Goal: Register for event/course: Register for event/course

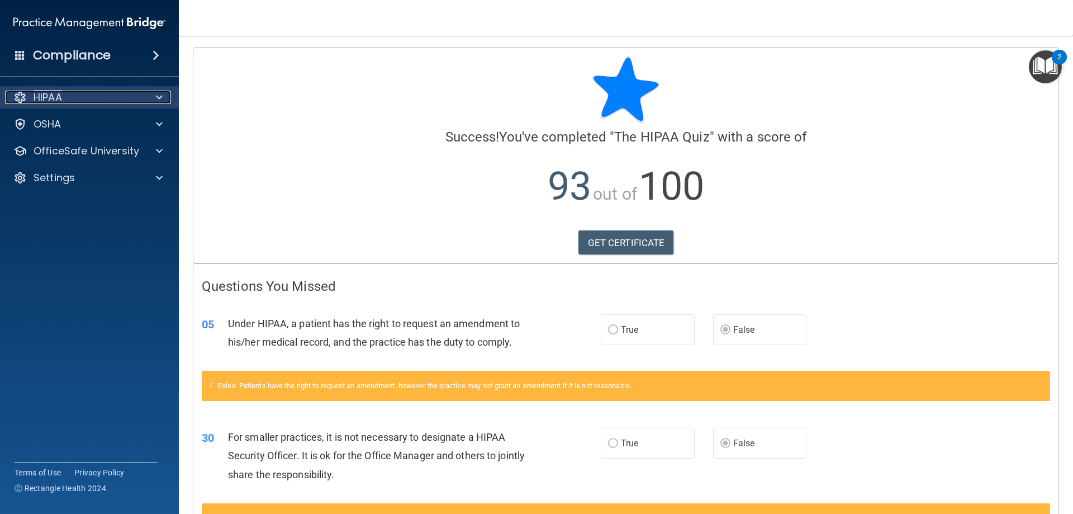
click at [156, 93] on span at bounding box center [159, 97] width 7 height 13
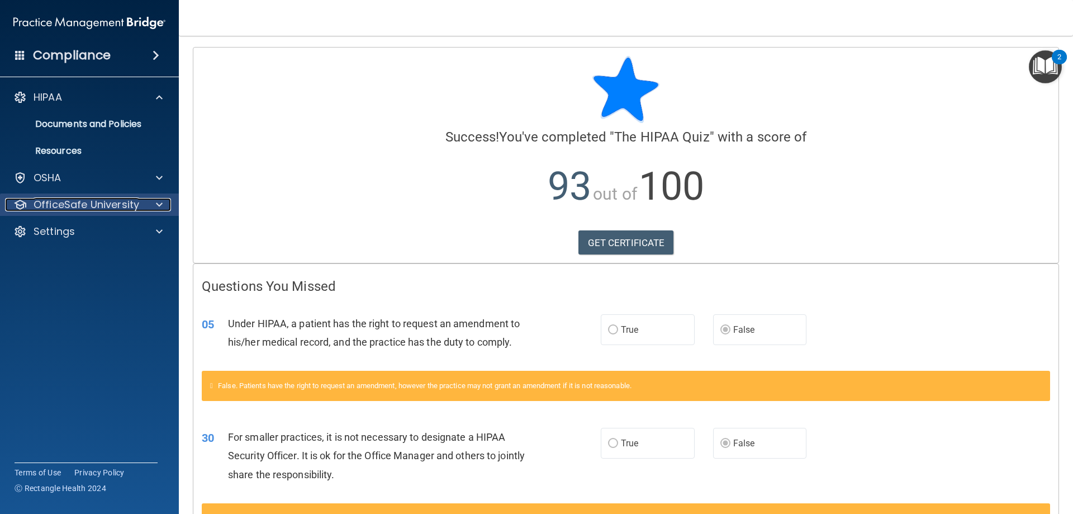
click at [127, 210] on p "OfficeSafe University" at bounding box center [87, 204] width 106 height 13
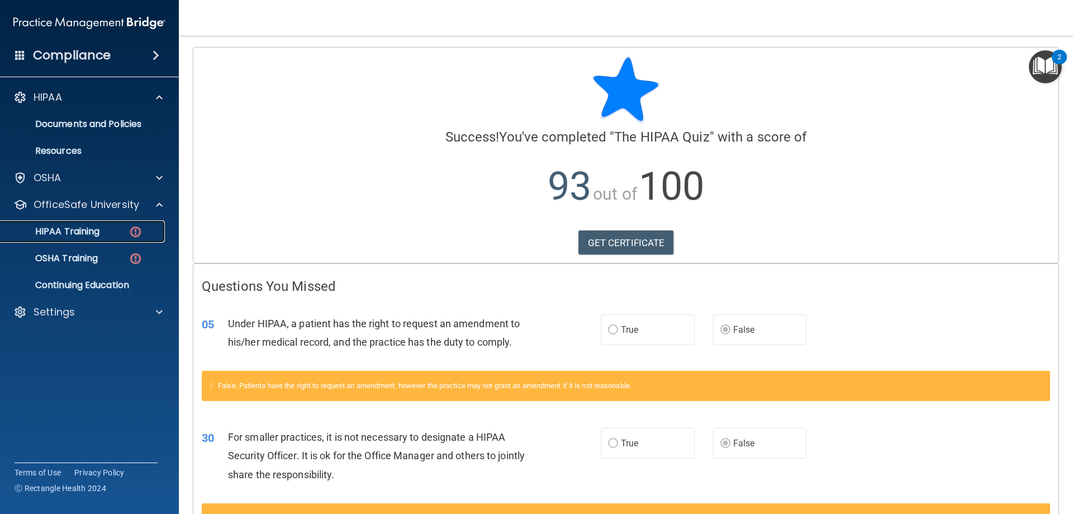
click at [116, 228] on div "HIPAA Training" at bounding box center [83, 231] width 153 height 11
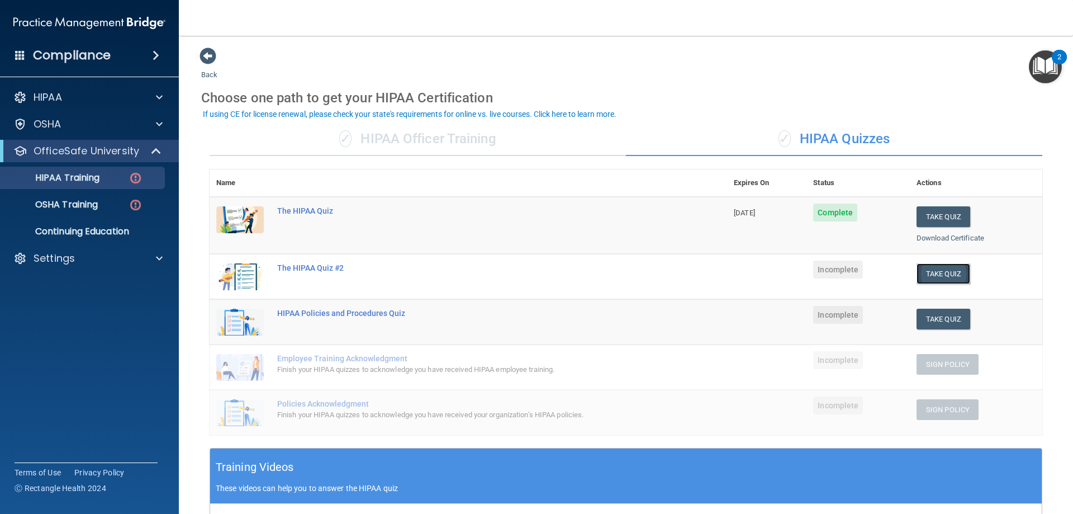
click at [941, 279] on button "Take Quiz" at bounding box center [944, 273] width 54 height 21
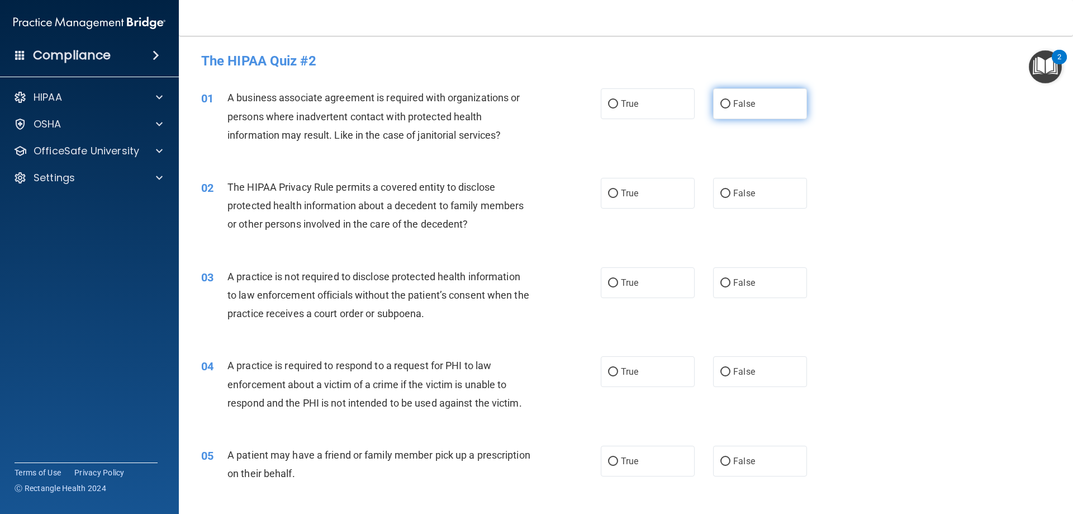
click at [735, 113] on label "False" at bounding box center [760, 103] width 94 height 31
click at [731, 108] on input "False" at bounding box center [725, 104] width 10 height 8
radio input "true"
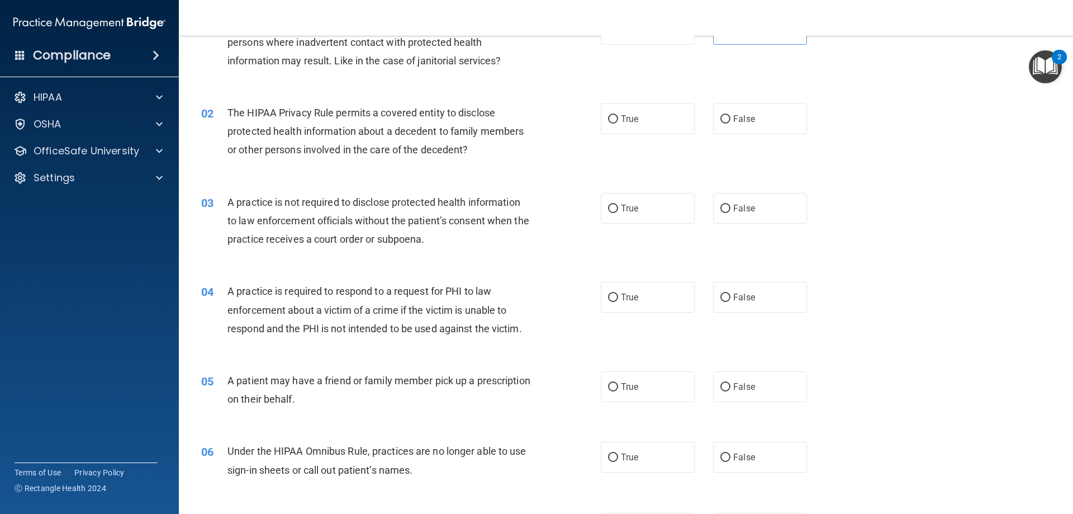
scroll to position [112, 0]
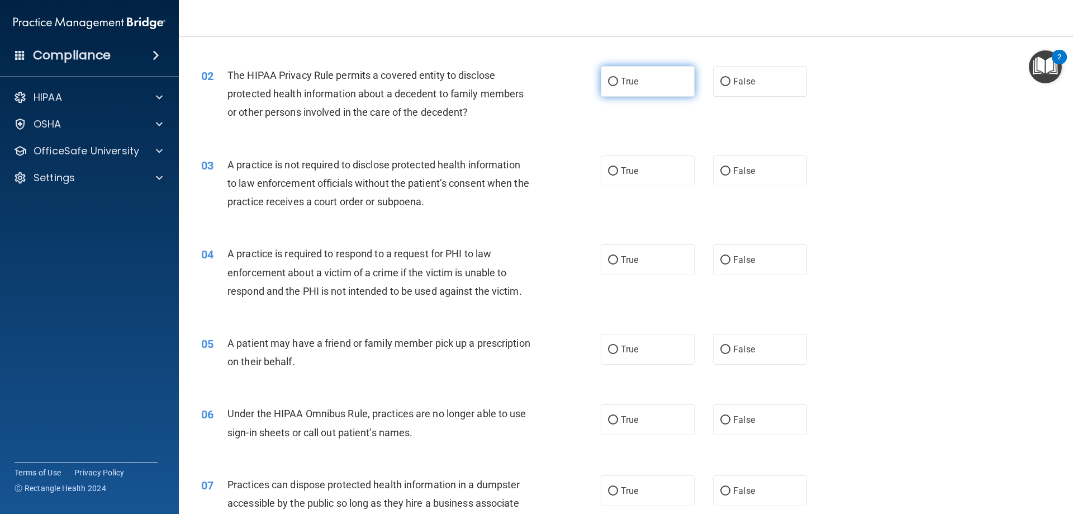
click at [621, 79] on span "True" at bounding box center [629, 81] width 17 height 11
click at [618, 79] on input "True" at bounding box center [613, 82] width 10 height 8
radio input "true"
click at [747, 177] on label "False" at bounding box center [760, 170] width 94 height 31
click at [731, 176] on input "False" at bounding box center [725, 171] width 10 height 8
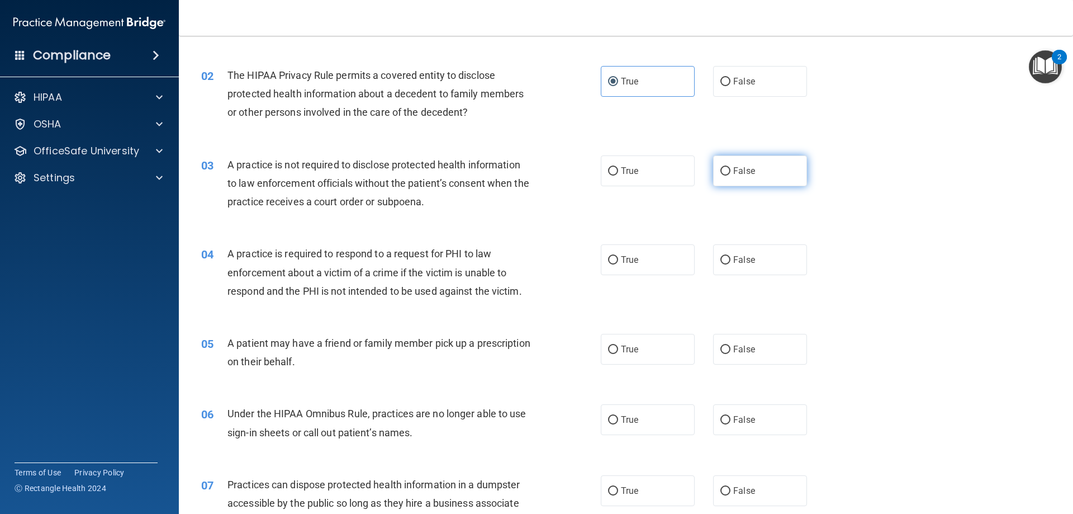
radio input "true"
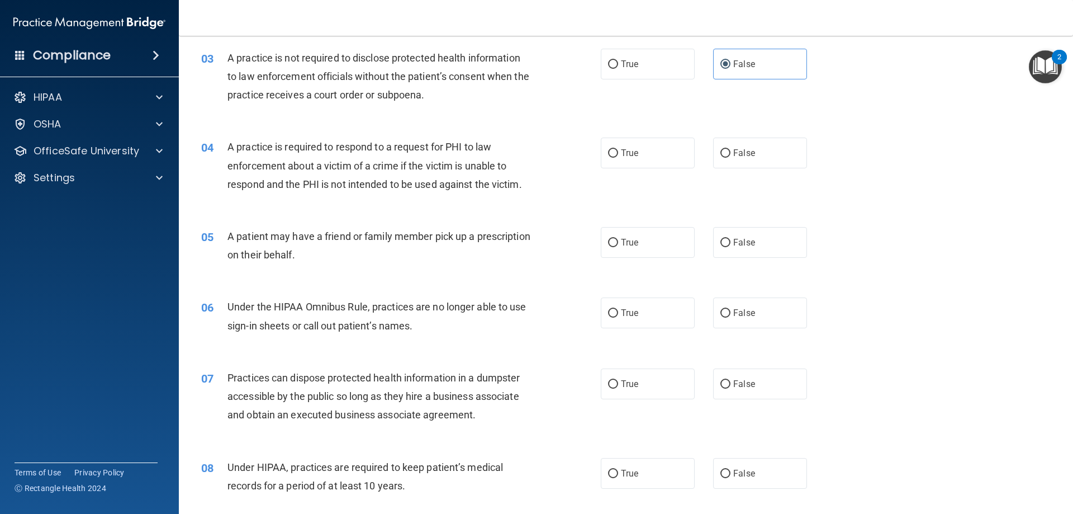
scroll to position [224, 0]
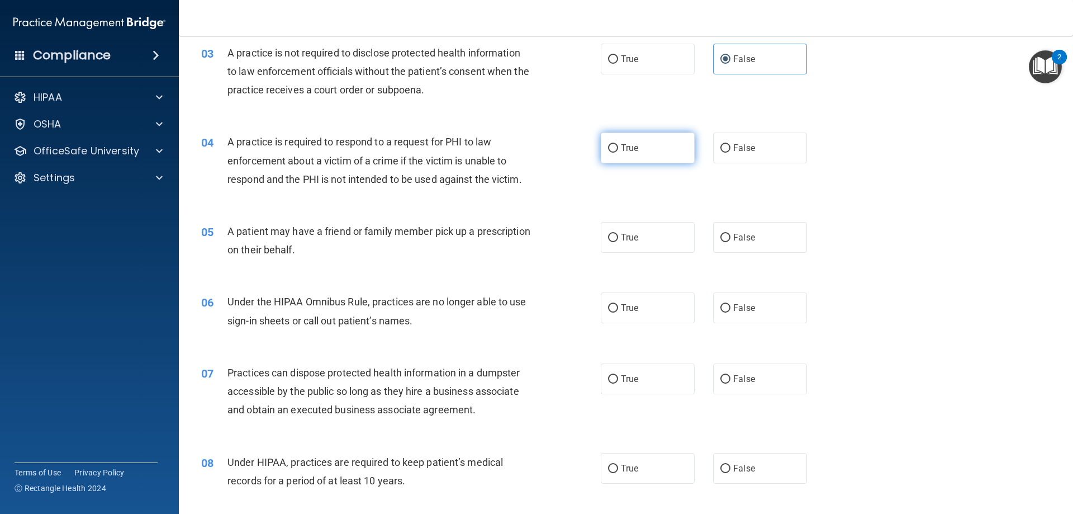
click at [644, 151] on label "True" at bounding box center [648, 147] width 94 height 31
click at [618, 151] on input "True" at bounding box center [613, 148] width 10 height 8
radio input "true"
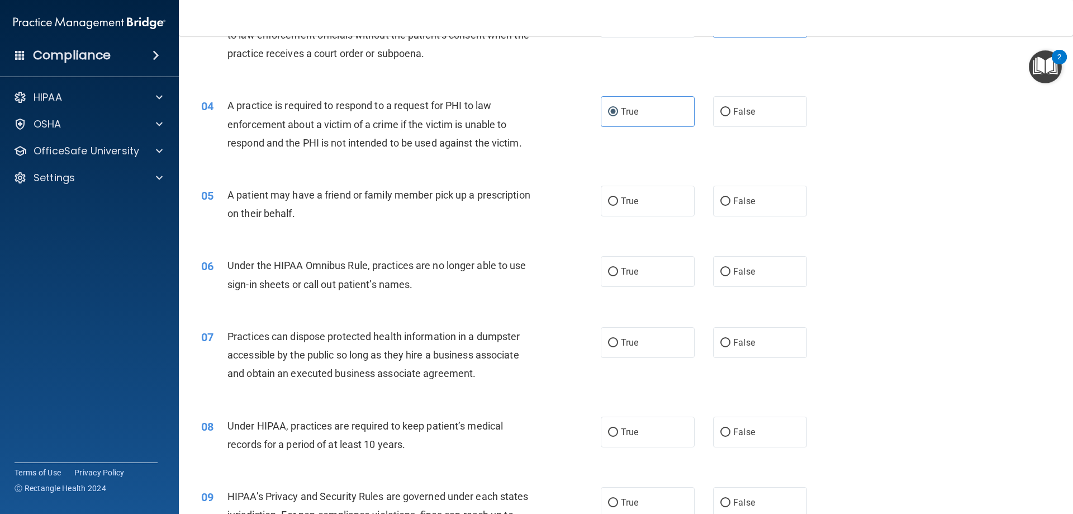
scroll to position [279, 0]
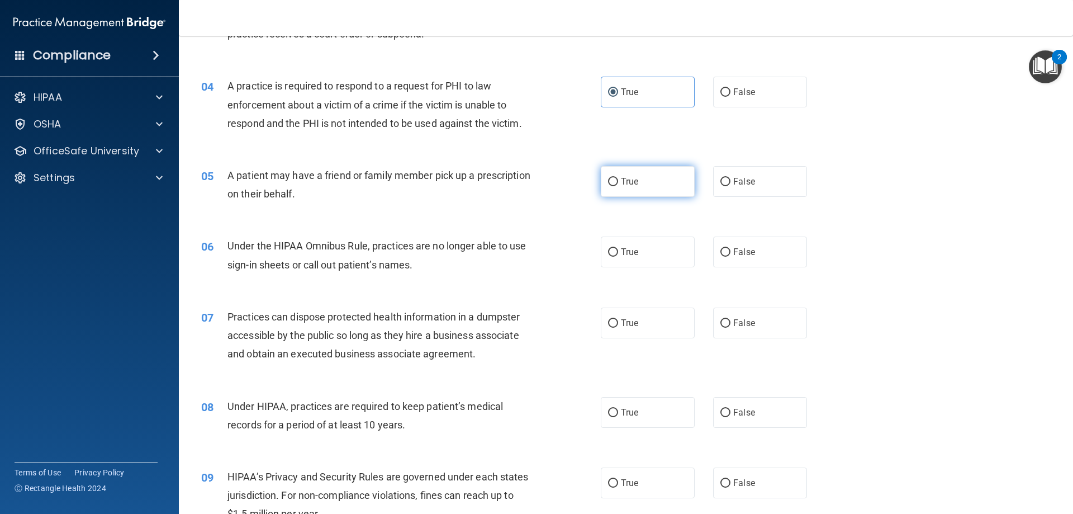
click at [649, 185] on label "True" at bounding box center [648, 181] width 94 height 31
click at [618, 185] on input "True" at bounding box center [613, 182] width 10 height 8
radio input "true"
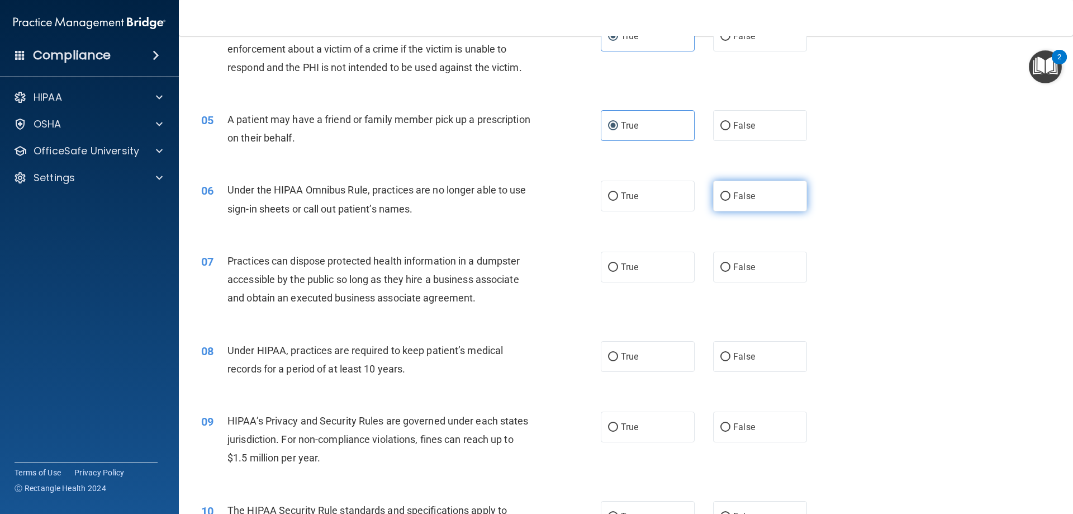
click at [739, 197] on span "False" at bounding box center [744, 196] width 22 height 11
click at [731, 197] on input "False" at bounding box center [725, 196] width 10 height 8
radio input "true"
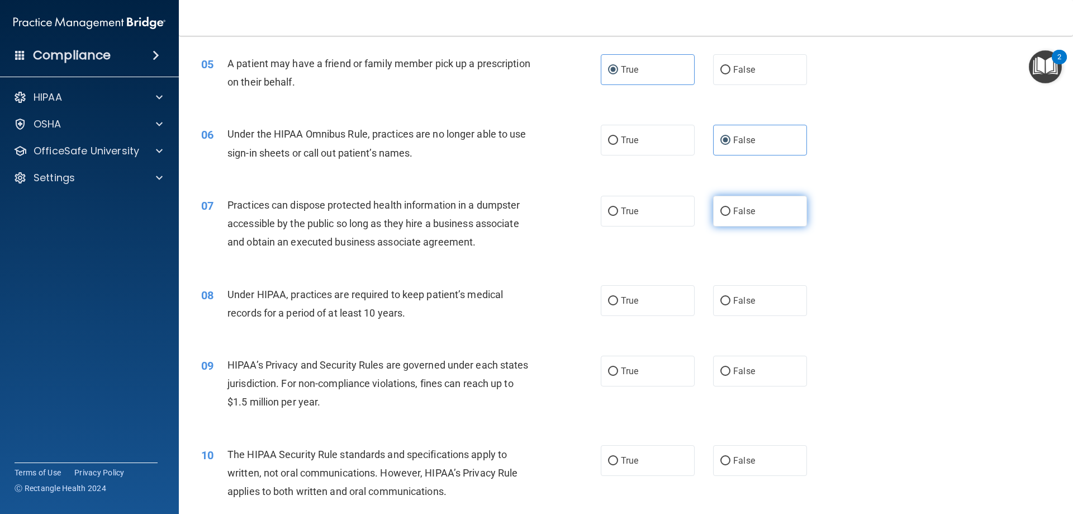
click at [742, 210] on span "False" at bounding box center [744, 211] width 22 height 11
click at [731, 210] on input "False" at bounding box center [725, 211] width 10 height 8
radio input "true"
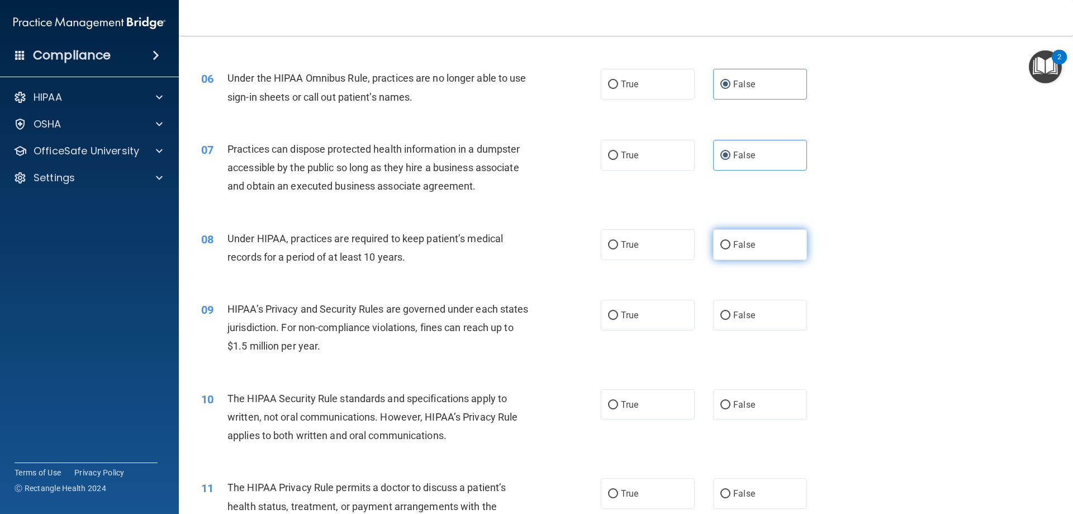
click at [752, 253] on label "False" at bounding box center [760, 244] width 94 height 31
click at [731, 249] on input "False" at bounding box center [725, 245] width 10 height 8
radio input "true"
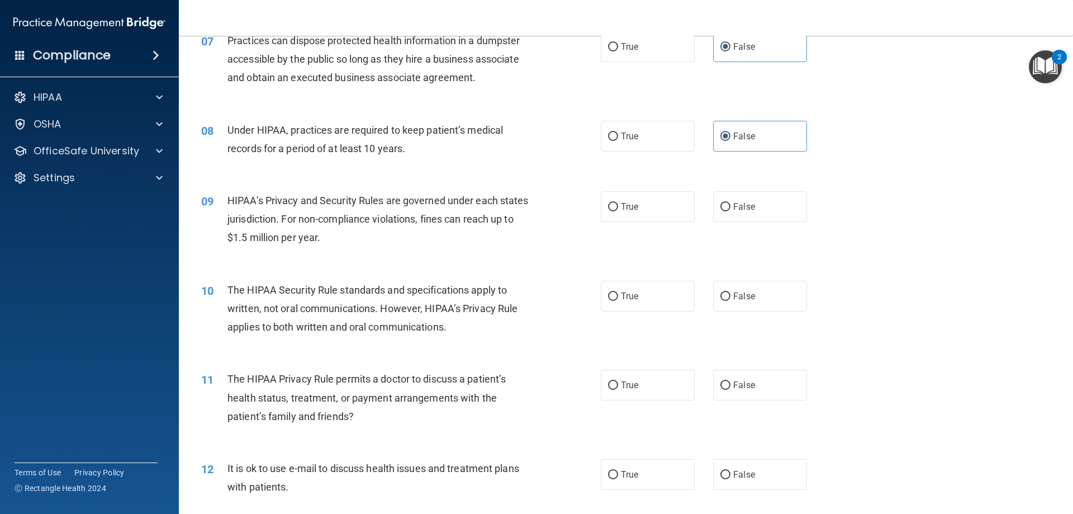
scroll to position [559, 0]
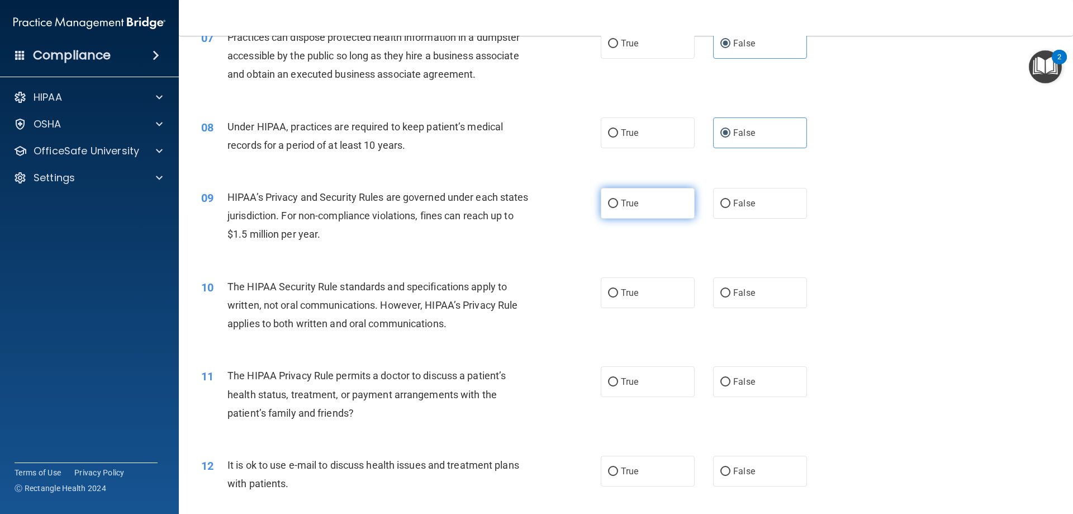
click at [621, 207] on span "True" at bounding box center [629, 203] width 17 height 11
click at [618, 207] on input "True" at bounding box center [613, 204] width 10 height 8
radio input "true"
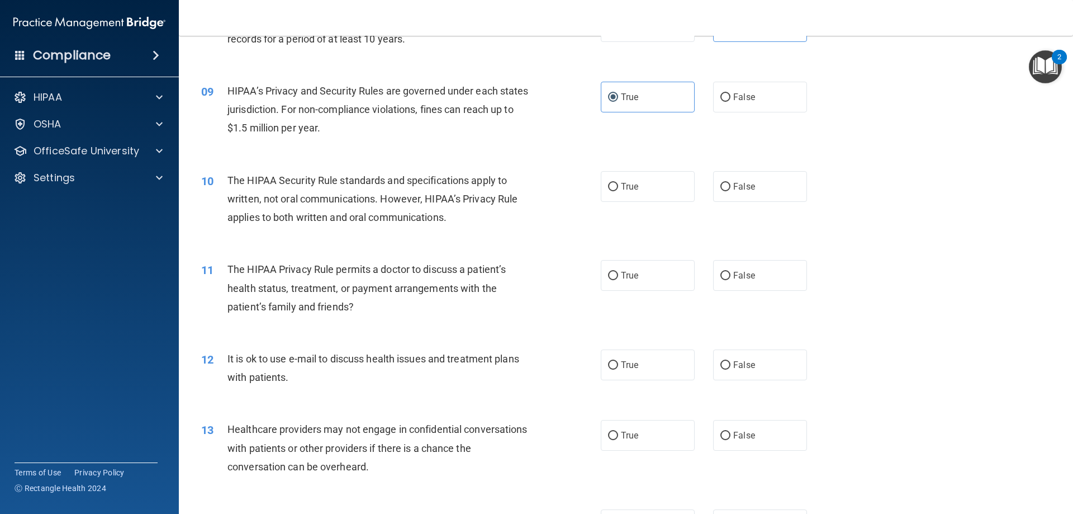
scroll to position [671, 0]
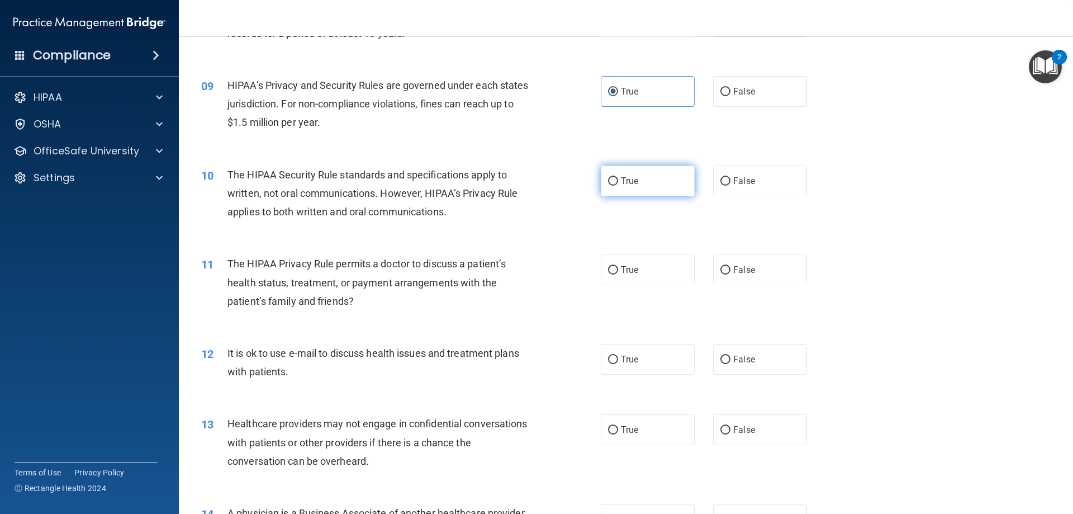
click at [628, 182] on span "True" at bounding box center [629, 181] width 17 height 11
click at [618, 182] on input "True" at bounding box center [613, 181] width 10 height 8
radio input "true"
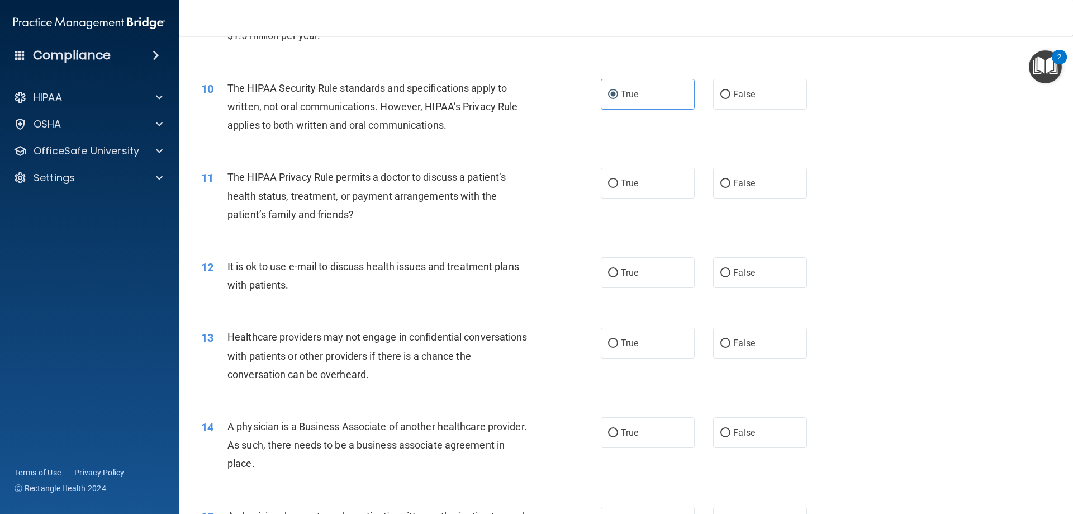
scroll to position [782, 0]
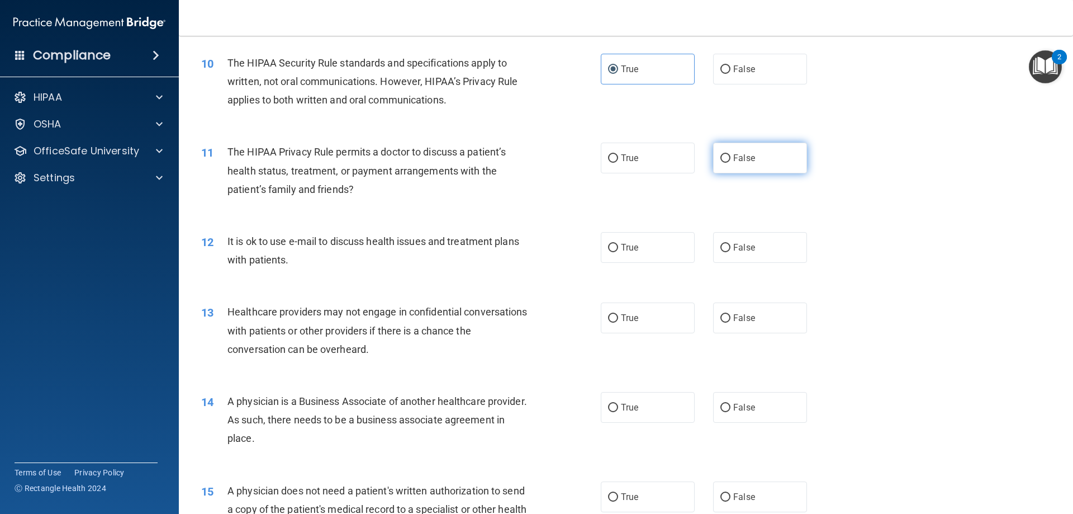
click at [772, 161] on label "False" at bounding box center [760, 158] width 94 height 31
click at [731, 161] on input "False" at bounding box center [725, 158] width 10 height 8
radio input "true"
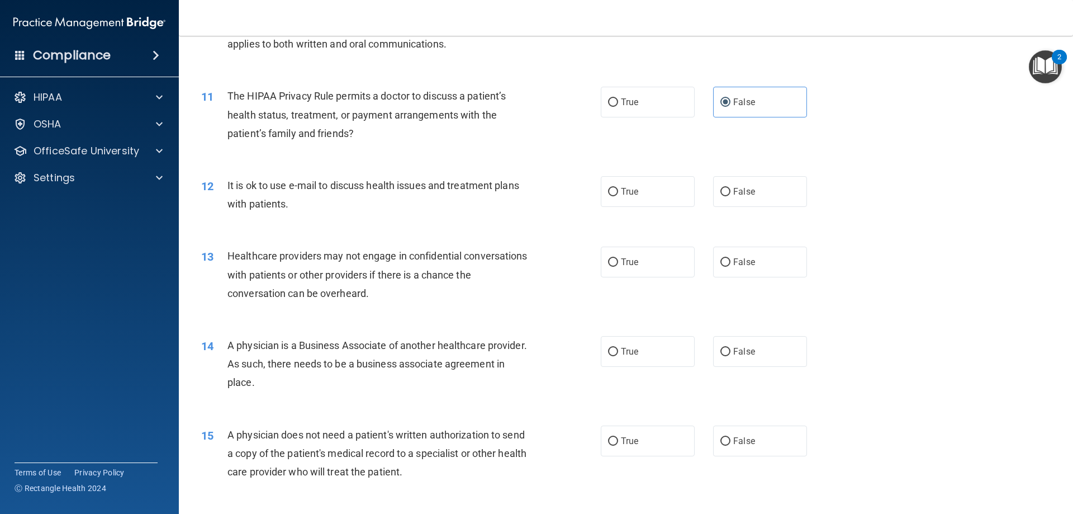
scroll to position [894, 0]
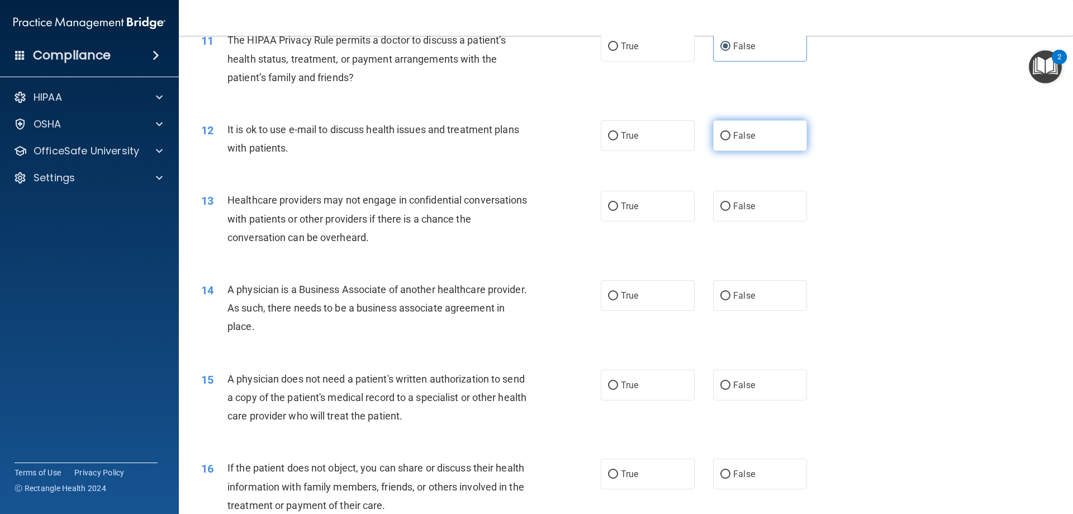
click at [772, 146] on label "False" at bounding box center [760, 135] width 94 height 31
click at [731, 140] on input "False" at bounding box center [725, 136] width 10 height 8
radio input "true"
click at [637, 202] on label "True" at bounding box center [648, 206] width 94 height 31
click at [618, 202] on input "True" at bounding box center [613, 206] width 10 height 8
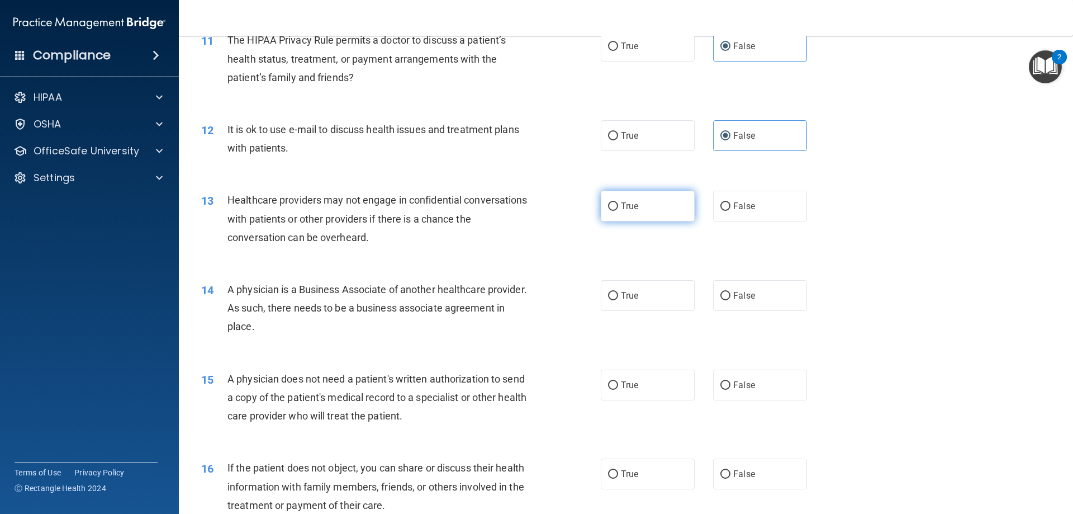
radio input "true"
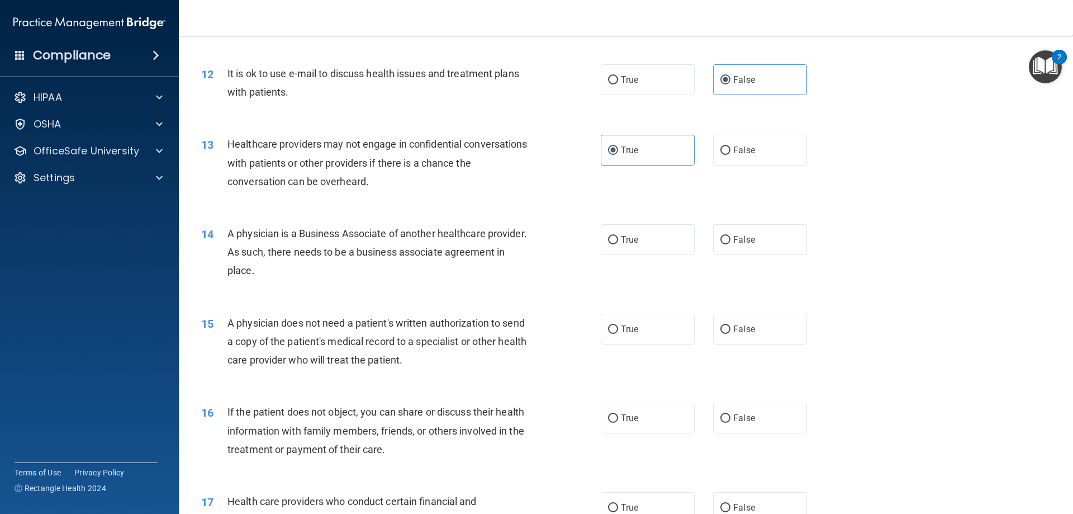
scroll to position [1006, 0]
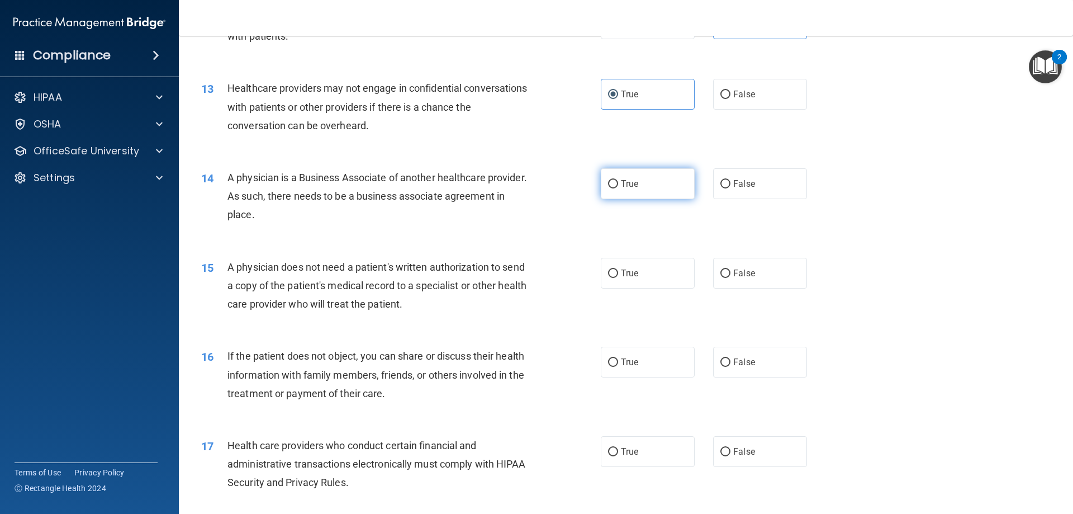
click at [632, 186] on span "True" at bounding box center [629, 183] width 17 height 11
click at [618, 186] on input "True" at bounding box center [613, 184] width 10 height 8
radio input "true"
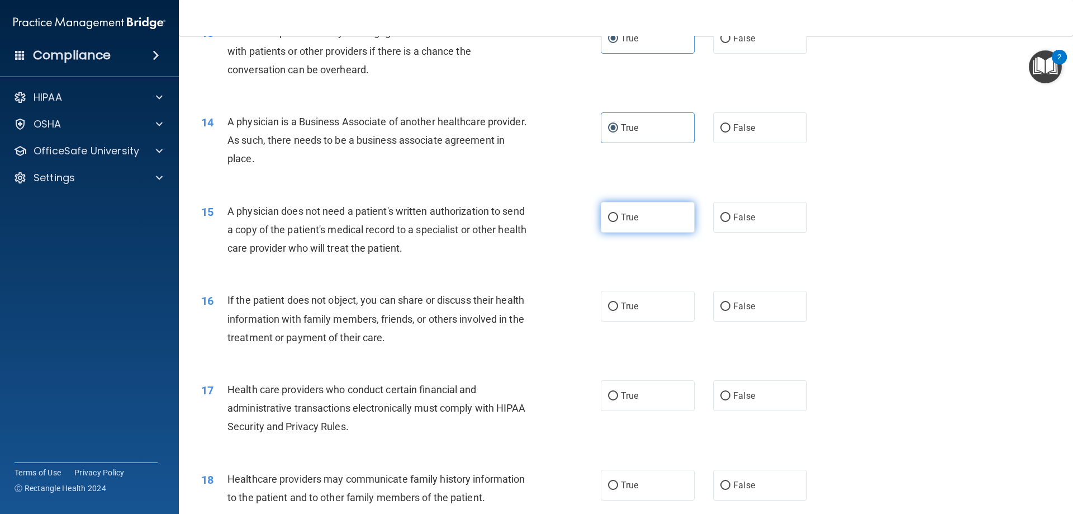
click at [663, 225] on label "True" at bounding box center [648, 217] width 94 height 31
click at [618, 222] on input "True" at bounding box center [613, 218] width 10 height 8
radio input "true"
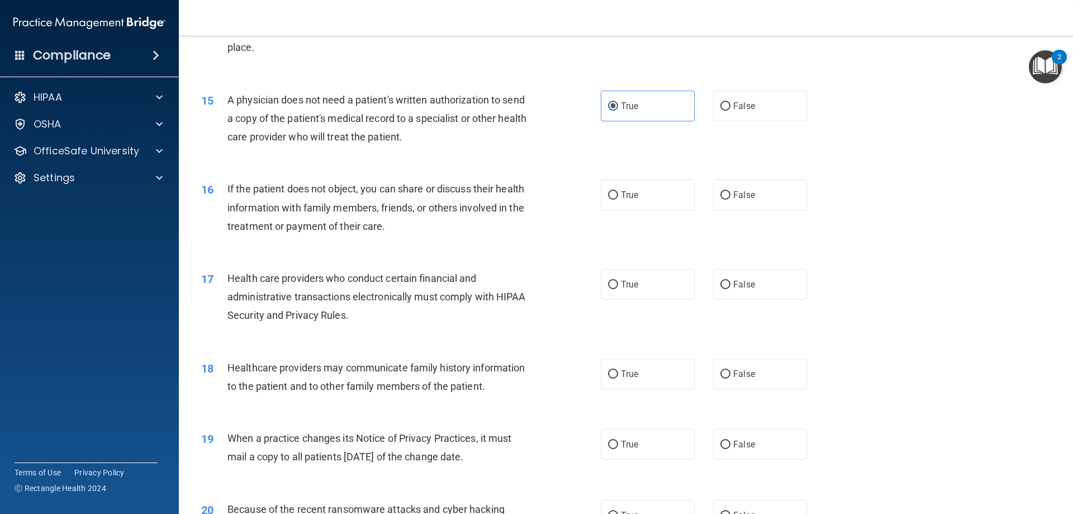
scroll to position [1174, 0]
click at [781, 192] on label "False" at bounding box center [760, 194] width 94 height 31
click at [731, 192] on input "False" at bounding box center [725, 195] width 10 height 8
radio input "true"
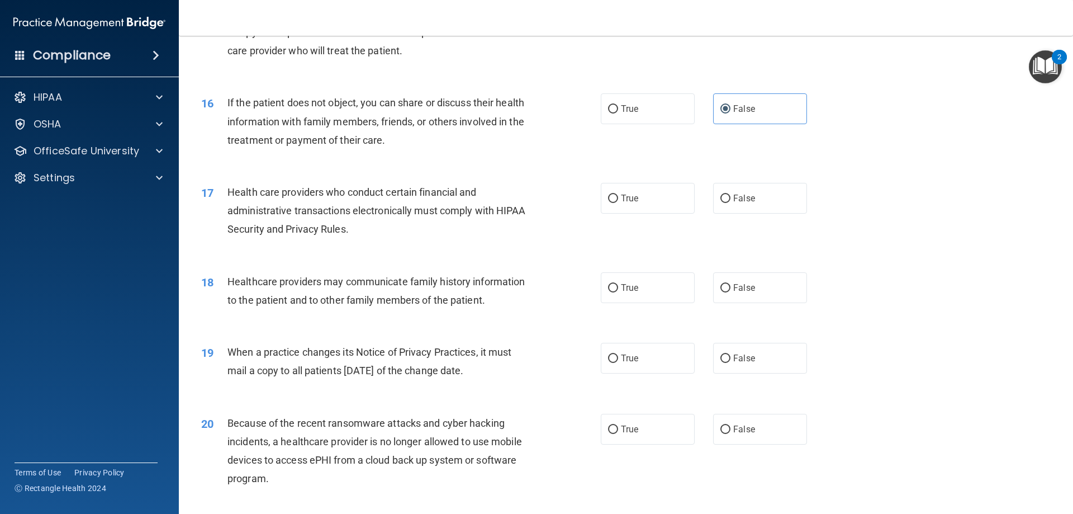
scroll to position [1286, 0]
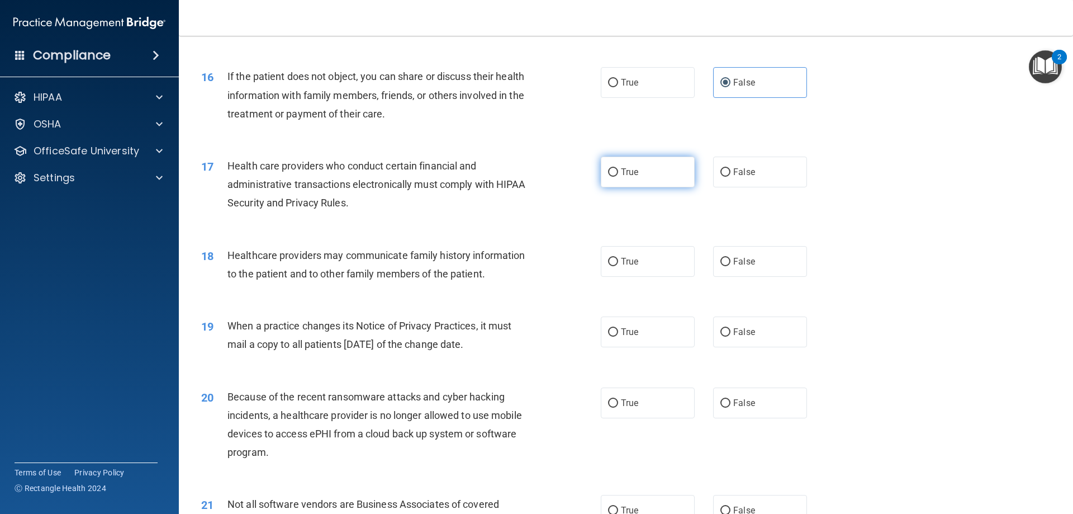
click at [625, 176] on span "True" at bounding box center [629, 172] width 17 height 11
click at [618, 176] on input "True" at bounding box center [613, 172] width 10 height 8
radio input "true"
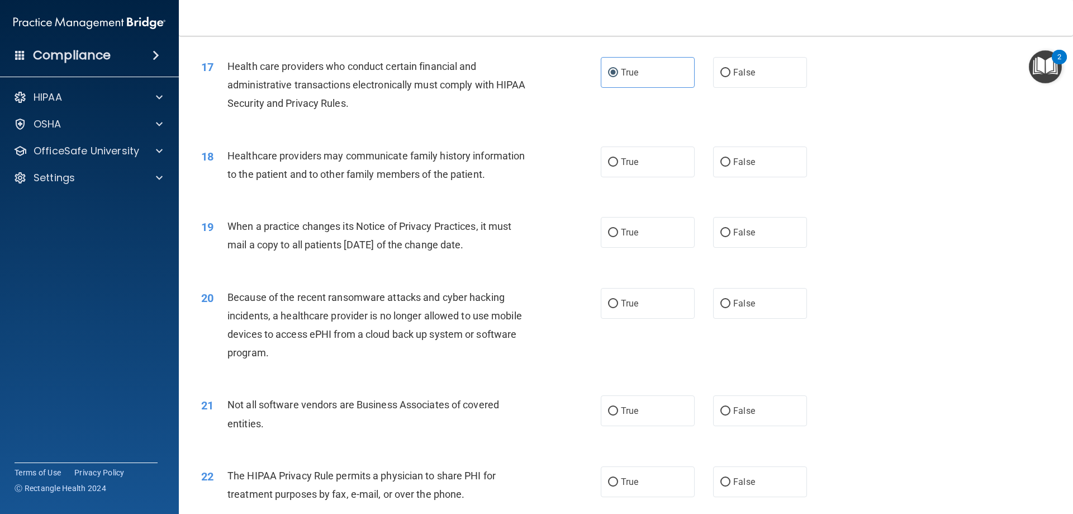
scroll to position [1397, 0]
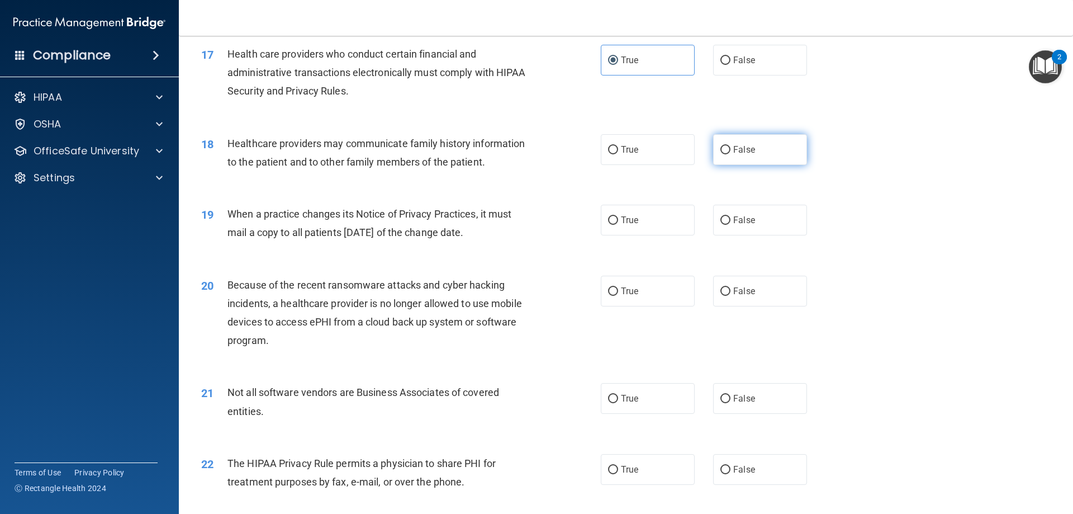
click at [784, 162] on label "False" at bounding box center [760, 149] width 94 height 31
click at [731, 154] on input "False" at bounding box center [725, 150] width 10 height 8
radio input "true"
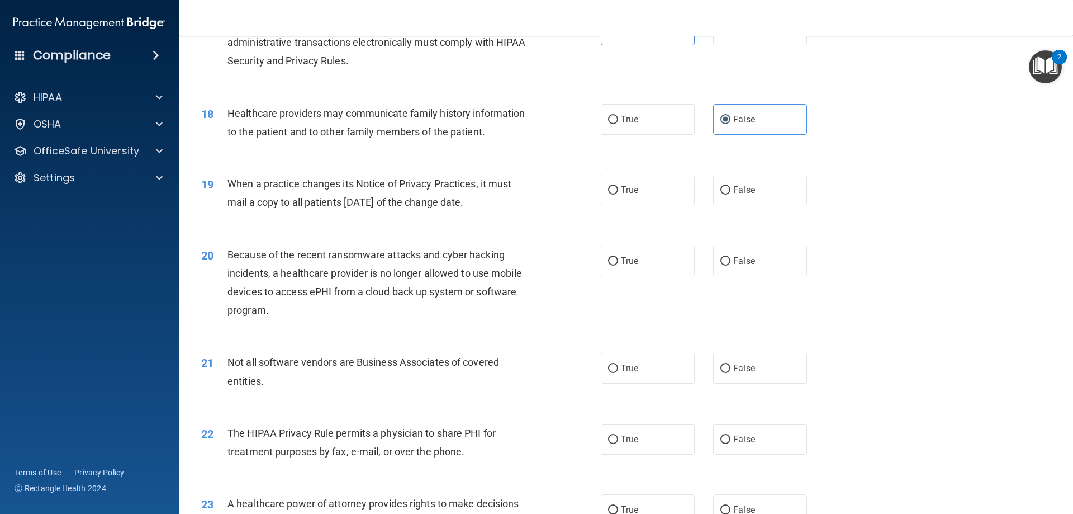
scroll to position [1453, 0]
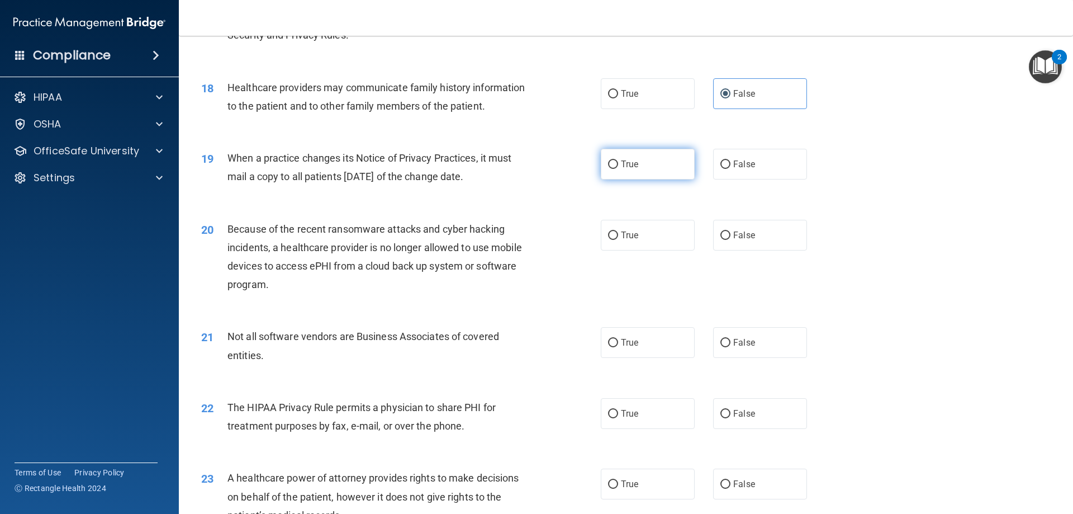
click at [644, 163] on label "True" at bounding box center [648, 164] width 94 height 31
click at [618, 163] on input "True" at bounding box center [613, 164] width 10 height 8
radio input "true"
drag, startPoint x: 649, startPoint y: 229, endPoint x: 640, endPoint y: 229, distance: 9.5
click at [650, 229] on label "True" at bounding box center [648, 235] width 94 height 31
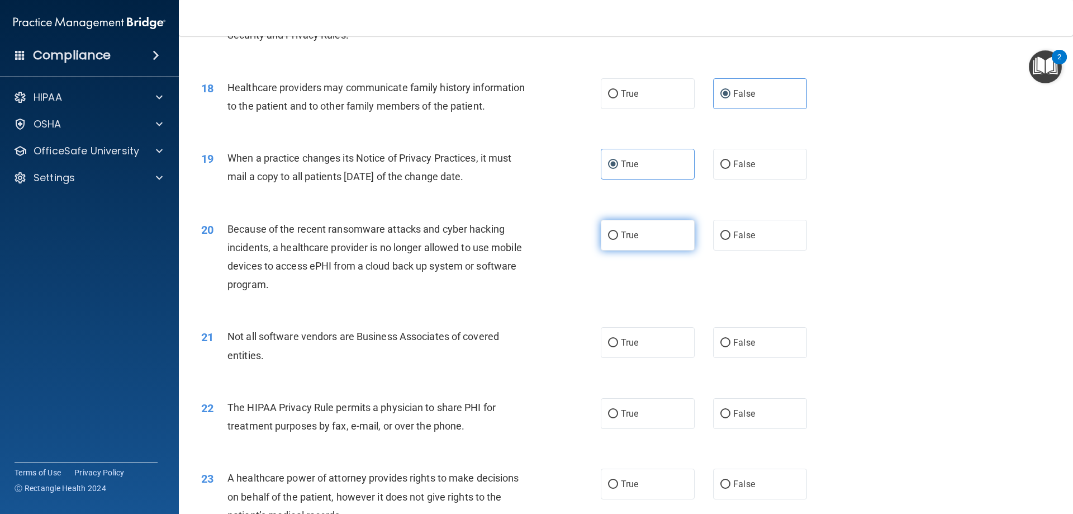
click at [618, 231] on input "True" at bounding box center [613, 235] width 10 height 8
radio input "true"
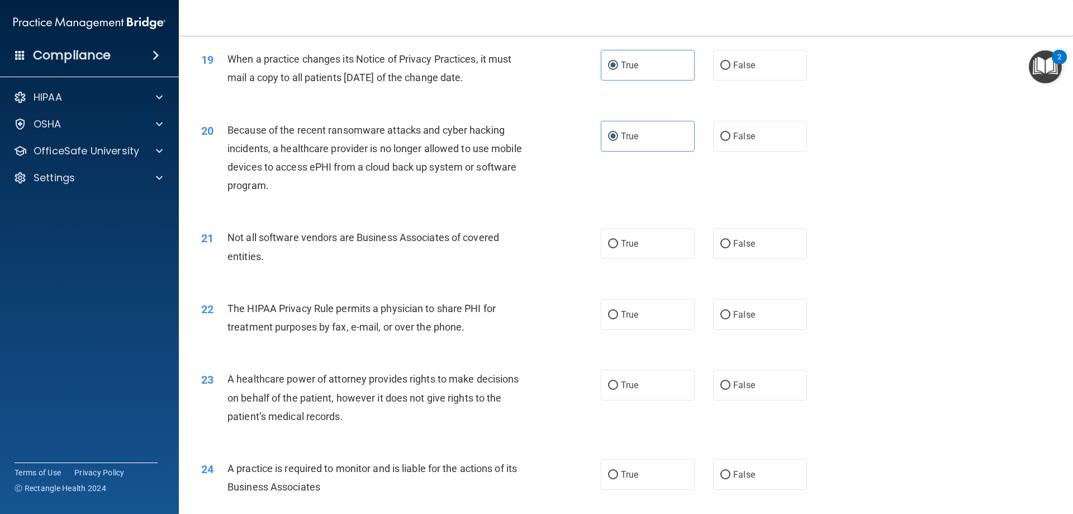
scroll to position [1565, 0]
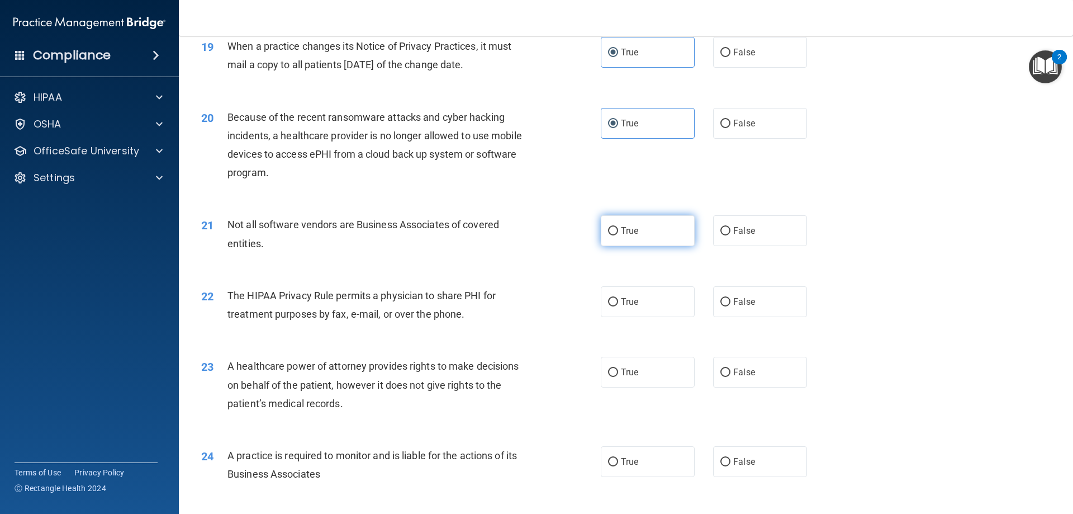
click at [662, 236] on label "True" at bounding box center [648, 230] width 94 height 31
click at [618, 235] on input "True" at bounding box center [613, 231] width 10 height 8
radio input "true"
click at [656, 308] on label "True" at bounding box center [648, 301] width 94 height 31
click at [618, 306] on input "True" at bounding box center [613, 302] width 10 height 8
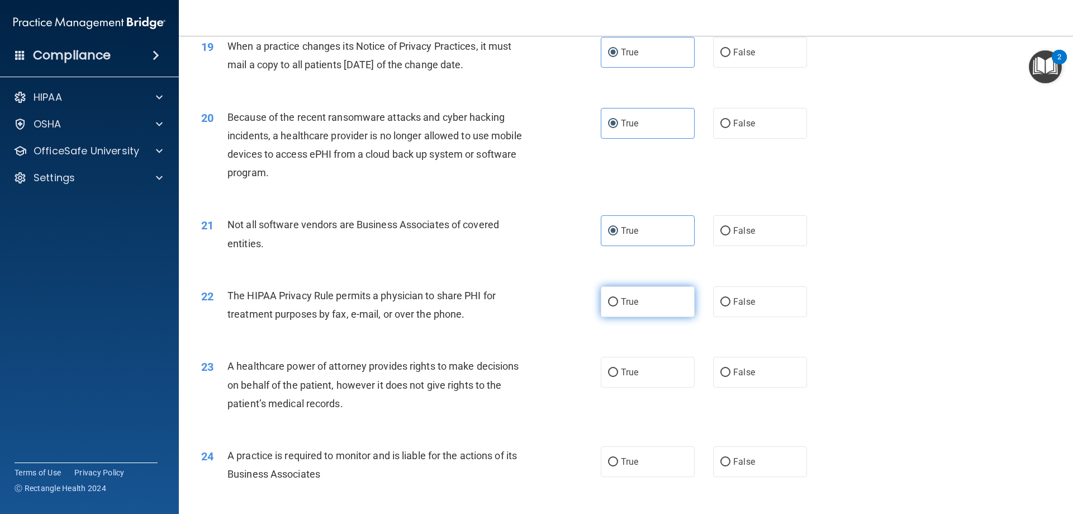
radio input "true"
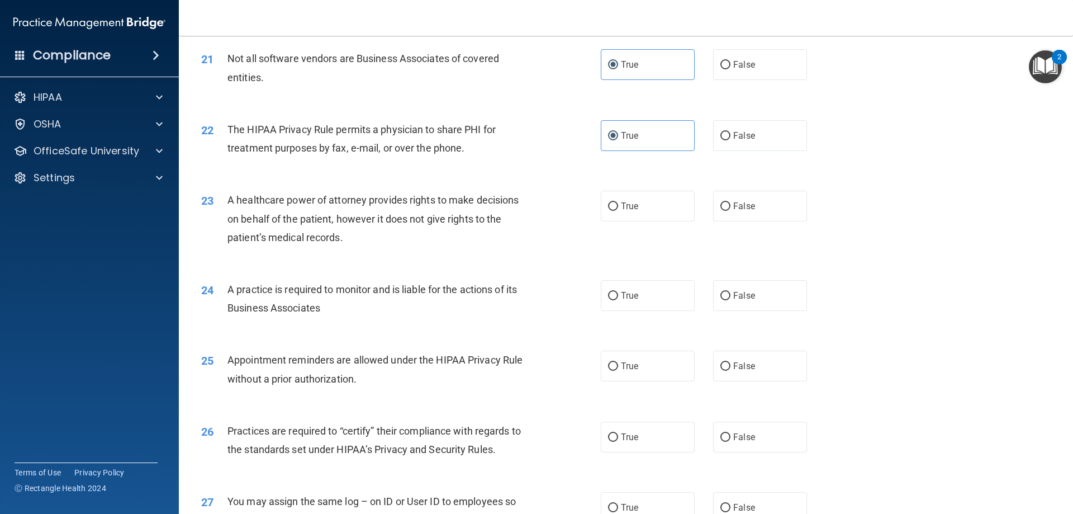
scroll to position [1733, 0]
click at [655, 211] on label "True" at bounding box center [648, 204] width 94 height 31
click at [618, 209] on input "True" at bounding box center [613, 205] width 10 height 8
radio input "true"
click at [637, 294] on label "True" at bounding box center [648, 293] width 94 height 31
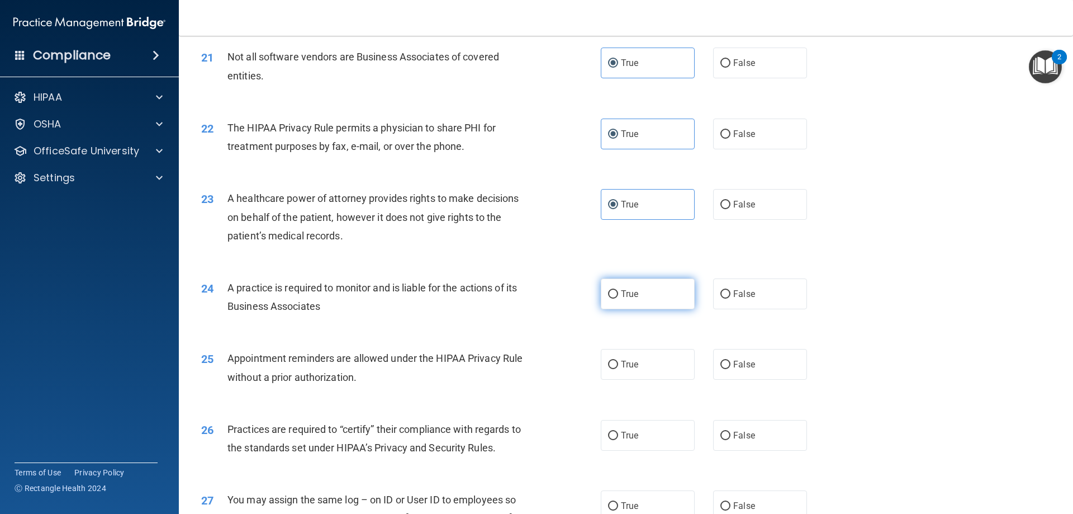
click at [618, 294] on input "True" at bounding box center [613, 294] width 10 height 8
radio input "true"
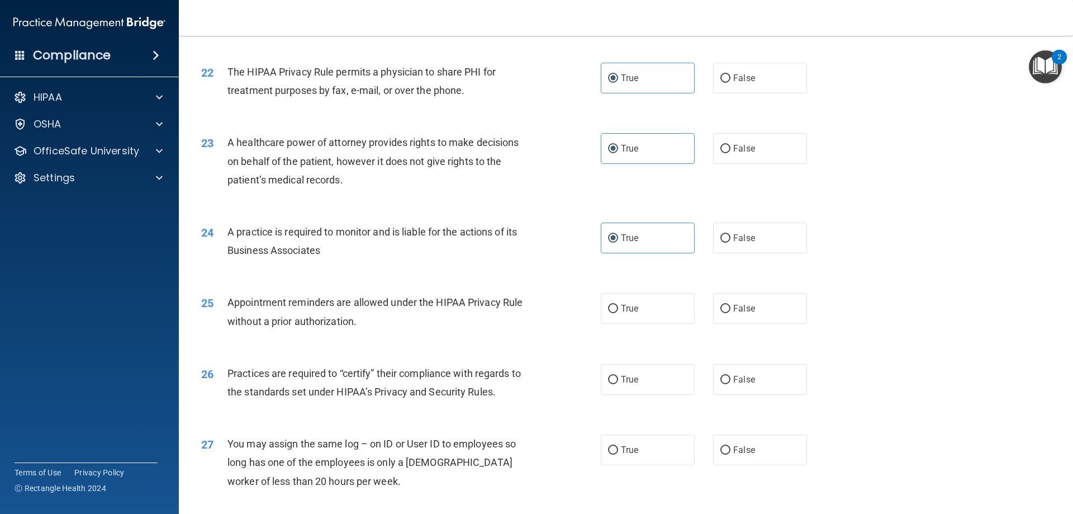
scroll to position [1844, 0]
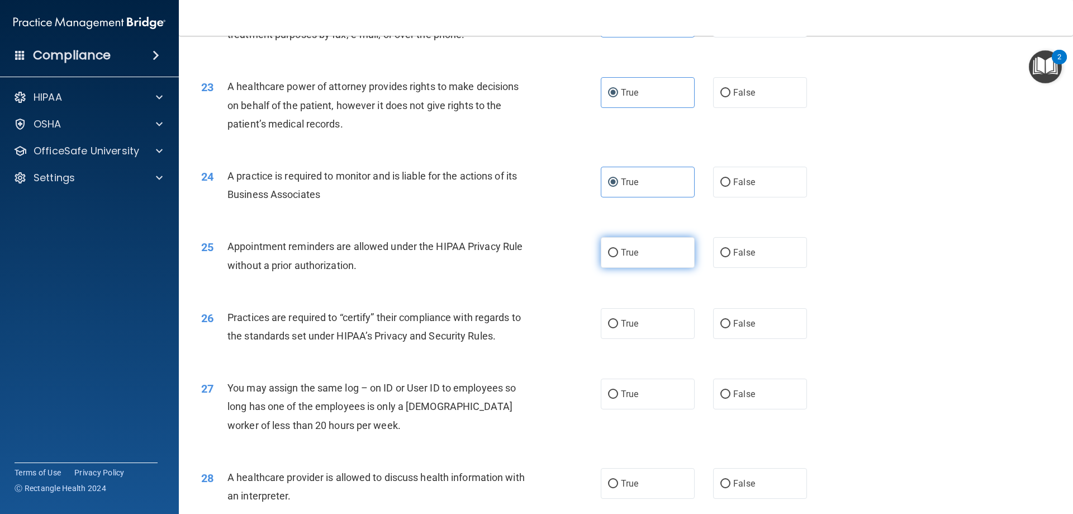
click at [638, 251] on label "True" at bounding box center [648, 252] width 94 height 31
click at [618, 251] on input "True" at bounding box center [613, 253] width 10 height 8
radio input "true"
click at [742, 263] on label "False" at bounding box center [760, 252] width 94 height 31
click at [731, 257] on input "False" at bounding box center [725, 253] width 10 height 8
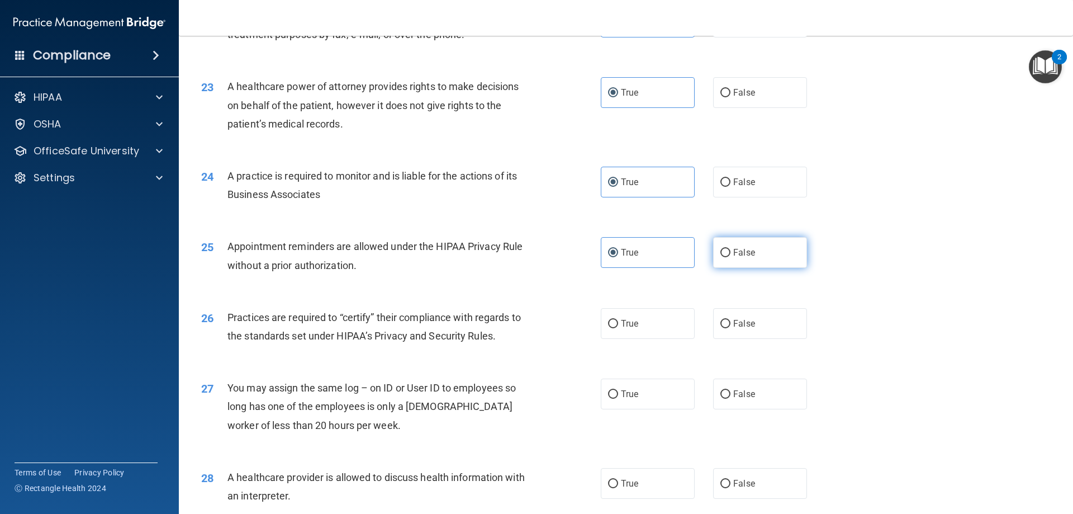
radio input "true"
click at [657, 251] on label "True" at bounding box center [648, 252] width 94 height 31
click at [618, 251] on input "True" at bounding box center [613, 253] width 10 height 8
radio input "true"
radio input "false"
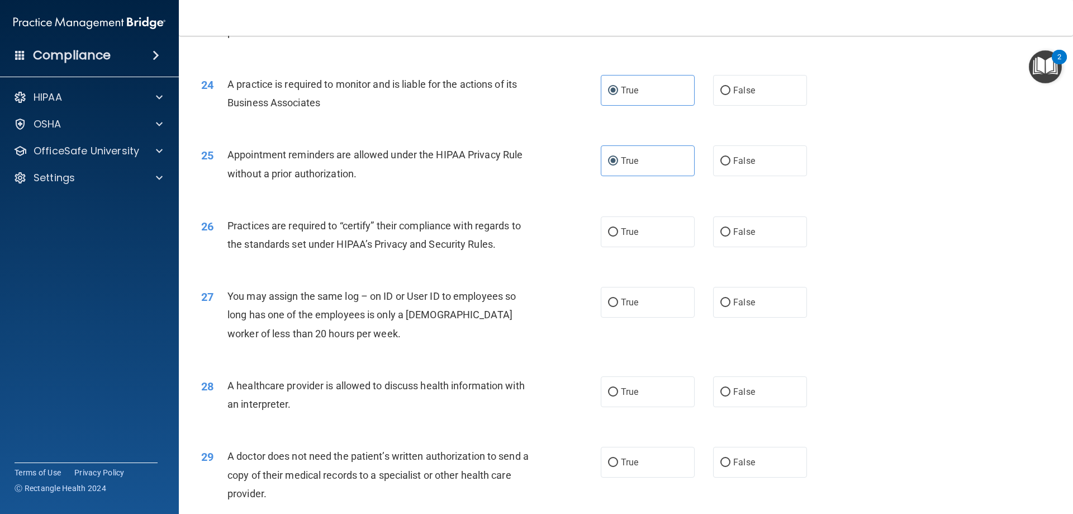
scroll to position [1956, 0]
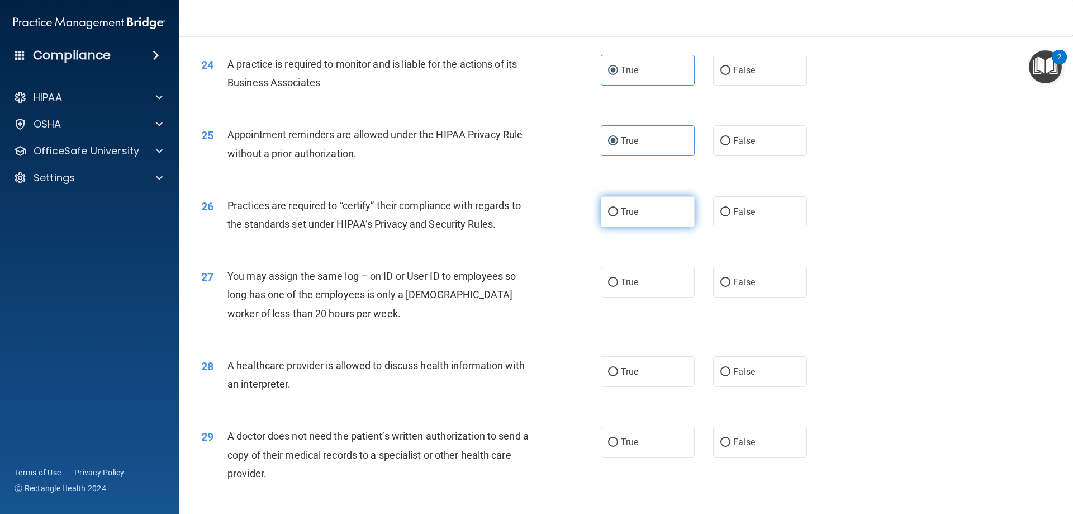
click at [666, 218] on label "True" at bounding box center [648, 211] width 94 height 31
click at [618, 216] on input "True" at bounding box center [613, 212] width 10 height 8
radio input "true"
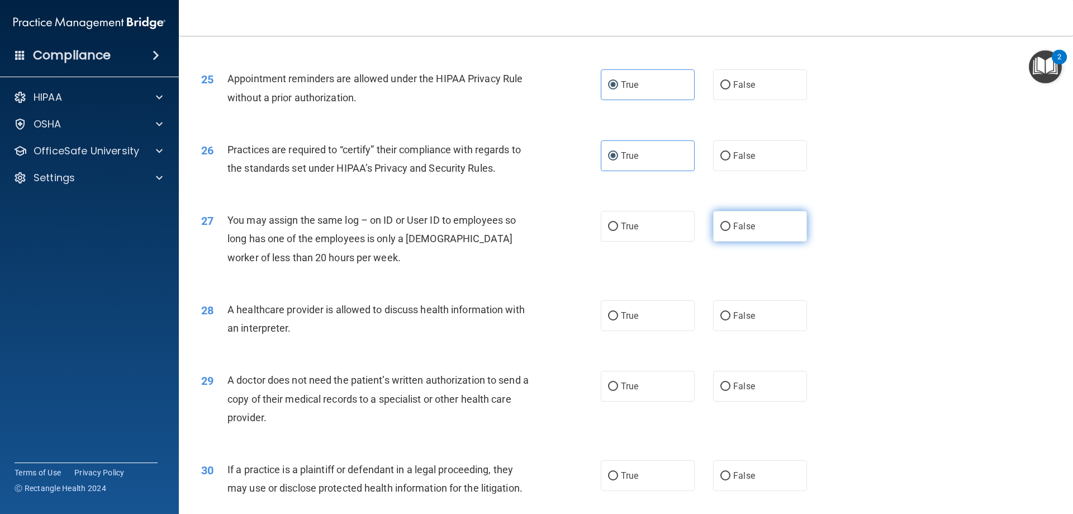
click at [770, 227] on label "False" at bounding box center [760, 226] width 94 height 31
click at [731, 227] on input "False" at bounding box center [725, 226] width 10 height 8
radio input "true"
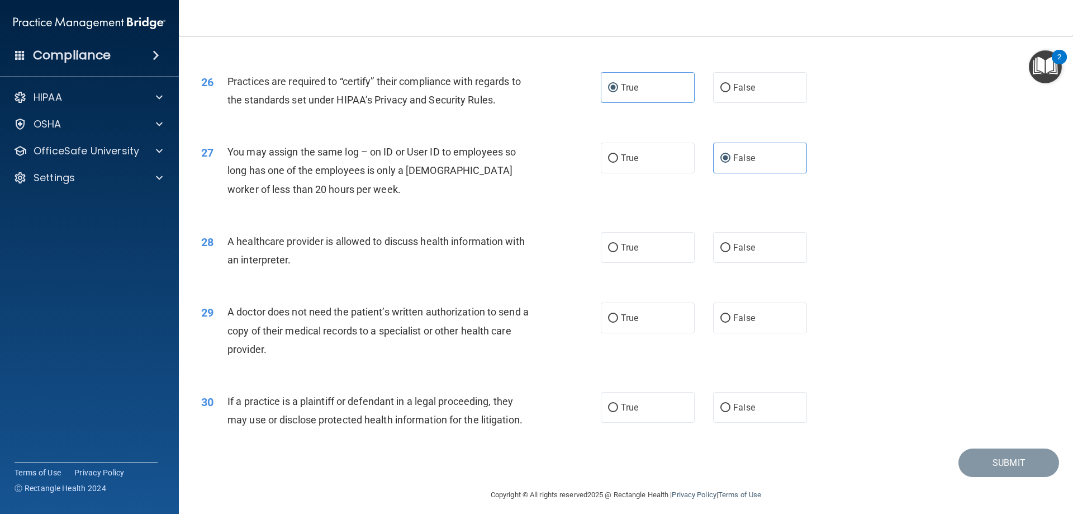
scroll to position [2088, 0]
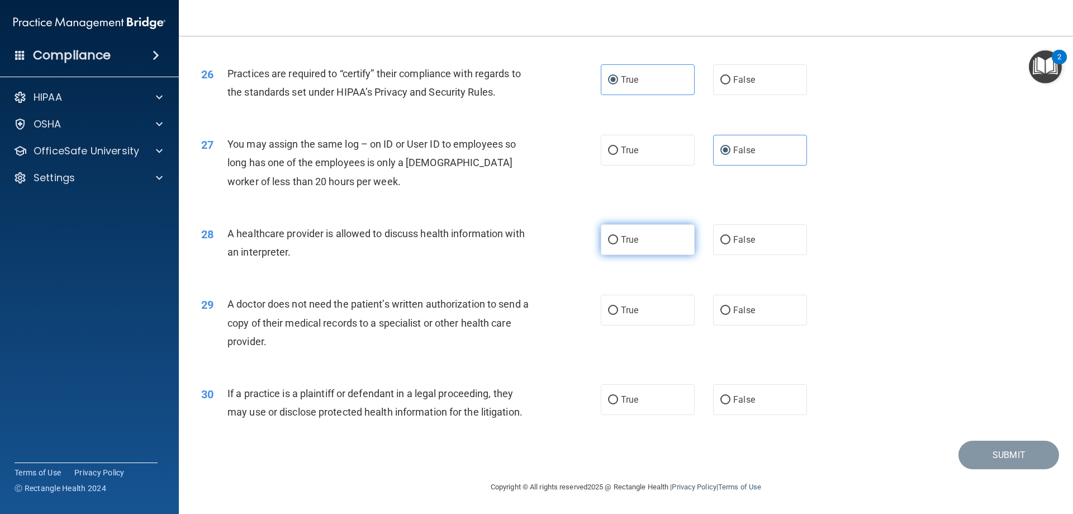
click at [645, 244] on label "True" at bounding box center [648, 239] width 94 height 31
click at [618, 244] on input "True" at bounding box center [613, 240] width 10 height 8
radio input "true"
click at [641, 312] on label "True" at bounding box center [648, 310] width 94 height 31
click at [618, 312] on input "True" at bounding box center [613, 310] width 10 height 8
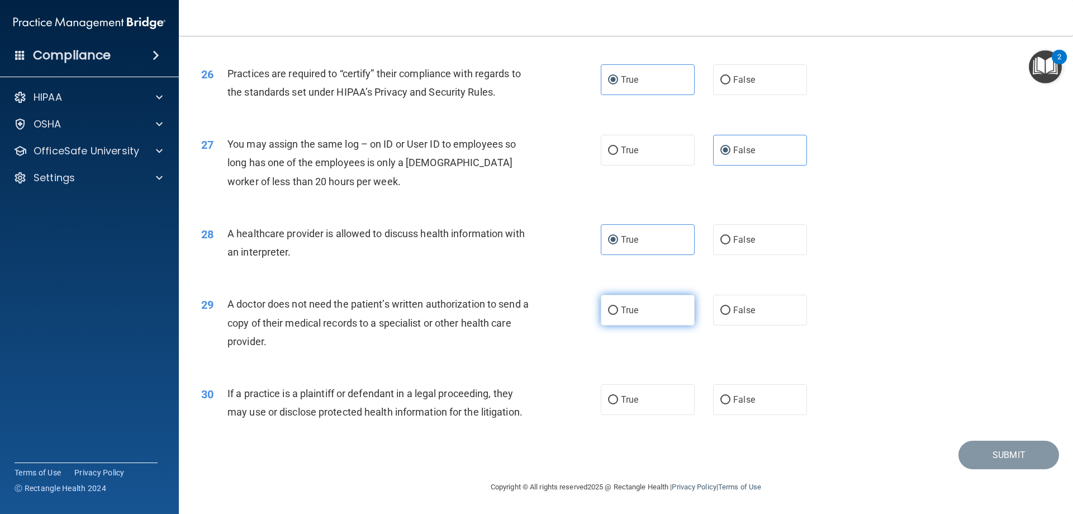
radio input "true"
click at [761, 404] on label "False" at bounding box center [760, 399] width 94 height 31
click at [731, 404] on input "False" at bounding box center [725, 400] width 10 height 8
radio input "true"
click at [967, 457] on button "Submit" at bounding box center [1009, 454] width 101 height 29
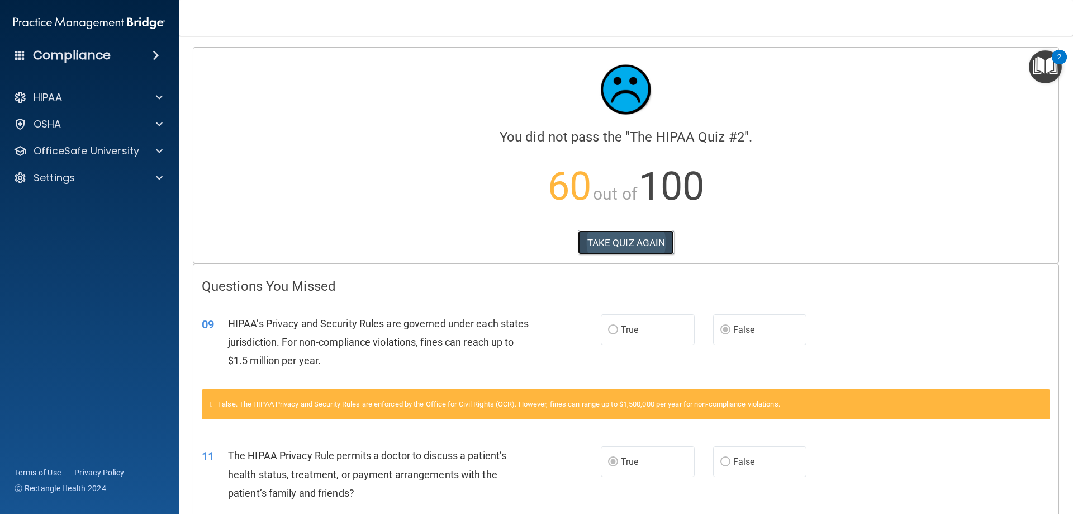
click at [624, 245] on button "TAKE QUIZ AGAIN" at bounding box center [626, 242] width 97 height 25
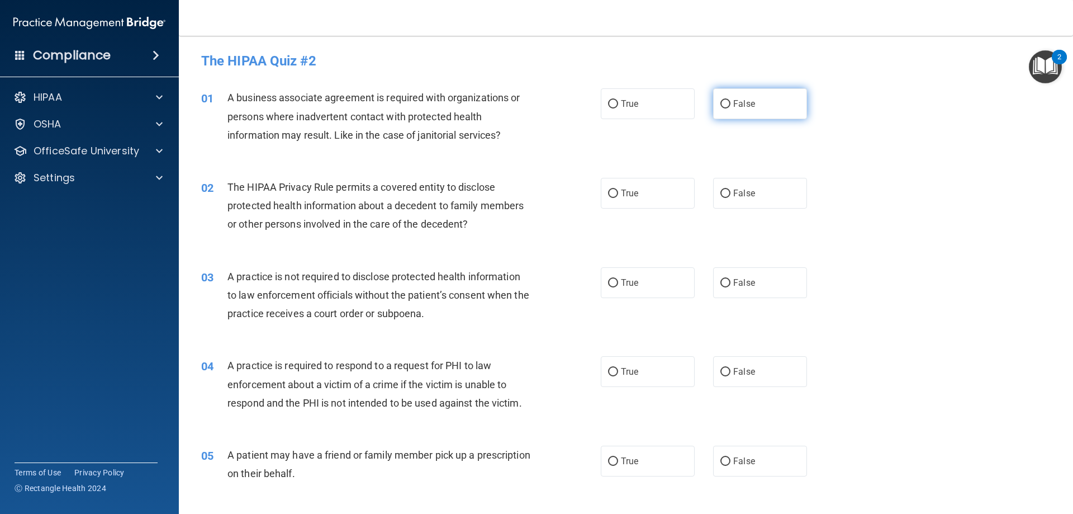
click at [736, 106] on span "False" at bounding box center [744, 103] width 22 height 11
click at [731, 106] on input "False" at bounding box center [725, 104] width 10 height 8
radio input "true"
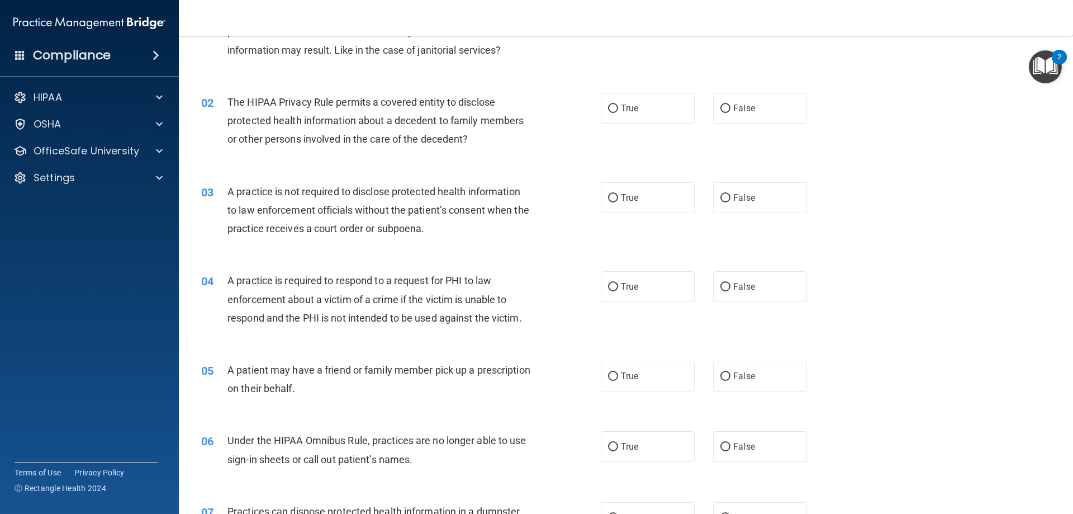
scroll to position [112, 0]
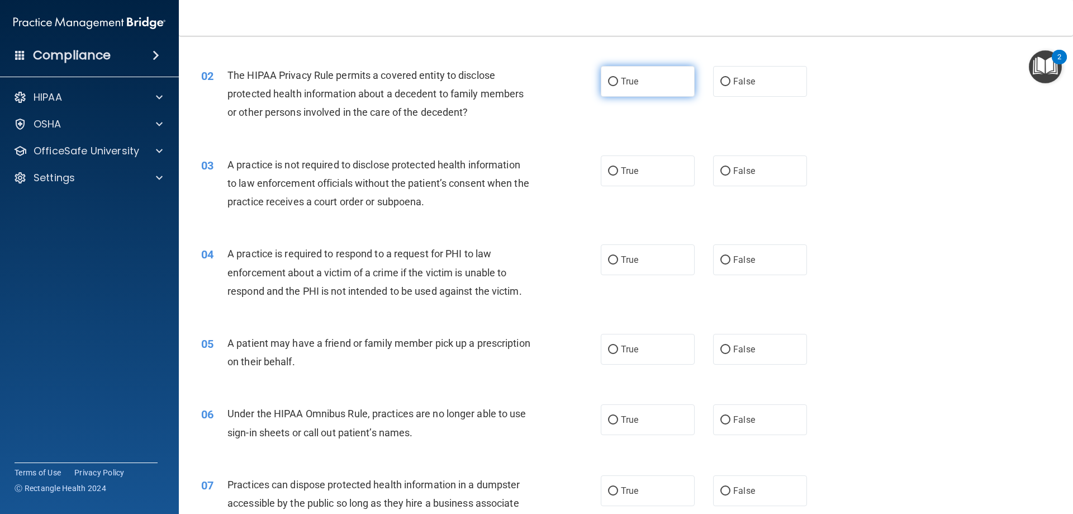
click at [613, 89] on label "True" at bounding box center [648, 81] width 94 height 31
click at [613, 86] on input "True" at bounding box center [613, 82] width 10 height 8
radio input "true"
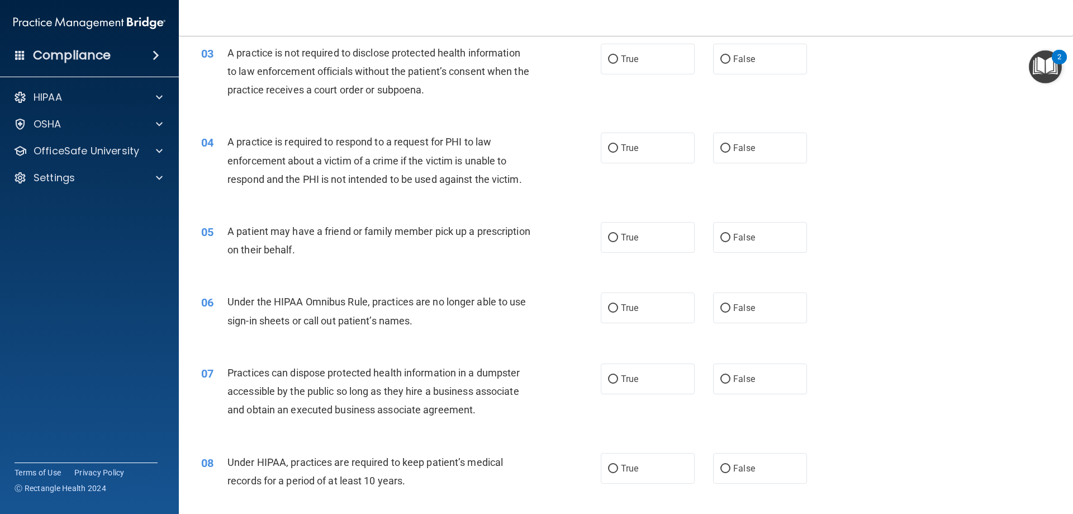
scroll to position [168, 0]
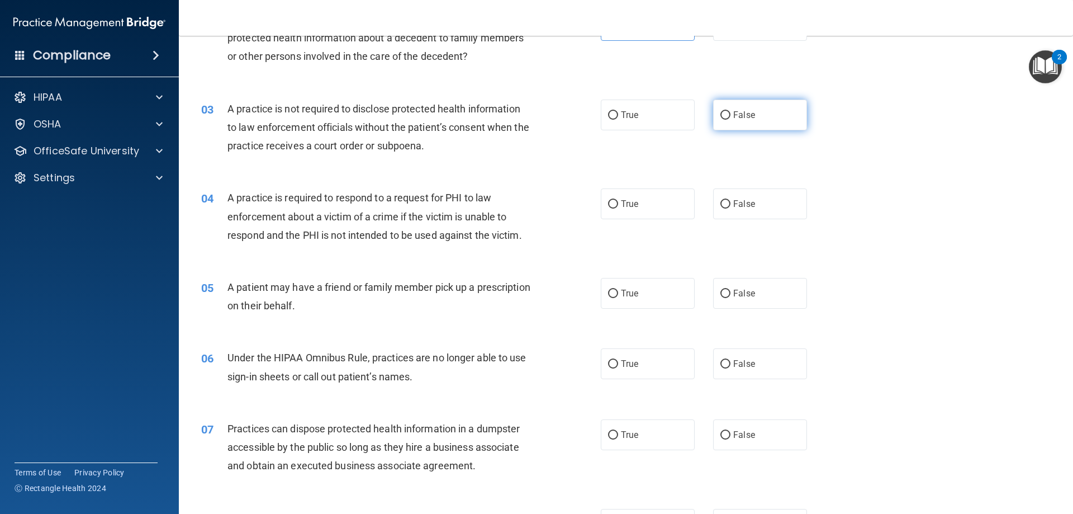
click at [757, 122] on label "False" at bounding box center [760, 114] width 94 height 31
click at [731, 120] on input "False" at bounding box center [725, 115] width 10 height 8
radio input "true"
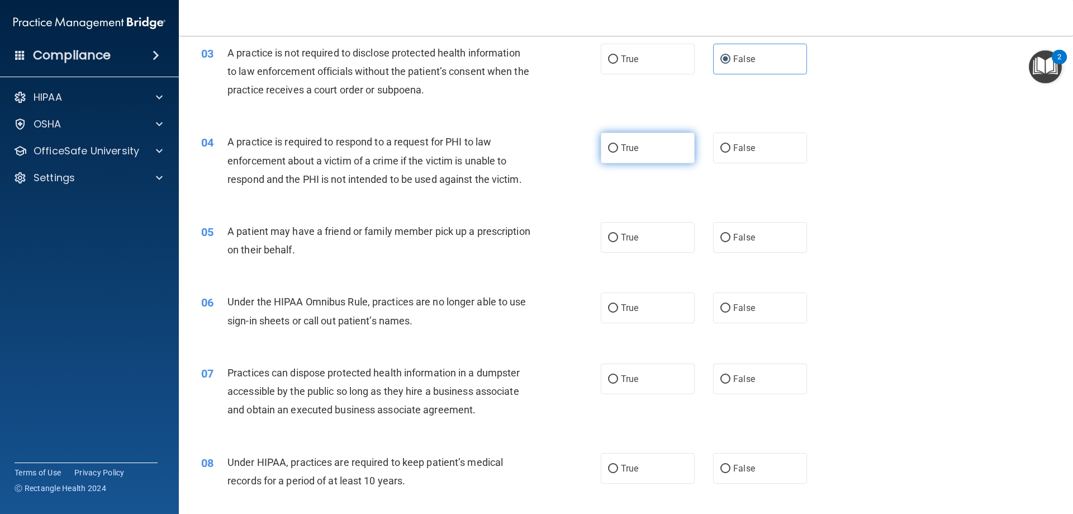
click at [638, 157] on label "True" at bounding box center [648, 147] width 94 height 31
click at [618, 153] on input "True" at bounding box center [613, 148] width 10 height 8
radio input "true"
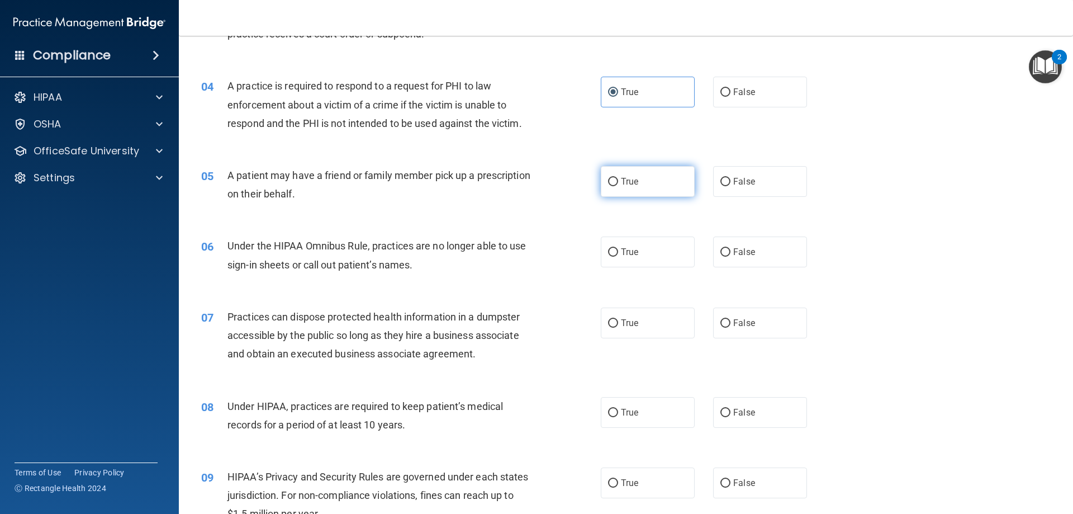
click at [637, 187] on label "True" at bounding box center [648, 181] width 94 height 31
click at [618, 186] on input "True" at bounding box center [613, 182] width 10 height 8
radio input "true"
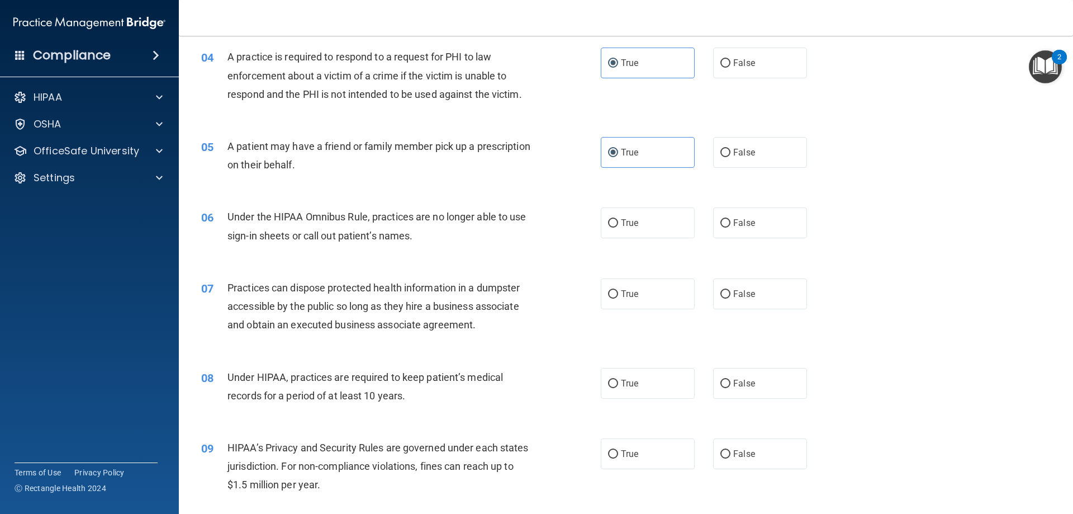
scroll to position [335, 0]
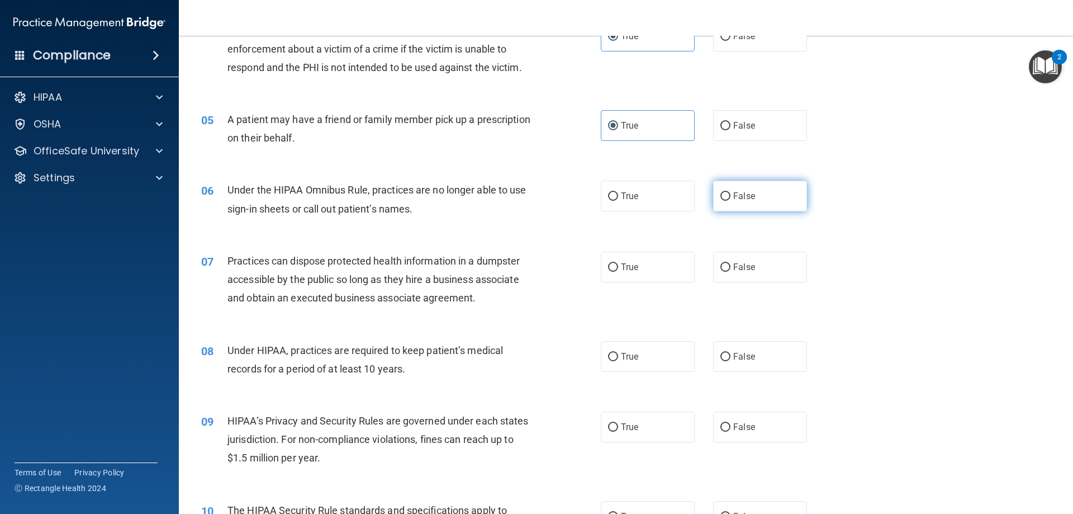
click at [760, 198] on label "False" at bounding box center [760, 196] width 94 height 31
click at [731, 198] on input "False" at bounding box center [725, 196] width 10 height 8
radio input "true"
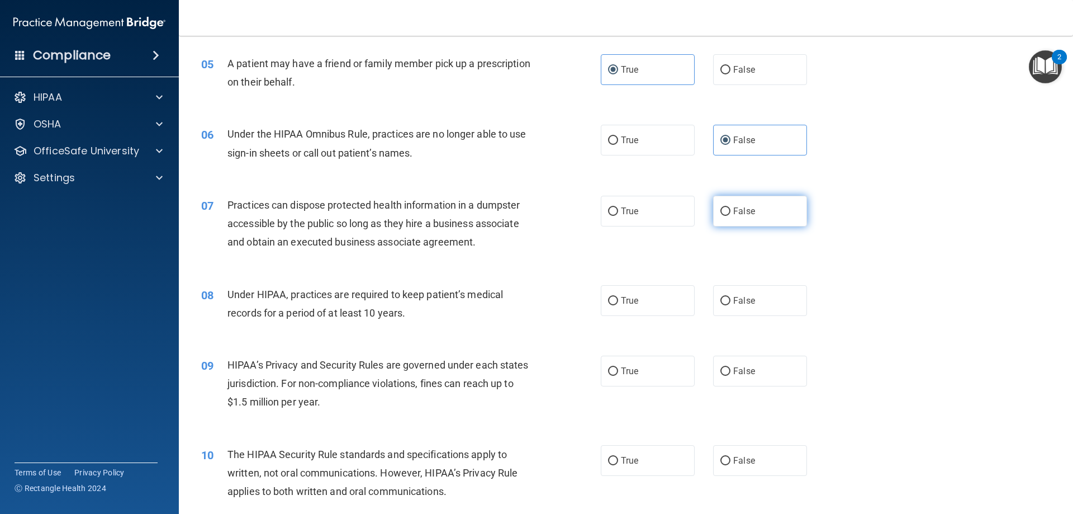
click at [782, 214] on label "False" at bounding box center [760, 211] width 94 height 31
click at [731, 214] on input "False" at bounding box center [725, 211] width 10 height 8
radio input "true"
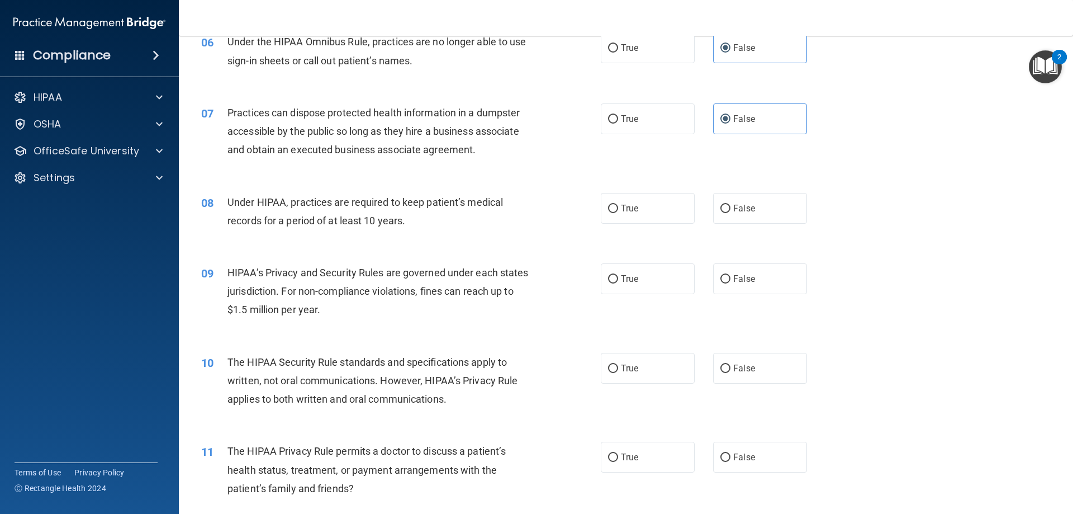
scroll to position [503, 0]
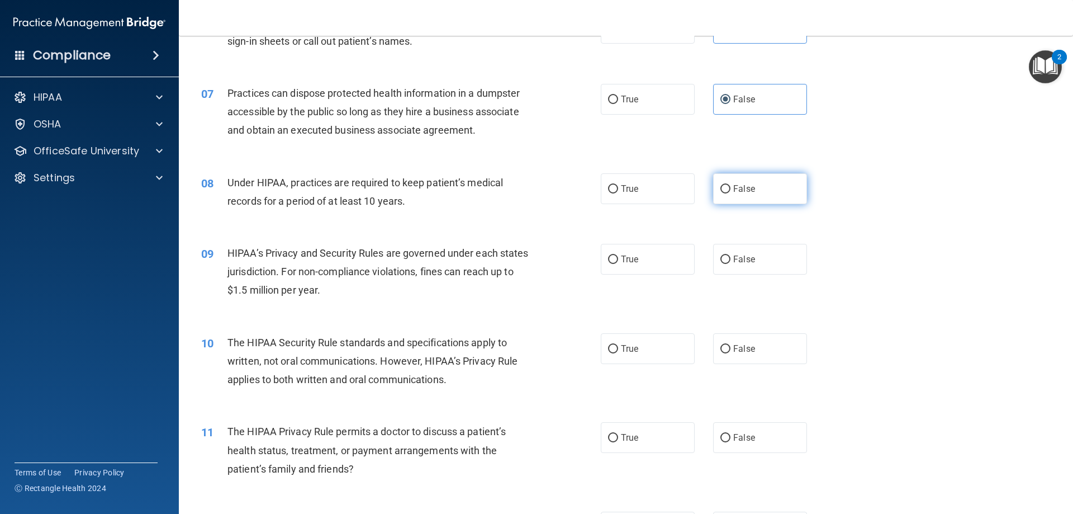
click at [740, 198] on label "False" at bounding box center [760, 188] width 94 height 31
click at [731, 193] on input "False" at bounding box center [725, 189] width 10 height 8
radio input "true"
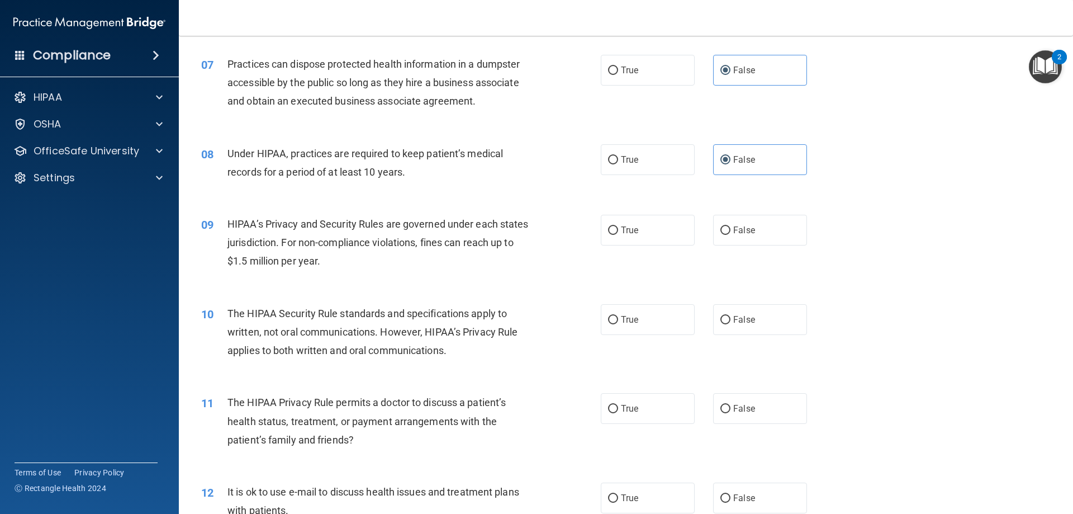
scroll to position [559, 0]
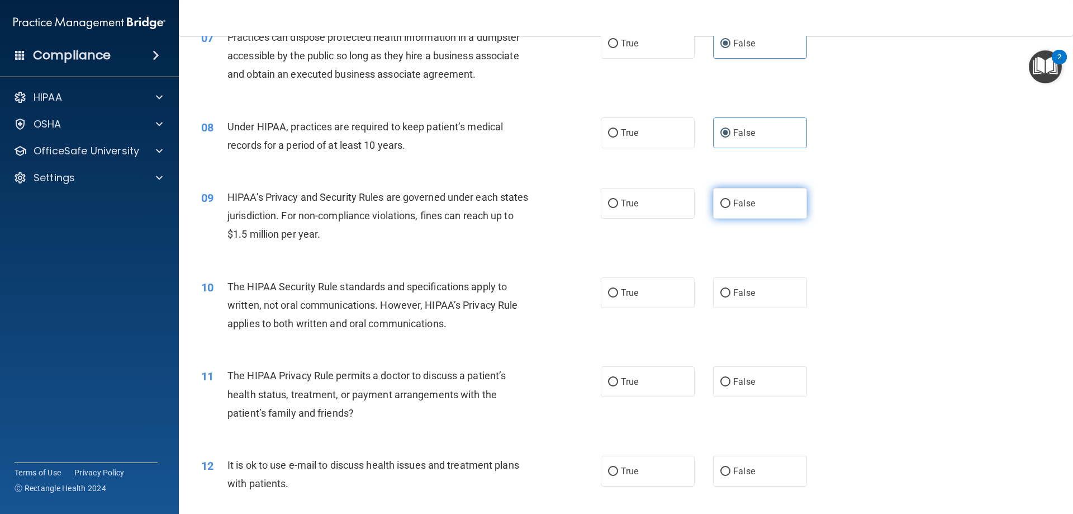
click at [745, 207] on span "False" at bounding box center [744, 203] width 22 height 11
click at [731, 207] on input "False" at bounding box center [725, 204] width 10 height 8
radio input "true"
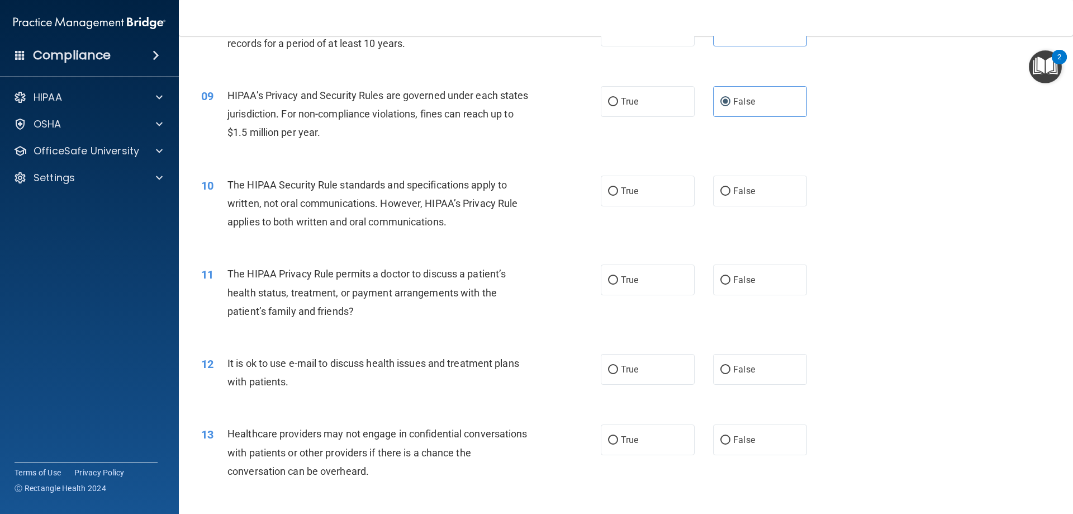
scroll to position [671, 0]
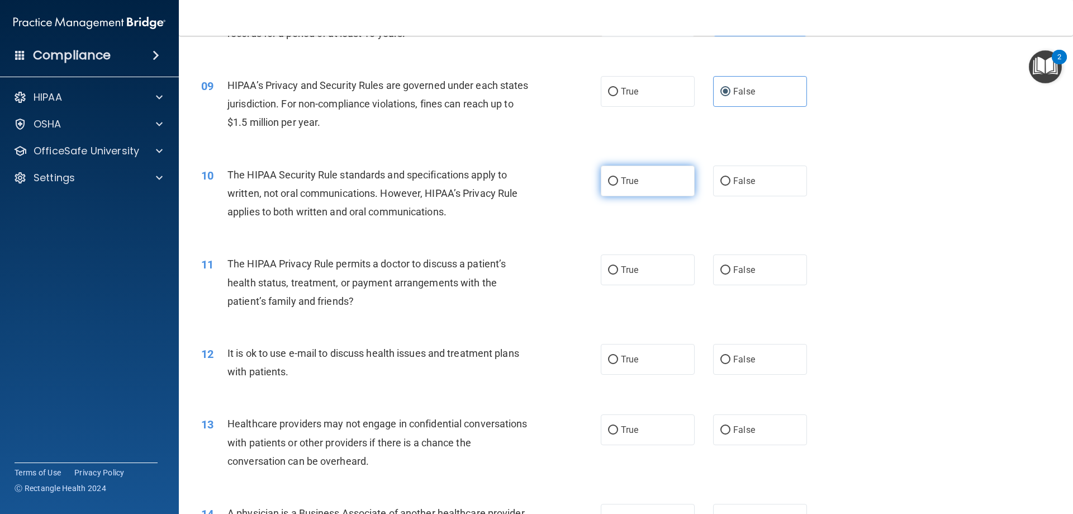
click at [629, 186] on label "True" at bounding box center [648, 180] width 94 height 31
click at [618, 186] on input "True" at bounding box center [613, 181] width 10 height 8
radio input "true"
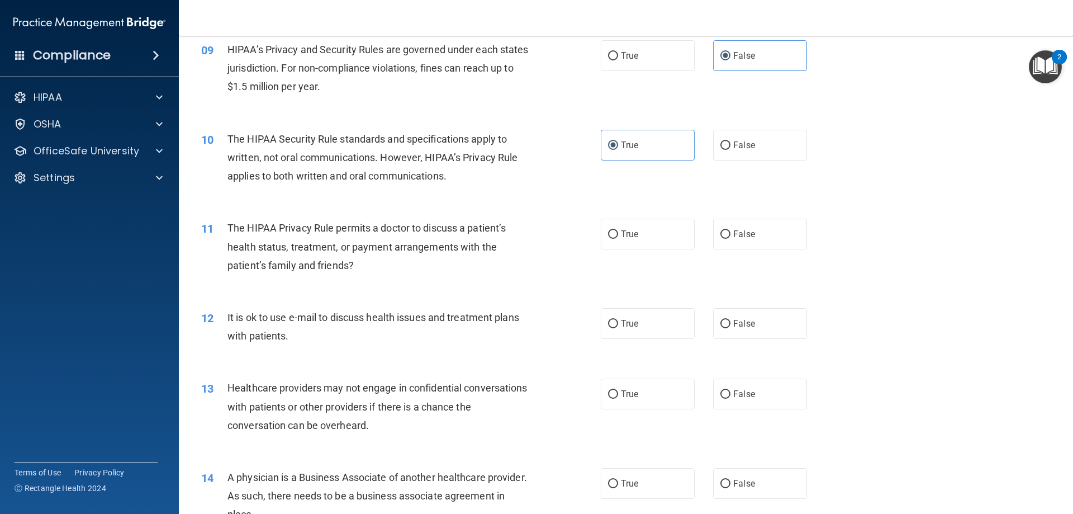
scroll to position [727, 0]
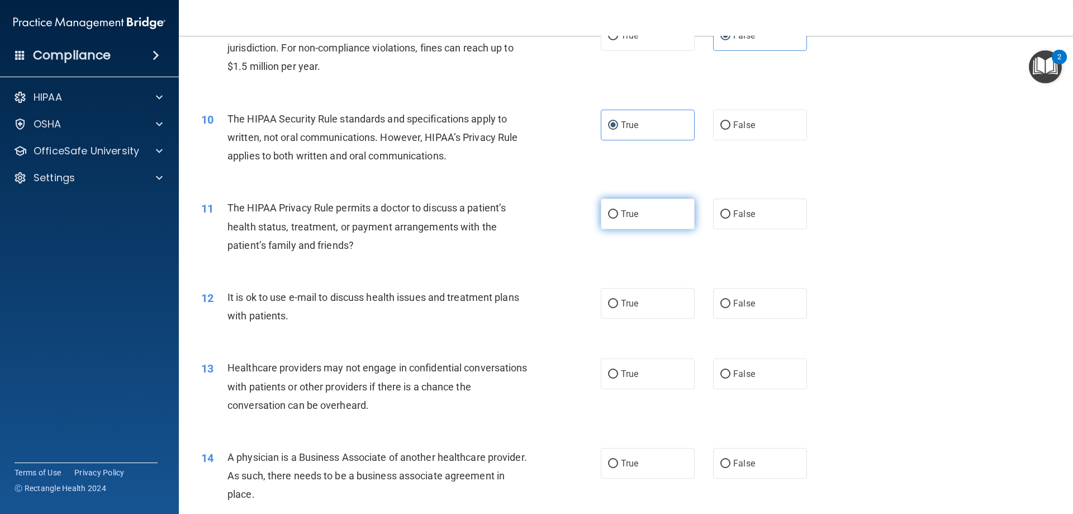
click at [621, 210] on span "True" at bounding box center [629, 213] width 17 height 11
click at [618, 210] on input "True" at bounding box center [613, 214] width 10 height 8
radio input "true"
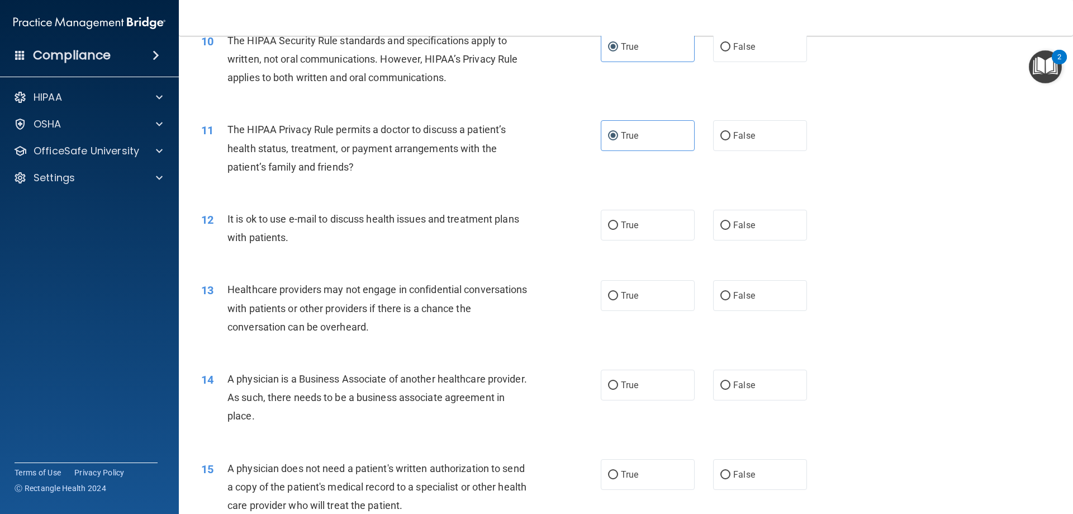
scroll to position [838, 0]
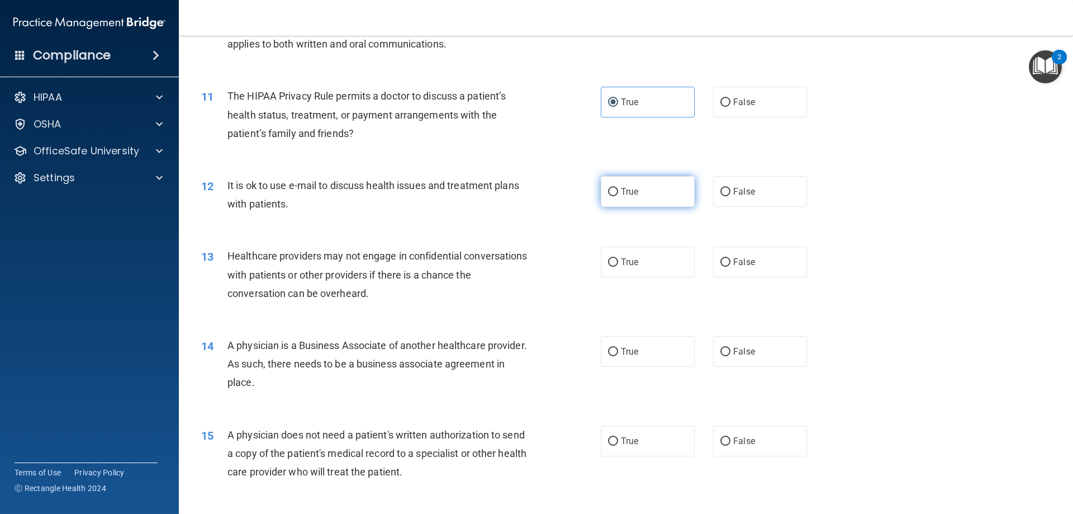
click at [640, 195] on label "True" at bounding box center [648, 191] width 94 height 31
click at [618, 195] on input "True" at bounding box center [613, 192] width 10 height 8
radio input "true"
click at [762, 269] on label "False" at bounding box center [760, 261] width 94 height 31
click at [731, 267] on input "False" at bounding box center [725, 262] width 10 height 8
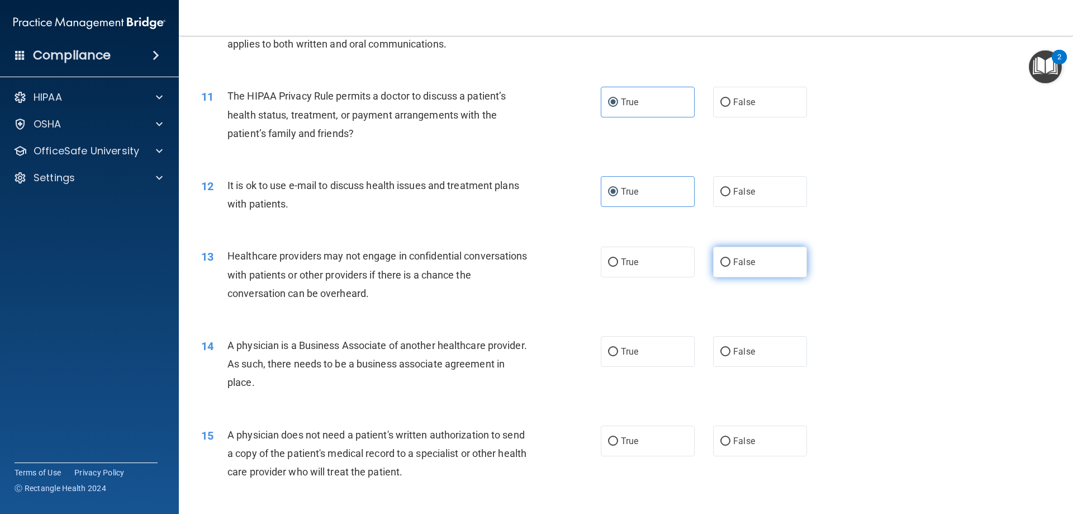
radio input "true"
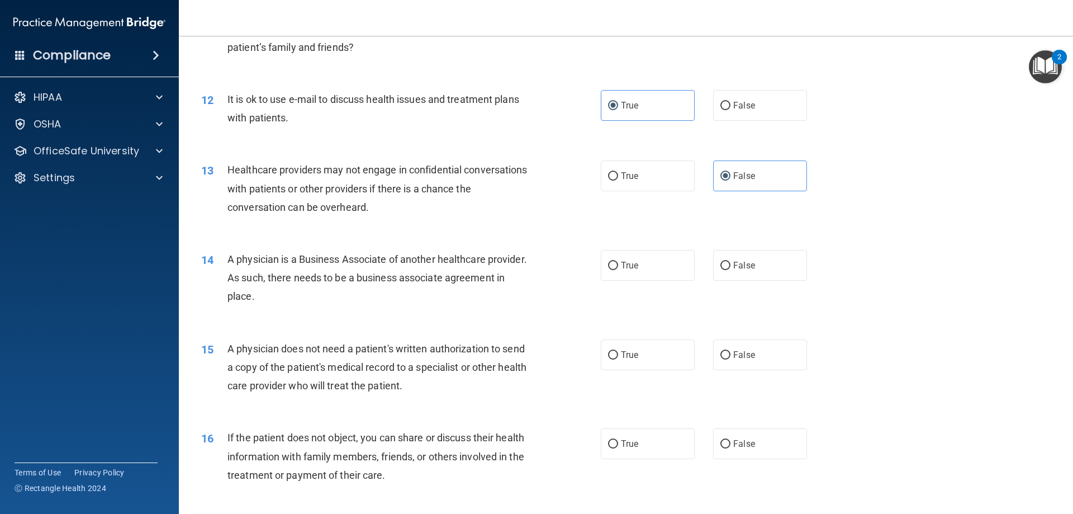
scroll to position [950, 0]
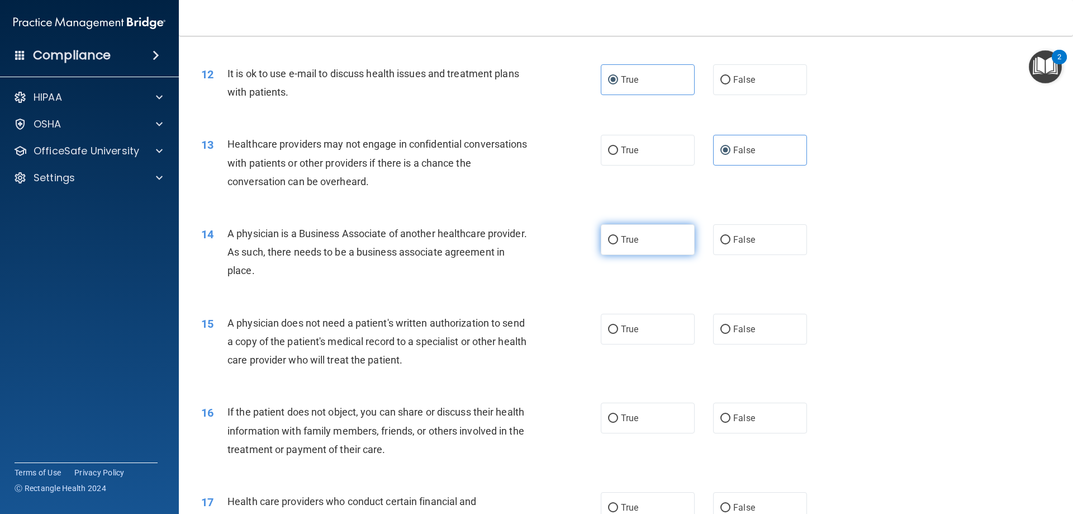
click at [619, 248] on label "True" at bounding box center [648, 239] width 94 height 31
click at [618, 244] on input "True" at bounding box center [613, 240] width 10 height 8
radio input "true"
click at [774, 232] on label "False" at bounding box center [760, 239] width 94 height 31
click at [731, 236] on input "False" at bounding box center [725, 240] width 10 height 8
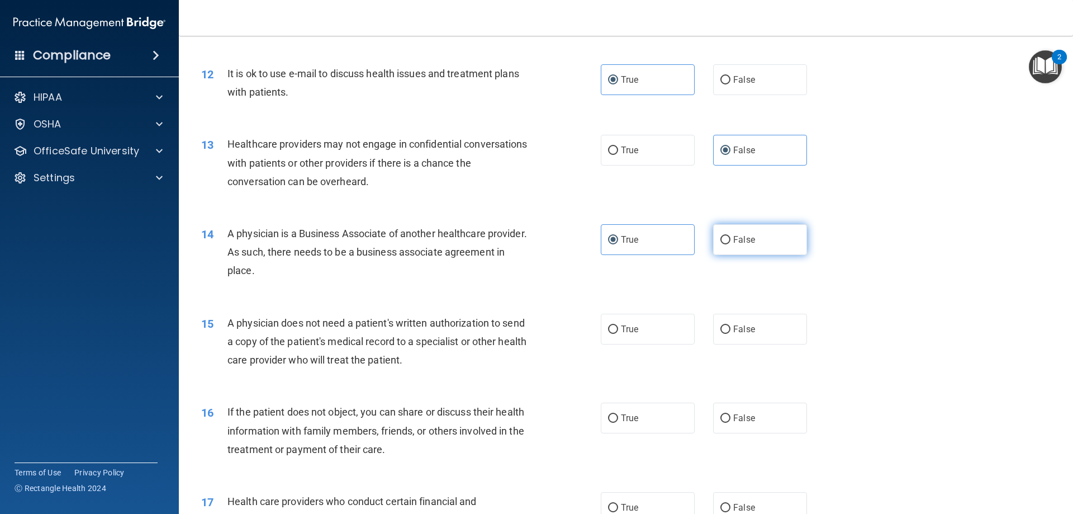
radio input "true"
radio input "false"
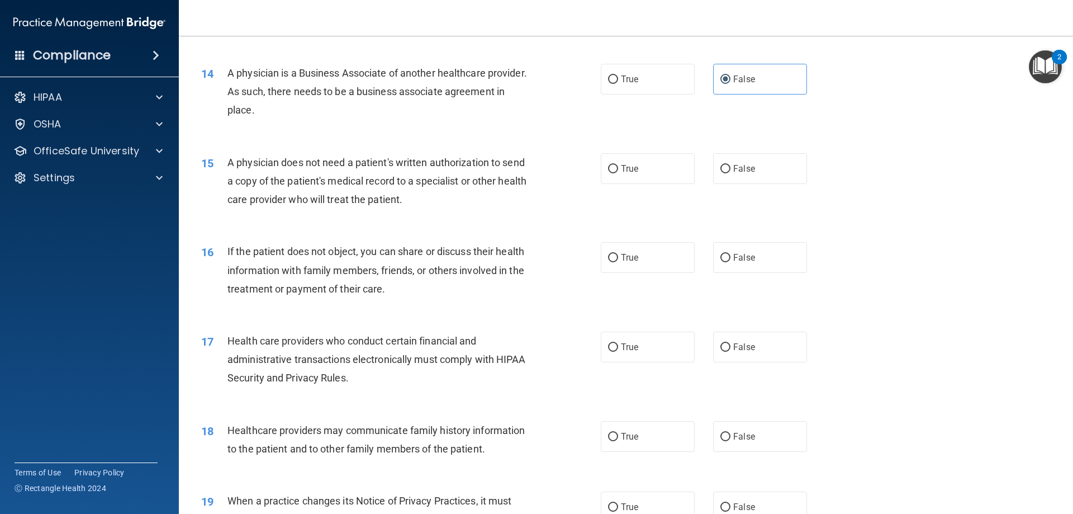
scroll to position [1118, 0]
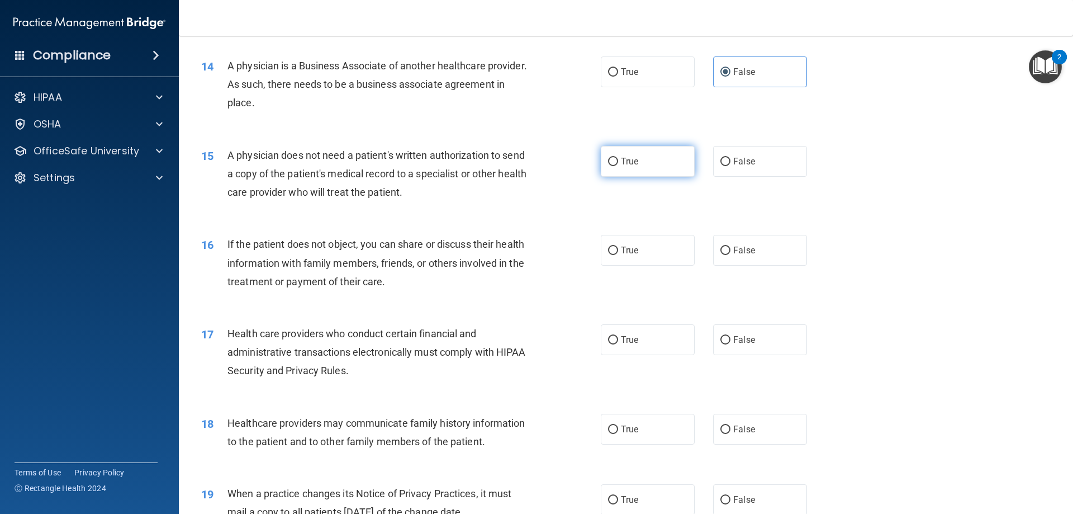
click at [642, 164] on label "True" at bounding box center [648, 161] width 94 height 31
click at [618, 164] on input "True" at bounding box center [613, 162] width 10 height 8
radio input "true"
click at [633, 254] on span "True" at bounding box center [629, 250] width 17 height 11
click at [618, 254] on input "True" at bounding box center [613, 250] width 10 height 8
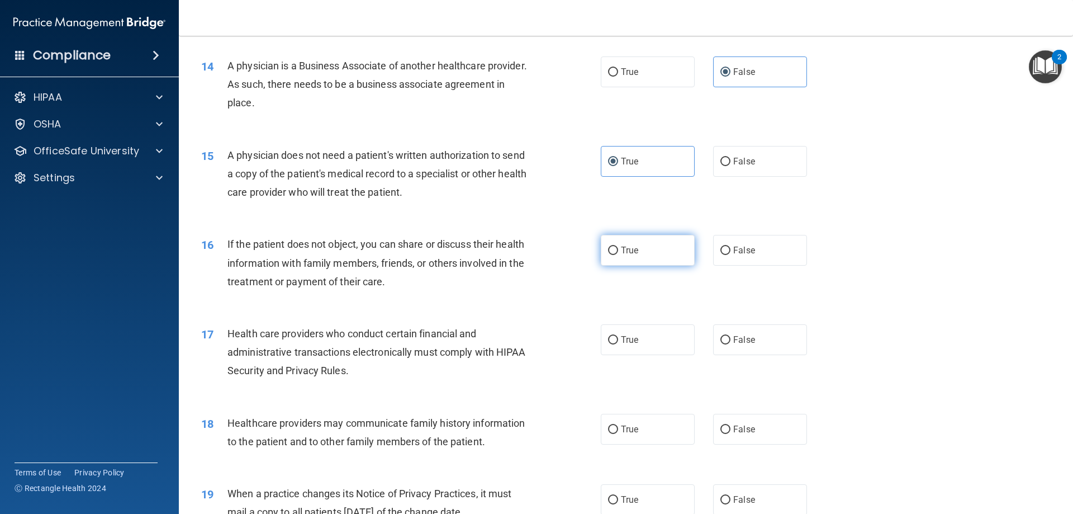
radio input "true"
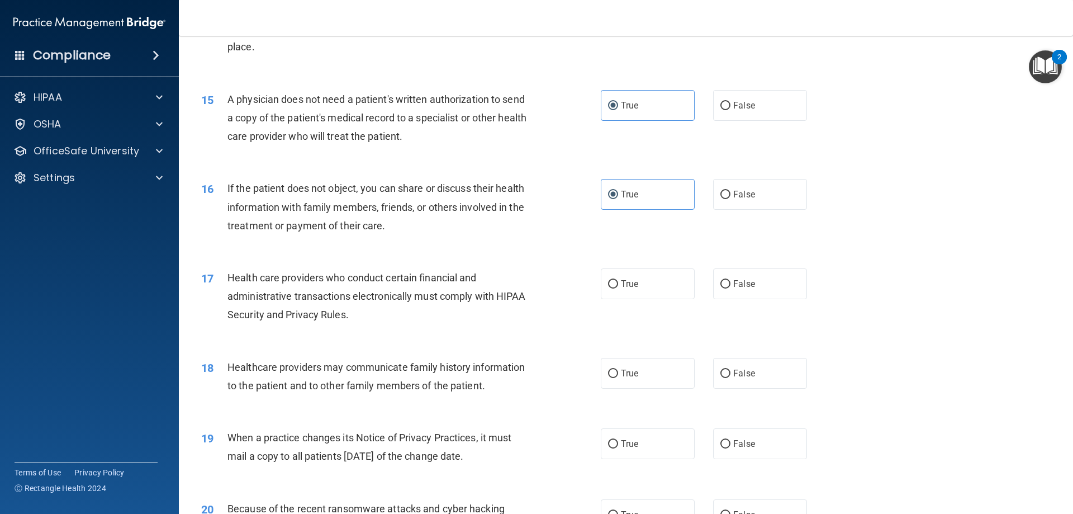
scroll to position [1230, 0]
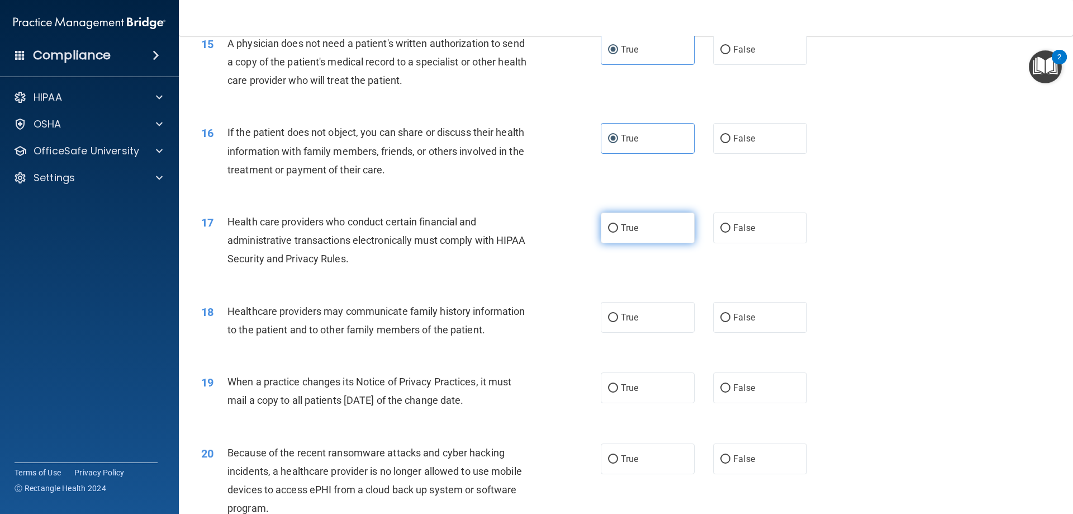
click at [632, 231] on span "True" at bounding box center [629, 227] width 17 height 11
click at [618, 231] on input "True" at bounding box center [613, 228] width 10 height 8
radio input "true"
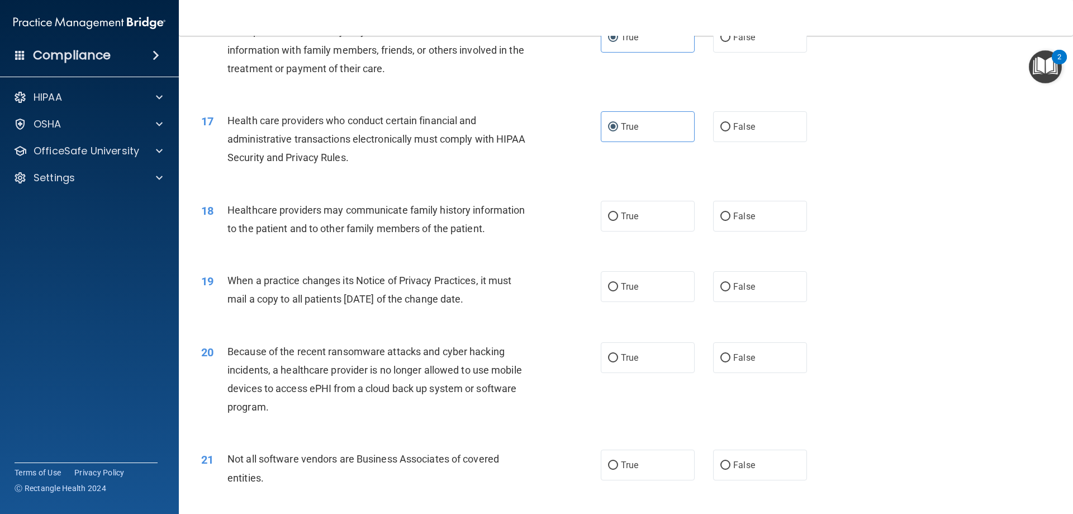
scroll to position [1341, 0]
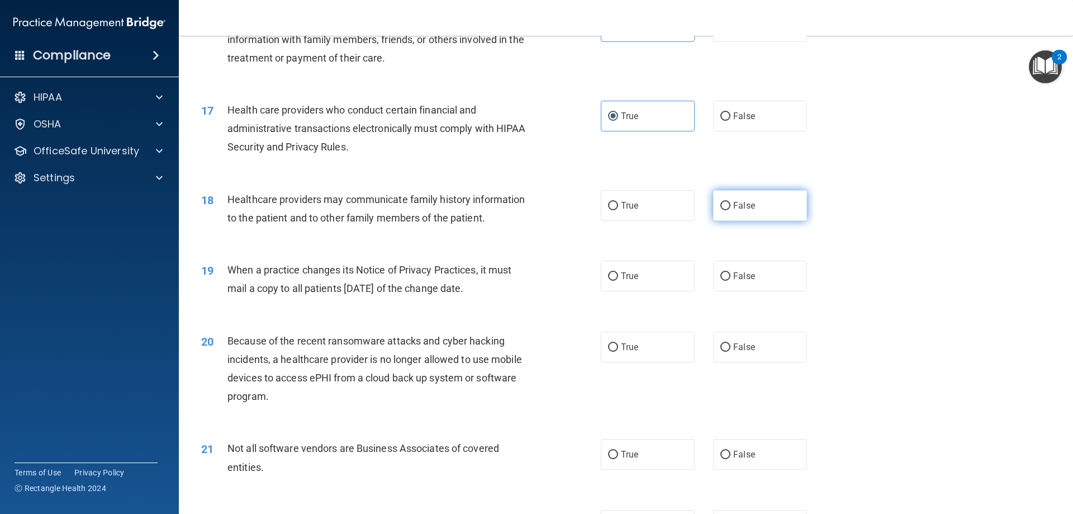
click at [743, 211] on label "False" at bounding box center [760, 205] width 94 height 31
click at [731, 210] on input "False" at bounding box center [725, 206] width 10 height 8
radio input "true"
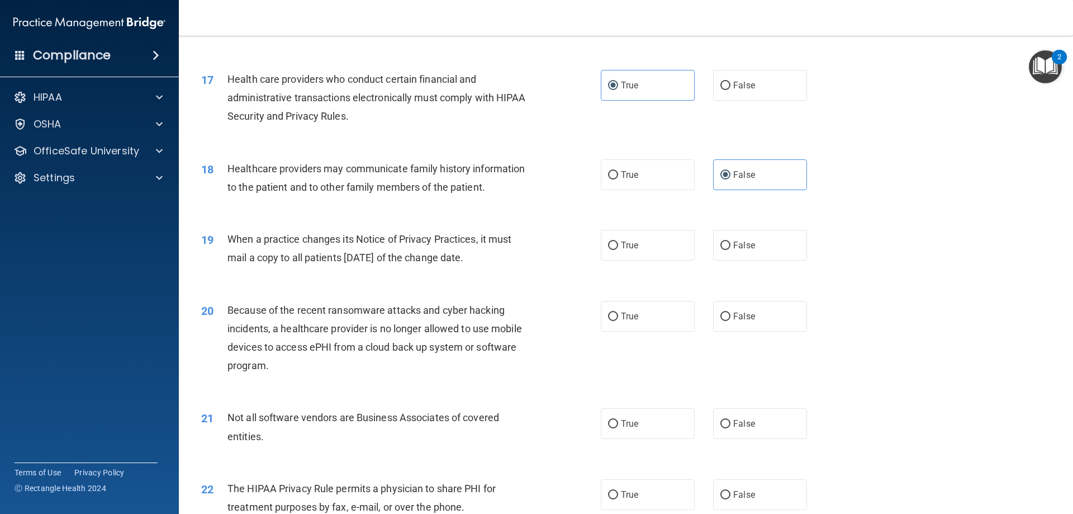
scroll to position [1397, 0]
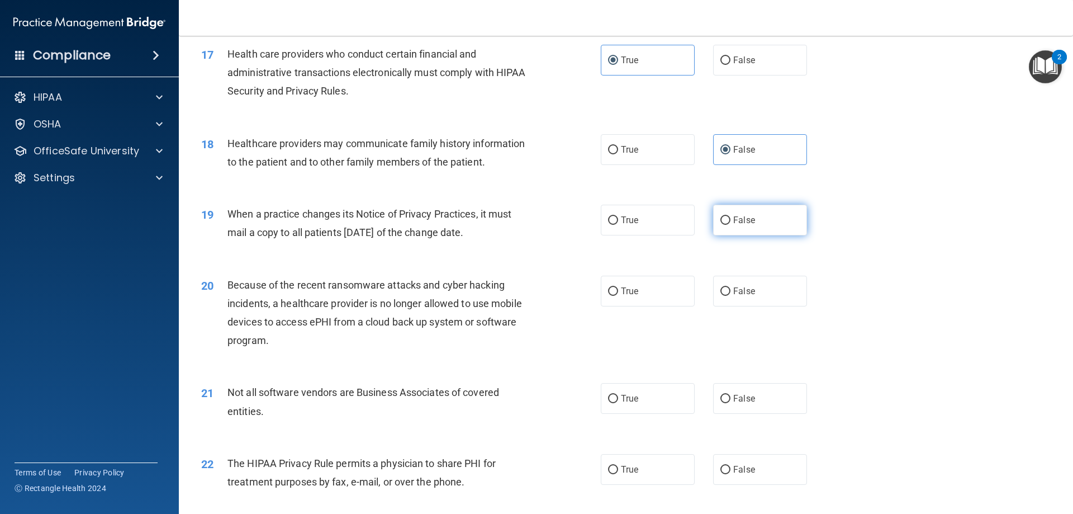
click at [751, 225] on label "False" at bounding box center [760, 220] width 94 height 31
click at [731, 225] on input "False" at bounding box center [725, 220] width 10 height 8
radio input "true"
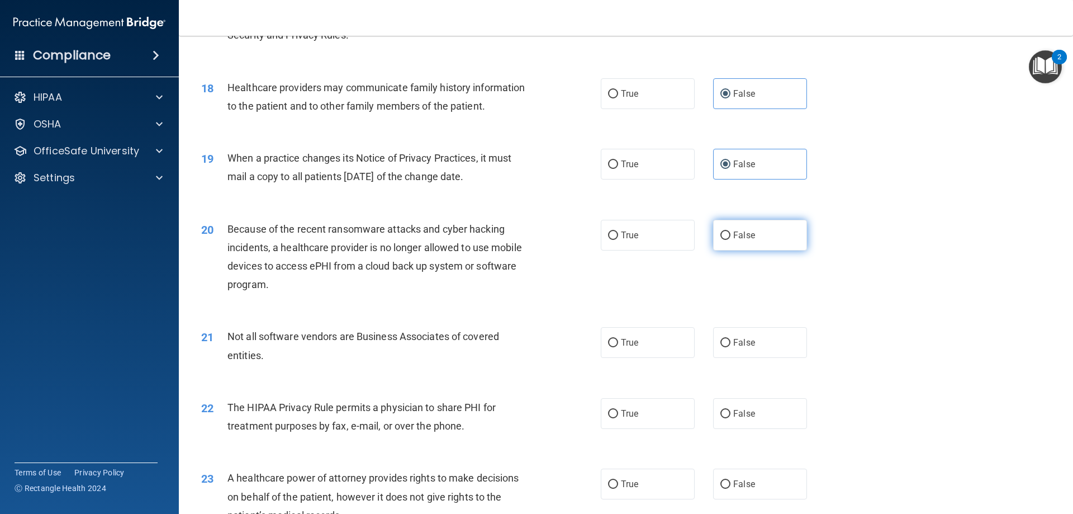
click at [785, 242] on label "False" at bounding box center [760, 235] width 94 height 31
click at [731, 240] on input "False" at bounding box center [725, 235] width 10 height 8
radio input "true"
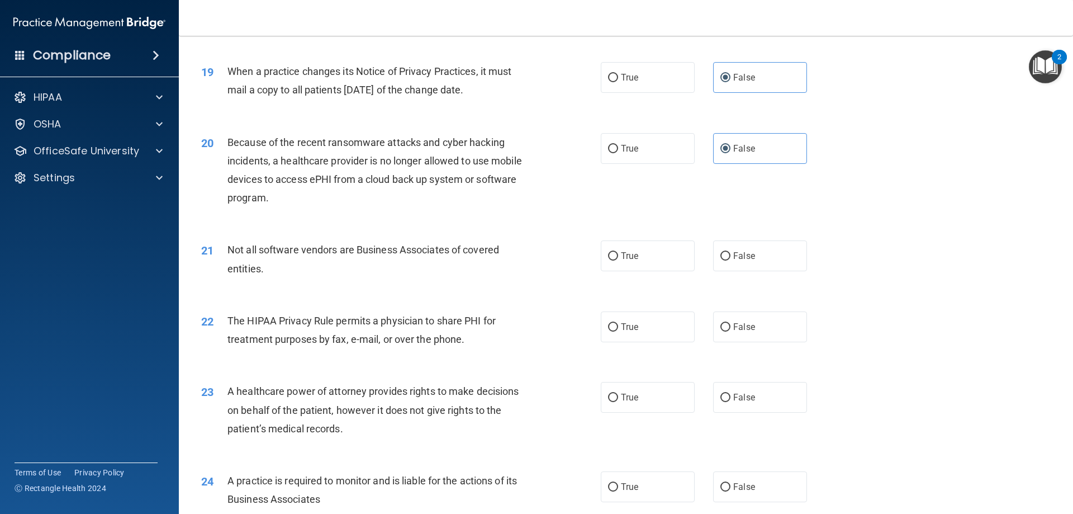
scroll to position [1565, 0]
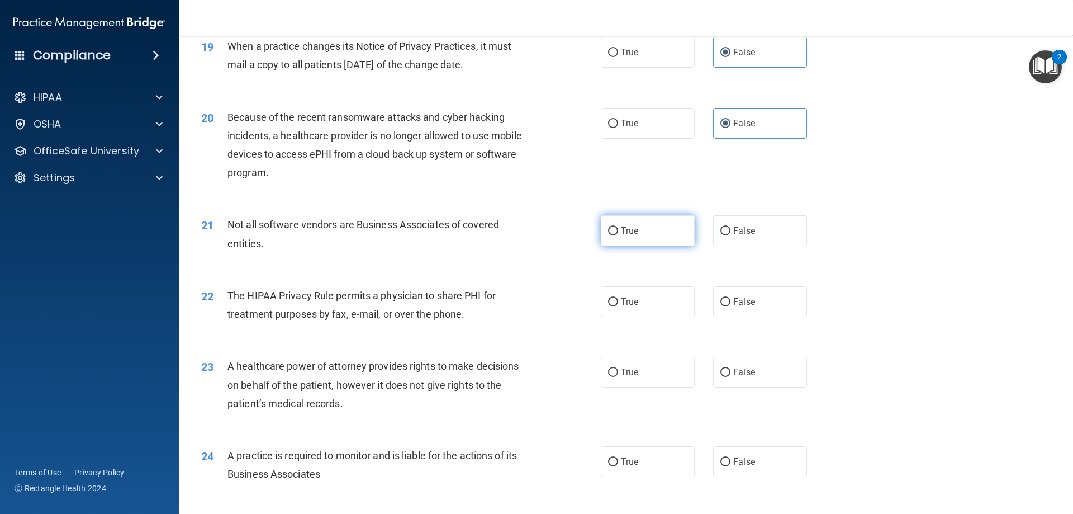
click at [649, 234] on label "True" at bounding box center [648, 230] width 94 height 31
click at [618, 234] on input "True" at bounding box center [613, 231] width 10 height 8
radio input "true"
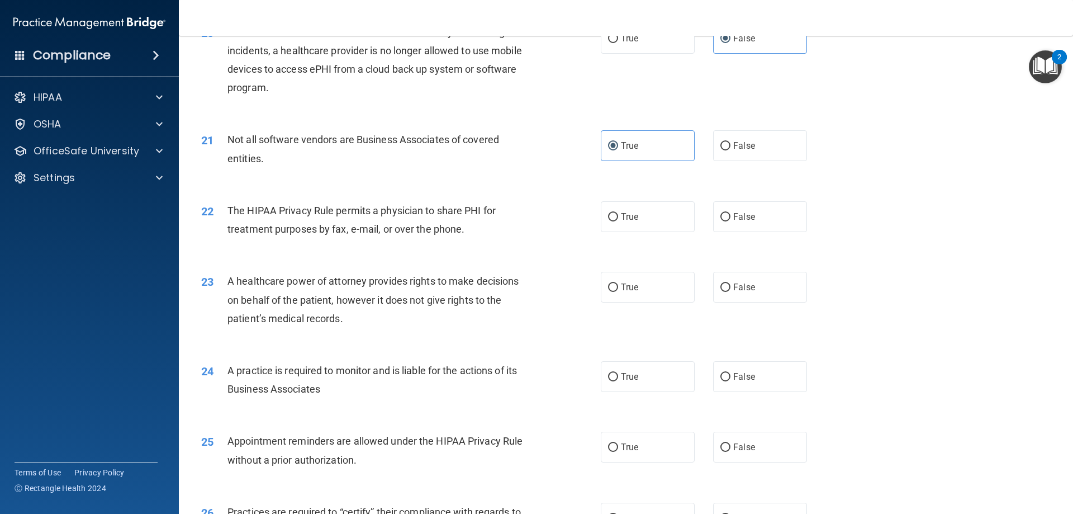
scroll to position [1677, 0]
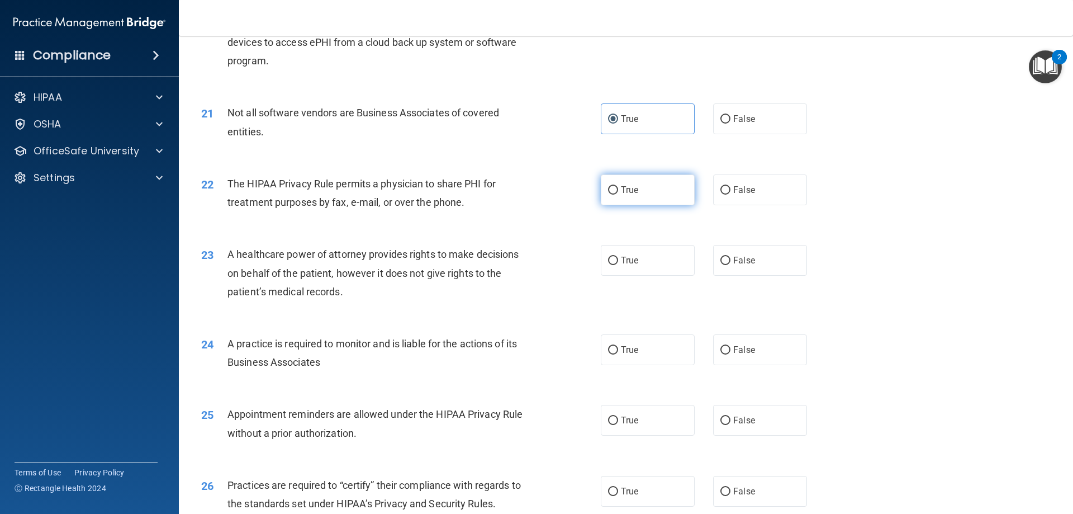
click at [642, 189] on label "True" at bounding box center [648, 189] width 94 height 31
click at [618, 189] on input "True" at bounding box center [613, 190] width 10 height 8
radio input "true"
click at [741, 258] on span "False" at bounding box center [744, 260] width 22 height 11
click at [731, 258] on input "False" at bounding box center [725, 261] width 10 height 8
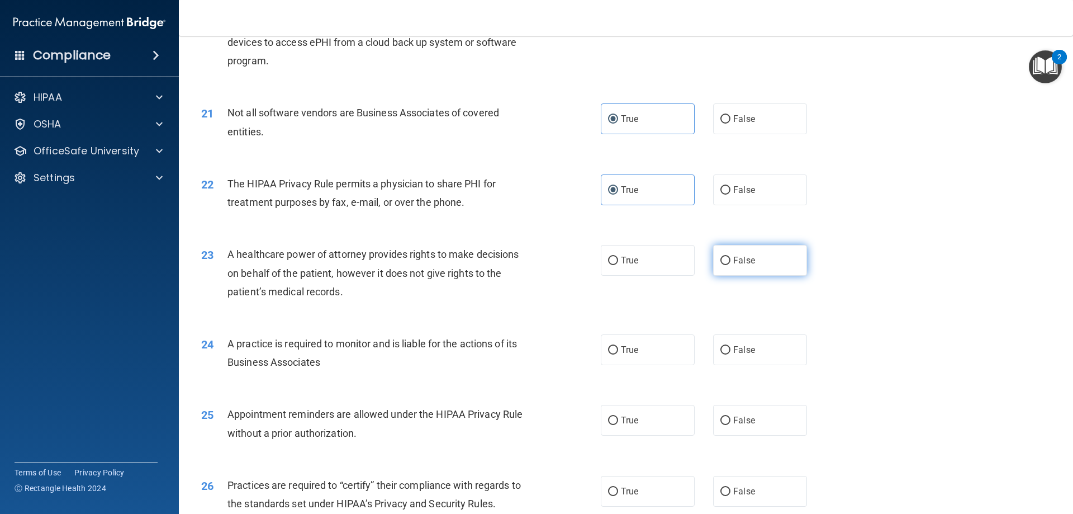
radio input "true"
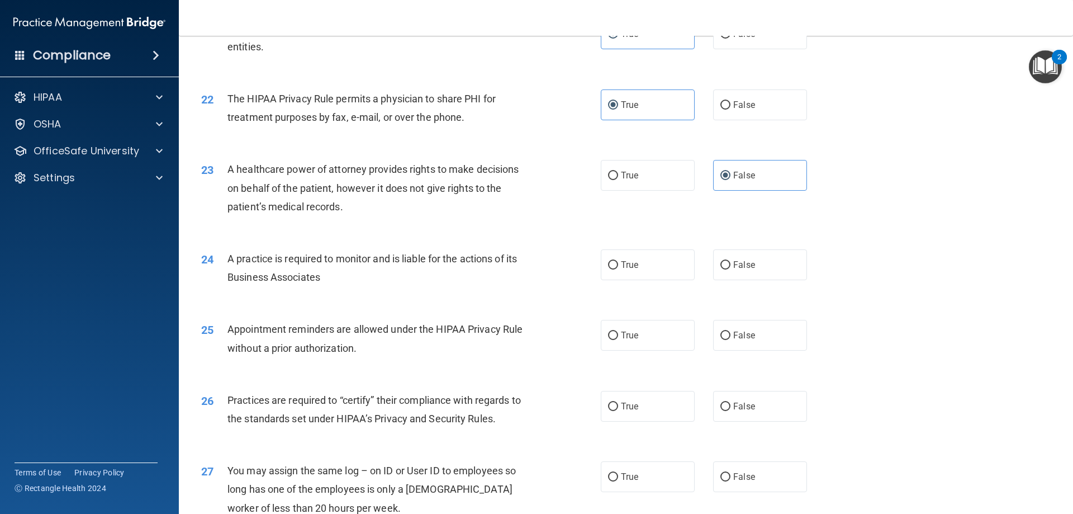
scroll to position [1789, 0]
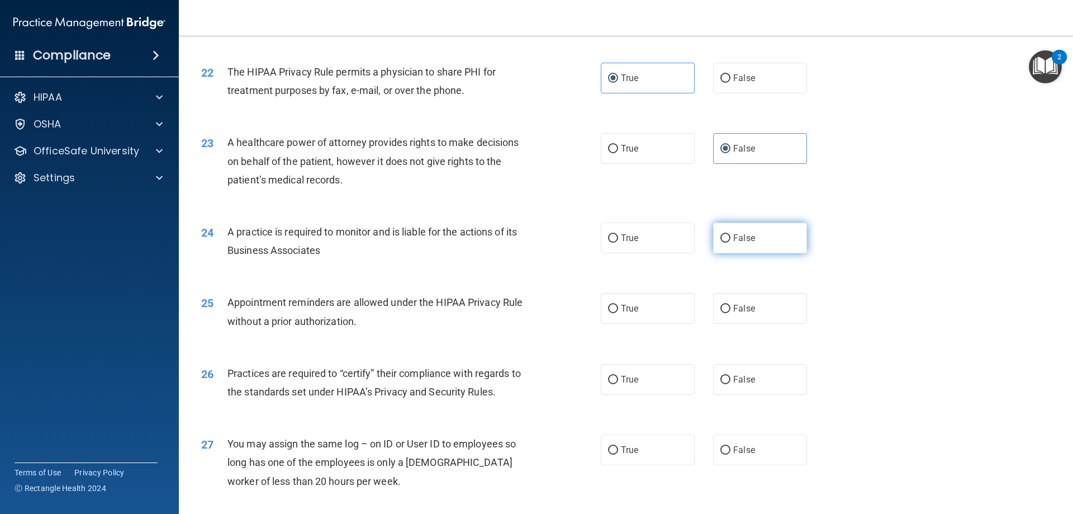
click at [755, 239] on label "False" at bounding box center [760, 237] width 94 height 31
click at [731, 239] on input "False" at bounding box center [725, 238] width 10 height 8
radio input "true"
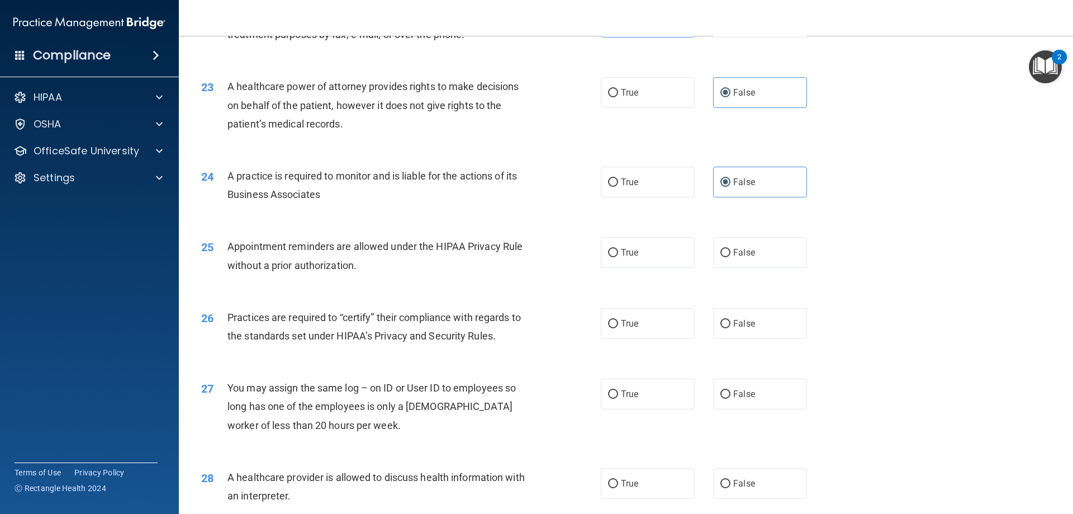
scroll to position [1900, 0]
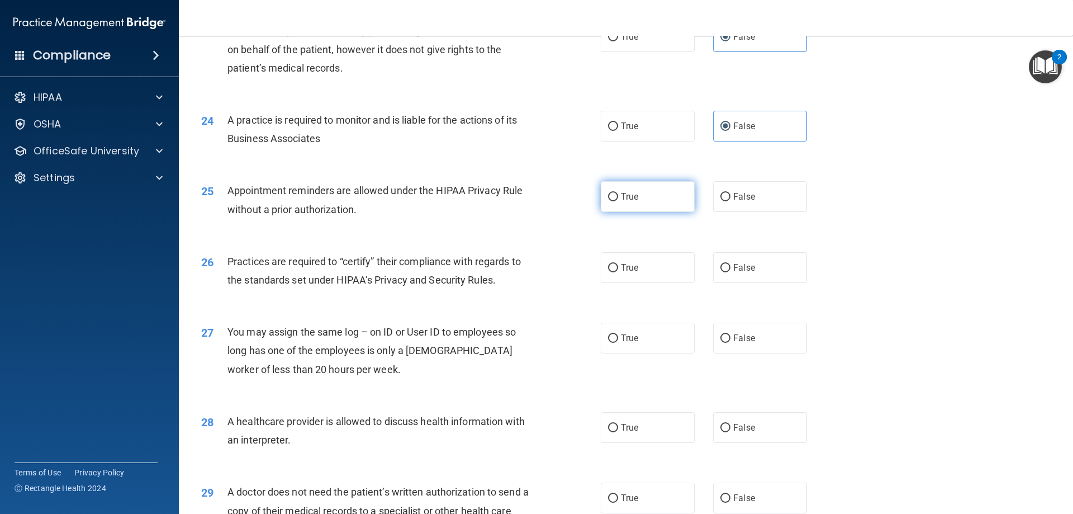
click at [656, 199] on label "True" at bounding box center [648, 196] width 94 height 31
click at [618, 199] on input "True" at bounding box center [613, 197] width 10 height 8
radio input "true"
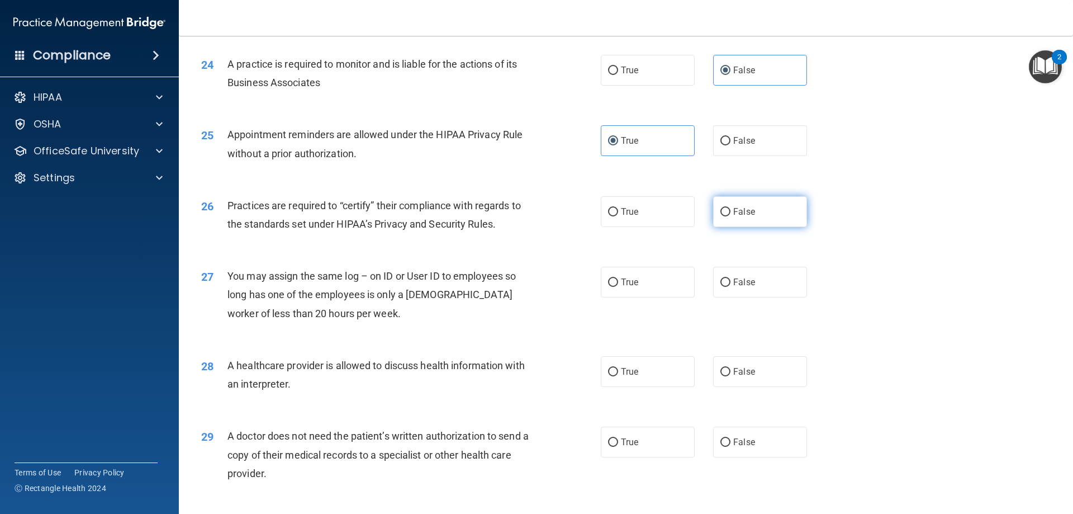
click at [735, 222] on label "False" at bounding box center [760, 211] width 94 height 31
click at [731, 216] on input "False" at bounding box center [725, 212] width 10 height 8
radio input "true"
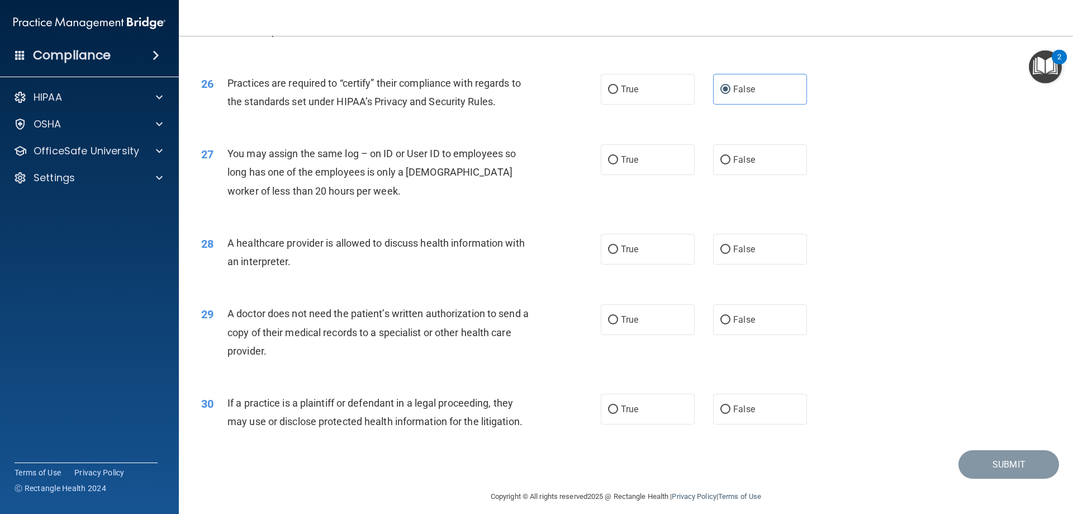
scroll to position [2088, 0]
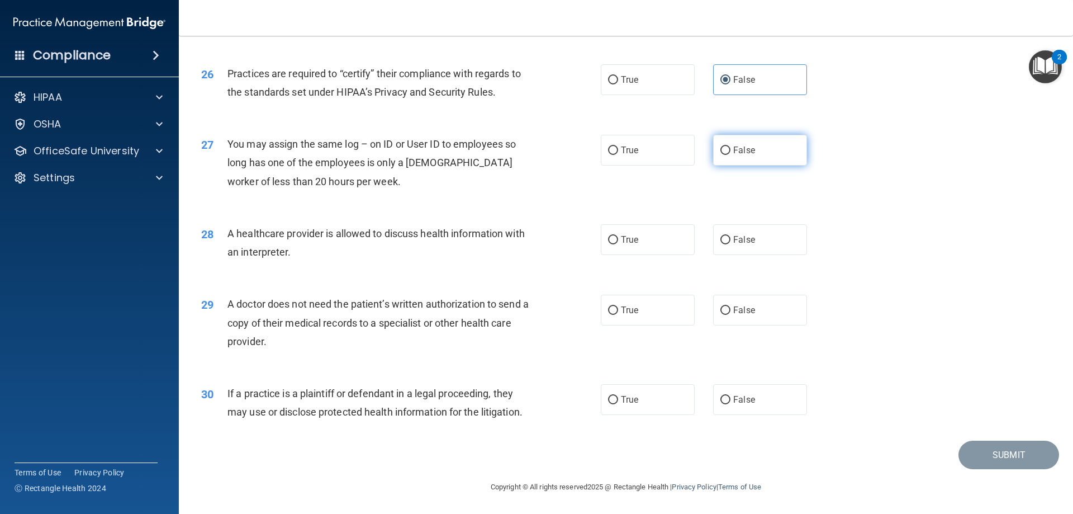
click at [751, 143] on label "False" at bounding box center [760, 150] width 94 height 31
click at [731, 146] on input "False" at bounding box center [725, 150] width 10 height 8
radio input "true"
click at [633, 241] on span "True" at bounding box center [629, 239] width 17 height 11
click at [618, 241] on input "True" at bounding box center [613, 240] width 10 height 8
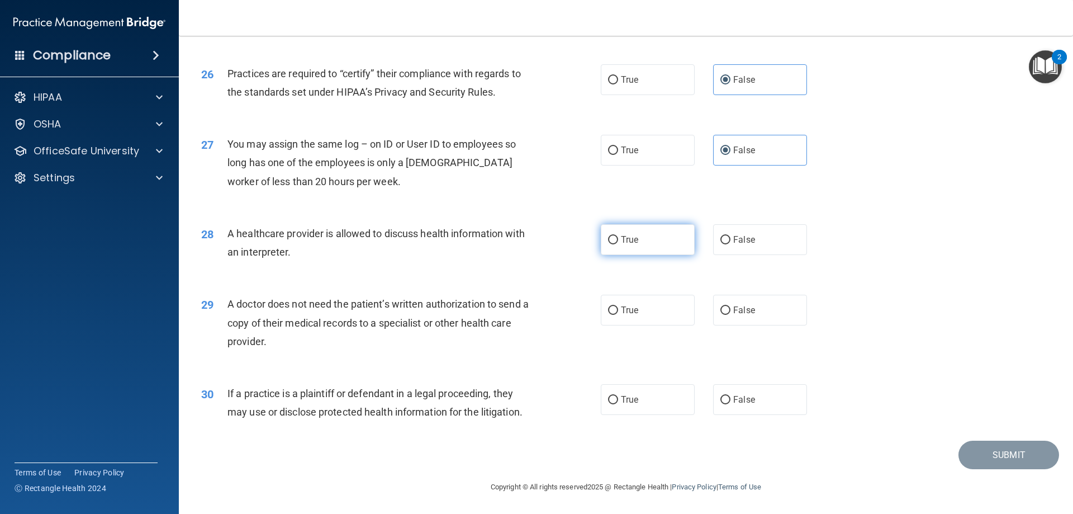
radio input "true"
click at [640, 317] on label "True" at bounding box center [648, 310] width 94 height 31
click at [618, 315] on input "True" at bounding box center [613, 310] width 10 height 8
radio input "true"
click at [646, 401] on label "True" at bounding box center [648, 399] width 94 height 31
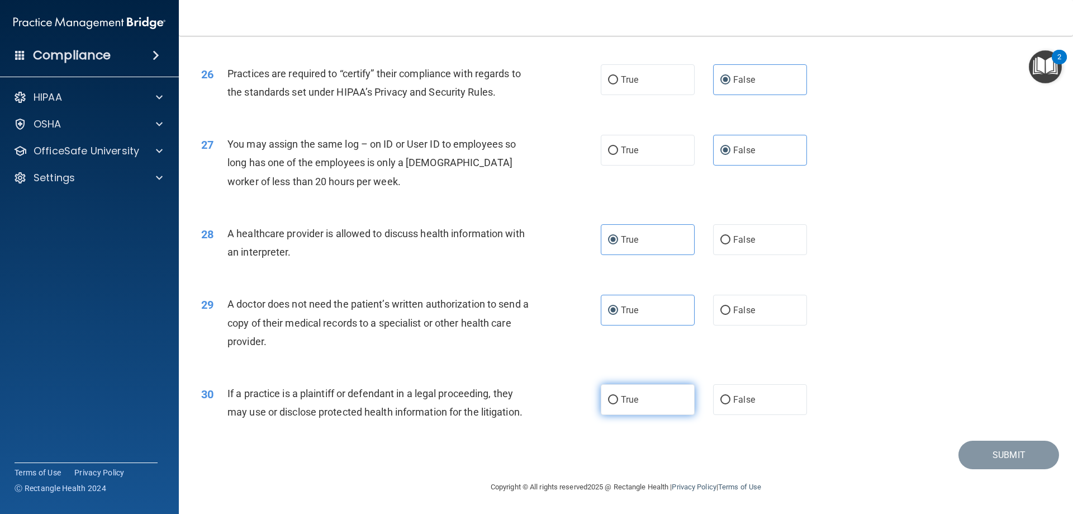
click at [618, 401] on input "True" at bounding box center [613, 400] width 10 height 8
radio input "true"
click at [978, 455] on button "Submit" at bounding box center [1009, 454] width 101 height 29
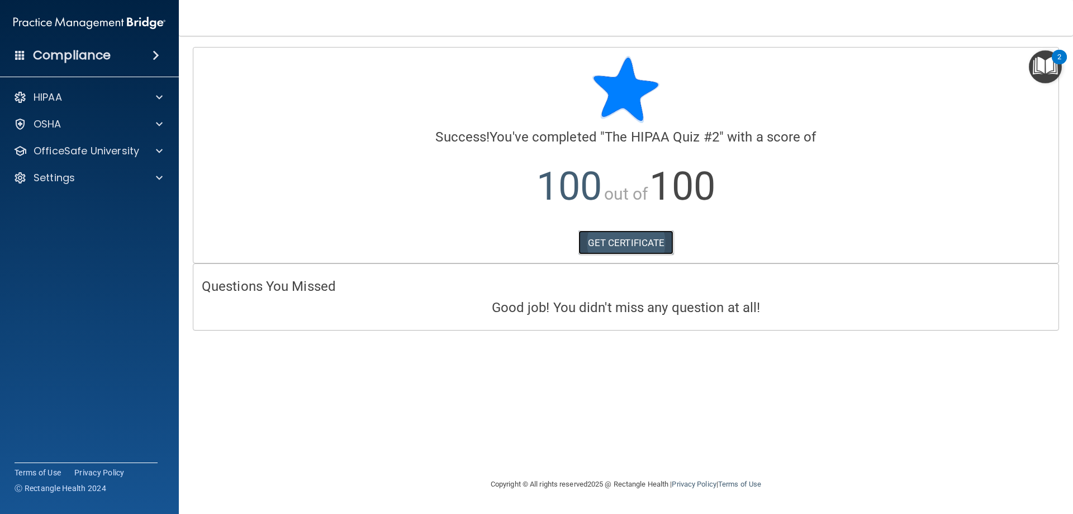
click at [641, 253] on link "GET CERTIFICATE" at bounding box center [626, 242] width 96 height 25
click at [135, 95] on div "HIPAA" at bounding box center [74, 97] width 139 height 13
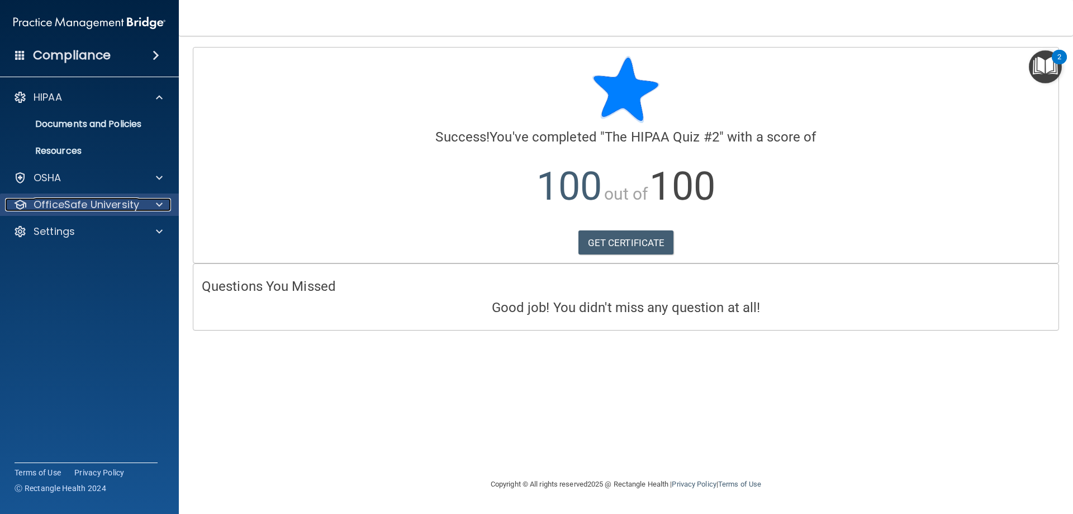
click at [133, 207] on p "OfficeSafe University" at bounding box center [87, 204] width 106 height 13
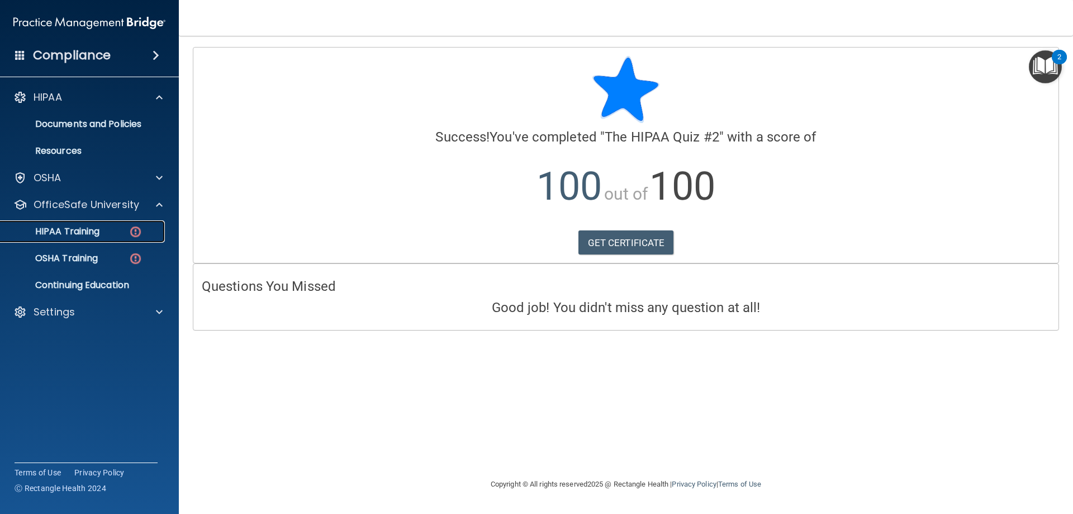
click at [124, 229] on div "HIPAA Training" at bounding box center [83, 231] width 153 height 11
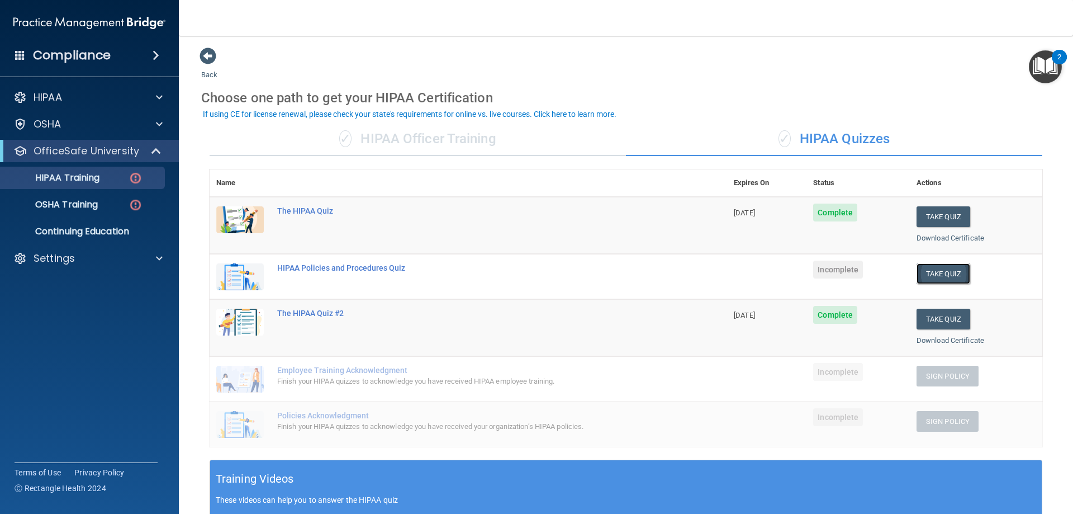
click at [948, 276] on button "Take Quiz" at bounding box center [944, 273] width 54 height 21
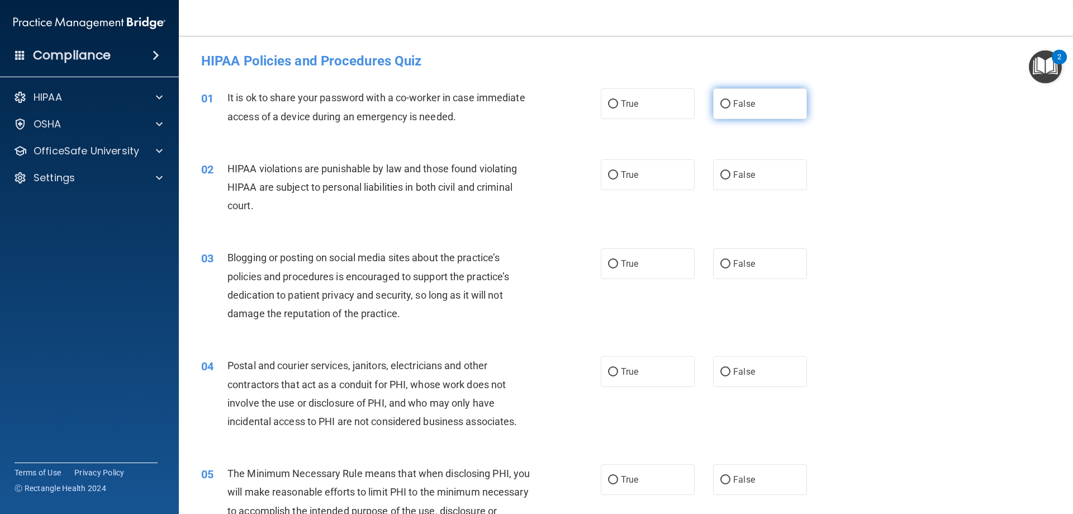
click at [743, 101] on span "False" at bounding box center [744, 103] width 22 height 11
click at [731, 101] on input "False" at bounding box center [725, 104] width 10 height 8
radio input "true"
click at [609, 156] on div "02 HIPAA violations are punishable by law and those found violating HIPAA are s…" at bounding box center [626, 189] width 866 height 89
click at [614, 174] on input "True" at bounding box center [613, 175] width 10 height 8
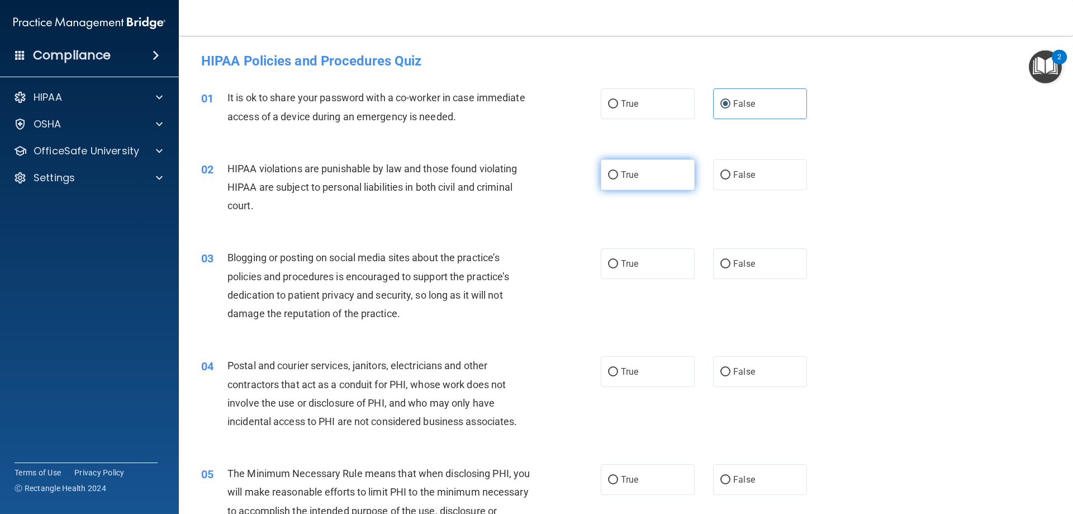
radio input "true"
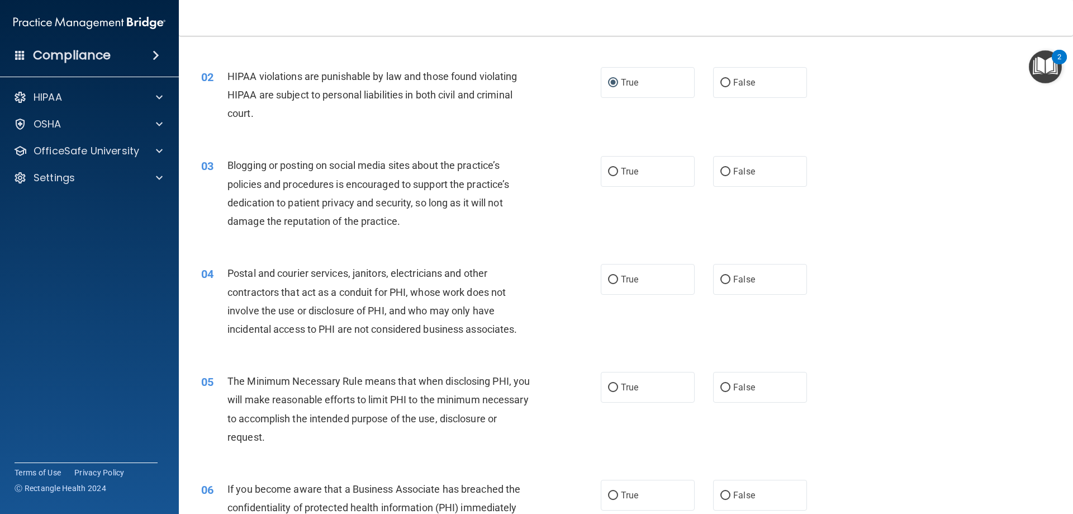
scroll to position [112, 0]
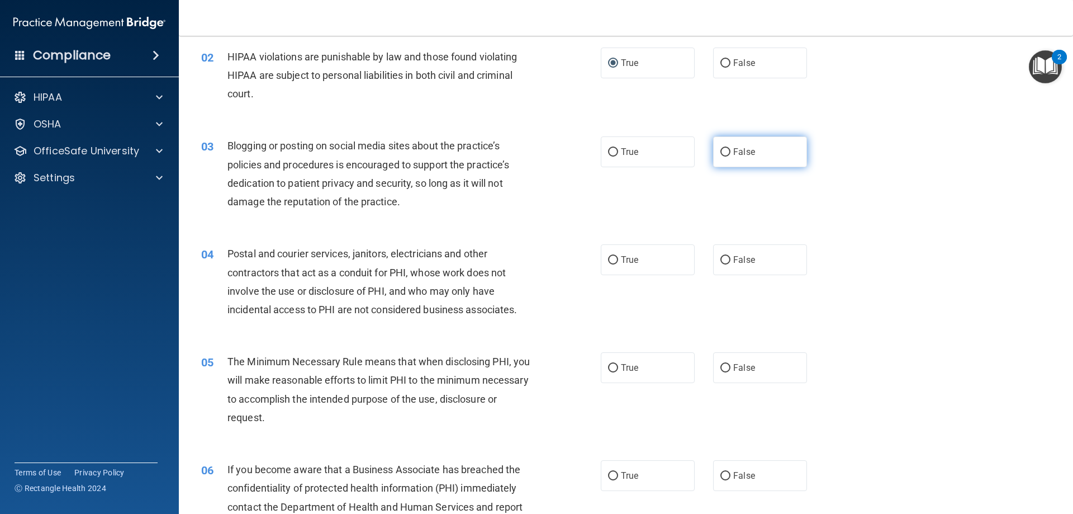
click at [779, 151] on label "False" at bounding box center [760, 151] width 94 height 31
click at [731, 151] on input "False" at bounding box center [725, 152] width 10 height 8
radio input "true"
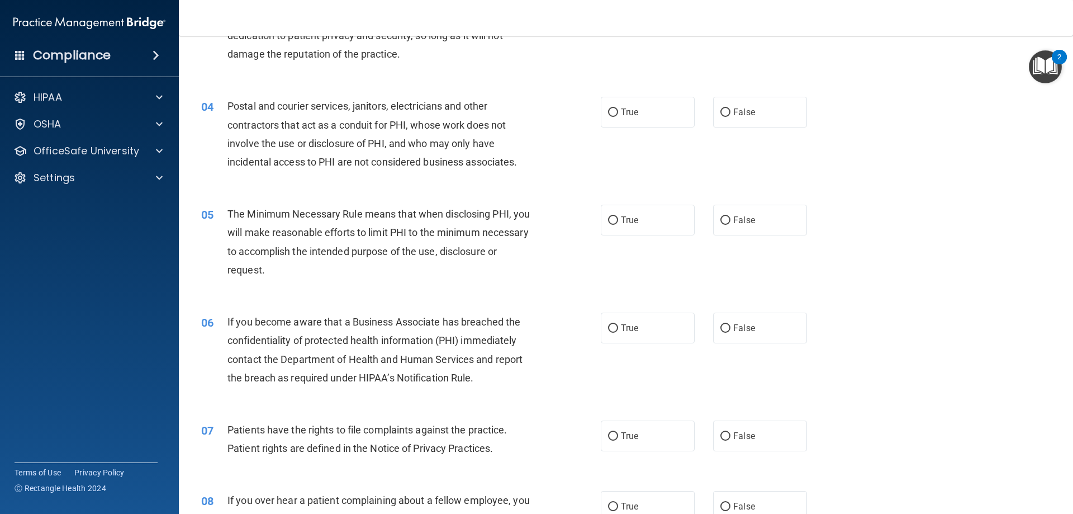
scroll to position [279, 0]
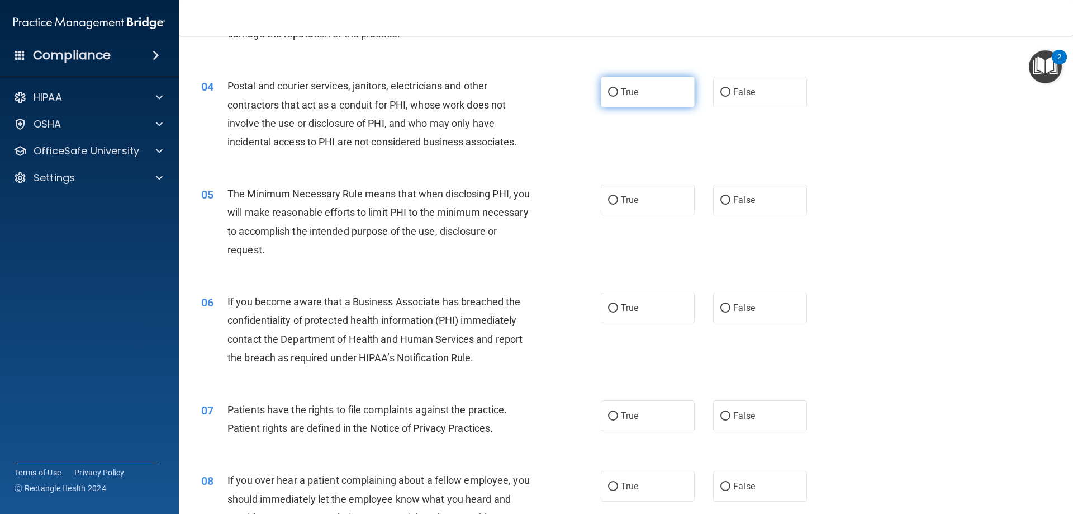
click at [630, 77] on label "True" at bounding box center [648, 92] width 94 height 31
click at [618, 88] on input "True" at bounding box center [613, 92] width 10 height 8
radio input "true"
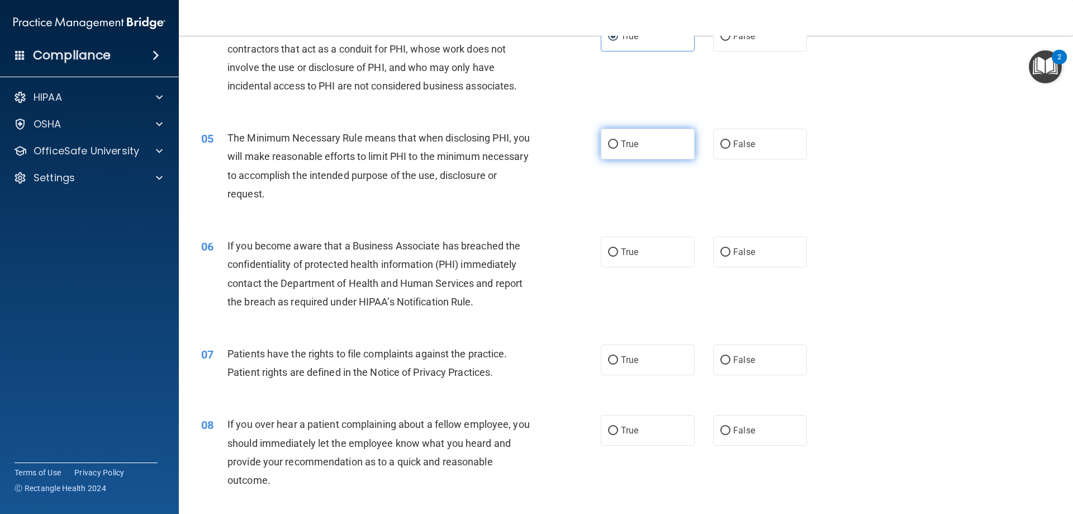
click at [647, 147] on label "True" at bounding box center [648, 144] width 94 height 31
click at [618, 147] on input "True" at bounding box center [613, 144] width 10 height 8
radio input "true"
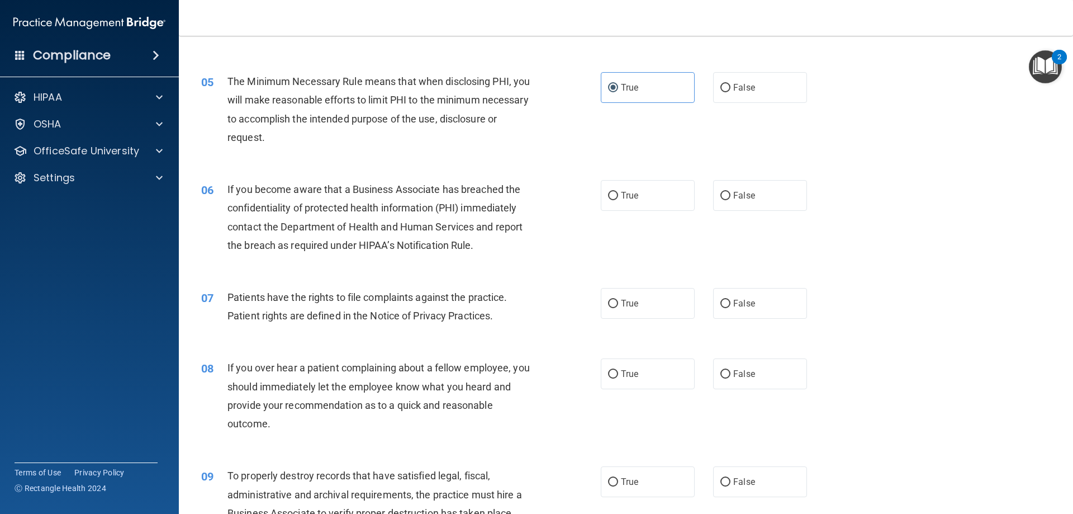
scroll to position [447, 0]
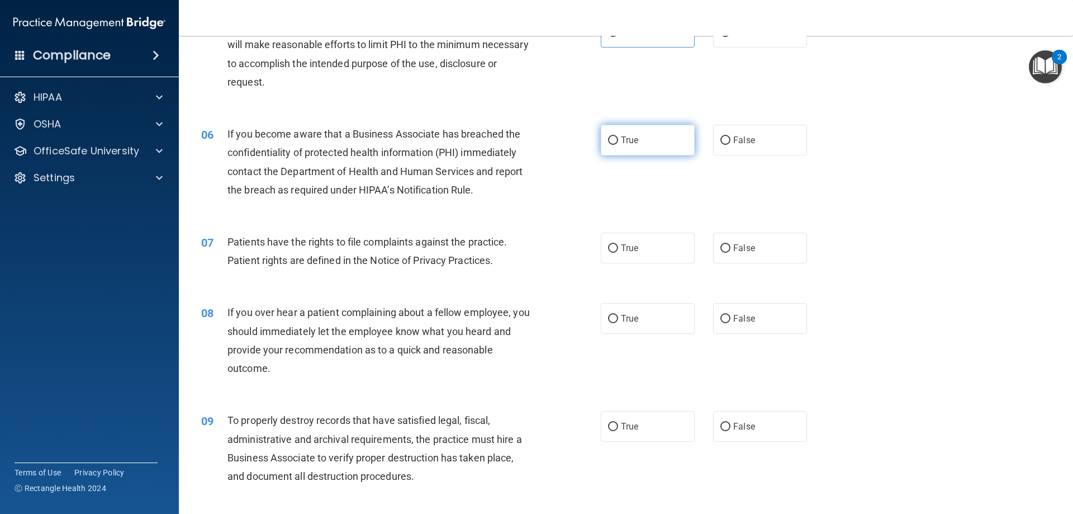
click at [642, 143] on label "True" at bounding box center [648, 140] width 94 height 31
click at [618, 143] on input "True" at bounding box center [613, 140] width 10 height 8
radio input "true"
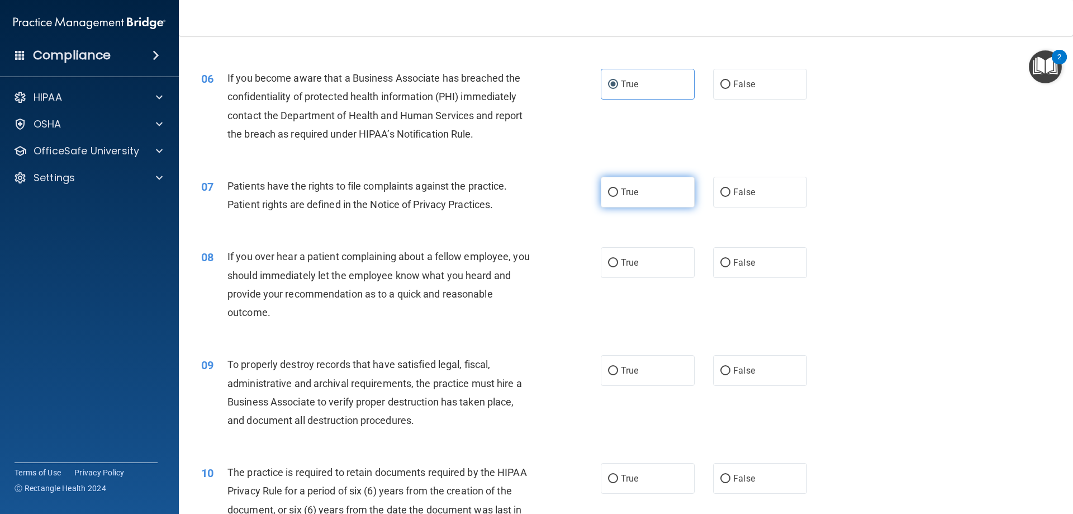
click at [628, 191] on span "True" at bounding box center [629, 192] width 17 height 11
click at [618, 191] on input "True" at bounding box center [613, 192] width 10 height 8
radio input "true"
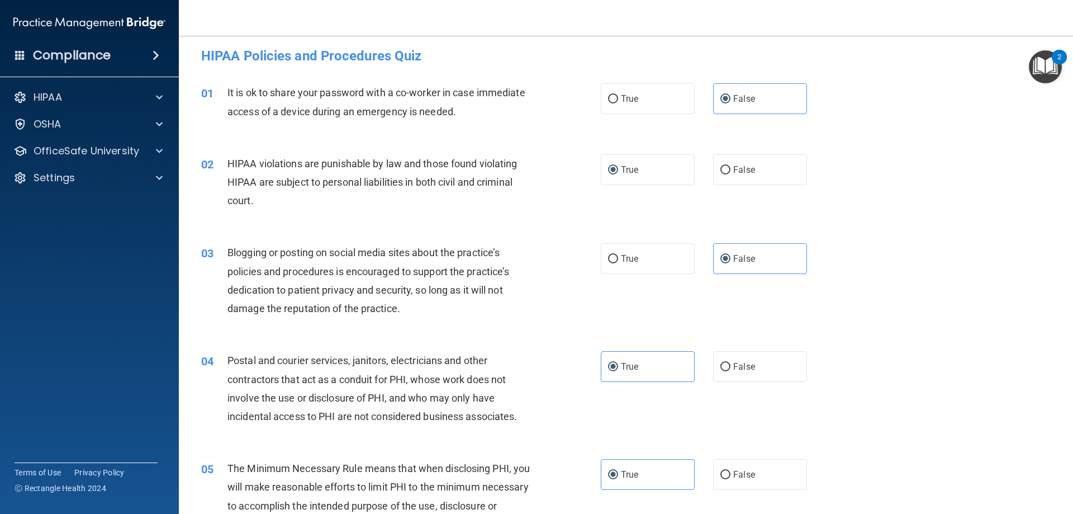
scroll to position [0, 0]
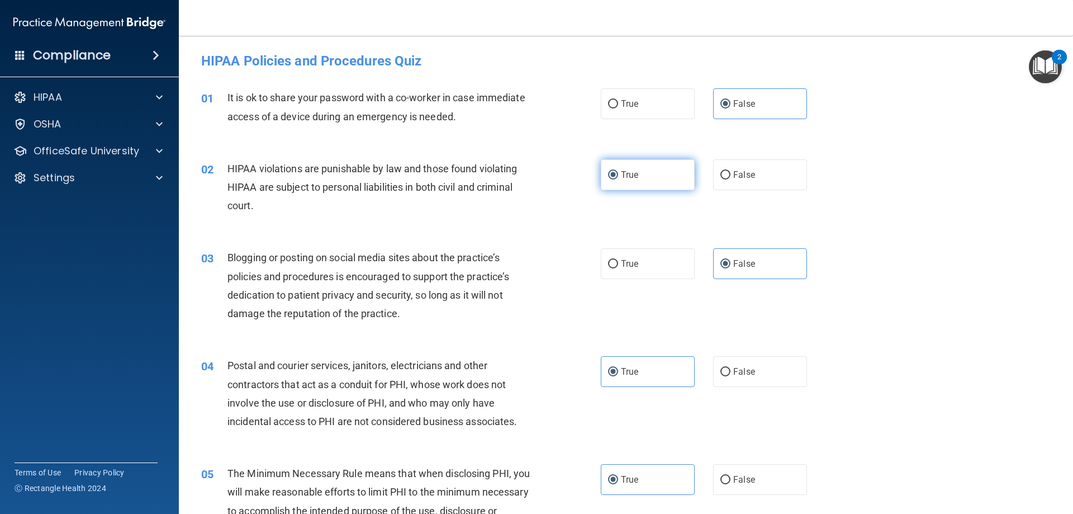
click at [648, 165] on label "True" at bounding box center [648, 174] width 94 height 31
click at [618, 171] on input "True" at bounding box center [613, 175] width 10 height 8
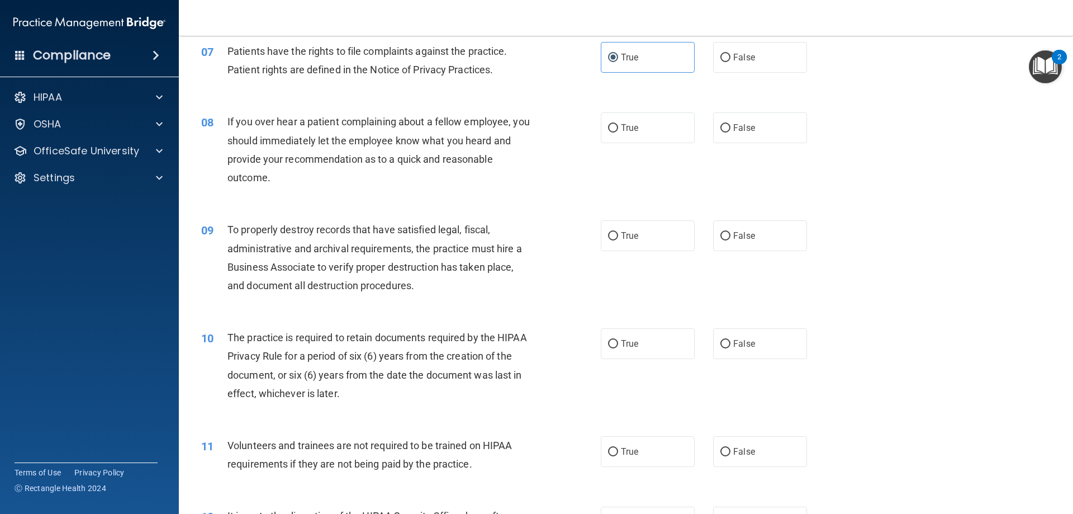
scroll to position [671, 0]
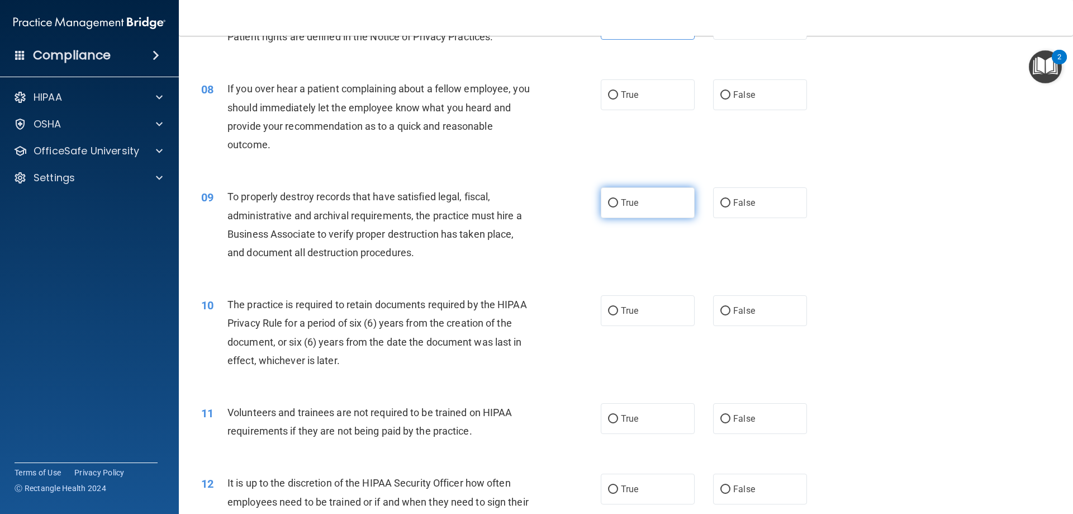
click at [609, 206] on input "True" at bounding box center [613, 203] width 10 height 8
radio input "true"
click at [674, 205] on label "True" at bounding box center [648, 202] width 94 height 31
click at [618, 205] on input "True" at bounding box center [613, 203] width 10 height 8
click at [652, 314] on label "True" at bounding box center [648, 310] width 94 height 31
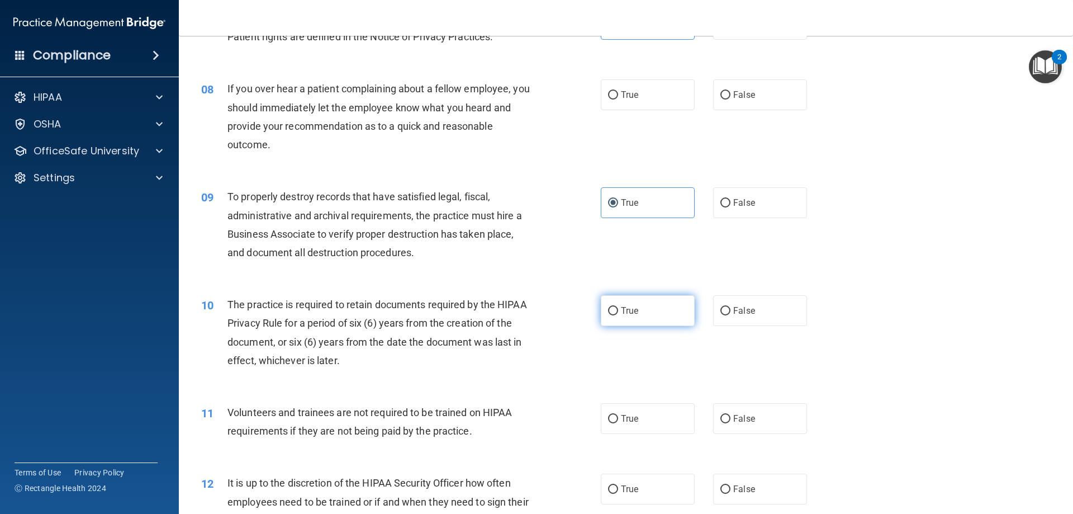
click at [618, 314] on input "True" at bounding box center [613, 311] width 10 height 8
radio input "true"
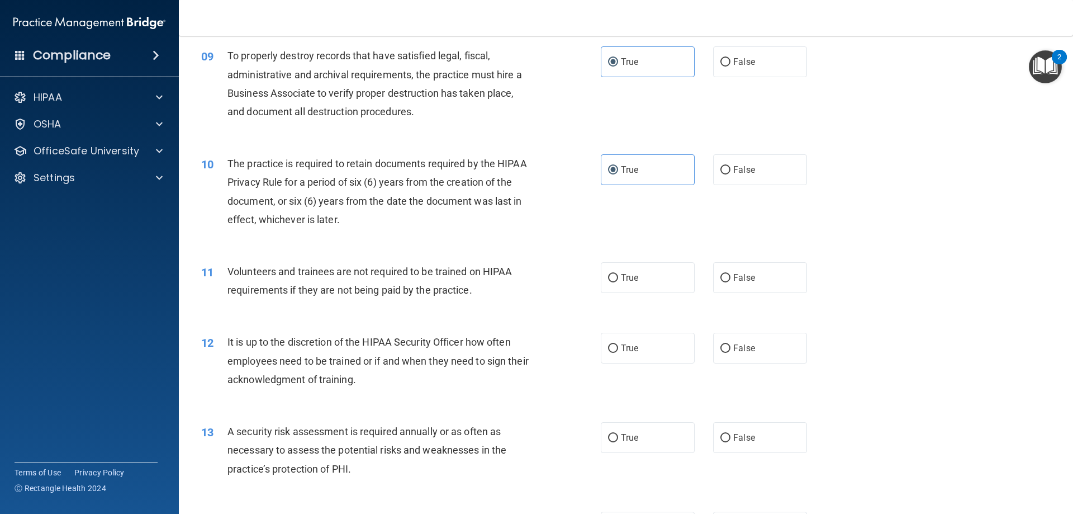
scroll to position [838, 0]
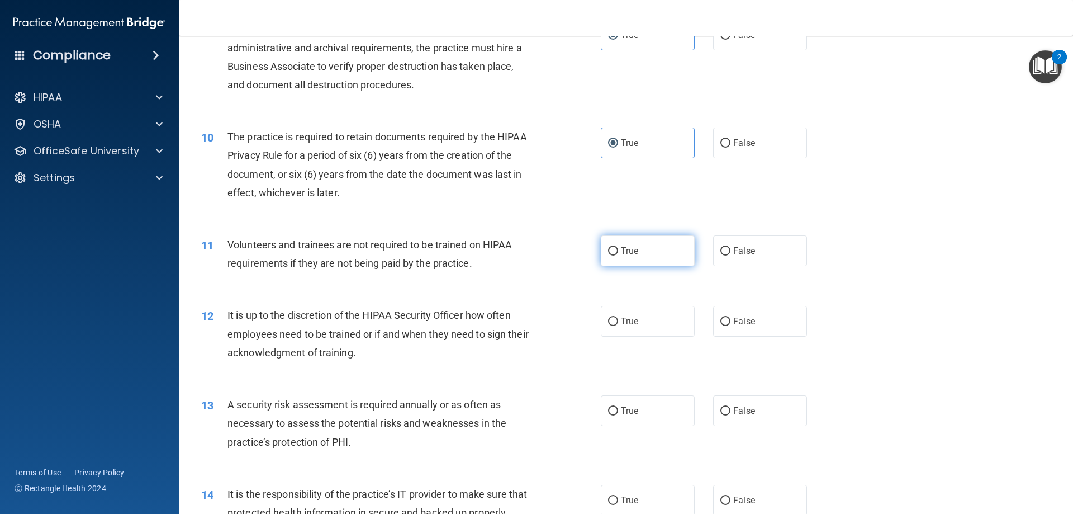
click at [644, 260] on label "True" at bounding box center [648, 250] width 94 height 31
click at [618, 255] on input "True" at bounding box center [613, 251] width 10 height 8
radio input "true"
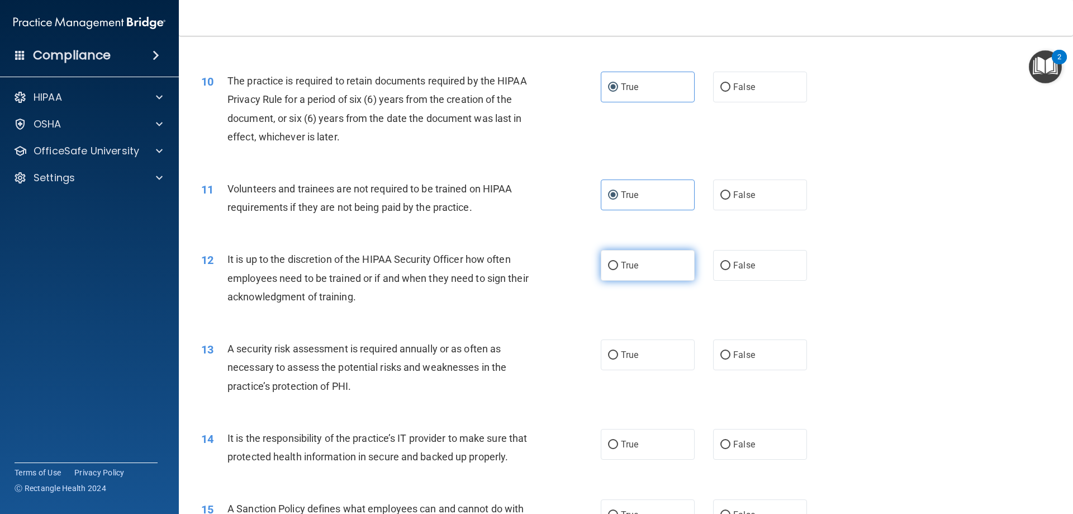
click at [626, 273] on label "True" at bounding box center [648, 265] width 94 height 31
click at [618, 270] on input "True" at bounding box center [613, 266] width 10 height 8
radio input "true"
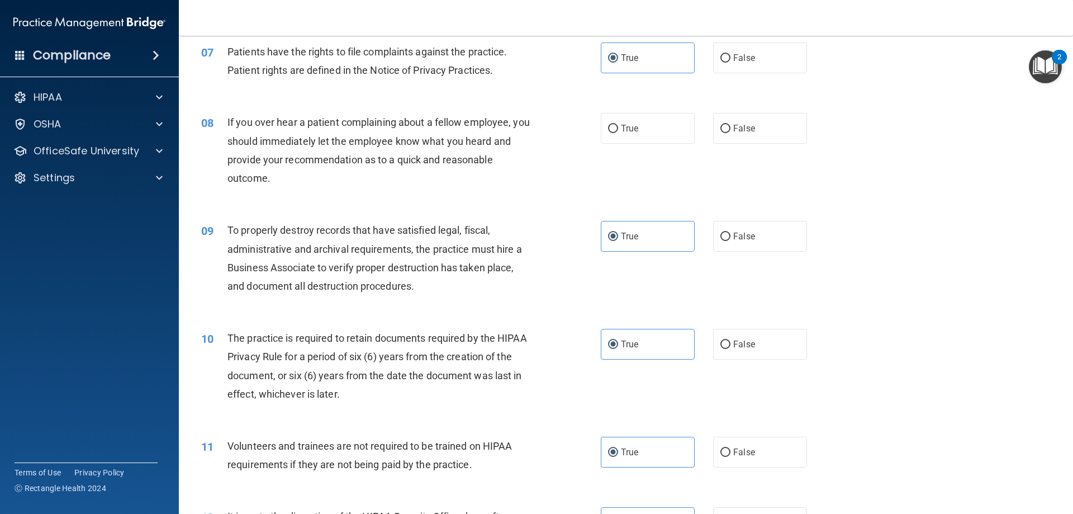
scroll to position [559, 0]
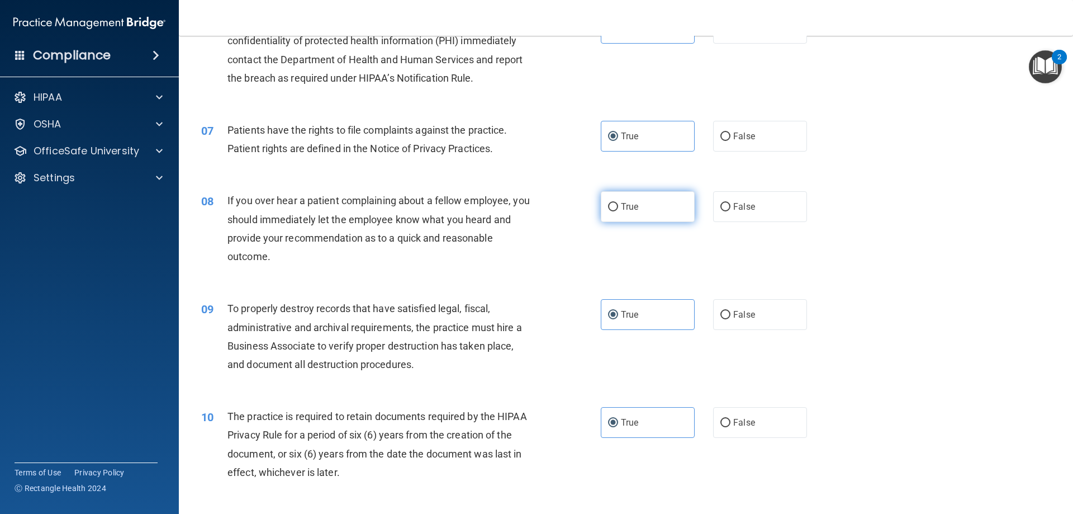
click at [639, 211] on label "True" at bounding box center [648, 206] width 94 height 31
click at [618, 211] on input "True" at bounding box center [613, 207] width 10 height 8
radio input "true"
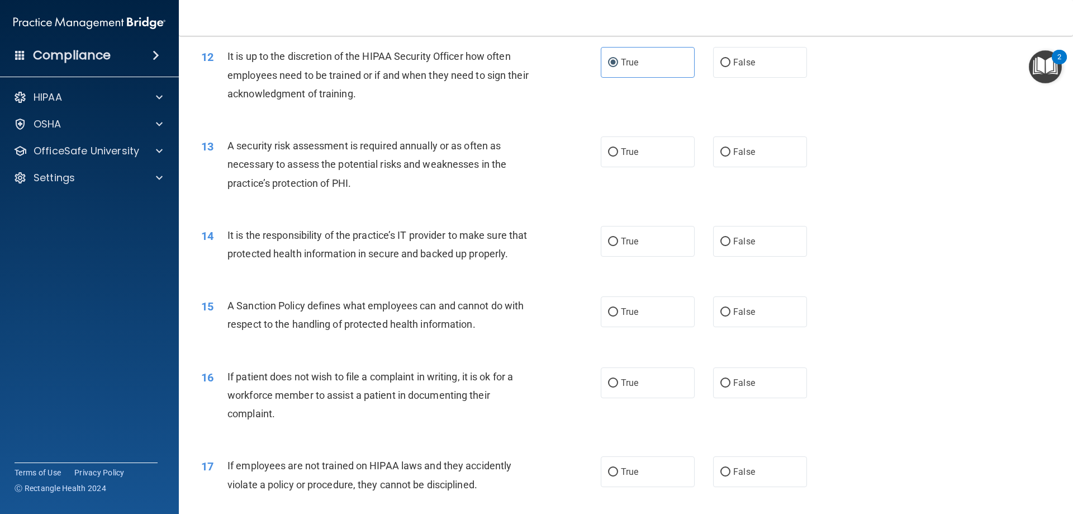
scroll to position [1063, 0]
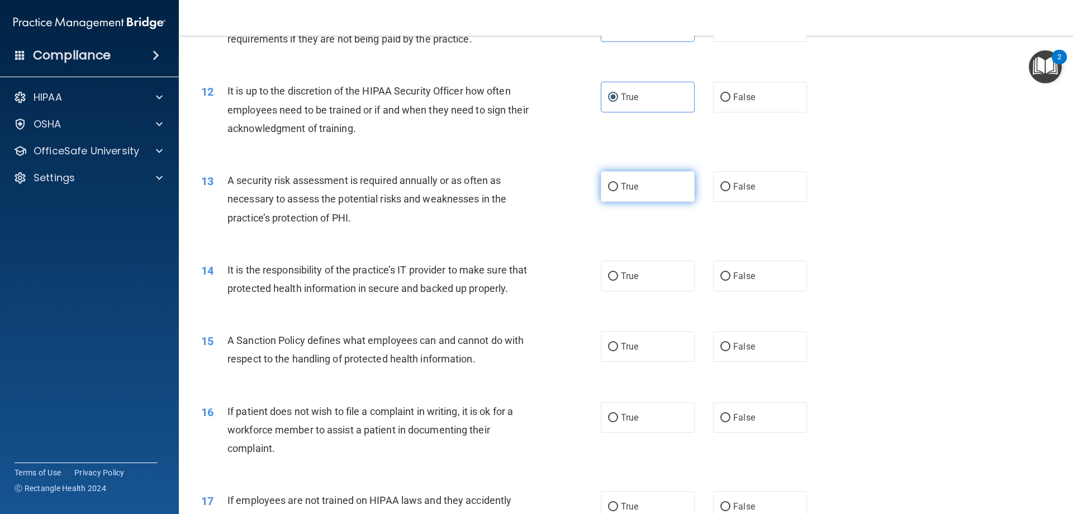
click at [619, 181] on label "True" at bounding box center [648, 186] width 94 height 31
click at [618, 183] on input "True" at bounding box center [613, 187] width 10 height 8
radio input "true"
click at [637, 282] on label "True" at bounding box center [648, 275] width 94 height 31
click at [618, 281] on input "True" at bounding box center [613, 276] width 10 height 8
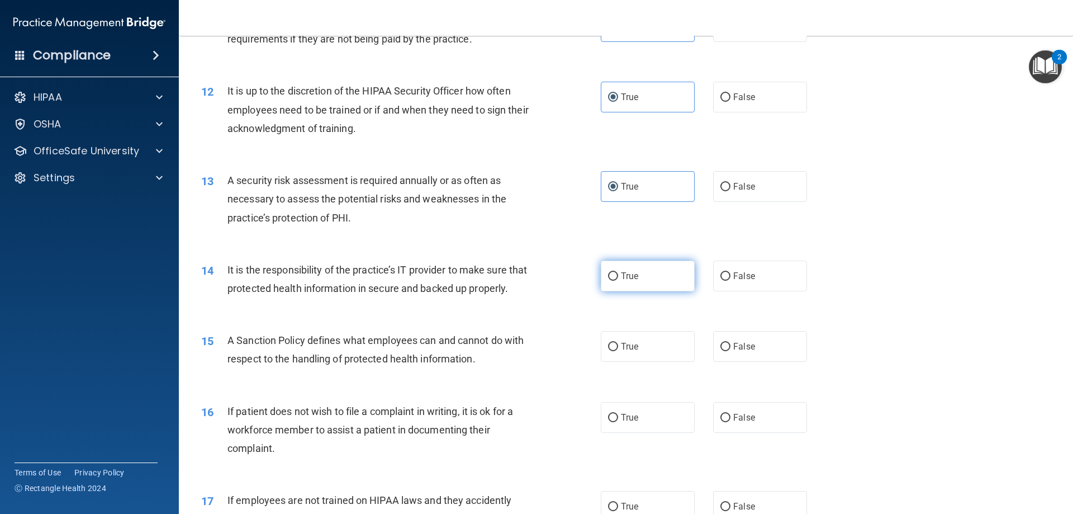
radio input "true"
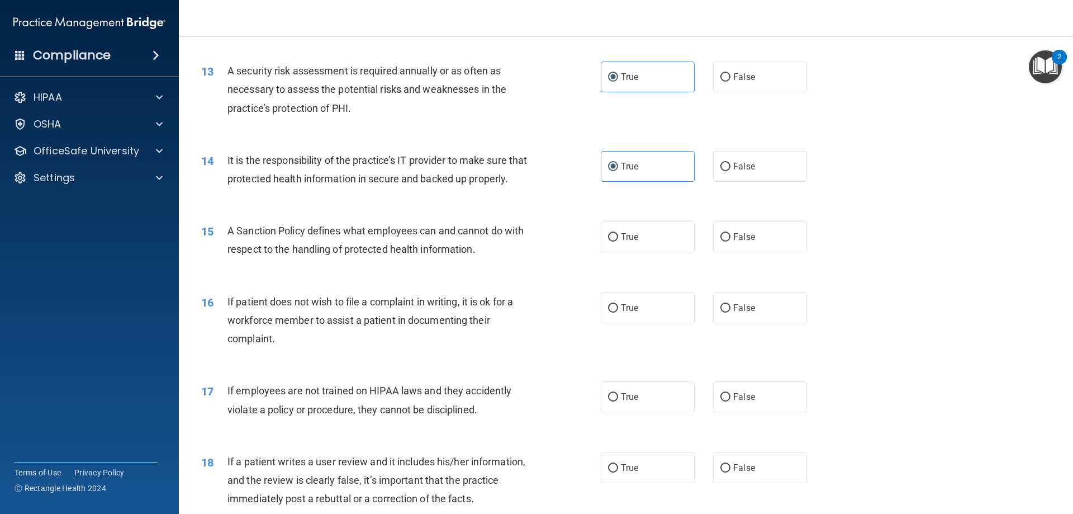
scroll to position [1174, 0]
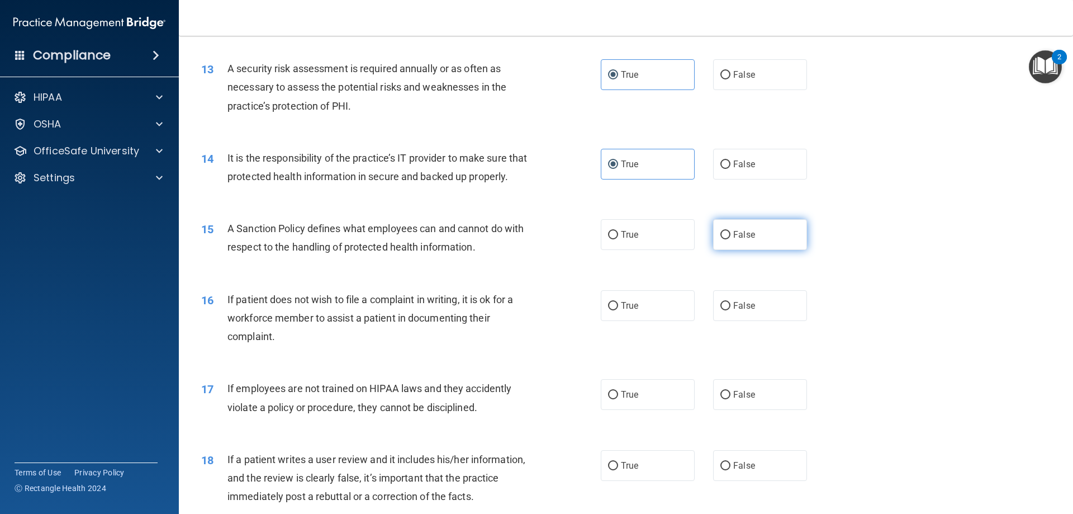
click at [776, 250] on label "False" at bounding box center [760, 234] width 94 height 31
click at [731, 239] on input "False" at bounding box center [725, 235] width 10 height 8
radio input "true"
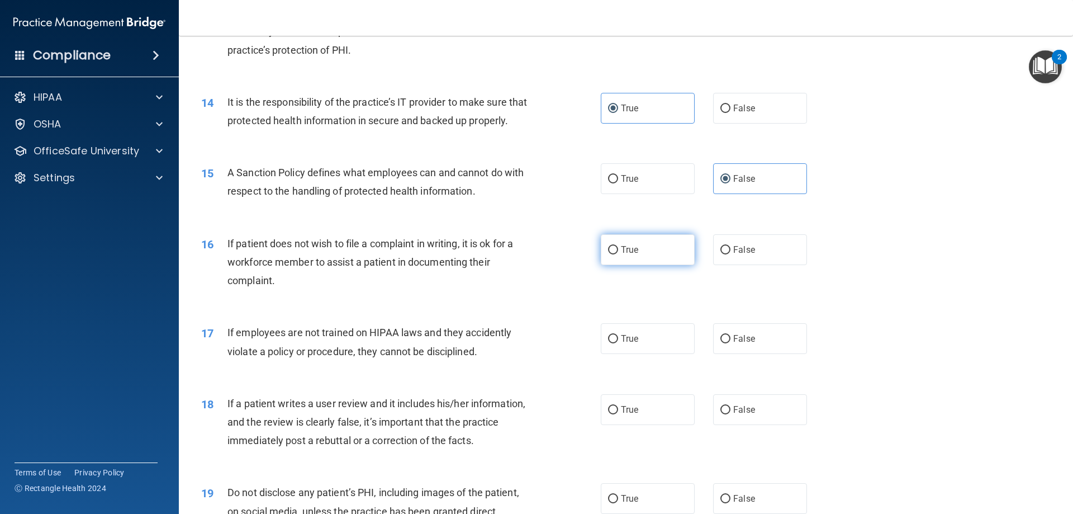
click at [628, 265] on label "True" at bounding box center [648, 249] width 94 height 31
click at [618, 254] on input "True" at bounding box center [613, 250] width 10 height 8
radio input "true"
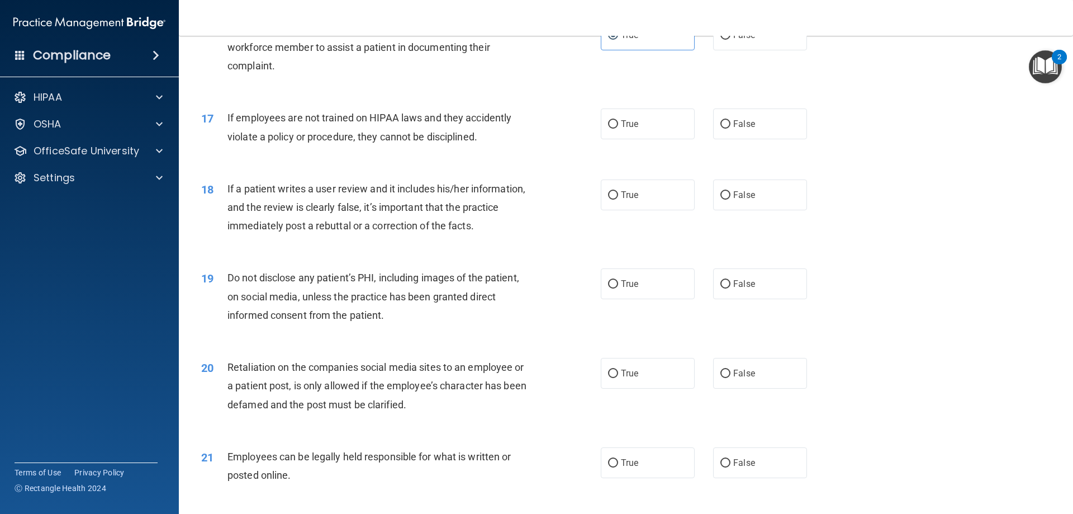
scroll to position [1454, 0]
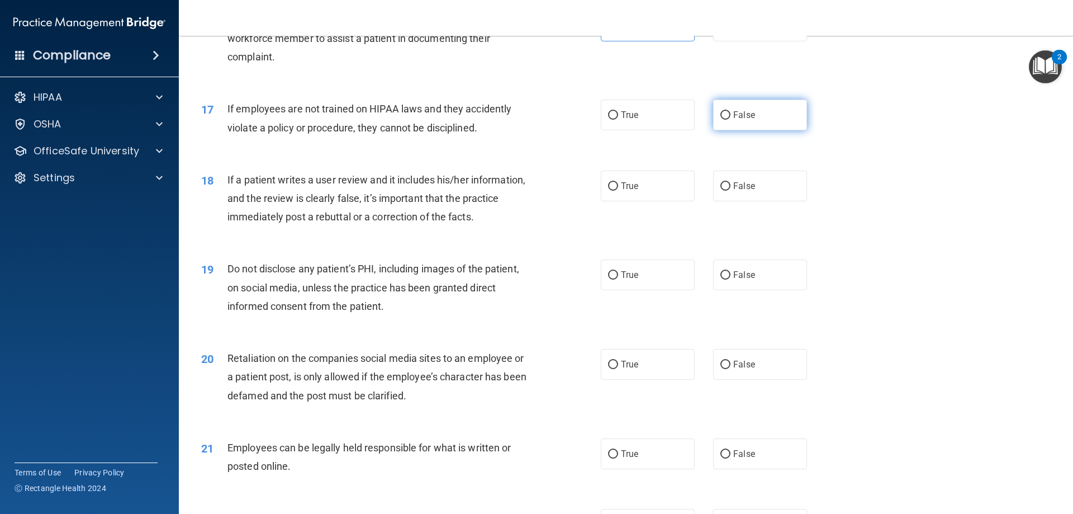
click at [761, 130] on label "False" at bounding box center [760, 114] width 94 height 31
click at [731, 120] on input "False" at bounding box center [725, 115] width 10 height 8
radio input "true"
click at [652, 201] on label "True" at bounding box center [648, 185] width 94 height 31
click at [618, 191] on input "True" at bounding box center [613, 186] width 10 height 8
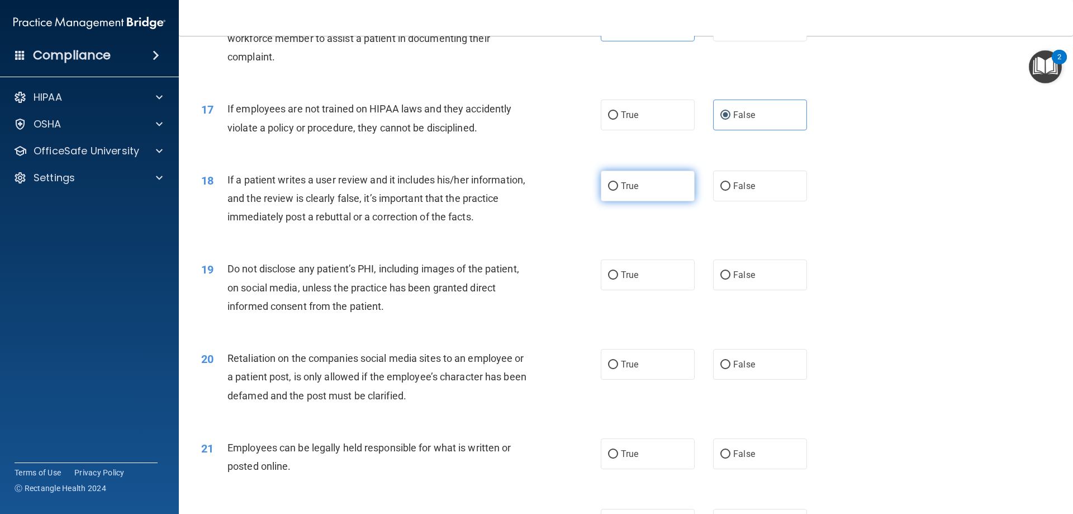
radio input "true"
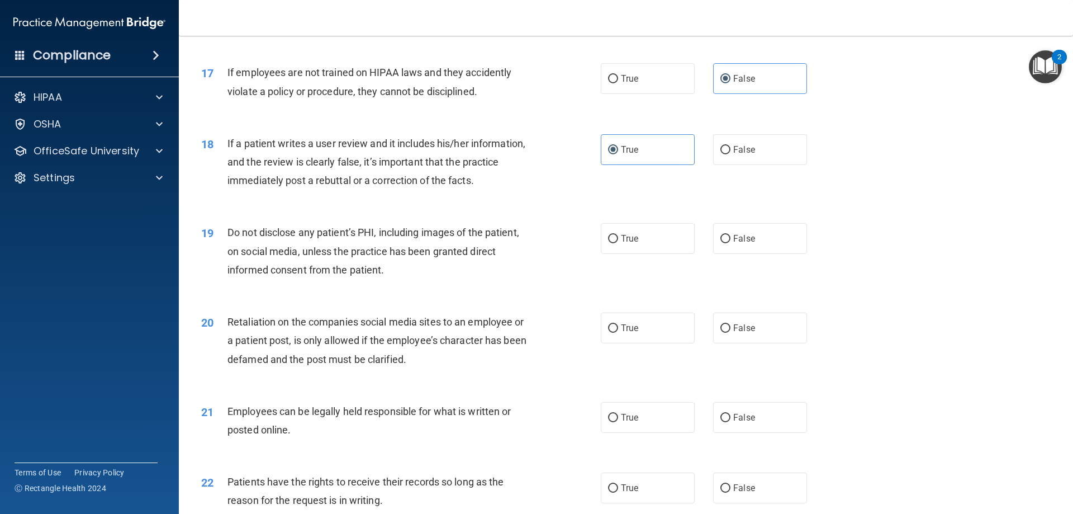
scroll to position [1510, 0]
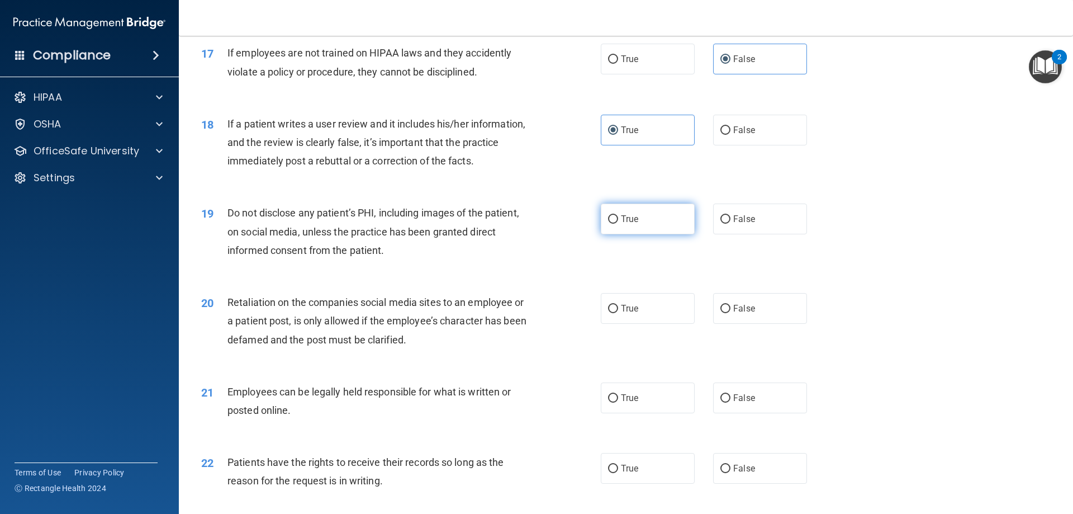
click at [668, 234] on label "True" at bounding box center [648, 218] width 94 height 31
click at [618, 224] on input "True" at bounding box center [613, 219] width 10 height 8
radio input "true"
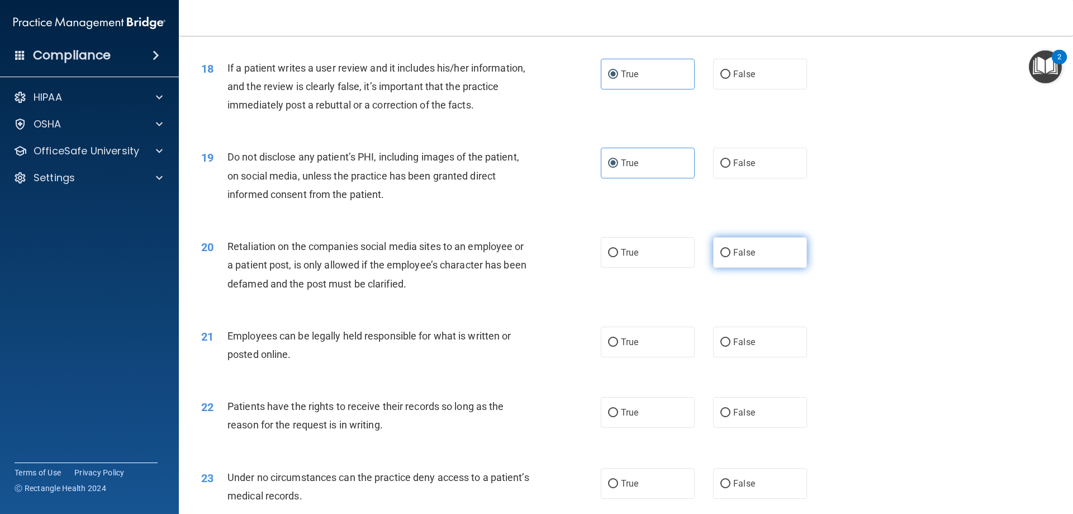
click at [744, 258] on span "False" at bounding box center [744, 252] width 22 height 11
click at [731, 257] on input "False" at bounding box center [725, 253] width 10 height 8
radio input "true"
click at [646, 353] on label "True" at bounding box center [648, 341] width 94 height 31
click at [618, 347] on input "True" at bounding box center [613, 342] width 10 height 8
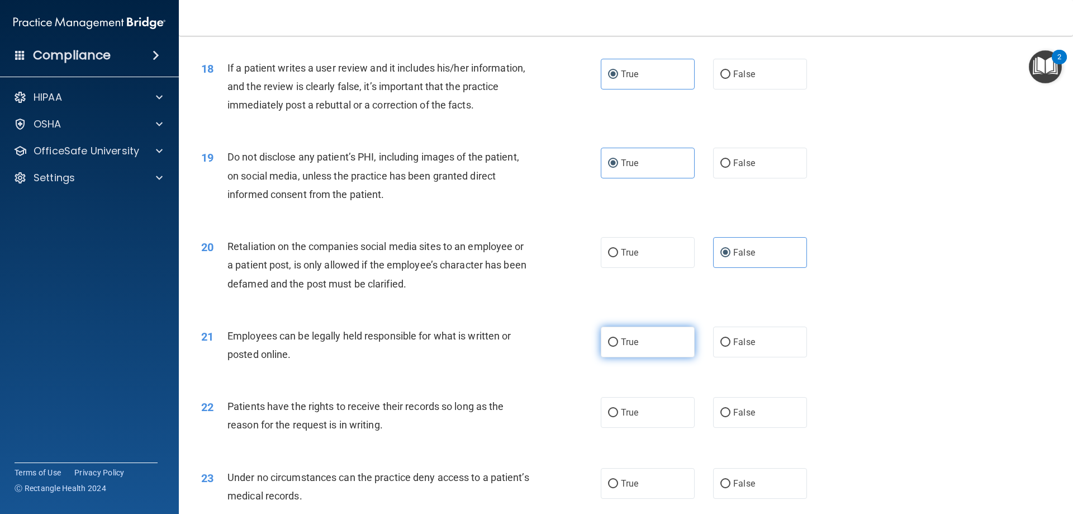
radio input "true"
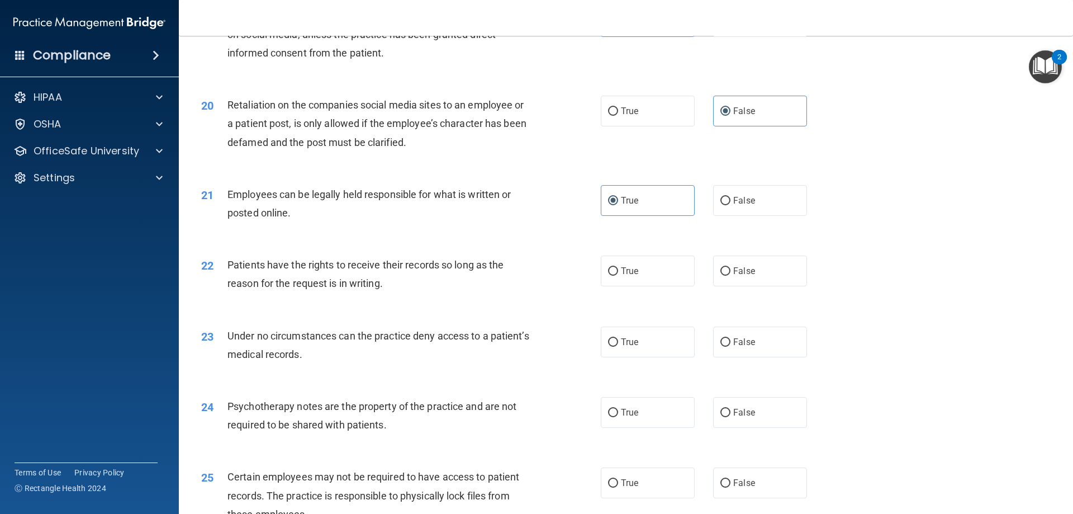
scroll to position [1733, 0]
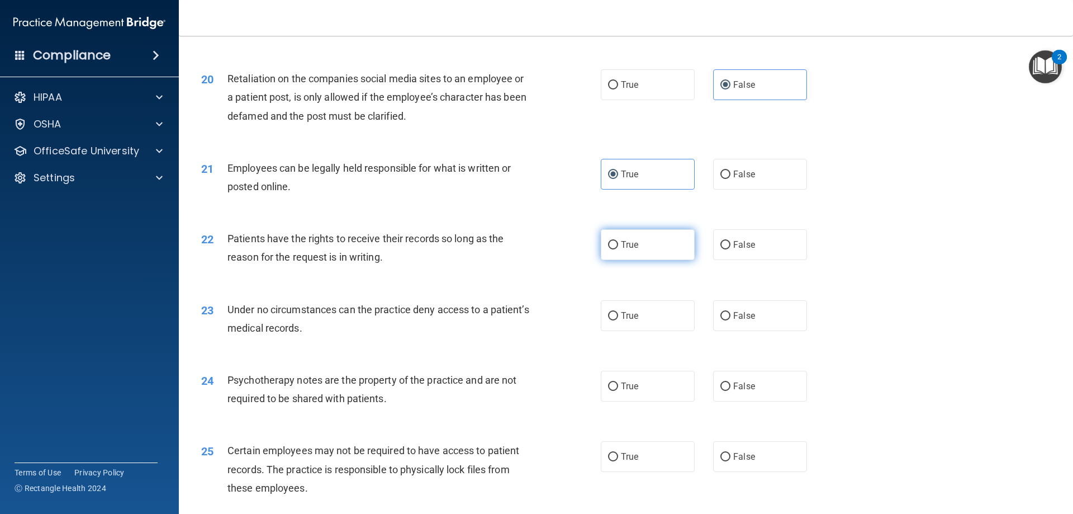
click at [657, 260] on label "True" at bounding box center [648, 244] width 94 height 31
click at [618, 249] on input "True" at bounding box center [613, 245] width 10 height 8
radio input "true"
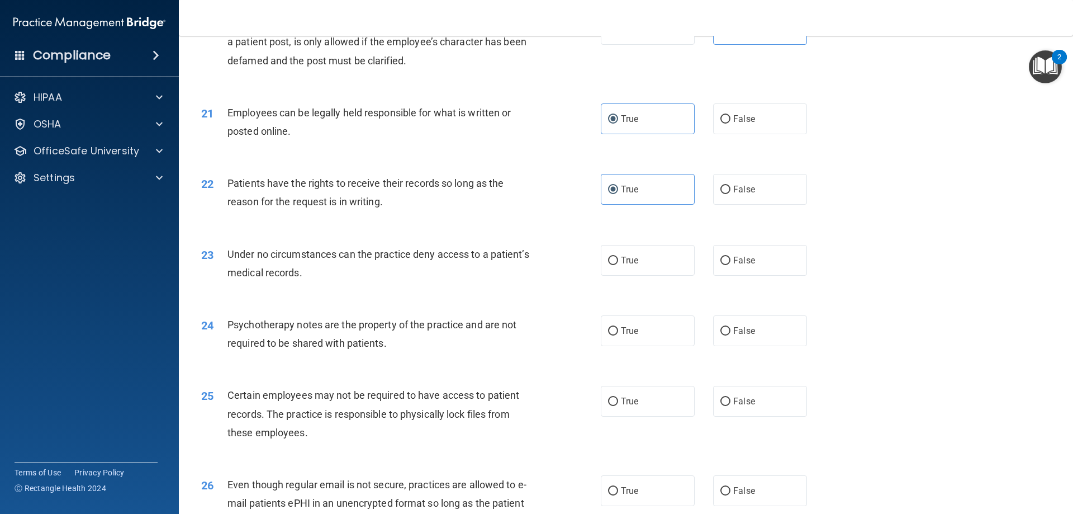
scroll to position [1789, 0]
click at [744, 275] on label "False" at bounding box center [760, 259] width 94 height 31
click at [731, 264] on input "False" at bounding box center [725, 260] width 10 height 8
radio input "true"
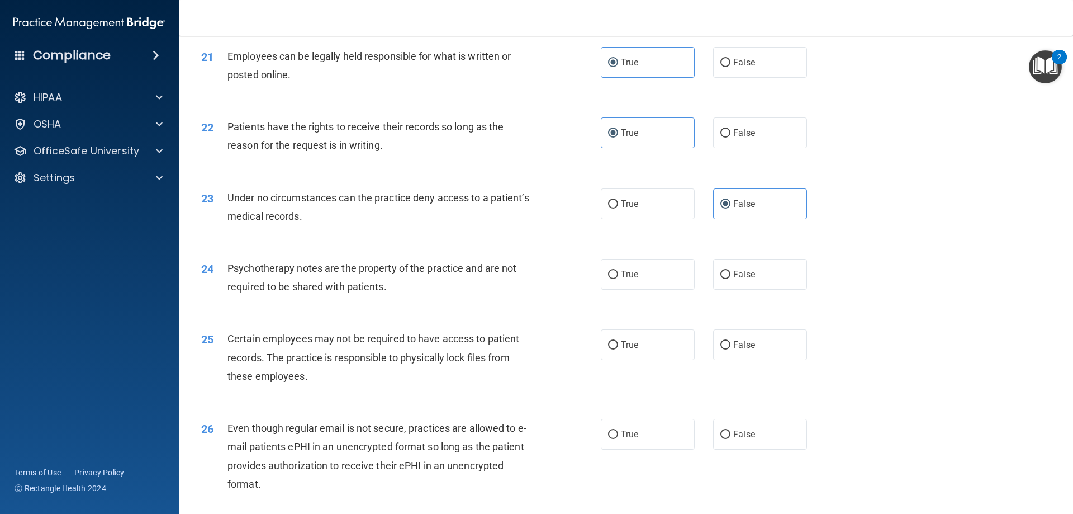
scroll to position [1901, 0]
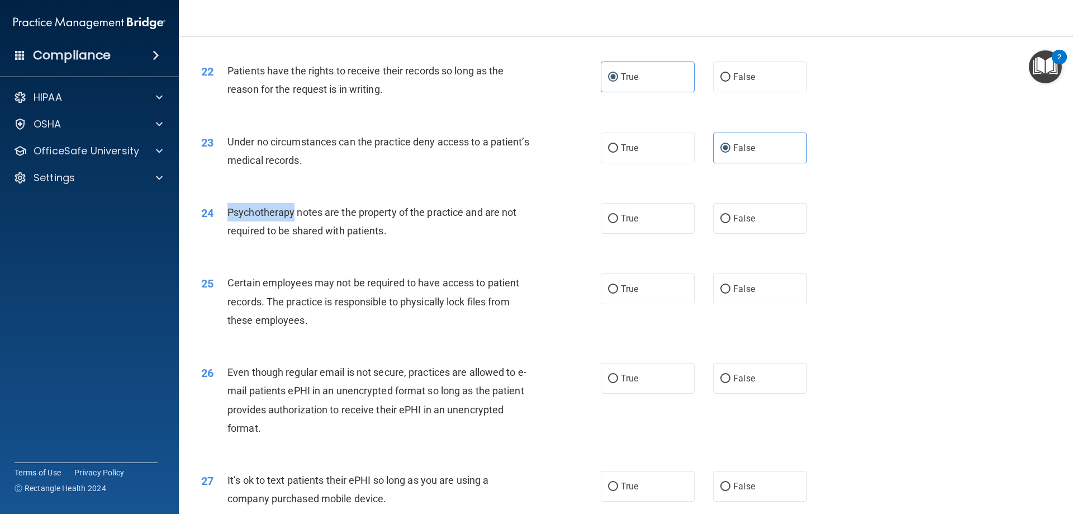
drag, startPoint x: 295, startPoint y: 230, endPoint x: 228, endPoint y: 233, distance: 66.6
click at [228, 233] on span "Psychotherapy notes are the property of the practice and are not required to be…" at bounding box center [371, 221] width 289 height 30
copy span "Psychotherapy"
click at [640, 234] on label "True" at bounding box center [648, 218] width 94 height 31
click at [618, 223] on input "True" at bounding box center [613, 219] width 10 height 8
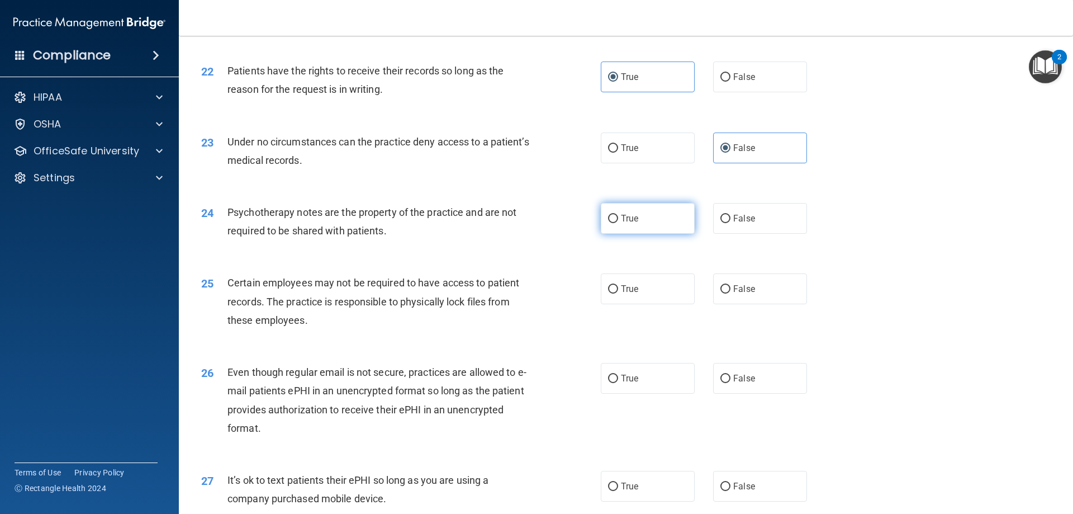
radio input "true"
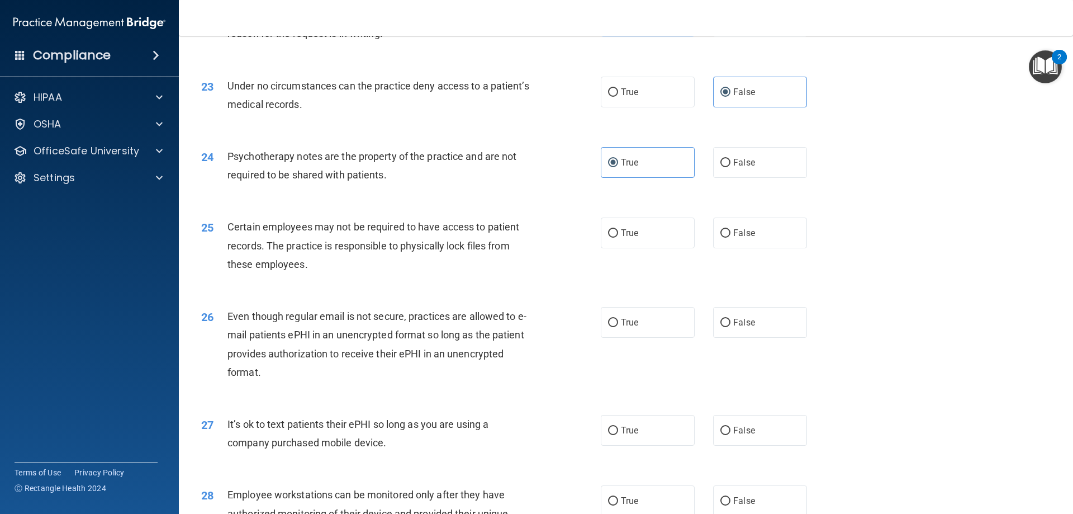
scroll to position [2013, 0]
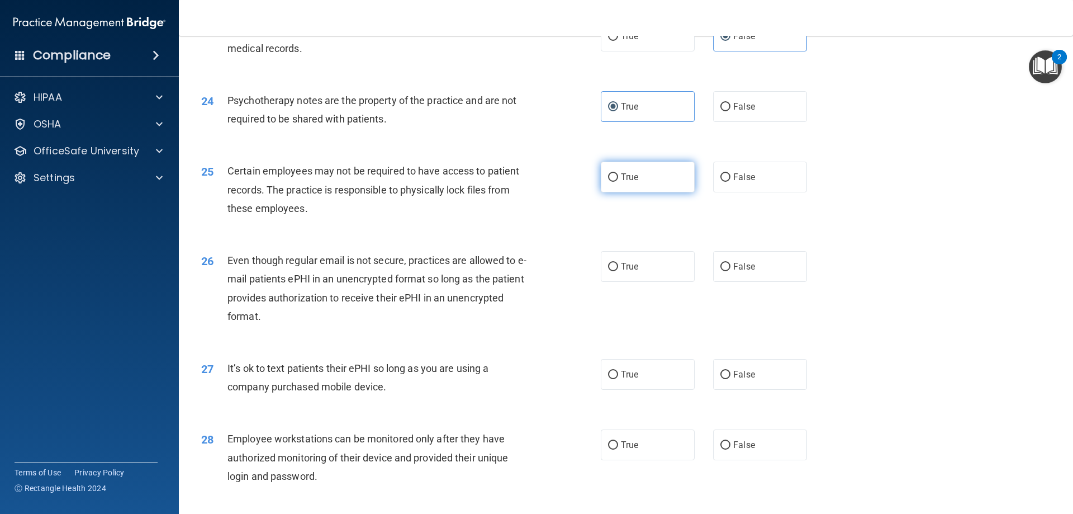
click at [634, 192] on label "True" at bounding box center [648, 177] width 94 height 31
click at [618, 182] on input "True" at bounding box center [613, 177] width 10 height 8
radio input "true"
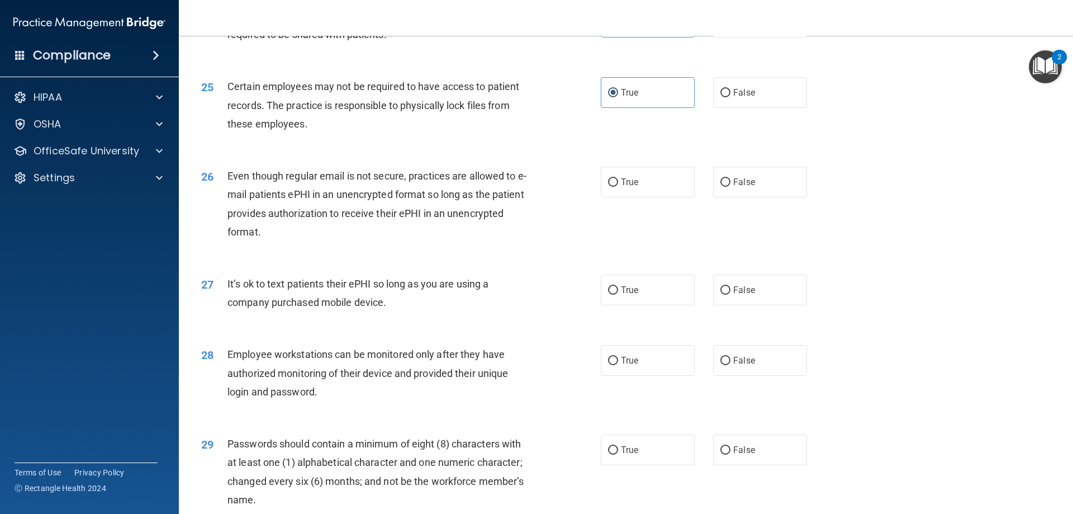
scroll to position [2124, 0]
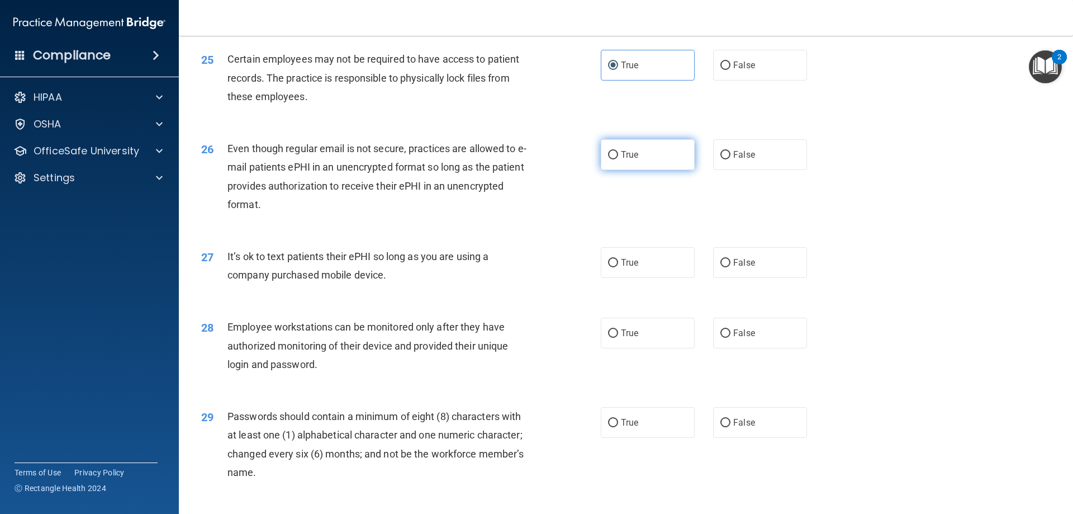
click at [638, 170] on label "True" at bounding box center [648, 154] width 94 height 31
click at [618, 159] on input "True" at bounding box center [613, 155] width 10 height 8
radio input "true"
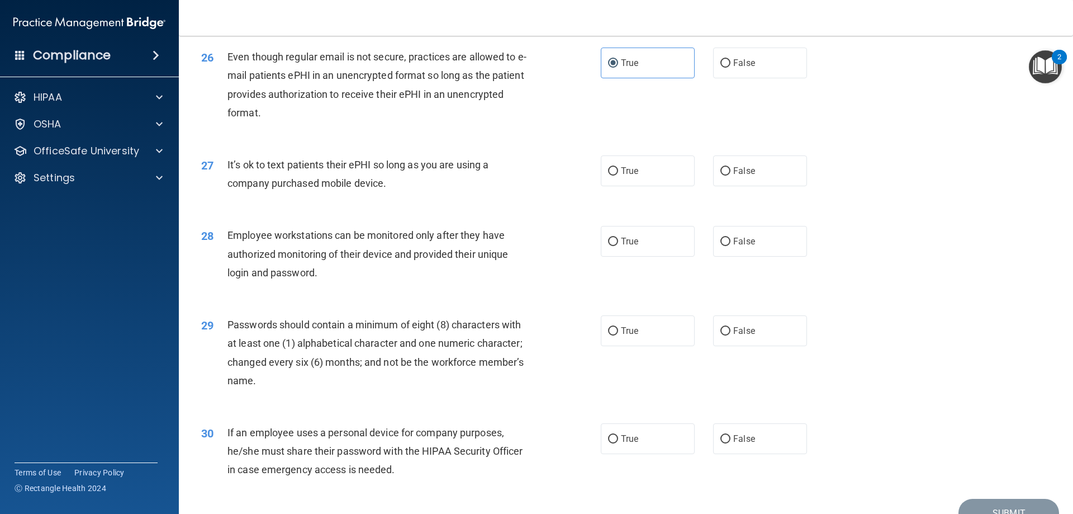
scroll to position [2236, 0]
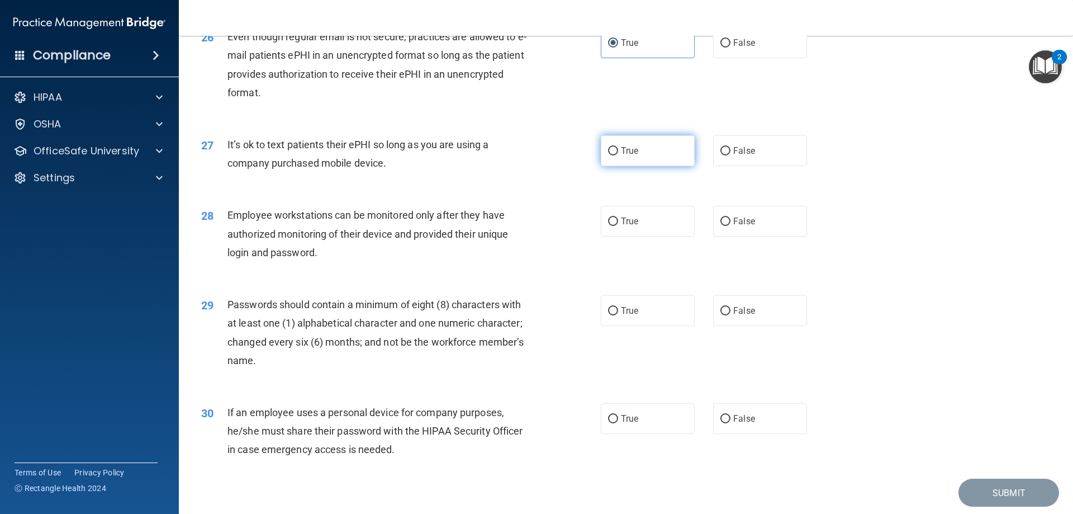
click at [638, 166] on label "True" at bounding box center [648, 150] width 94 height 31
click at [618, 155] on input "True" at bounding box center [613, 151] width 10 height 8
radio input "true"
click at [757, 236] on label "False" at bounding box center [760, 221] width 94 height 31
click at [731, 226] on input "False" at bounding box center [725, 221] width 10 height 8
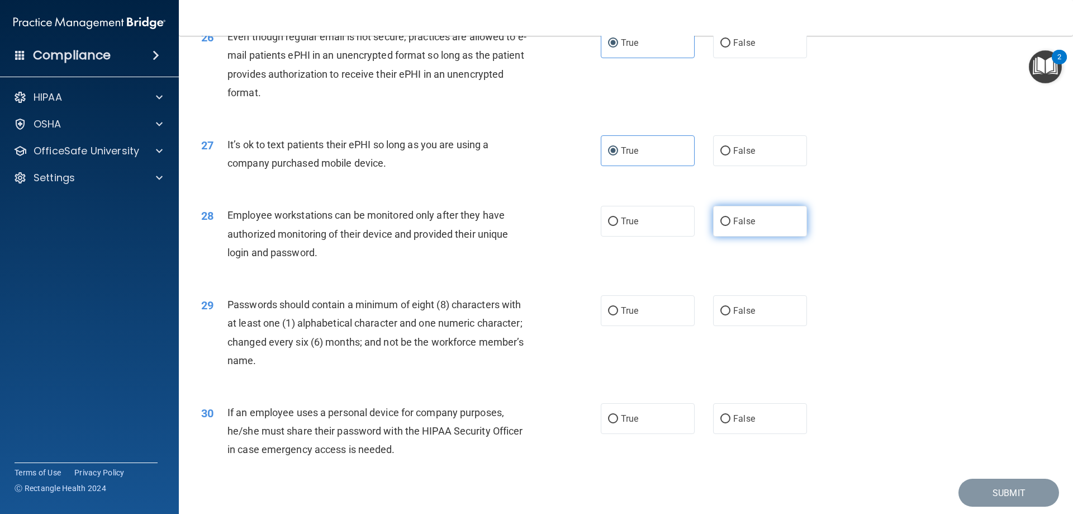
radio input "true"
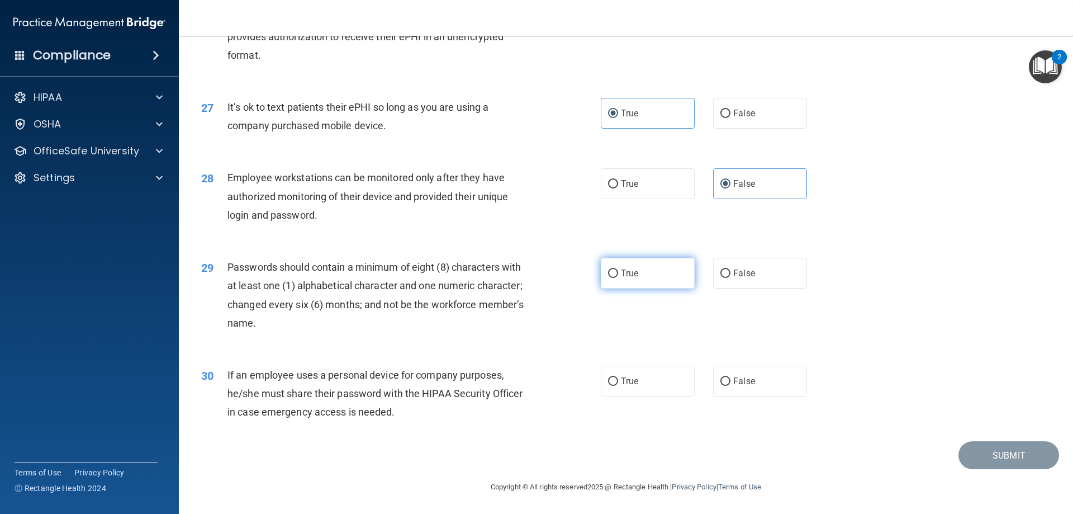
click at [629, 278] on span "True" at bounding box center [629, 273] width 17 height 11
click at [618, 278] on input "True" at bounding box center [613, 273] width 10 height 8
radio input "true"
click at [744, 379] on span "False" at bounding box center [744, 381] width 22 height 11
click at [731, 379] on input "False" at bounding box center [725, 381] width 10 height 8
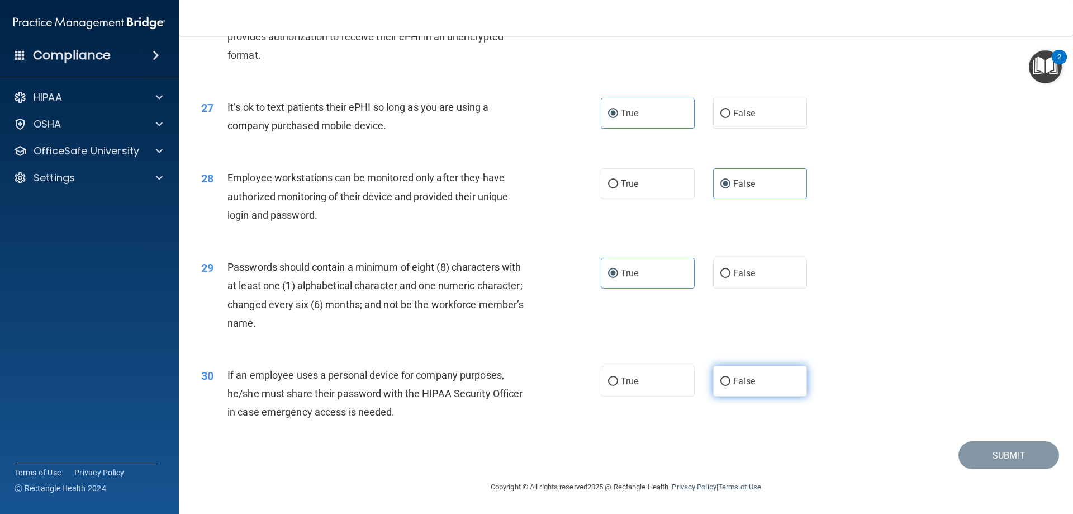
radio input "true"
click at [978, 453] on button "Submit" at bounding box center [1009, 455] width 101 height 29
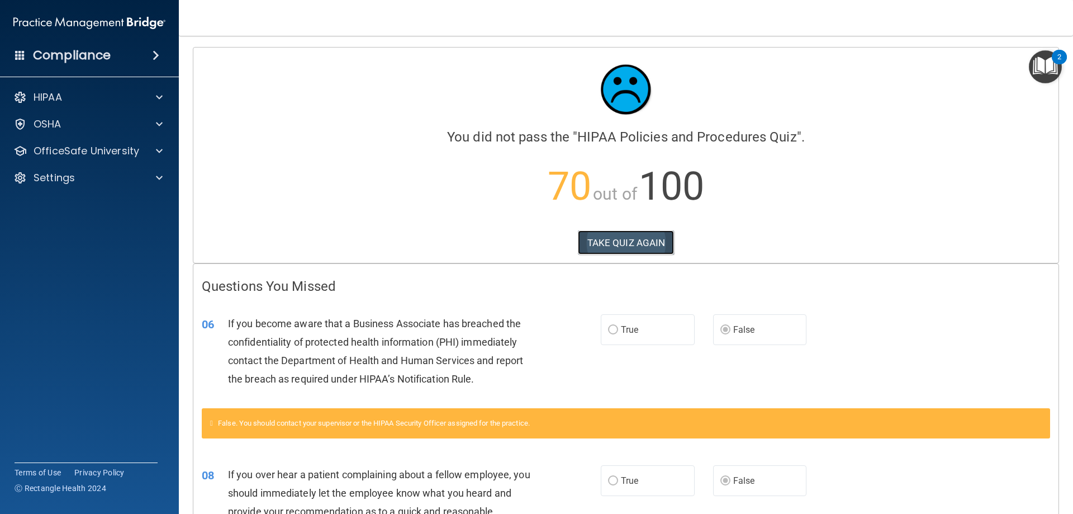
click at [635, 250] on button "TAKE QUIZ AGAIN" at bounding box center [626, 242] width 97 height 25
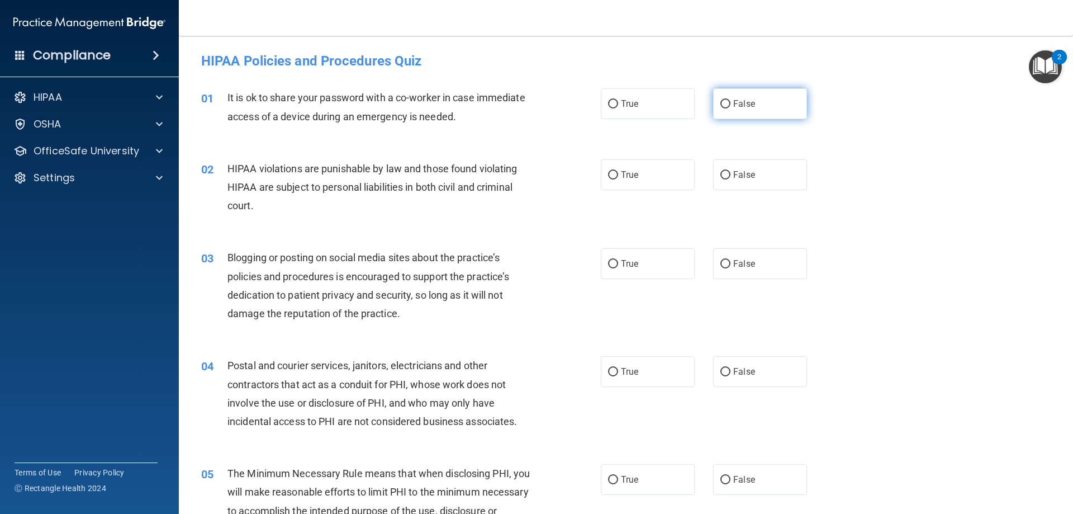
click at [746, 106] on span "False" at bounding box center [744, 103] width 22 height 11
click at [731, 106] on input "False" at bounding box center [725, 104] width 10 height 8
radio input "true"
click at [650, 174] on label "True" at bounding box center [648, 174] width 94 height 31
click at [618, 174] on input "True" at bounding box center [613, 175] width 10 height 8
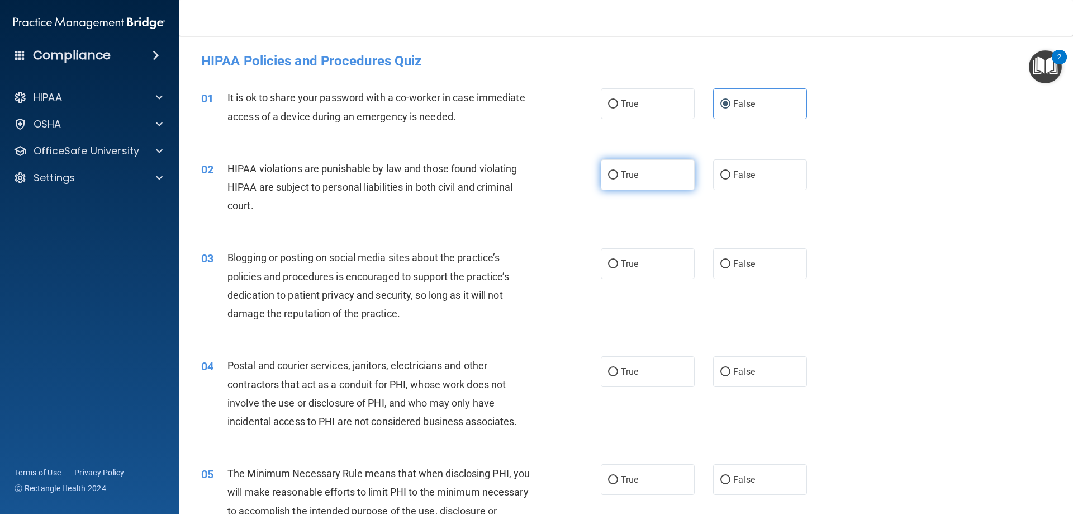
radio input "true"
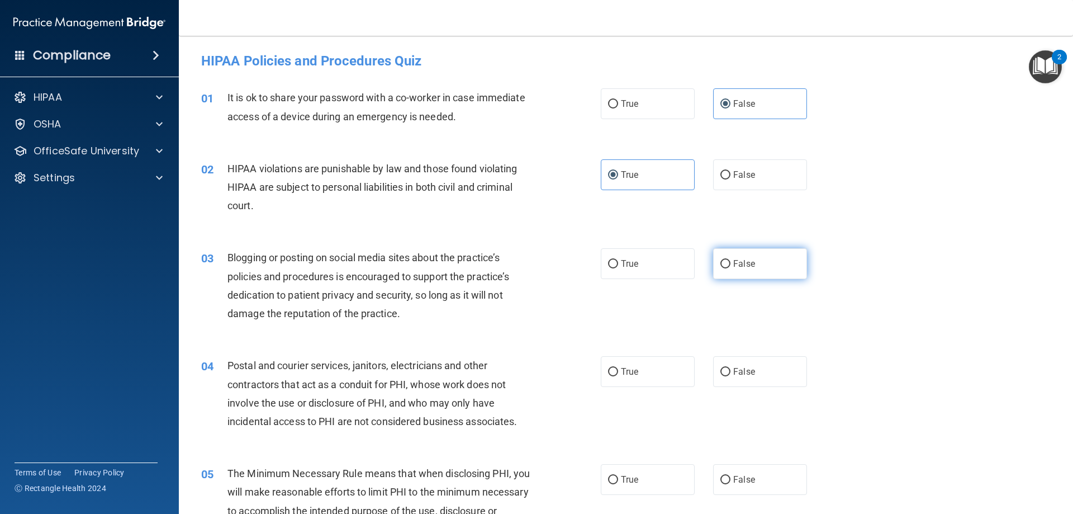
click at [783, 269] on label "False" at bounding box center [760, 263] width 94 height 31
click at [731, 268] on input "False" at bounding box center [725, 264] width 10 height 8
radio input "true"
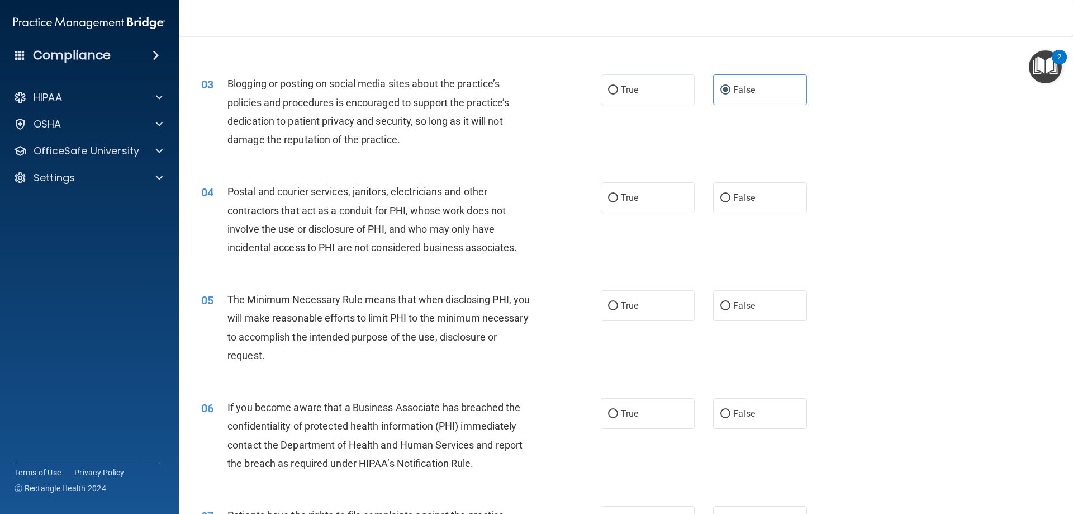
scroll to position [224, 0]
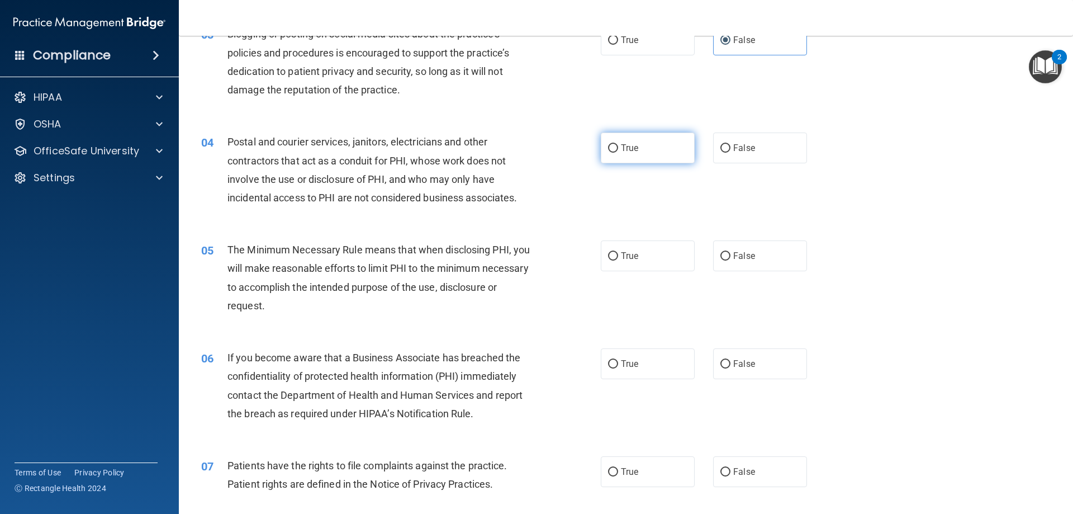
click at [653, 154] on label "True" at bounding box center [648, 147] width 94 height 31
click at [618, 153] on input "True" at bounding box center [613, 148] width 10 height 8
radio input "true"
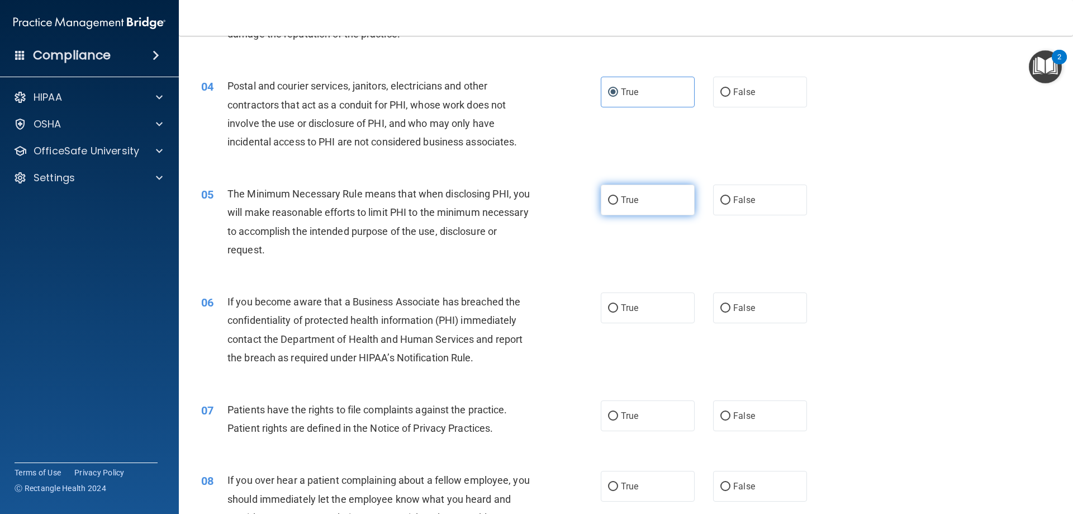
click at [649, 208] on label "True" at bounding box center [648, 199] width 94 height 31
click at [618, 205] on input "True" at bounding box center [613, 200] width 10 height 8
radio input "true"
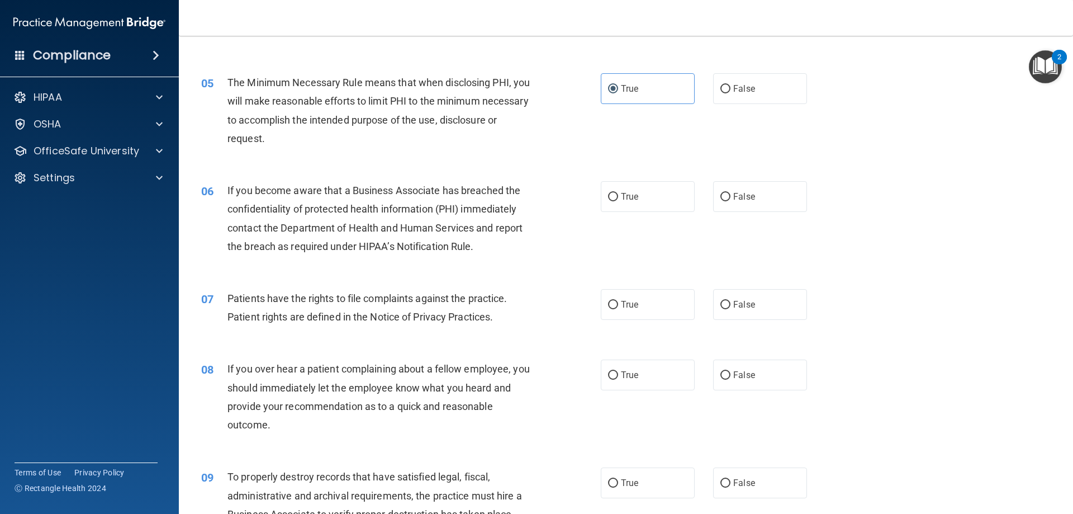
scroll to position [391, 0]
click at [748, 181] on label "False" at bounding box center [760, 196] width 94 height 31
click at [731, 192] on input "False" at bounding box center [725, 196] width 10 height 8
radio input "true"
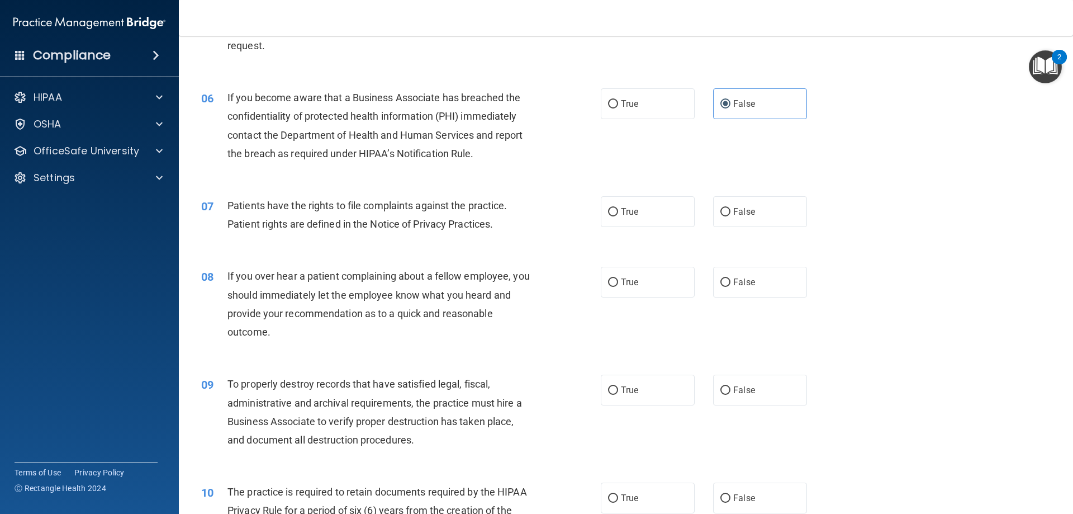
scroll to position [503, 0]
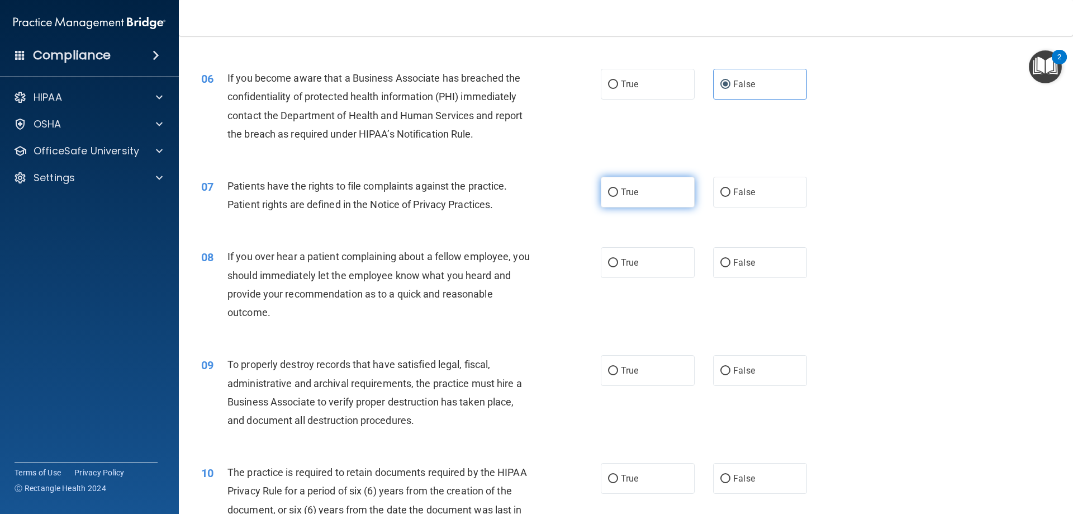
click at [633, 192] on span "True" at bounding box center [629, 192] width 17 height 11
click at [618, 192] on input "True" at bounding box center [613, 192] width 10 height 8
radio input "true"
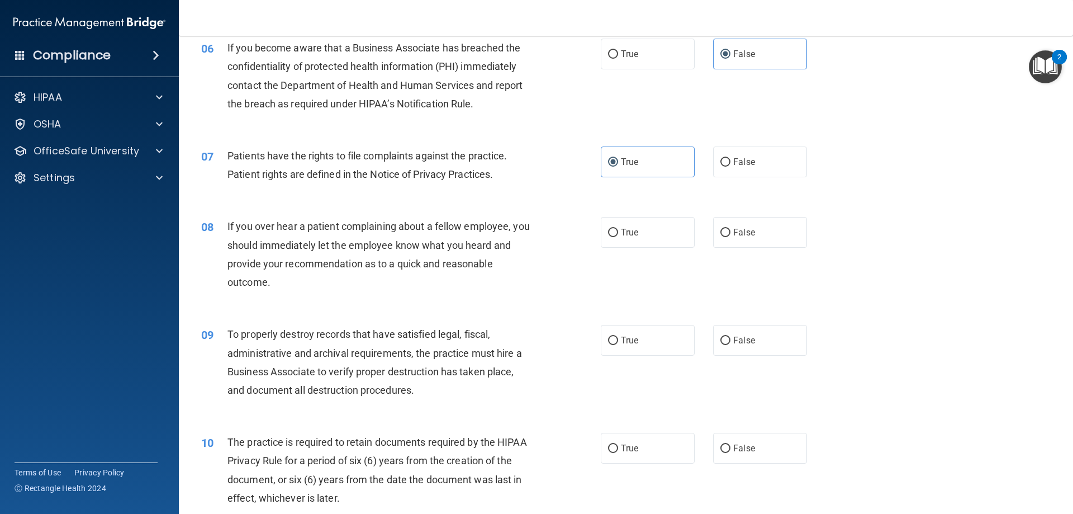
scroll to position [559, 0]
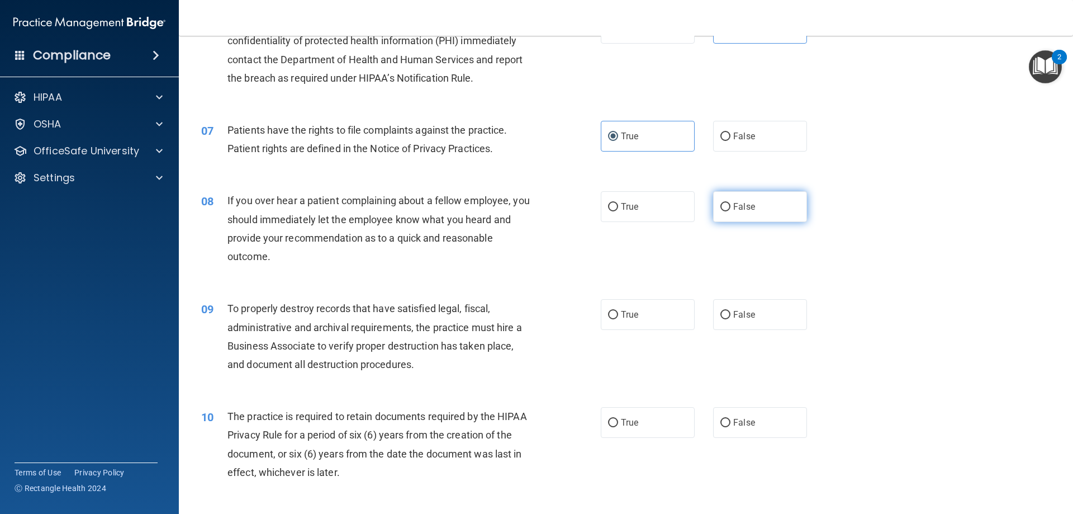
click at [758, 215] on label "False" at bounding box center [760, 206] width 94 height 31
click at [731, 211] on input "False" at bounding box center [725, 207] width 10 height 8
radio input "true"
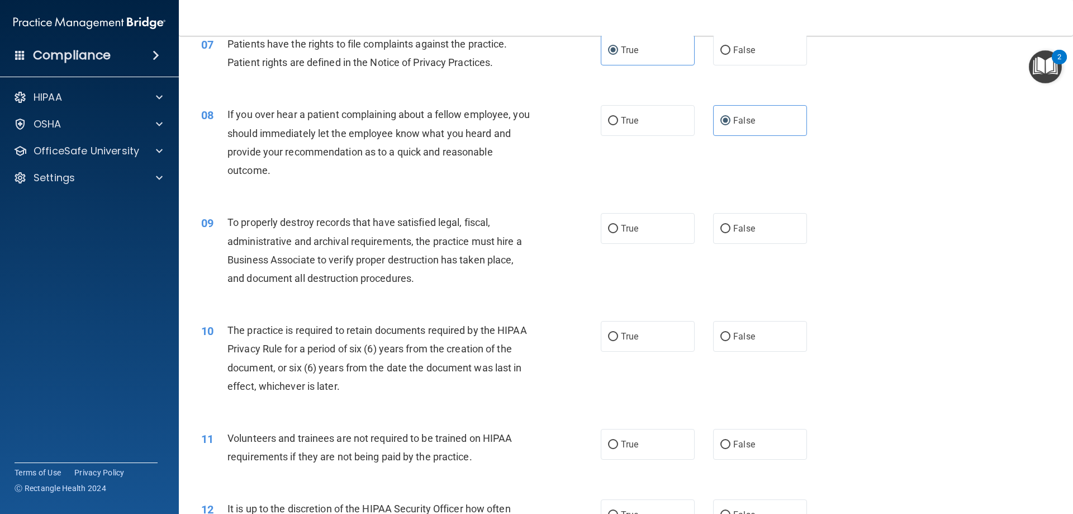
scroll to position [671, 0]
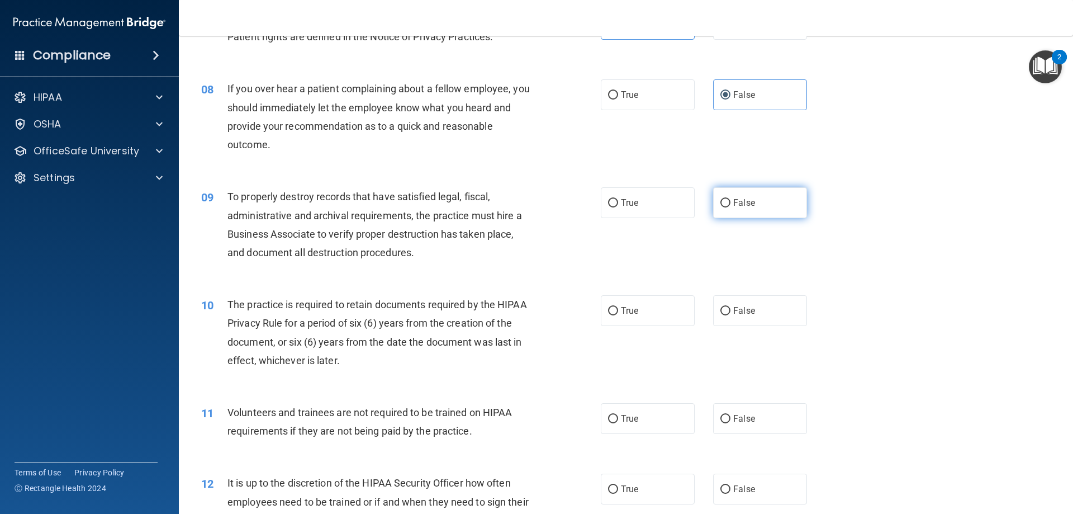
click at [790, 206] on label "False" at bounding box center [760, 202] width 94 height 31
click at [731, 206] on input "False" at bounding box center [725, 203] width 10 height 8
radio input "true"
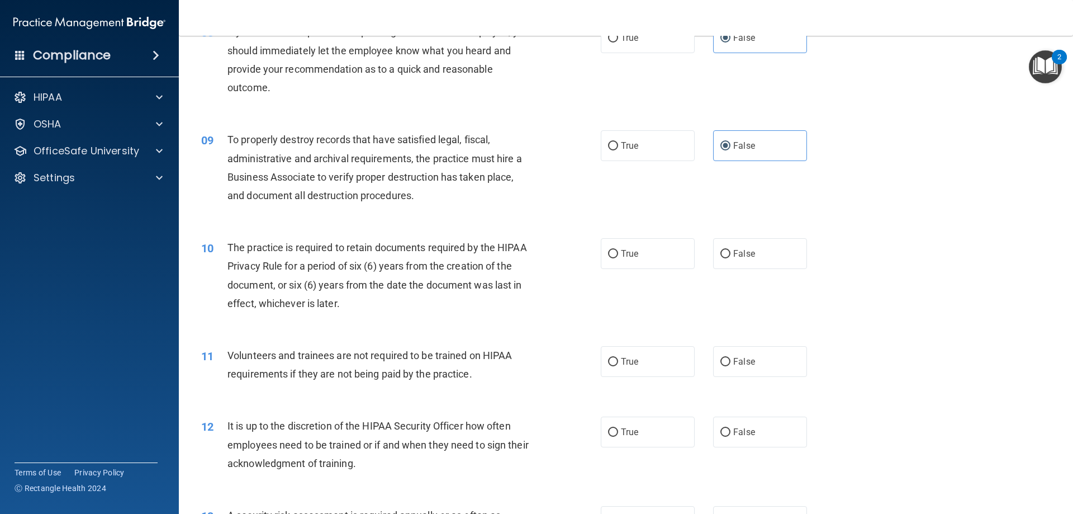
scroll to position [782, 0]
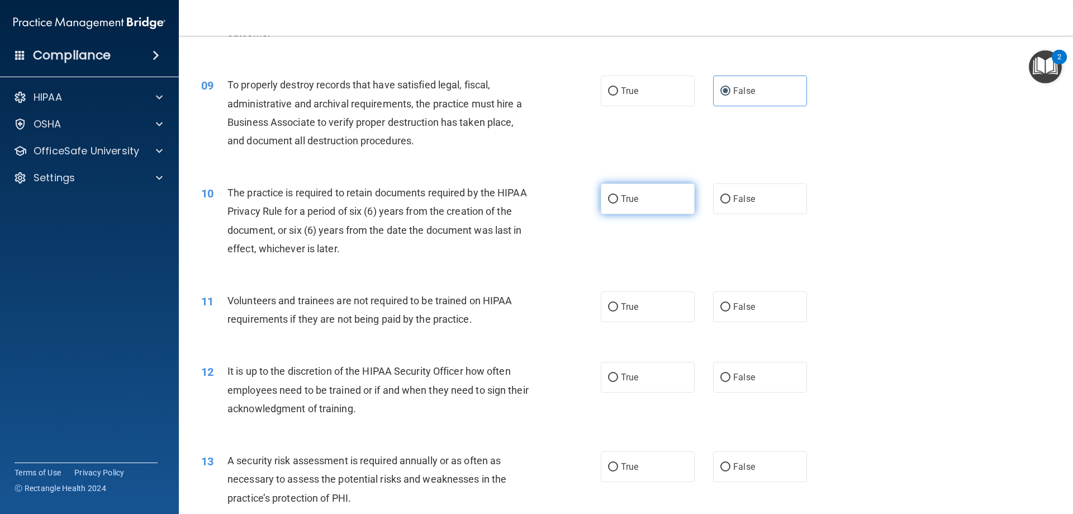
click at [670, 208] on label "True" at bounding box center [648, 198] width 94 height 31
click at [618, 203] on input "True" at bounding box center [613, 199] width 10 height 8
radio input "true"
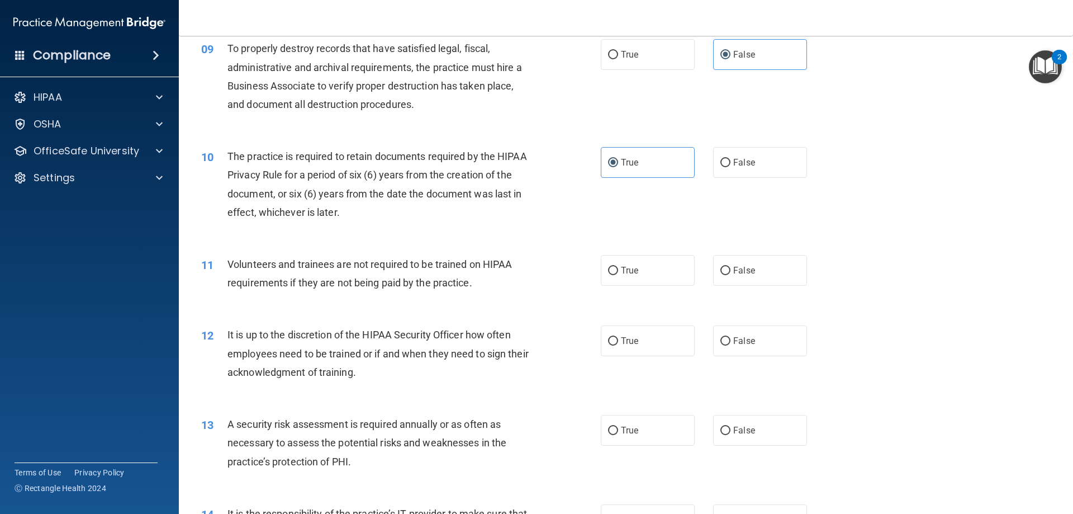
scroll to position [838, 0]
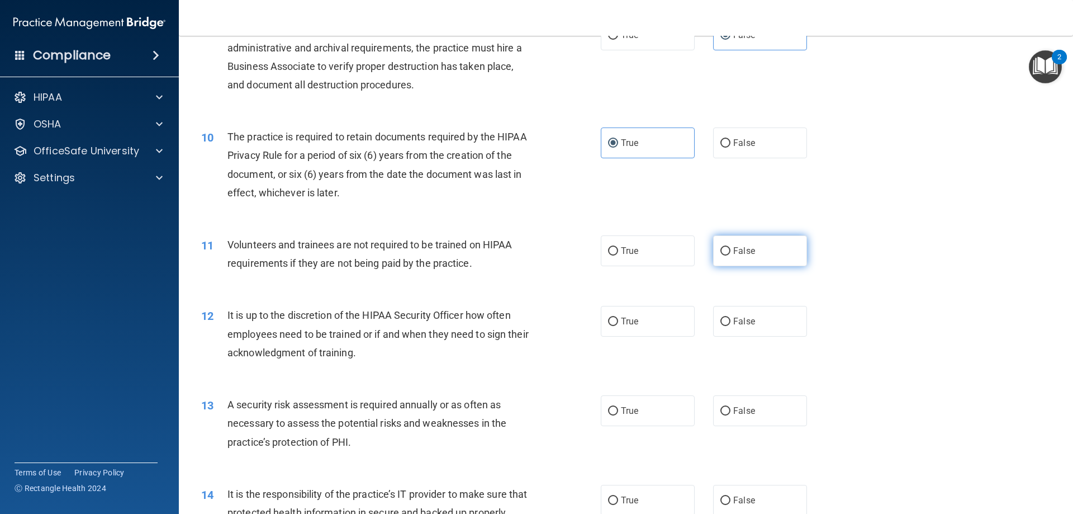
click at [762, 253] on label "False" at bounding box center [760, 250] width 94 height 31
click at [731, 253] on input "False" at bounding box center [725, 251] width 10 height 8
radio input "true"
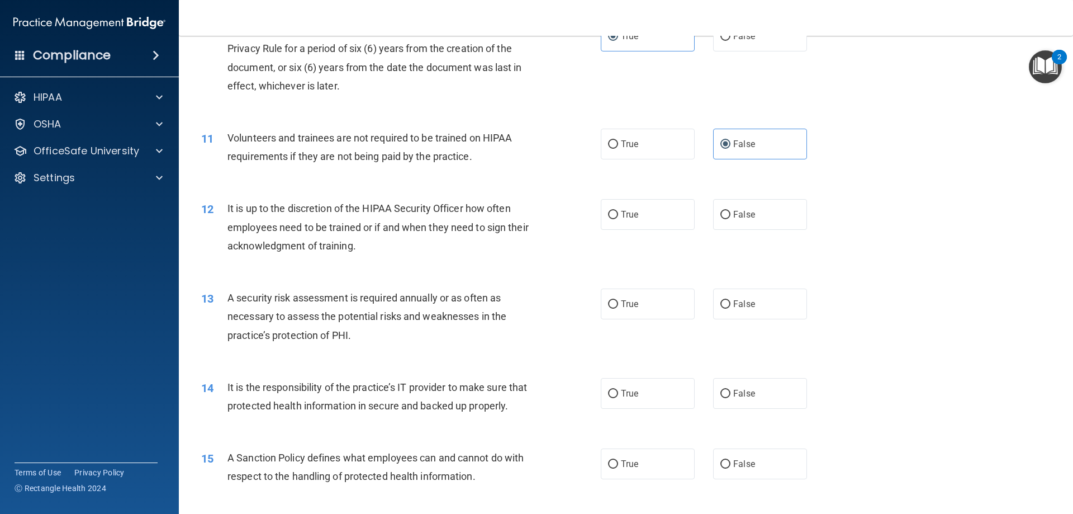
scroll to position [950, 0]
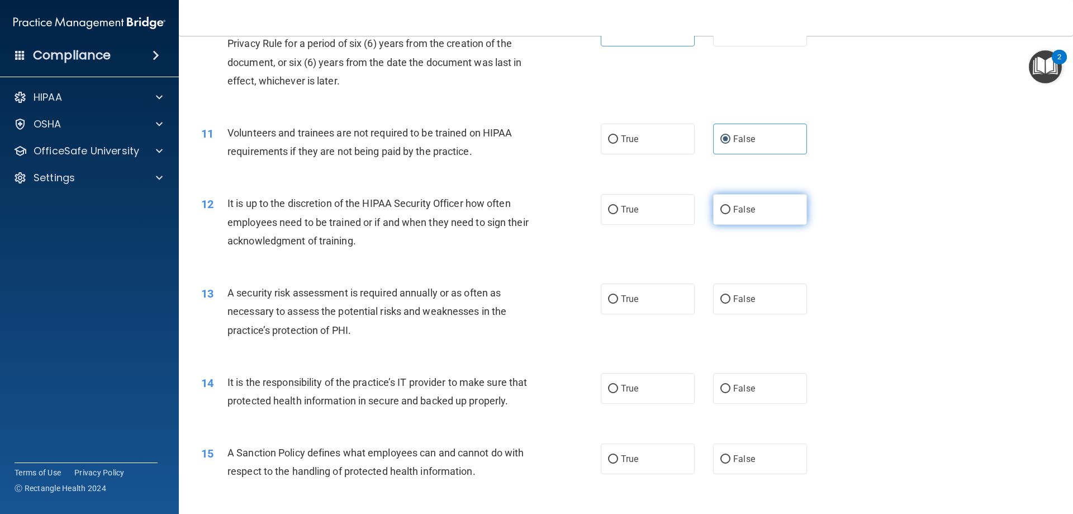
click at [756, 219] on label "False" at bounding box center [760, 209] width 94 height 31
click at [731, 214] on input "False" at bounding box center [725, 210] width 10 height 8
radio input "true"
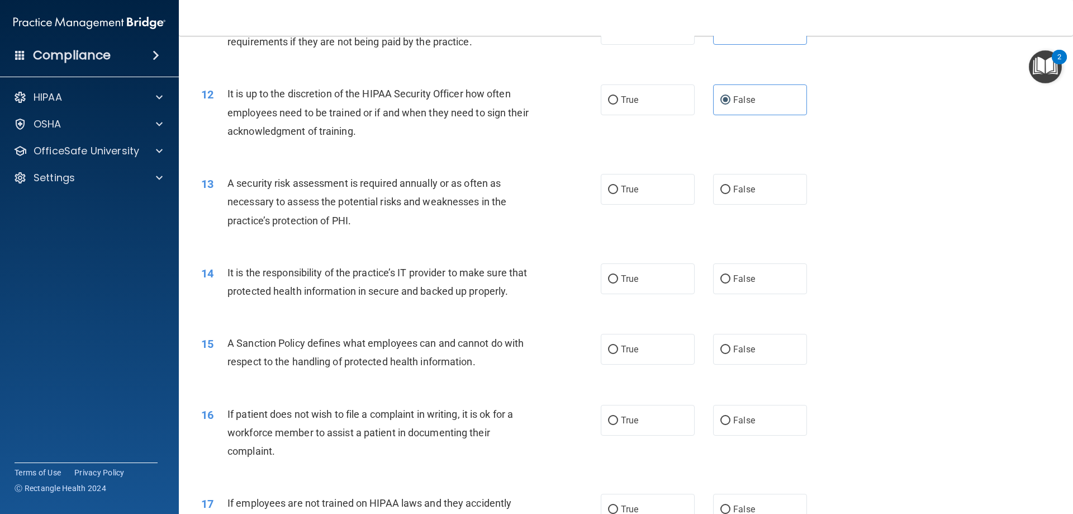
scroll to position [1062, 0]
click at [614, 193] on label "True" at bounding box center [648, 187] width 94 height 31
click at [614, 192] on input "True" at bounding box center [613, 187] width 10 height 8
radio input "true"
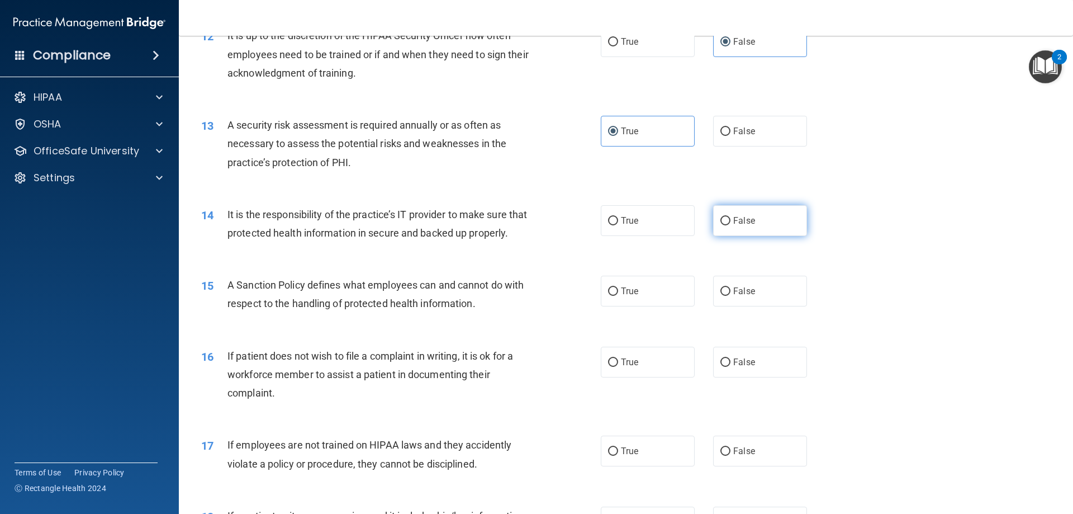
click at [751, 225] on label "False" at bounding box center [760, 220] width 94 height 31
click at [731, 225] on input "False" at bounding box center [725, 221] width 10 height 8
radio input "true"
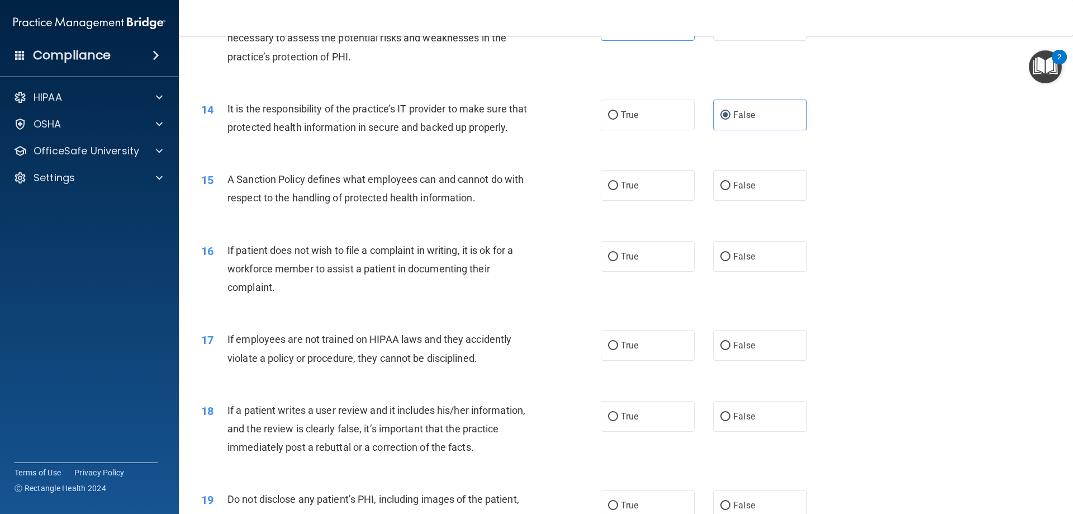
scroll to position [1230, 0]
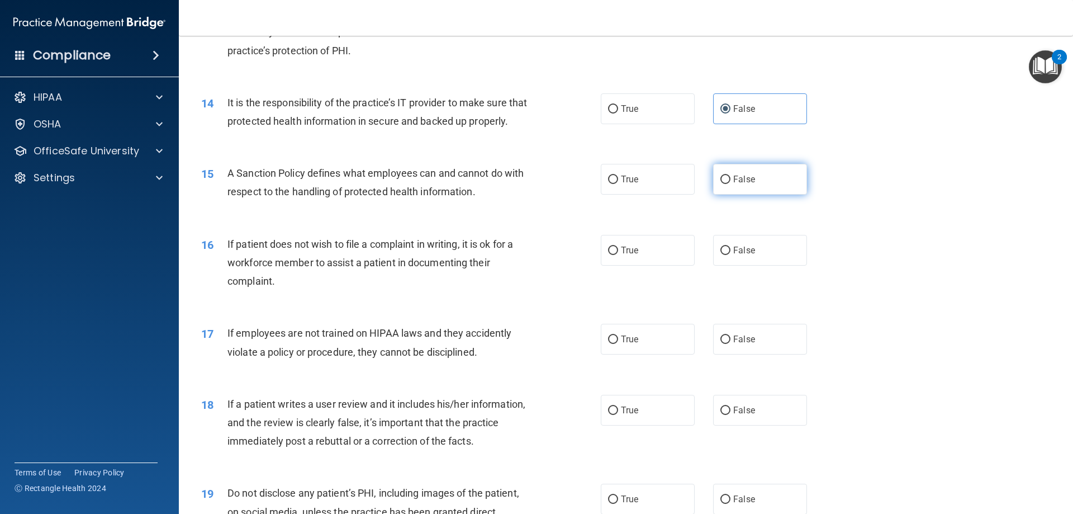
click at [757, 195] on label "False" at bounding box center [760, 179] width 94 height 31
click at [731, 184] on input "False" at bounding box center [725, 180] width 10 height 8
radio input "true"
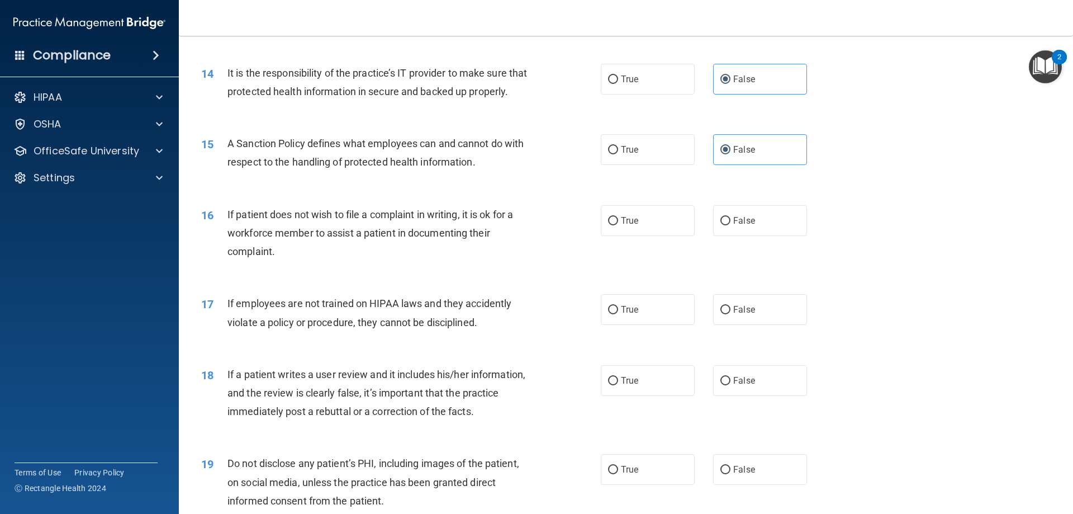
scroll to position [1286, 0]
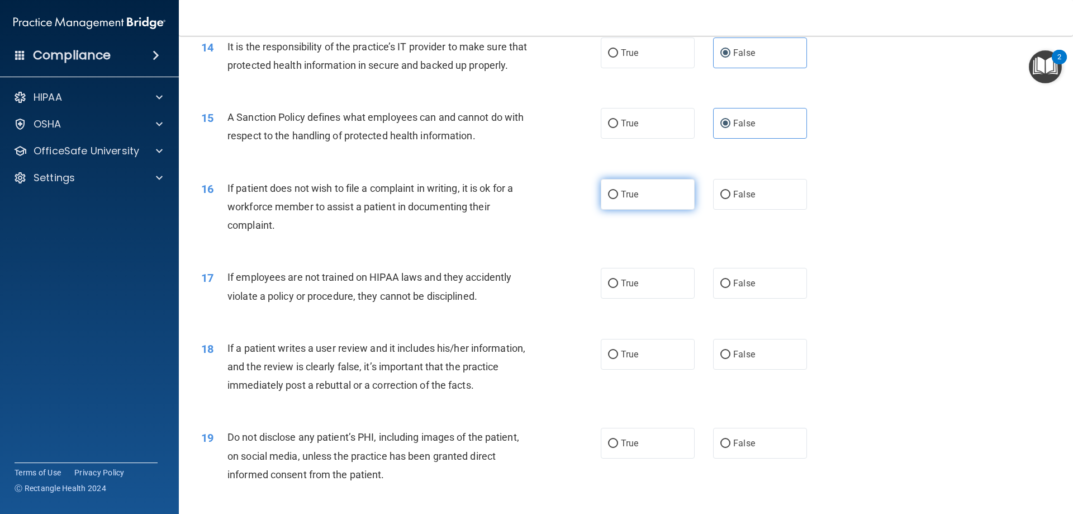
click at [634, 205] on label "True" at bounding box center [648, 194] width 94 height 31
click at [618, 199] on input "True" at bounding box center [613, 195] width 10 height 8
radio input "true"
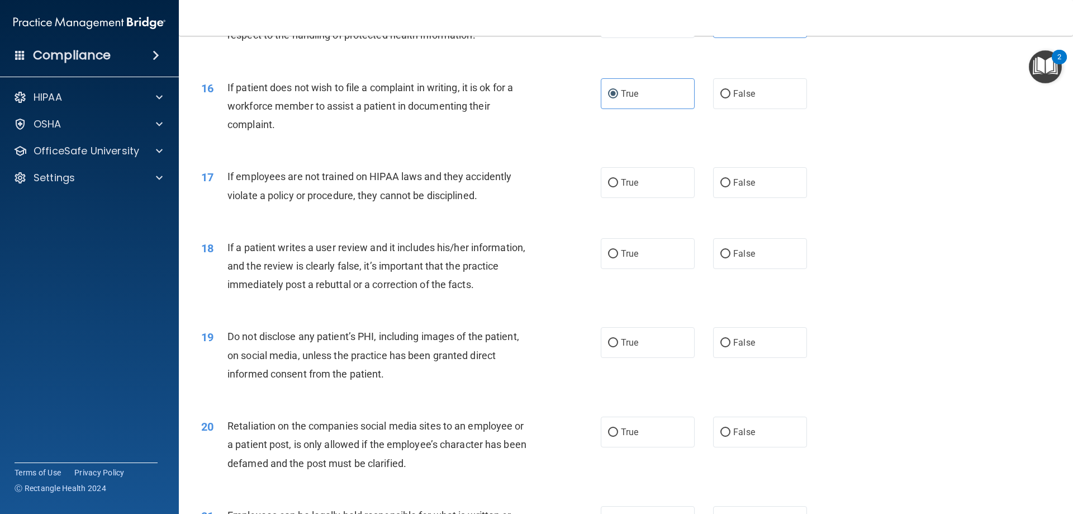
scroll to position [1397, 0]
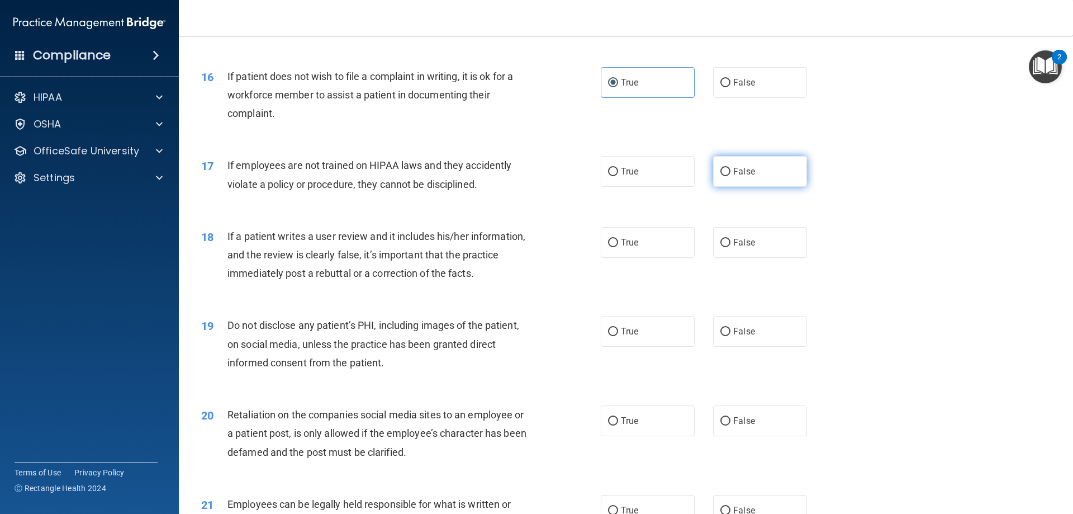
click at [777, 187] on label "False" at bounding box center [760, 171] width 94 height 31
click at [731, 176] on input "False" at bounding box center [725, 172] width 10 height 8
radio input "true"
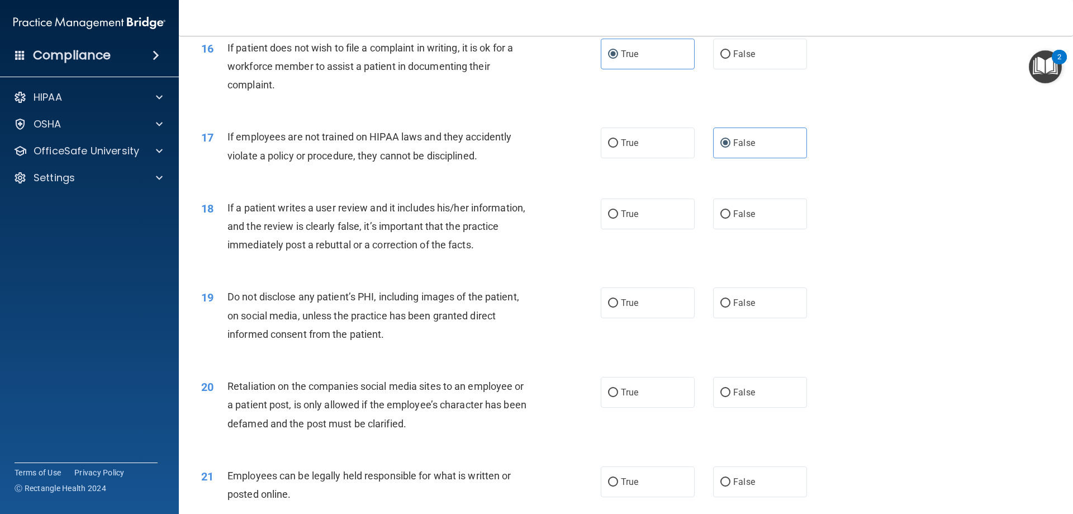
scroll to position [1453, 0]
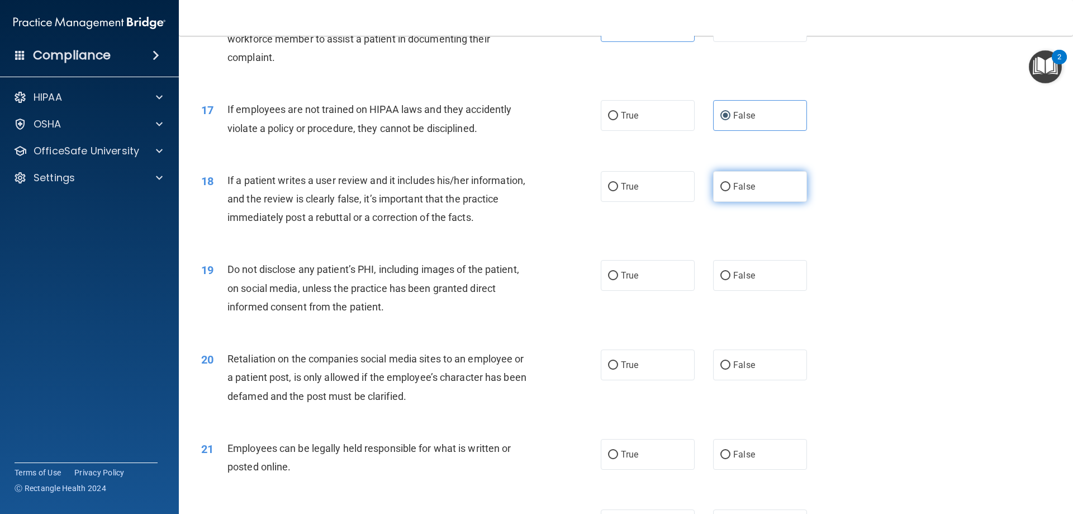
click at [761, 202] on label "False" at bounding box center [760, 186] width 94 height 31
click at [731, 191] on input "False" at bounding box center [725, 187] width 10 height 8
radio input "true"
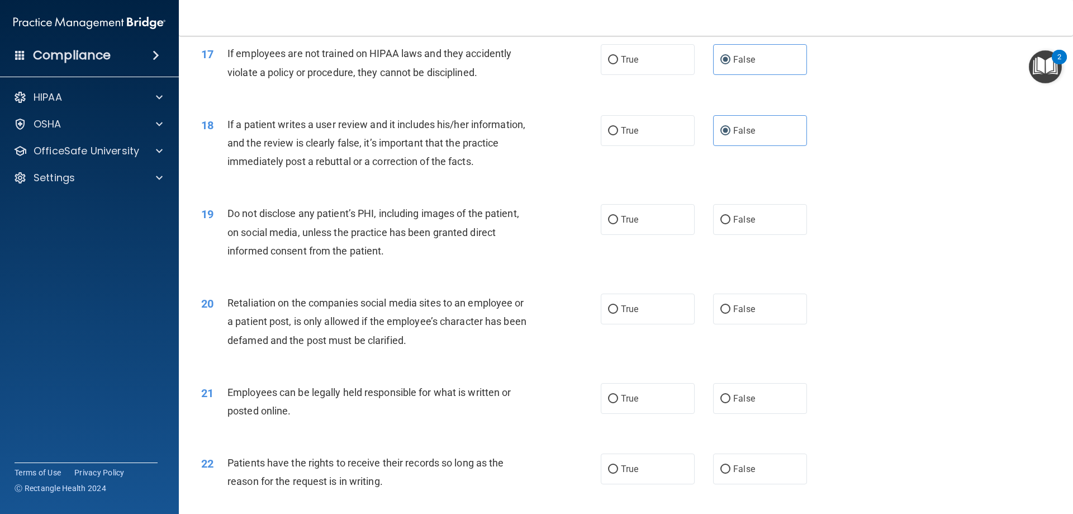
scroll to position [1565, 0]
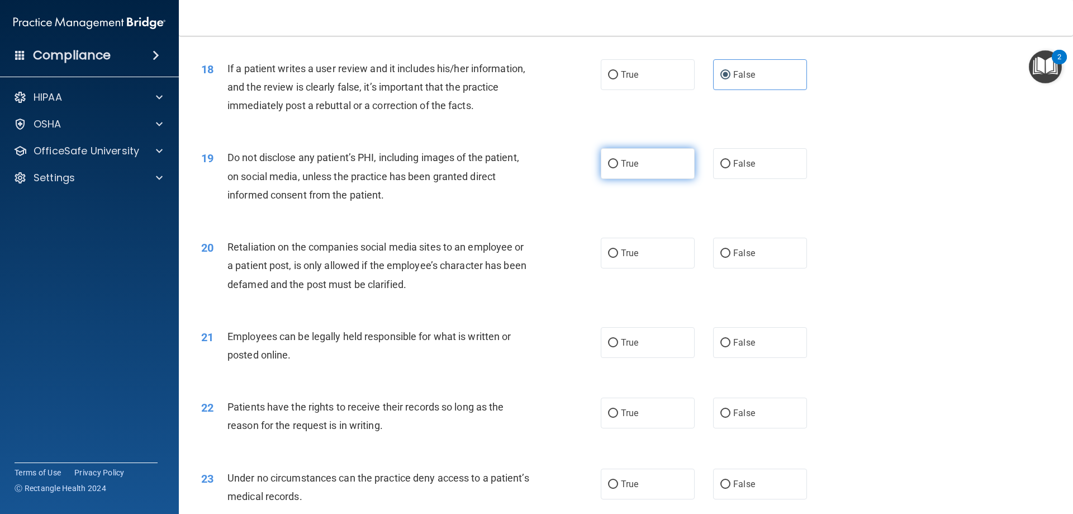
click at [628, 179] on label "True" at bounding box center [648, 163] width 94 height 31
click at [741, 258] on span "False" at bounding box center [744, 253] width 22 height 11
click at [731, 258] on input "False" at bounding box center [725, 253] width 10 height 8
radio input "true"
click at [628, 169] on span "True" at bounding box center [629, 163] width 17 height 11
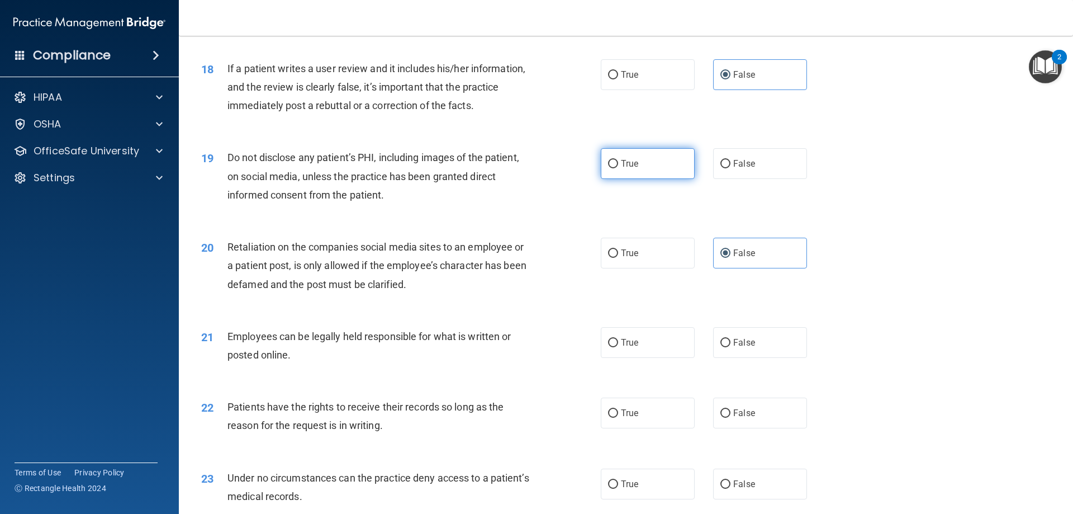
click at [618, 168] on input "True" at bounding box center [613, 164] width 10 height 8
radio input "true"
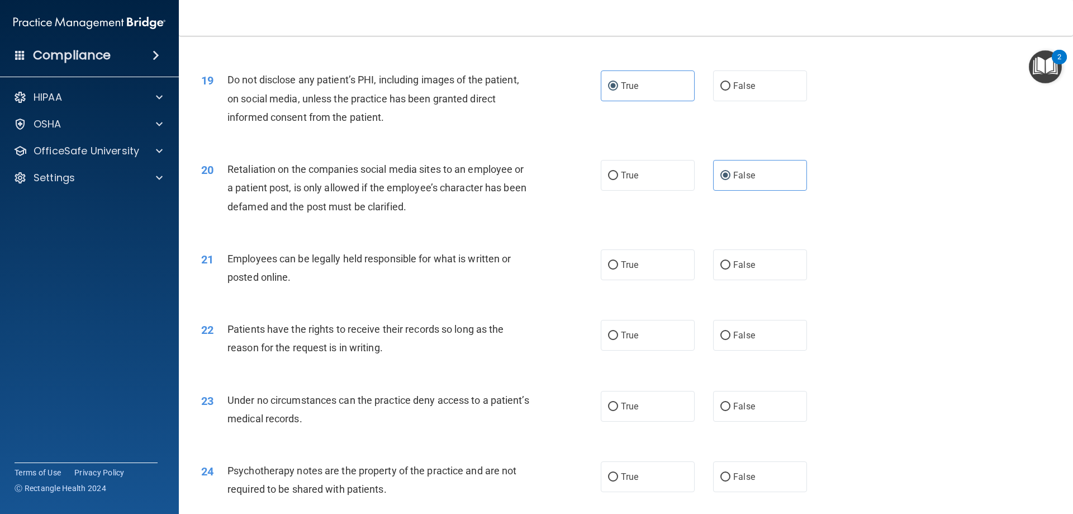
scroll to position [1677, 0]
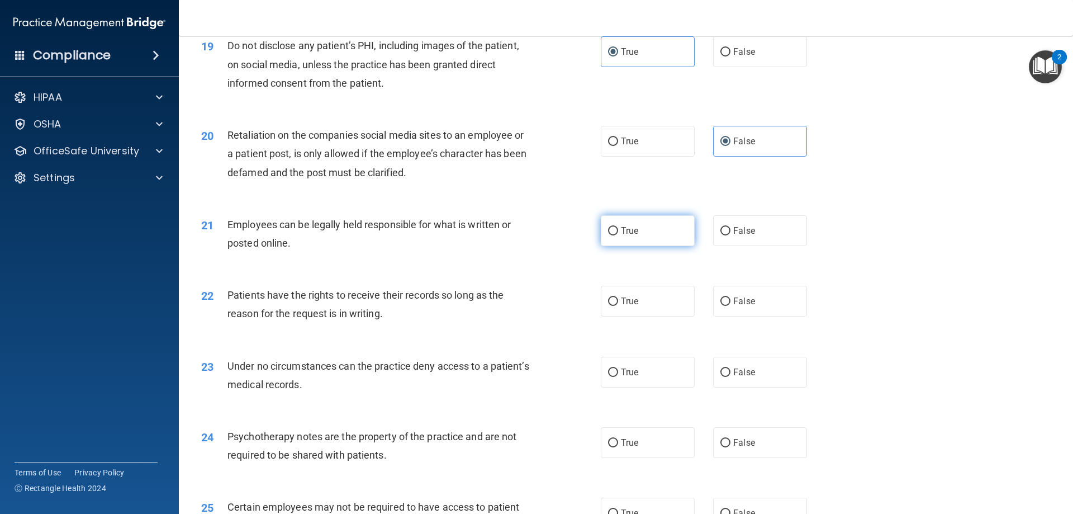
click at [629, 236] on span "True" at bounding box center [629, 230] width 17 height 11
click at [618, 235] on input "True" at bounding box center [613, 231] width 10 height 8
radio input "true"
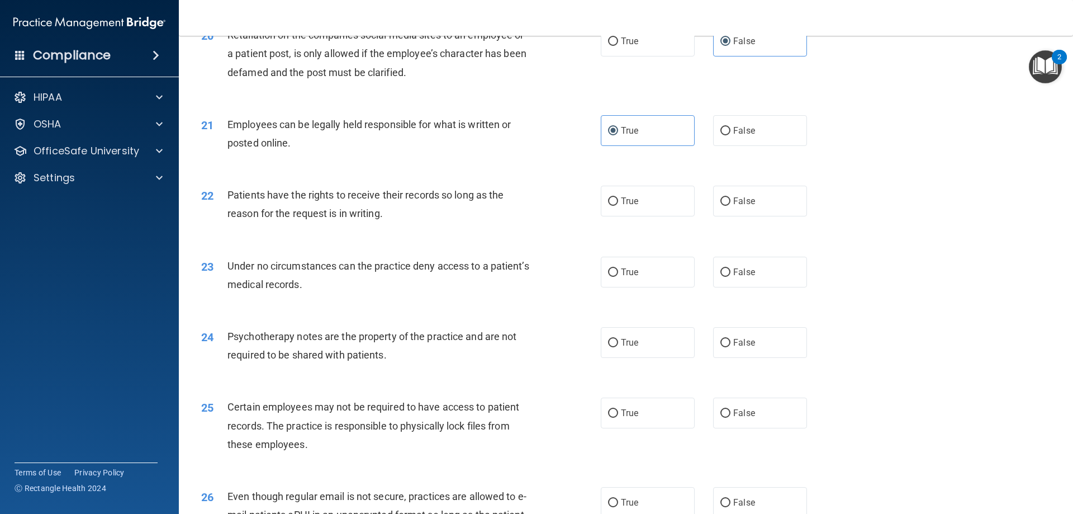
scroll to position [1789, 0]
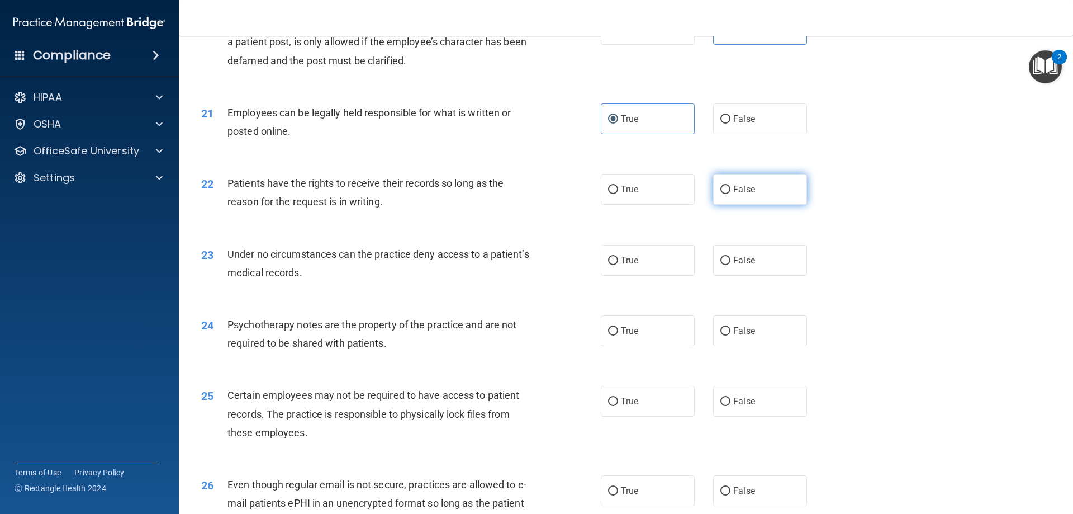
click at [742, 205] on label "False" at bounding box center [760, 189] width 94 height 31
click at [731, 194] on input "False" at bounding box center [725, 190] width 10 height 8
radio input "true"
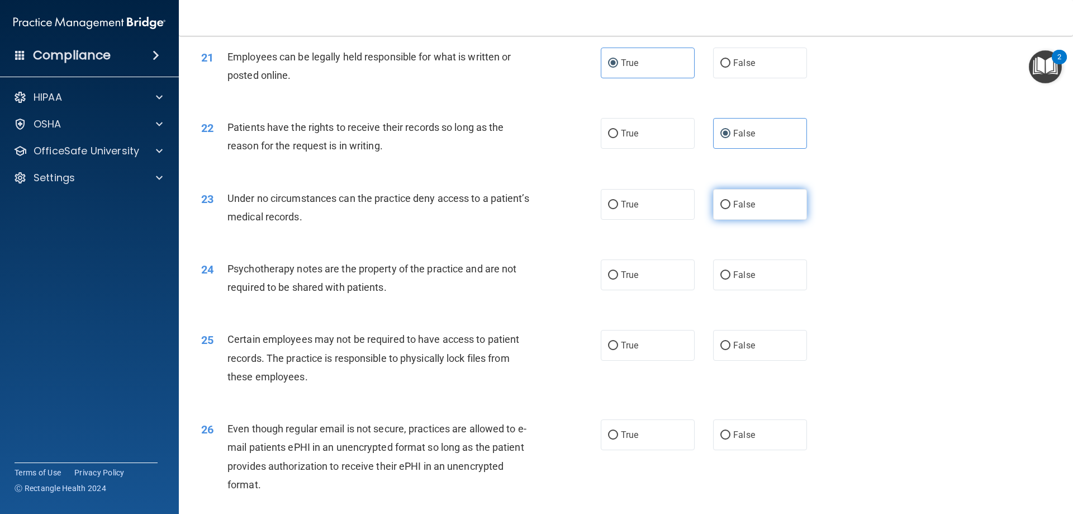
click at [755, 220] on label "False" at bounding box center [760, 204] width 94 height 31
click at [731, 209] on input "False" at bounding box center [725, 205] width 10 height 8
radio input "true"
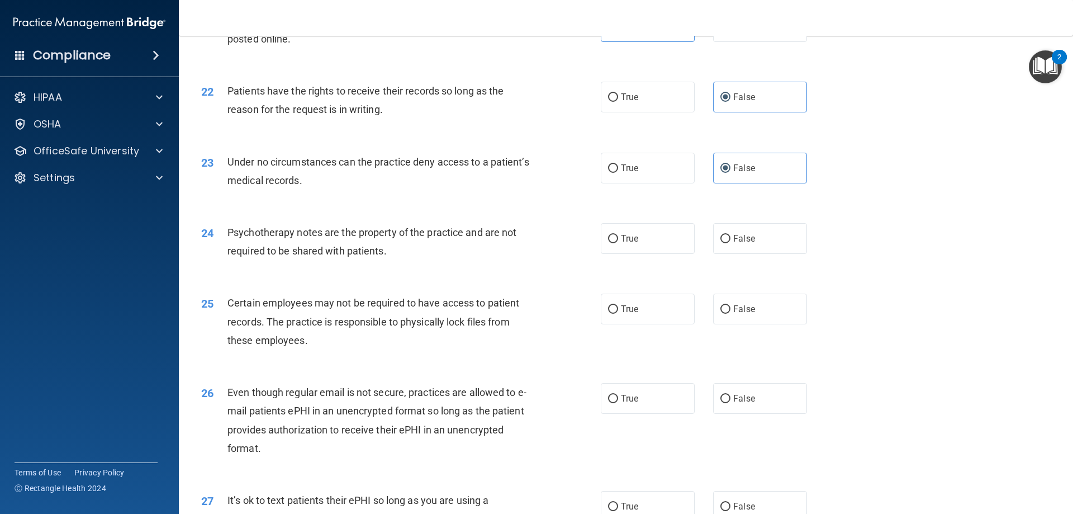
scroll to position [1900, 0]
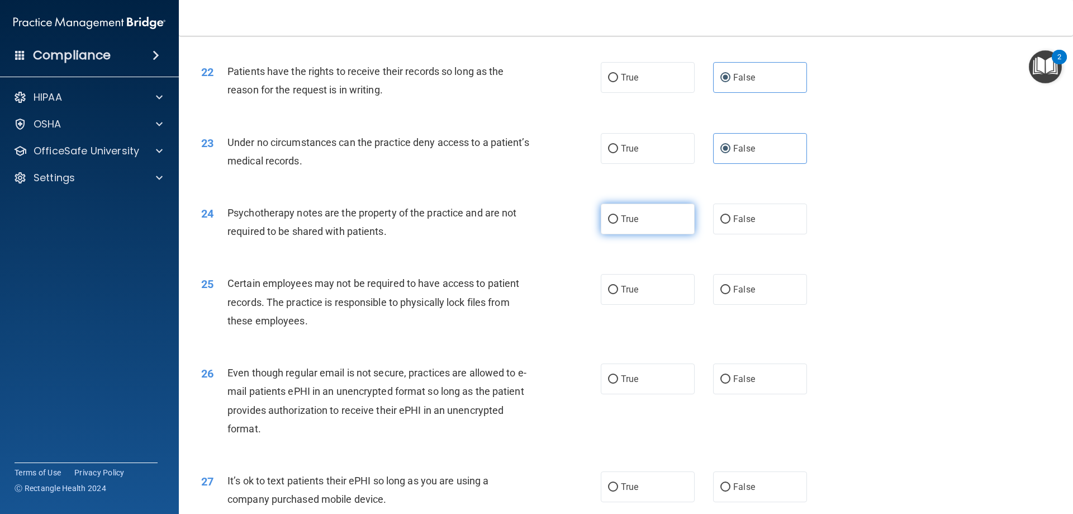
click at [635, 234] on label "True" at bounding box center [648, 218] width 94 height 31
click at [618, 224] on input "True" at bounding box center [613, 219] width 10 height 8
radio input "true"
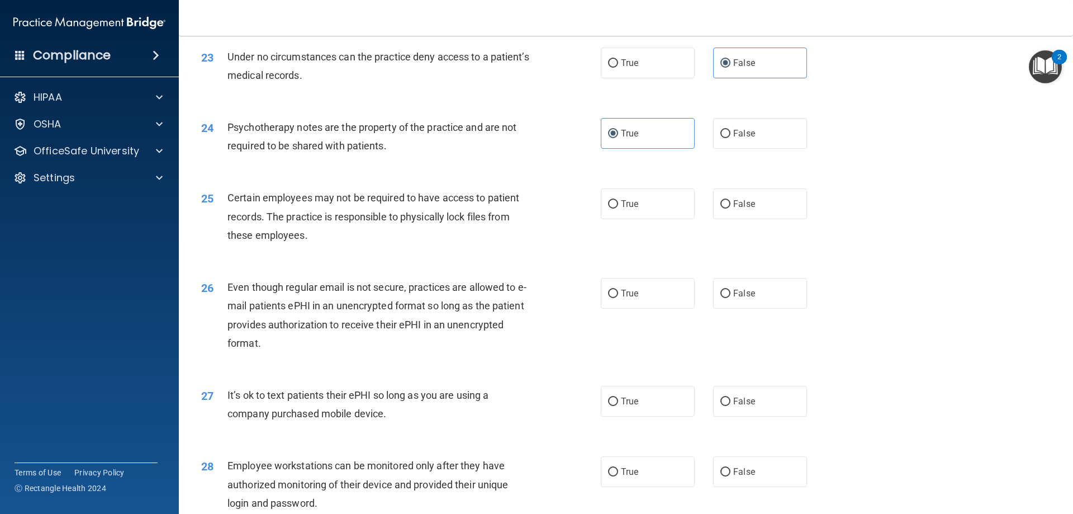
scroll to position [2012, 0]
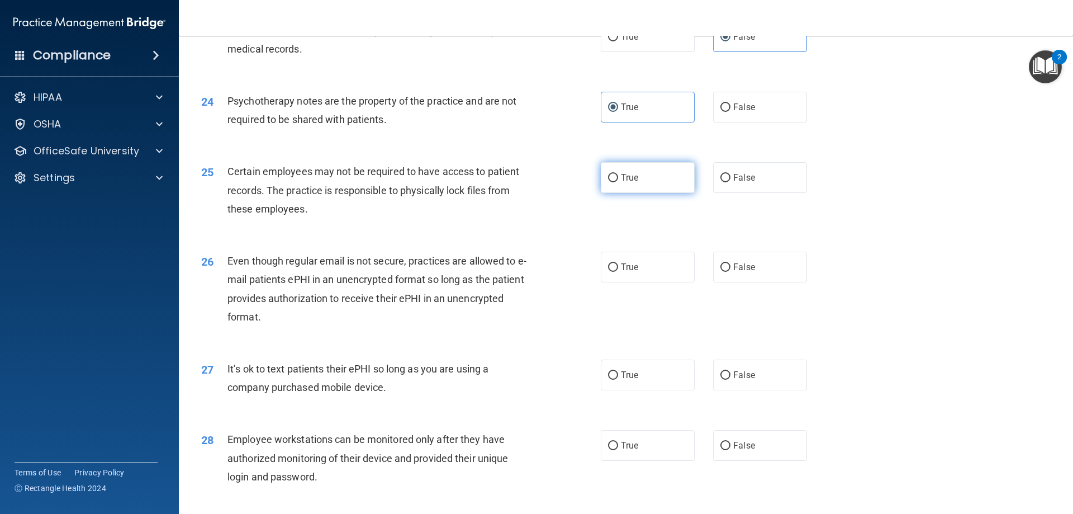
click at [672, 193] on label "True" at bounding box center [648, 177] width 94 height 31
click at [618, 182] on input "True" at bounding box center [613, 178] width 10 height 8
radio input "true"
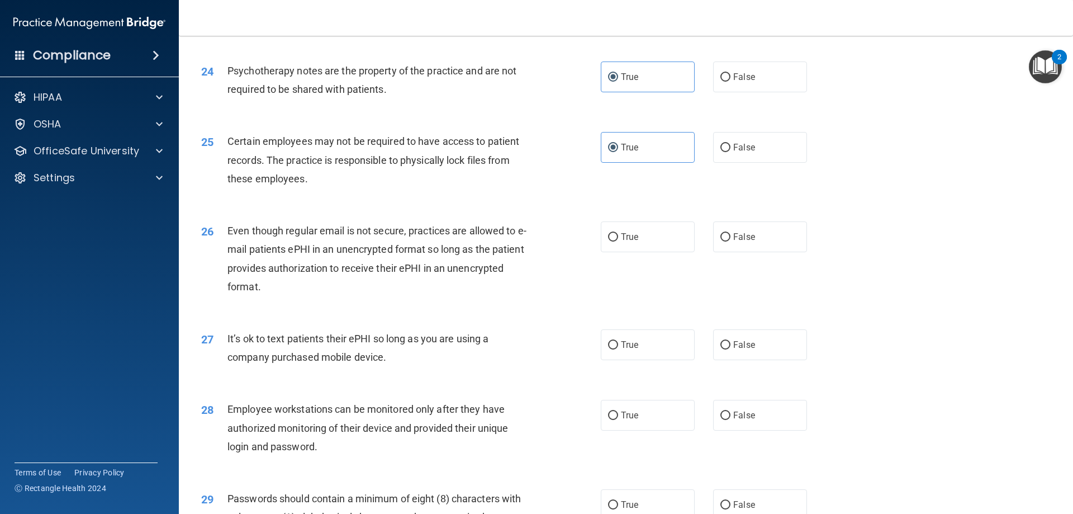
scroll to position [2068, 0]
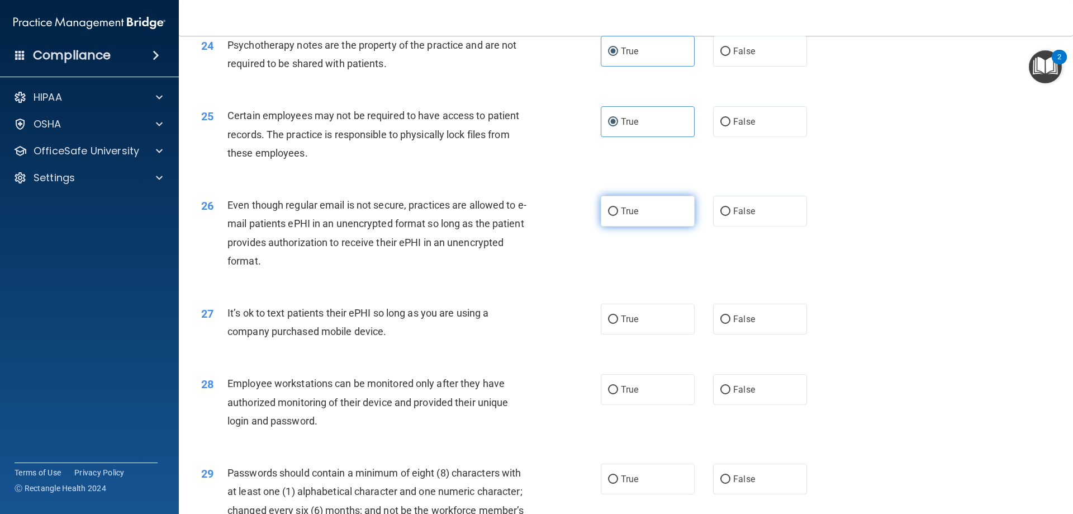
click at [651, 226] on label "True" at bounding box center [648, 211] width 94 height 31
click at [618, 216] on input "True" at bounding box center [613, 211] width 10 height 8
radio input "true"
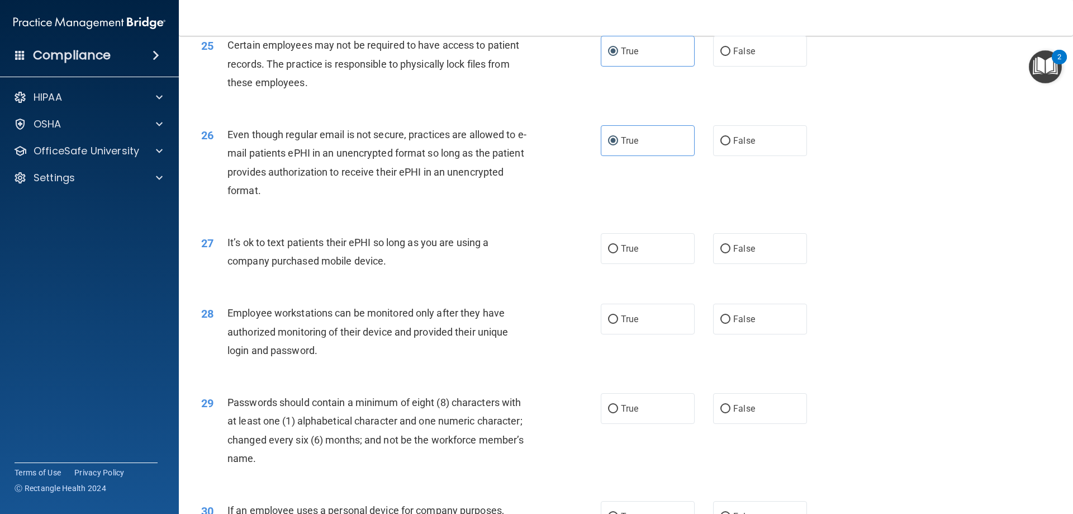
scroll to position [2180, 0]
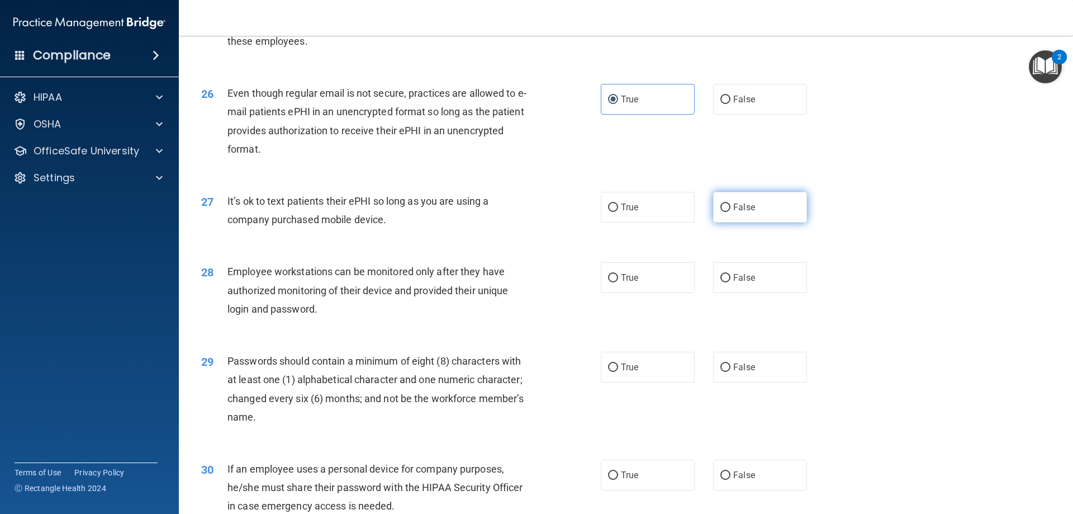
click at [736, 222] on label "False" at bounding box center [760, 207] width 94 height 31
click at [731, 212] on input "False" at bounding box center [725, 207] width 10 height 8
radio input "true"
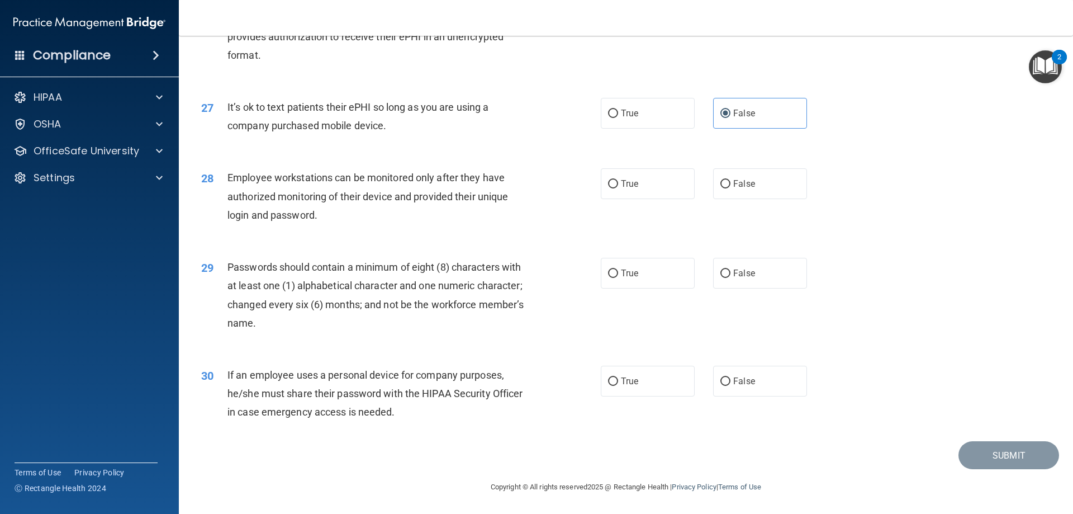
scroll to position [2292, 0]
click at [751, 197] on label "False" at bounding box center [760, 183] width 94 height 31
click at [731, 188] on input "False" at bounding box center [725, 184] width 10 height 8
radio input "true"
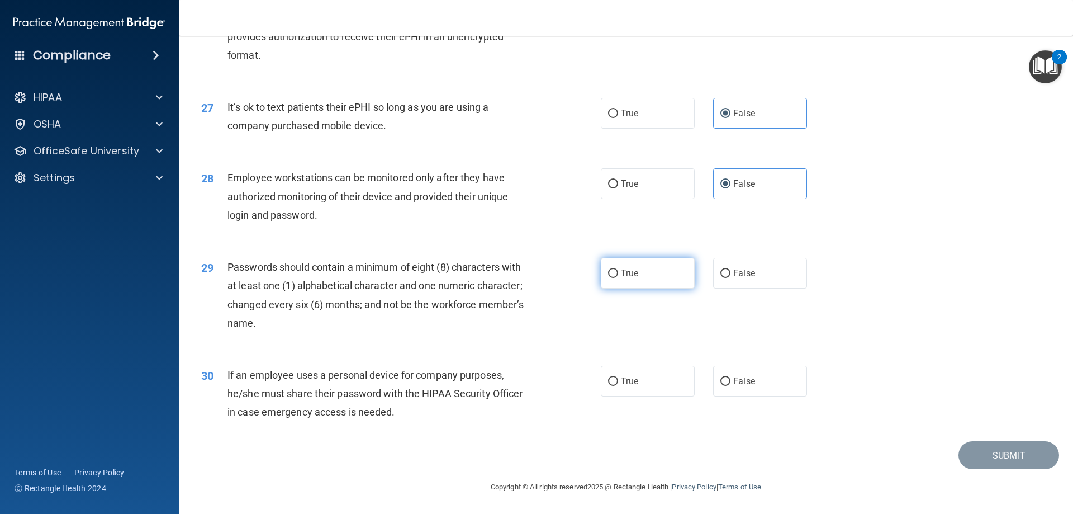
click at [632, 280] on label "True" at bounding box center [648, 273] width 94 height 31
click at [618, 278] on input "True" at bounding box center [613, 273] width 10 height 8
radio input "true"
click at [746, 384] on span "False" at bounding box center [744, 381] width 22 height 11
click at [731, 384] on input "False" at bounding box center [725, 381] width 10 height 8
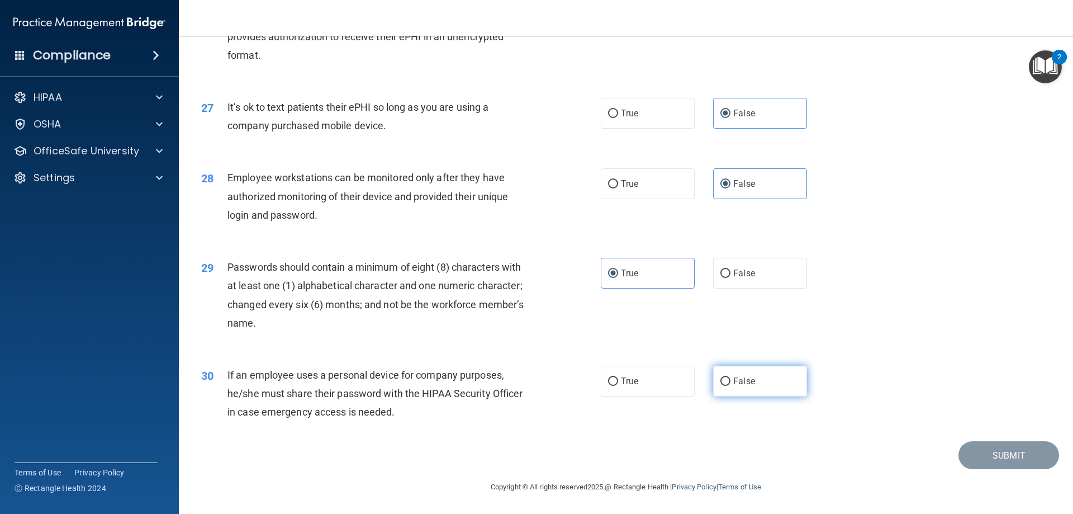
radio input "true"
click at [986, 452] on button "Submit" at bounding box center [1009, 455] width 101 height 29
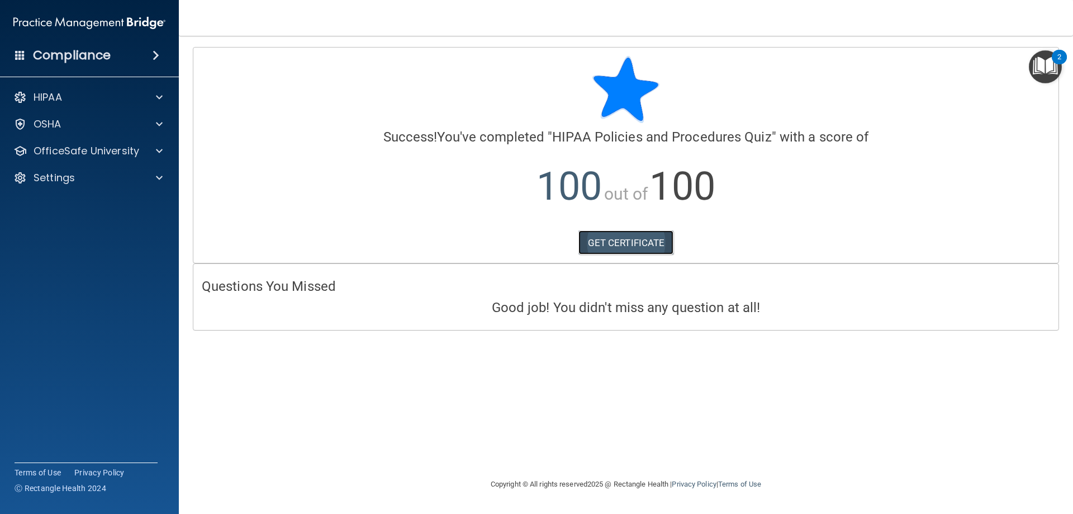
click at [628, 243] on link "GET CERTIFICATE" at bounding box center [626, 242] width 96 height 25
click at [95, 153] on p "OfficeSafe University" at bounding box center [87, 150] width 106 height 13
click at [123, 174] on div "HIPAA Training" at bounding box center [83, 177] width 153 height 11
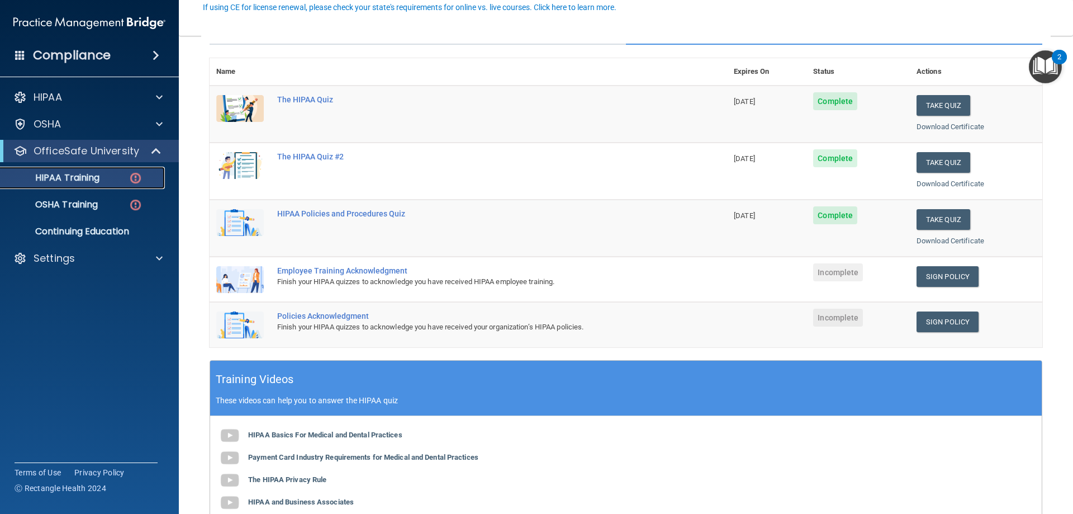
scroll to position [112, 0]
click at [960, 275] on link "Sign Policy" at bounding box center [948, 275] width 62 height 21
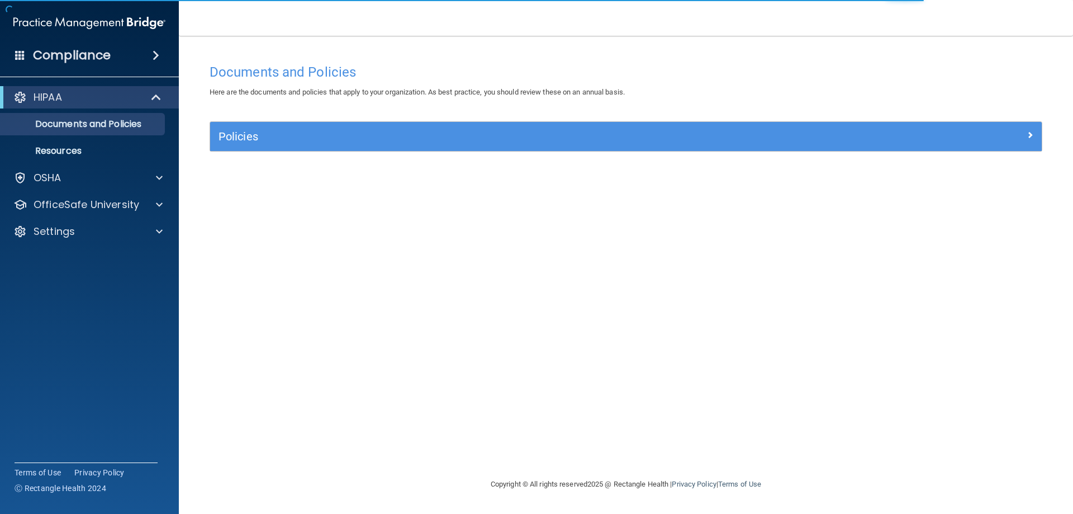
click at [329, 147] on div "Policies" at bounding box center [626, 136] width 832 height 29
click at [59, 148] on p "Resources" at bounding box center [83, 150] width 153 height 11
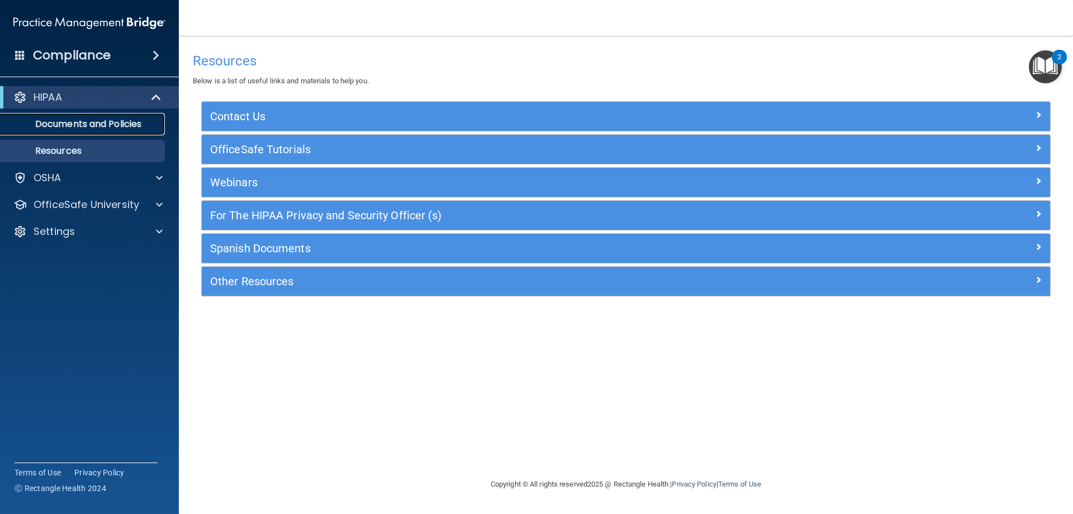
click at [127, 116] on link "Documents and Policies" at bounding box center [77, 124] width 176 height 22
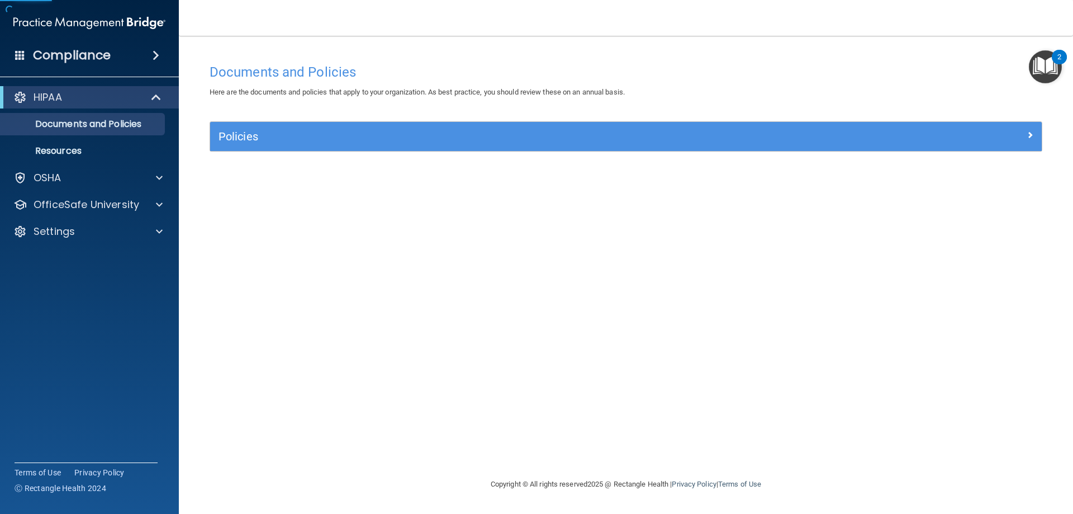
click at [475, 146] on div "Policies" at bounding box center [626, 136] width 832 height 29
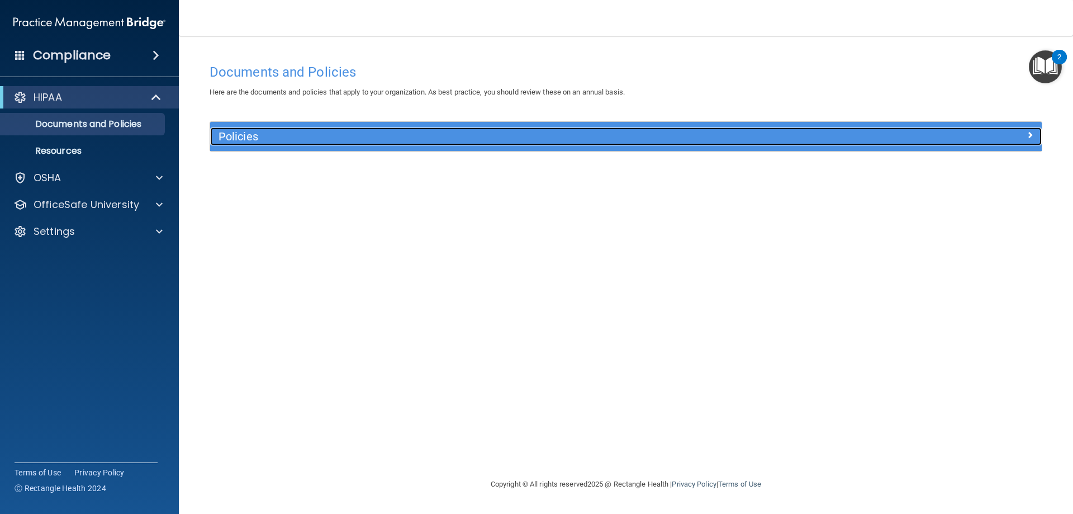
click at [1016, 129] on div at bounding box center [938, 133] width 208 height 13
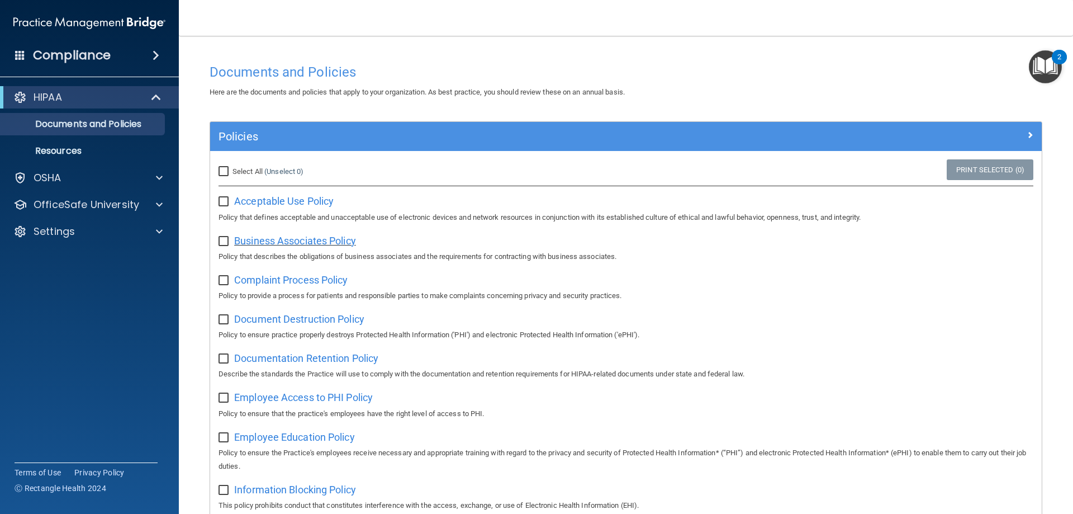
click at [333, 239] on span "Business Associates Policy" at bounding box center [295, 241] width 122 height 12
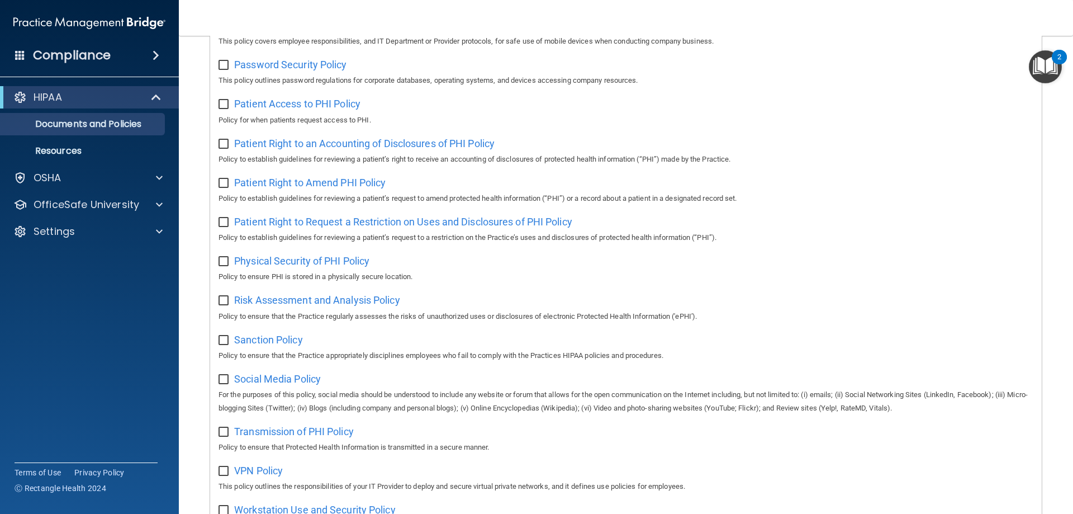
scroll to position [559, 0]
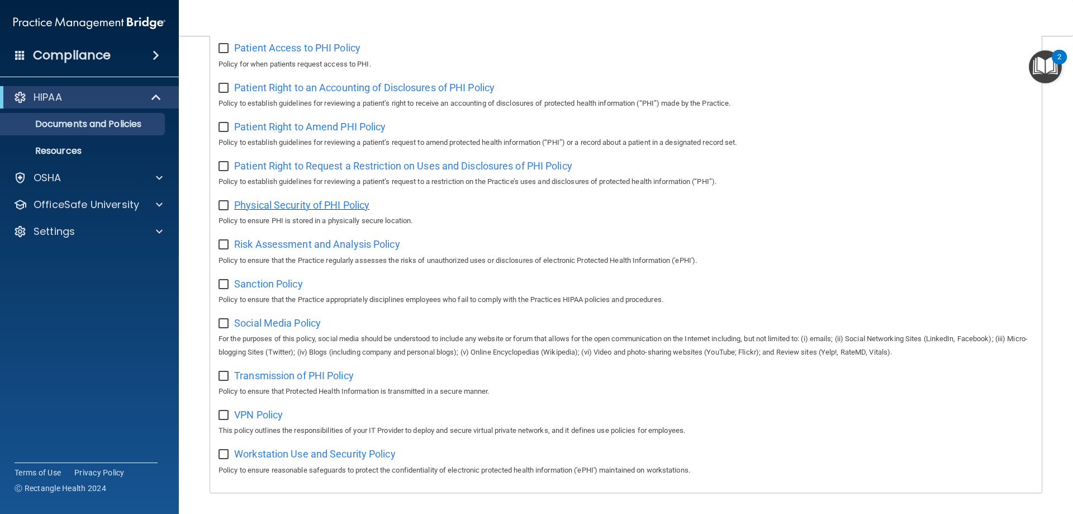
click at [317, 211] on span "Physical Security of PHI Policy" at bounding box center [301, 205] width 135 height 12
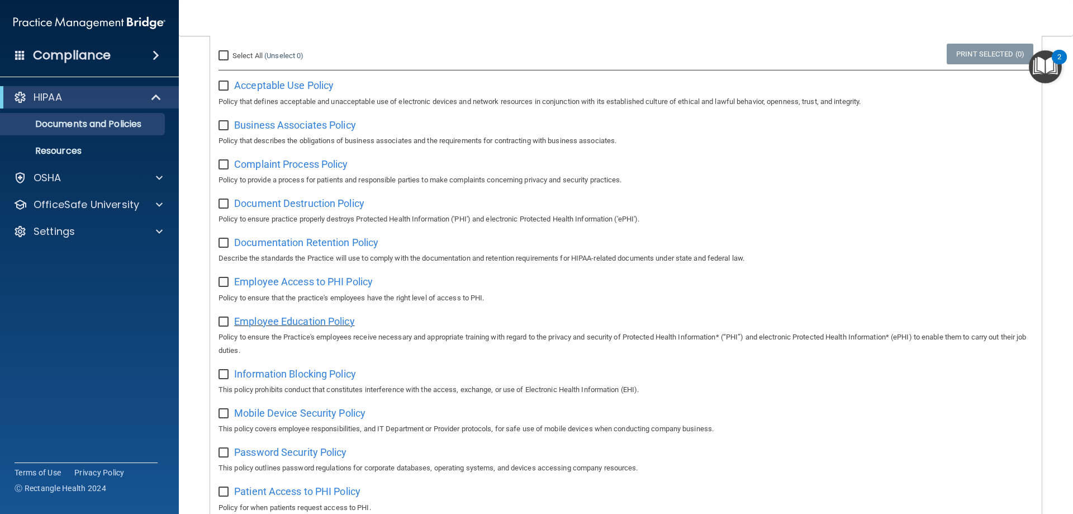
scroll to position [105, 0]
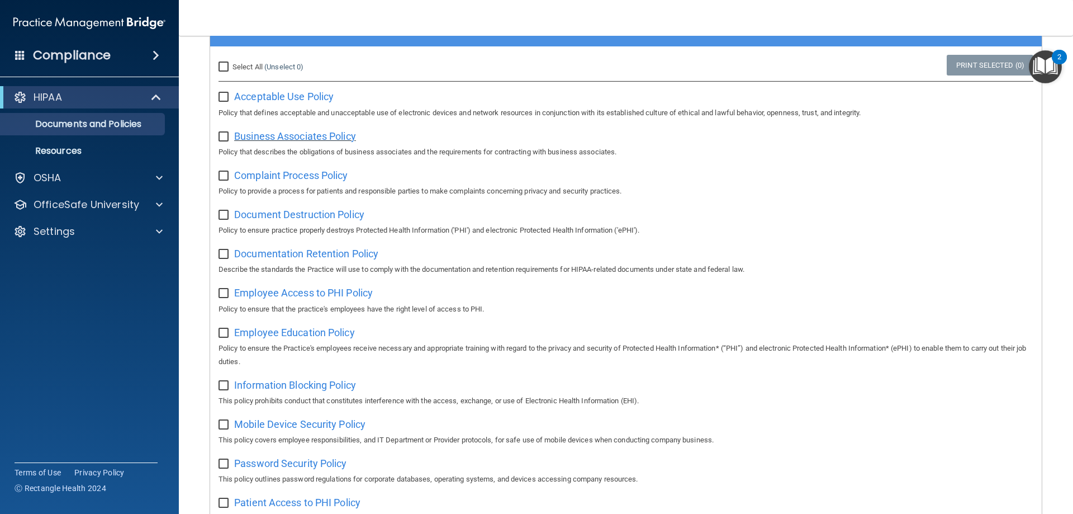
click at [308, 142] on span "Business Associates Policy" at bounding box center [295, 136] width 122 height 12
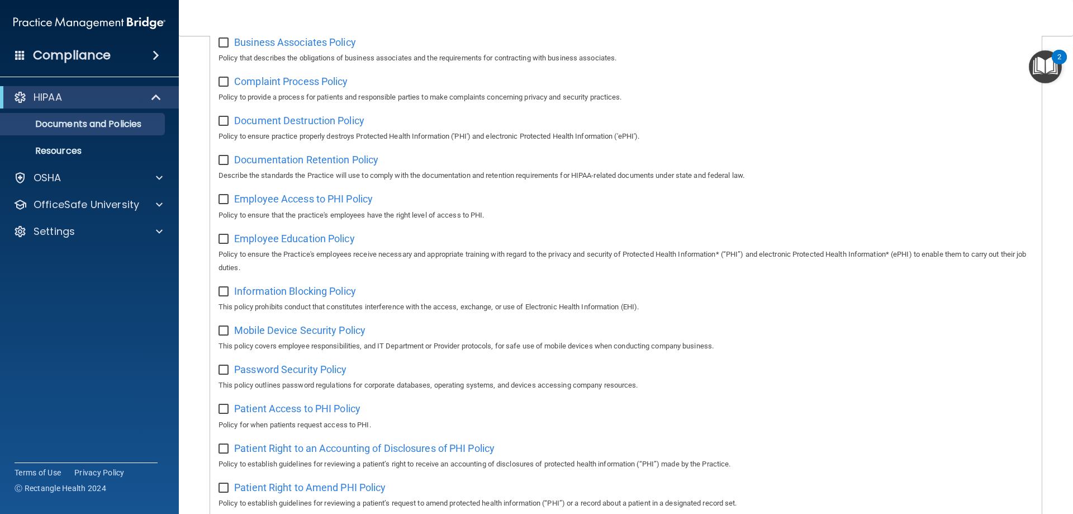
scroll to position [160, 0]
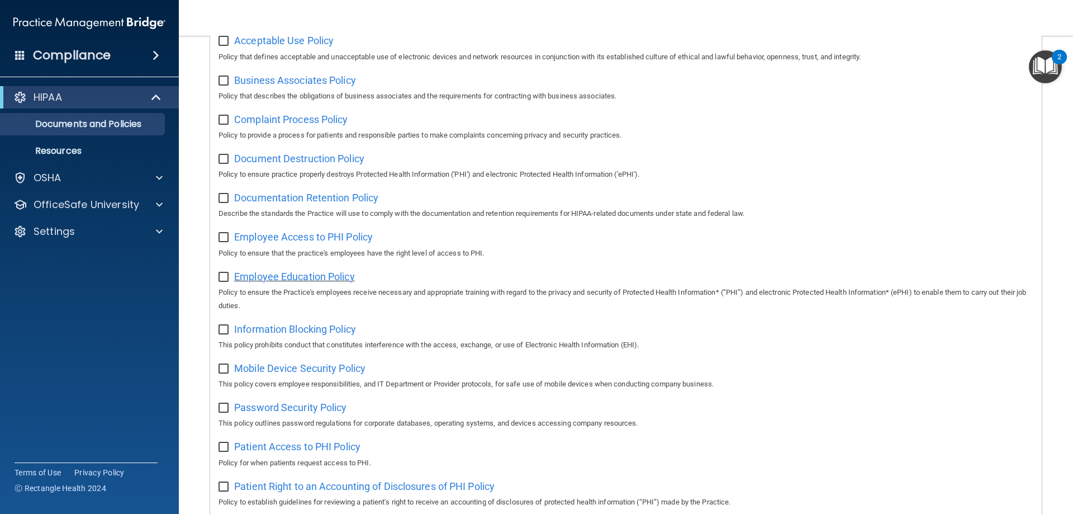
click at [293, 282] on span "Employee Education Policy" at bounding box center [294, 277] width 121 height 12
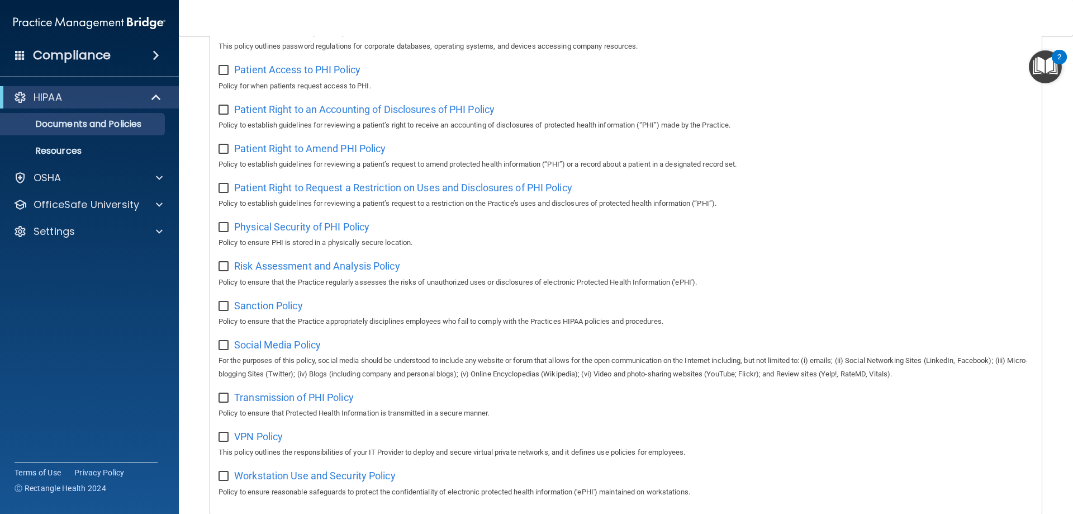
scroll to position [559, 0]
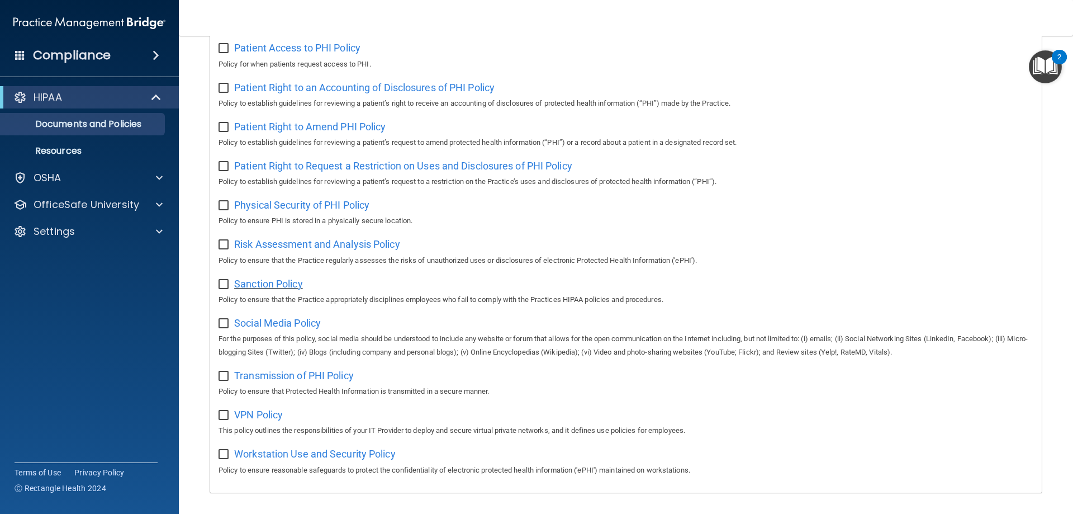
click at [291, 290] on span "Sanction Policy" at bounding box center [268, 284] width 69 height 12
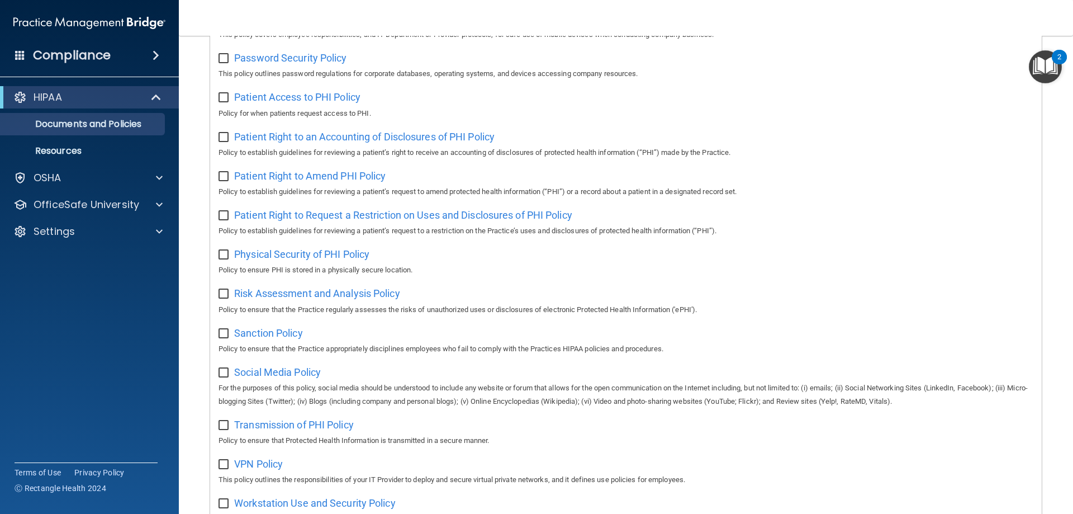
scroll to position [496, 0]
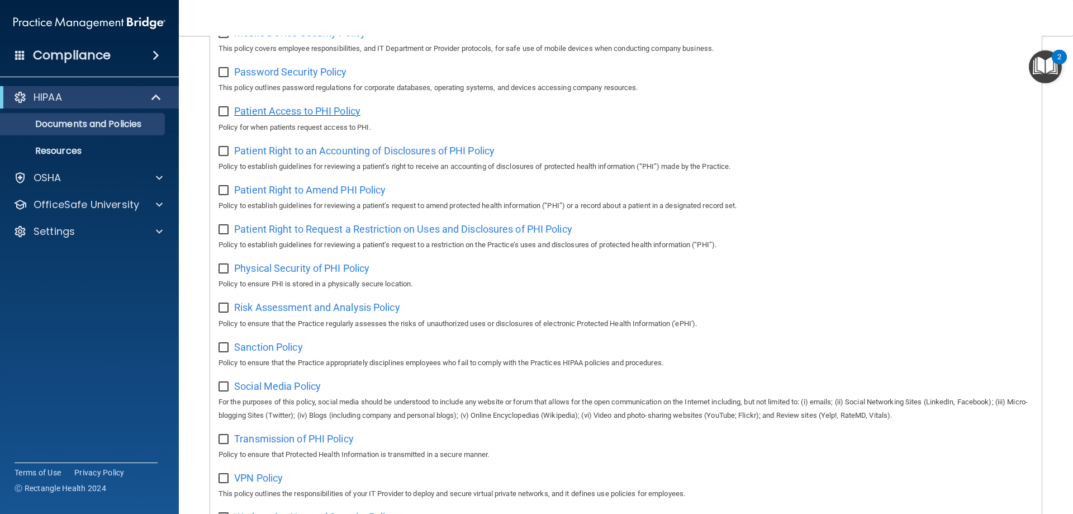
click at [335, 117] on span "Patient Access to PHI Policy" at bounding box center [297, 111] width 126 height 12
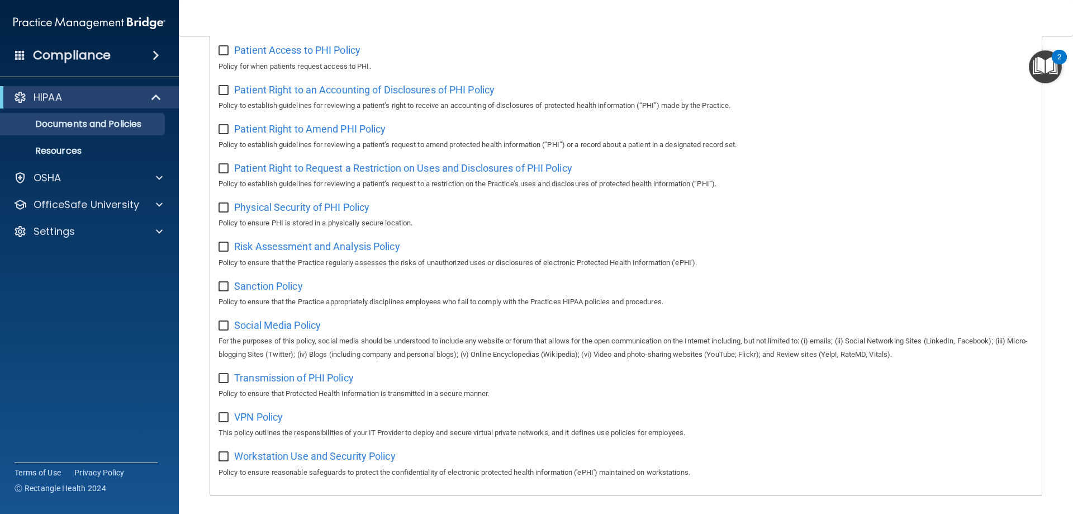
scroll to position [608, 0]
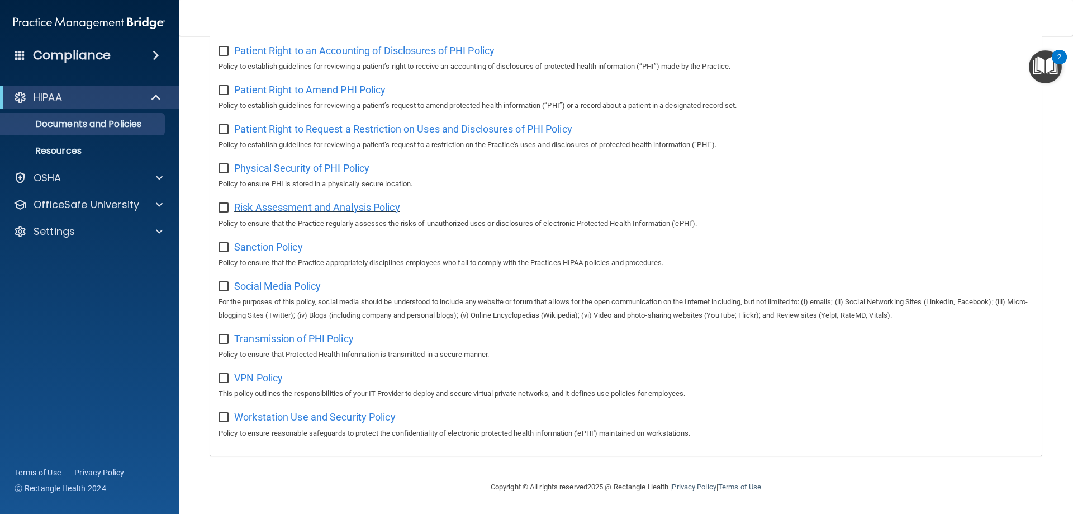
click at [347, 210] on span "Risk Assessment and Analysis Policy" at bounding box center [317, 207] width 166 height 12
click at [277, 419] on span "Workstation Use and Security Policy" at bounding box center [315, 417] width 162 height 12
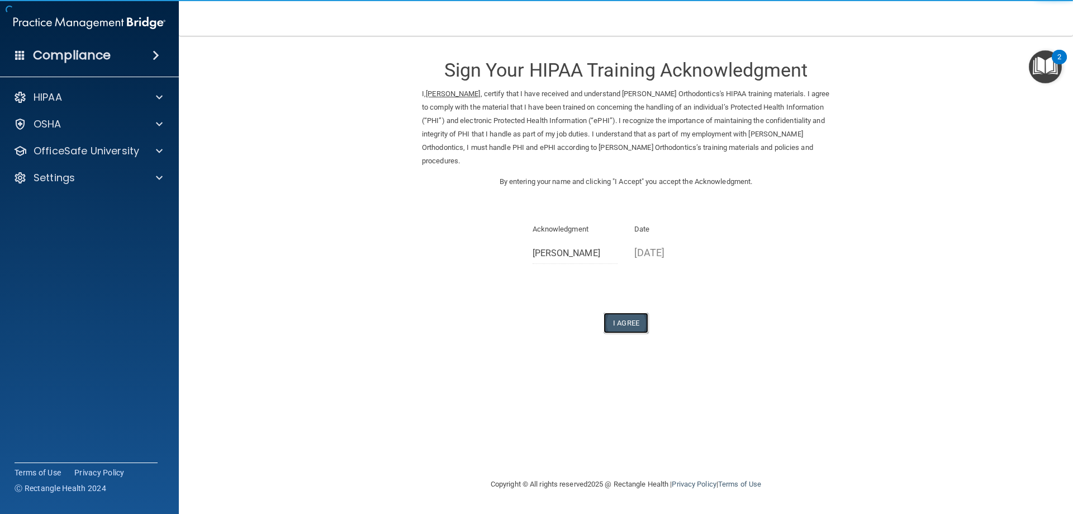
click at [626, 312] on button "I Agree" at bounding box center [626, 322] width 45 height 21
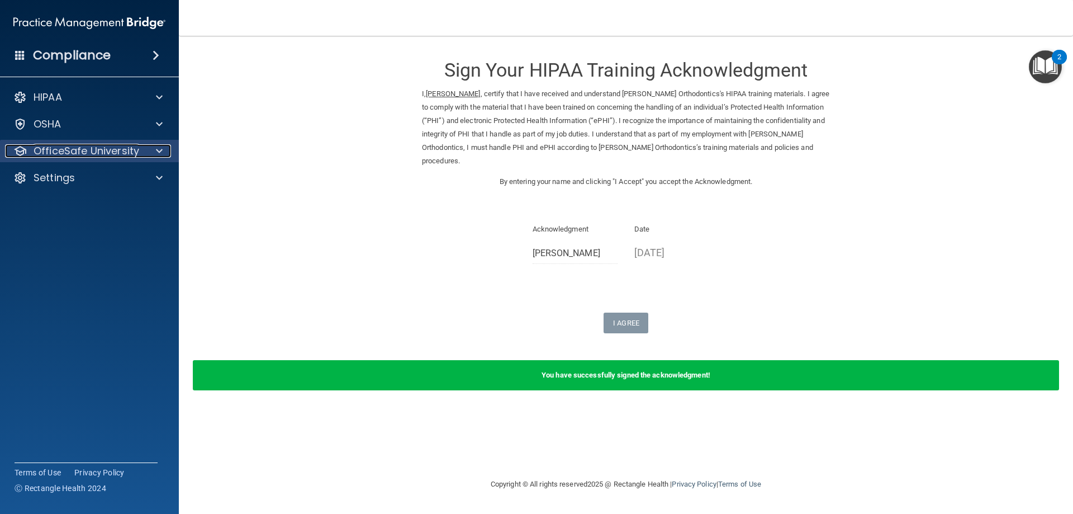
click at [144, 153] on div at bounding box center [158, 150] width 28 height 13
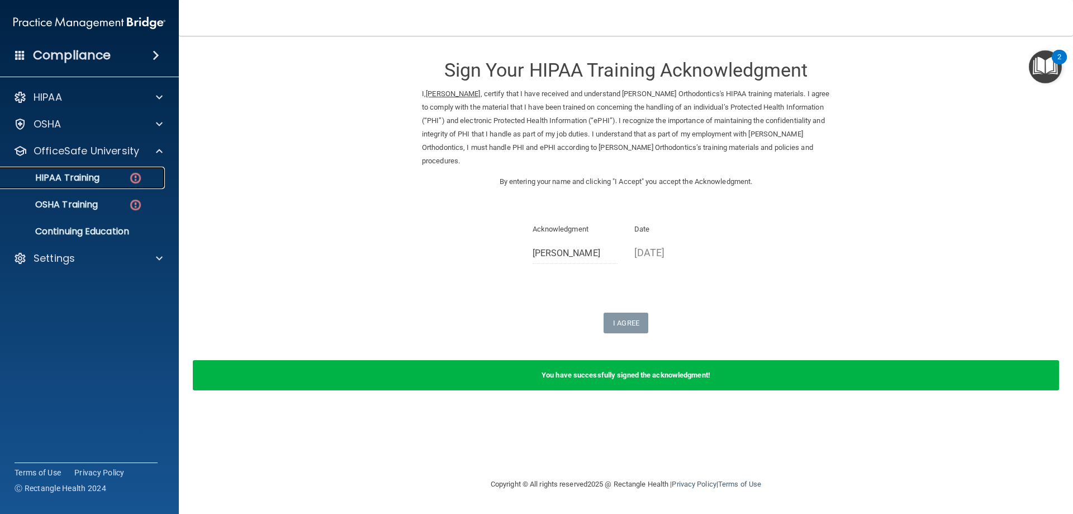
click at [126, 180] on div "HIPAA Training" at bounding box center [83, 177] width 153 height 11
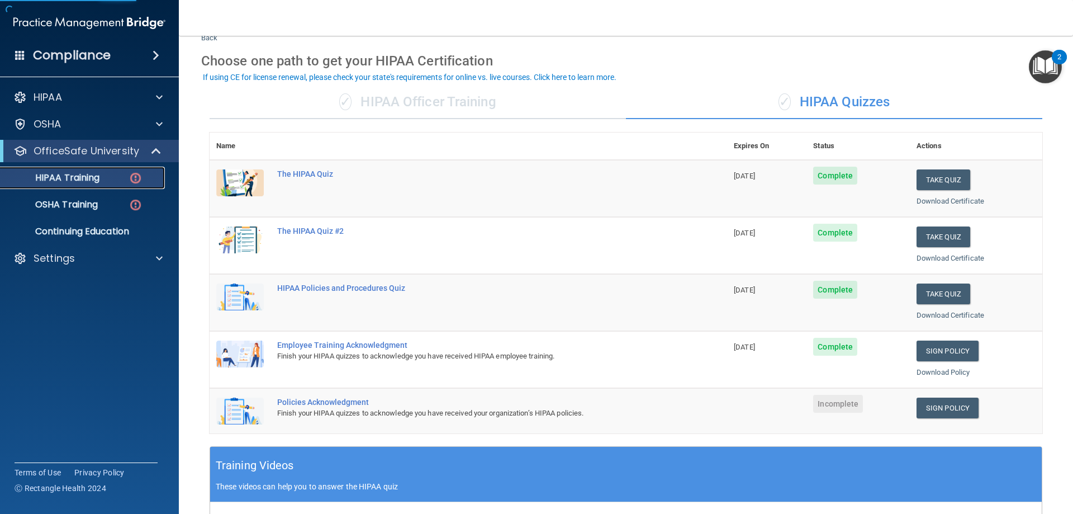
scroll to position [112, 0]
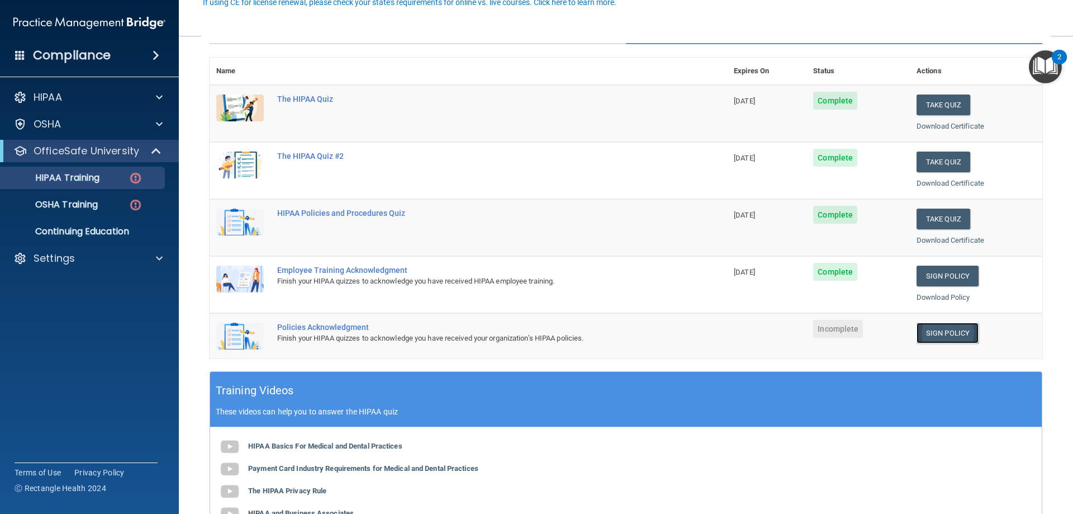
click at [928, 336] on link "Sign Policy" at bounding box center [948, 332] width 62 height 21
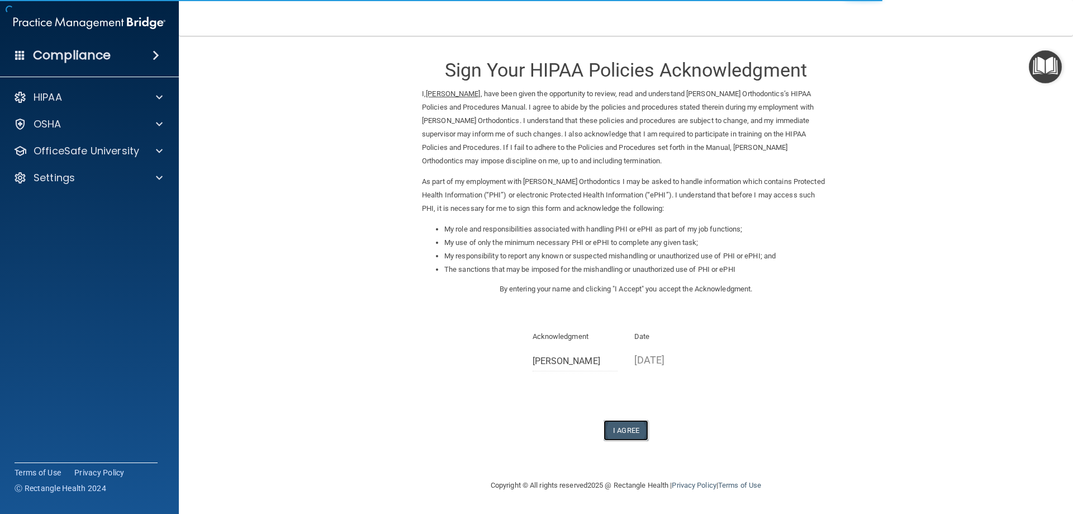
click at [641, 436] on button "I Agree" at bounding box center [626, 430] width 45 height 21
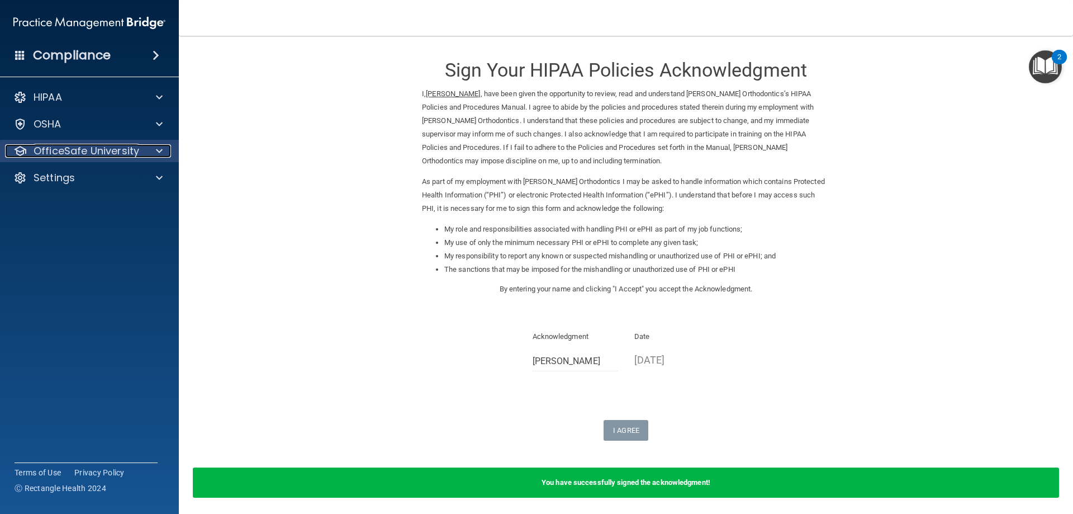
click at [96, 148] on p "OfficeSafe University" at bounding box center [87, 150] width 106 height 13
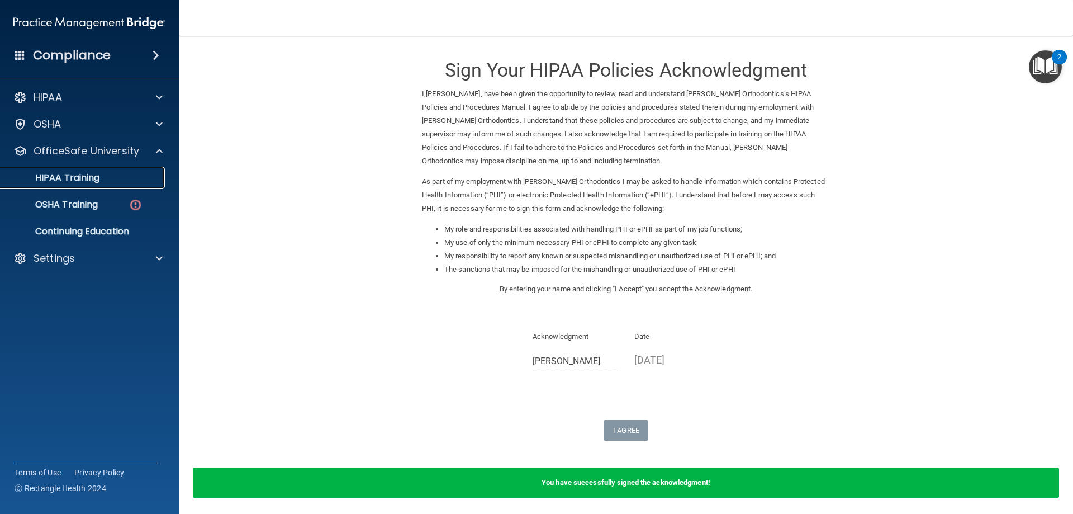
click at [113, 180] on div "HIPAA Training" at bounding box center [83, 177] width 153 height 11
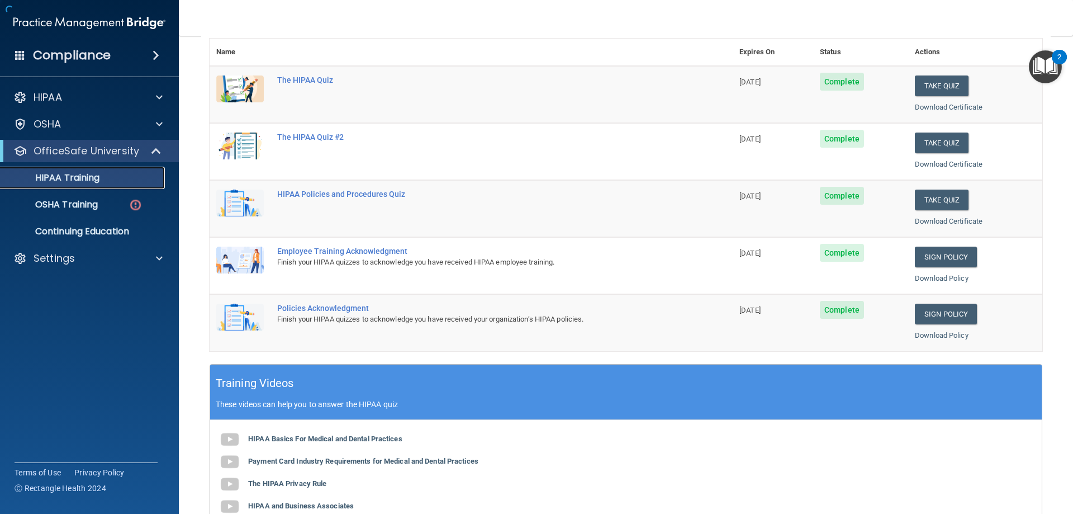
scroll to position [168, 0]
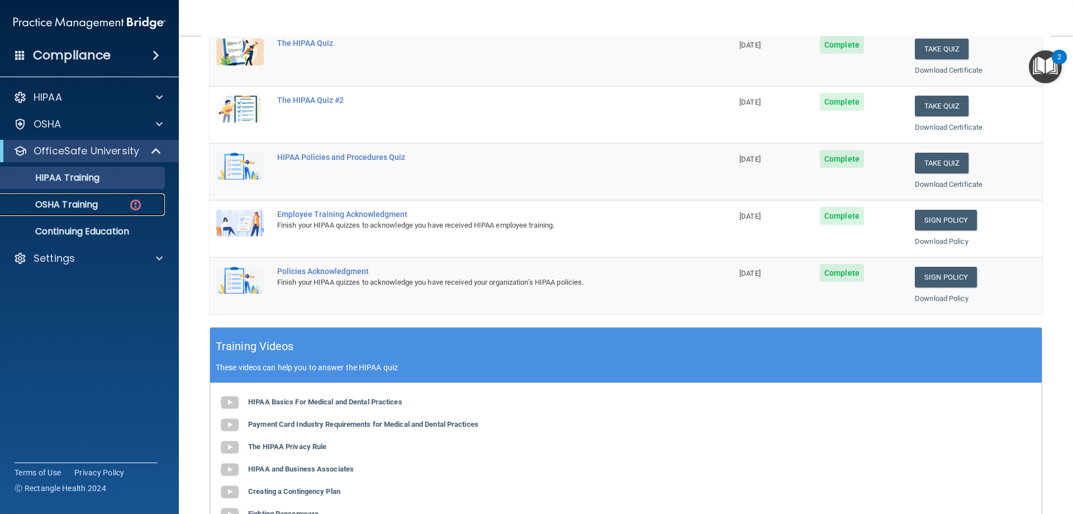
click at [64, 202] on p "OSHA Training" at bounding box center [52, 204] width 91 height 11
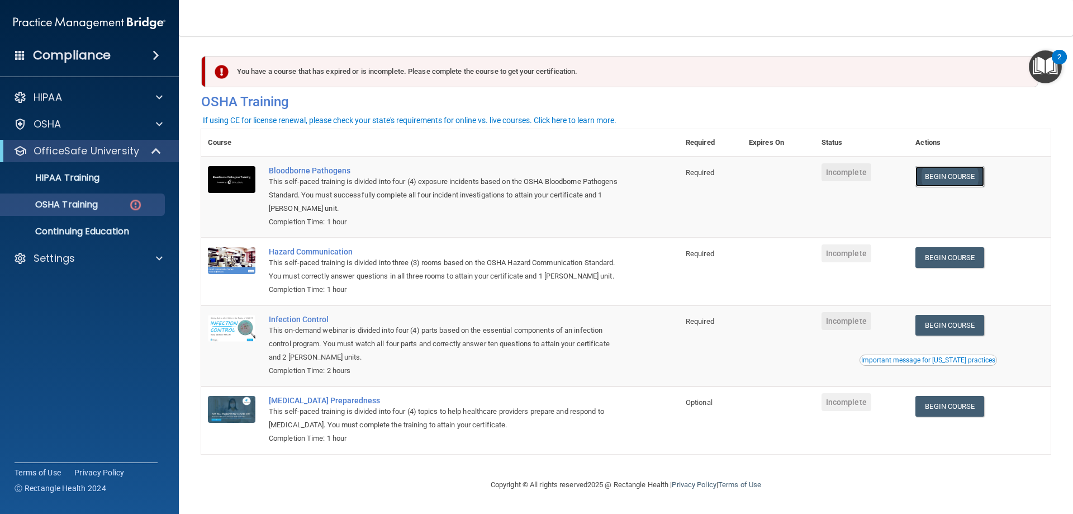
click at [972, 180] on link "Begin Course" at bounding box center [950, 176] width 68 height 21
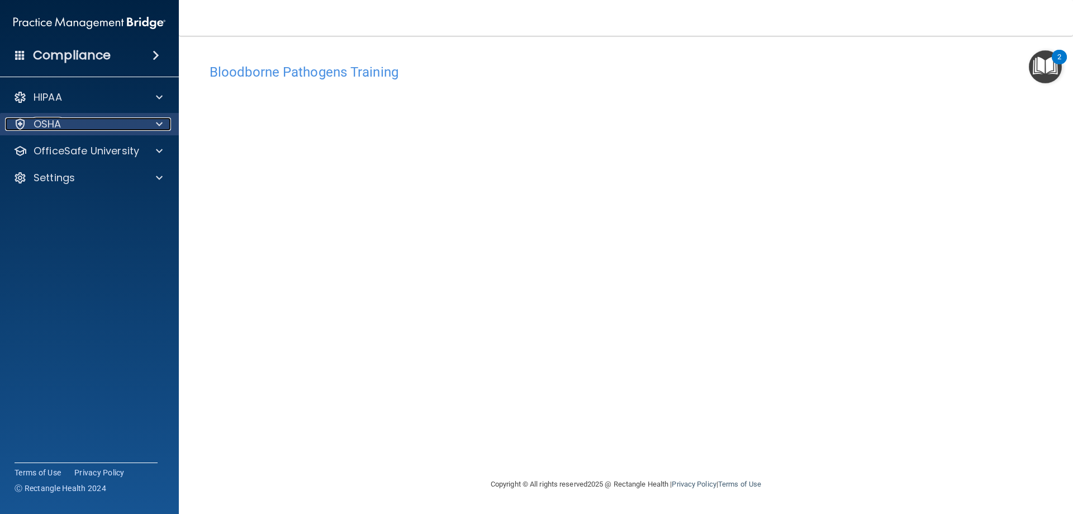
click at [144, 124] on div at bounding box center [158, 123] width 28 height 13
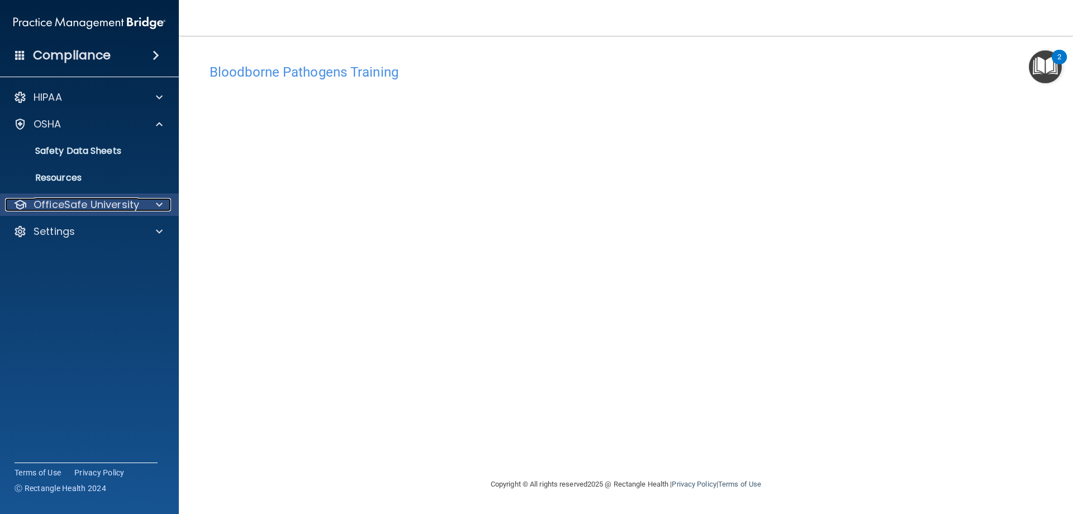
click at [125, 208] on p "OfficeSafe University" at bounding box center [87, 204] width 106 height 13
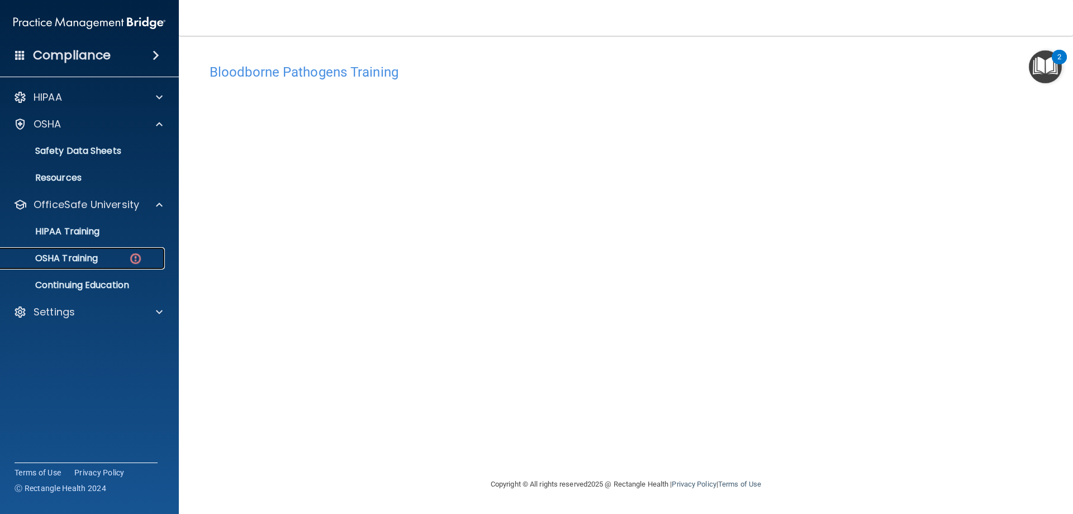
click at [113, 252] on link "OSHA Training" at bounding box center [77, 258] width 176 height 22
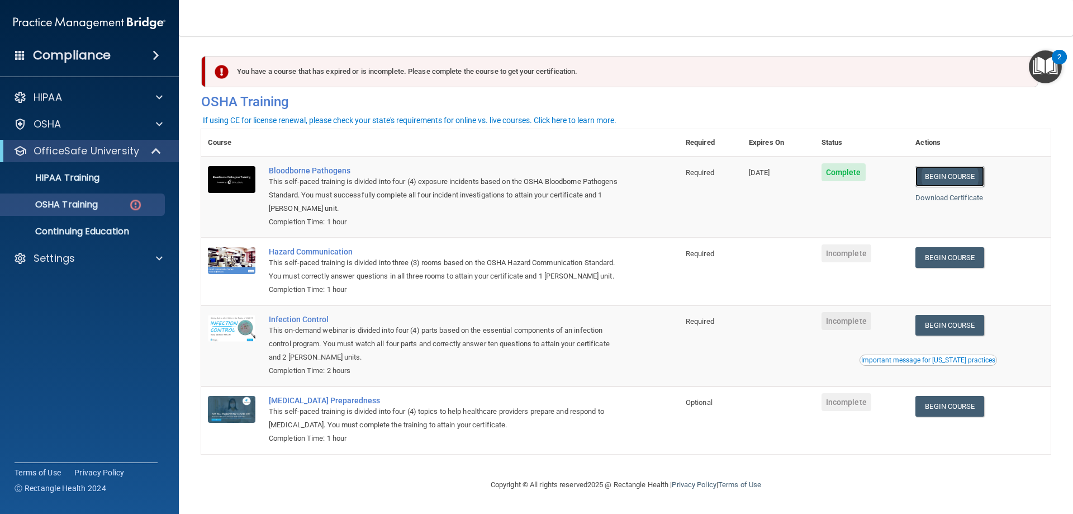
click at [929, 179] on link "Begin Course" at bounding box center [950, 176] width 68 height 21
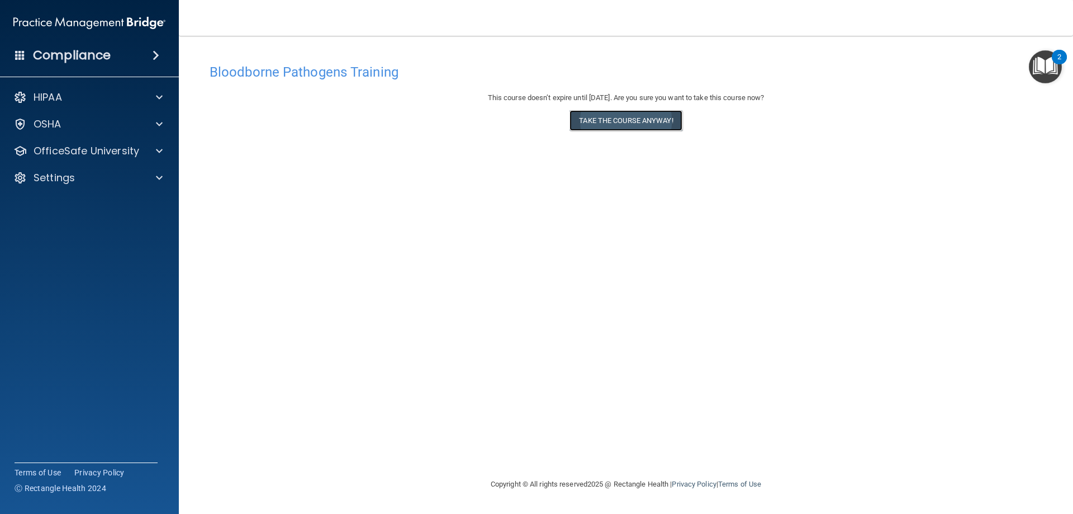
click at [609, 124] on button "Take the course anyway!" at bounding box center [626, 120] width 112 height 21
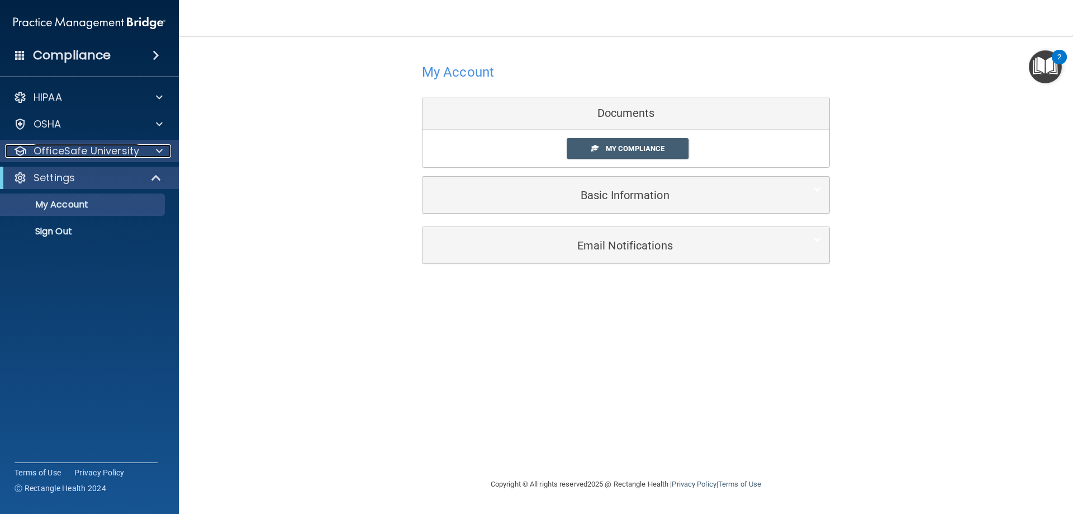
click at [110, 155] on p "OfficeSafe University" at bounding box center [87, 150] width 106 height 13
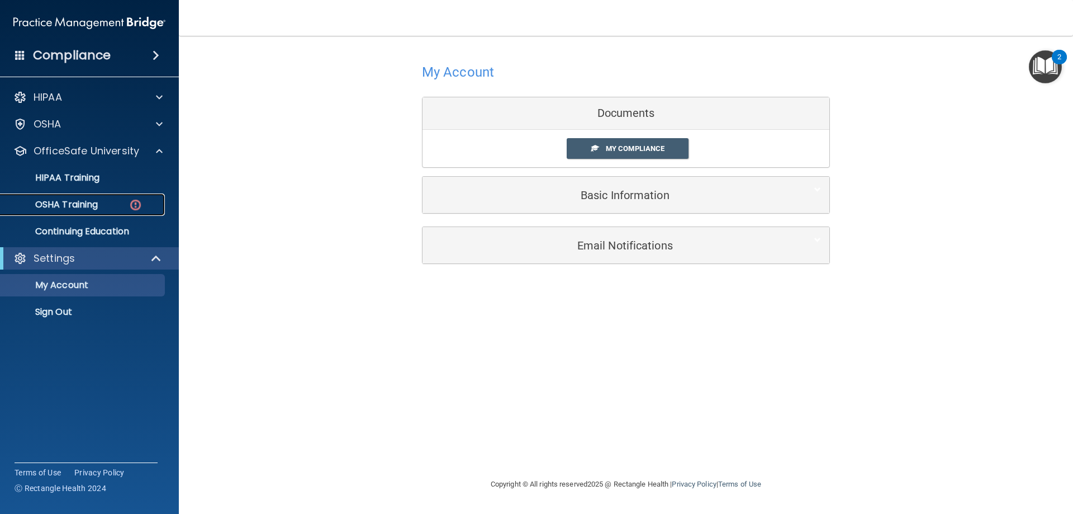
click at [108, 205] on div "OSHA Training" at bounding box center [83, 204] width 153 height 11
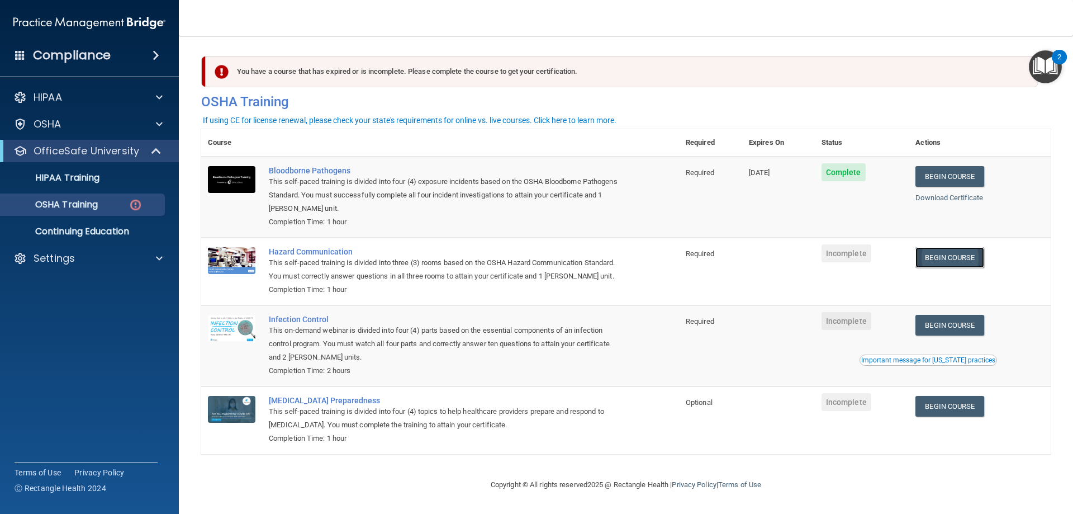
click at [945, 260] on link "Begin Course" at bounding box center [950, 257] width 68 height 21
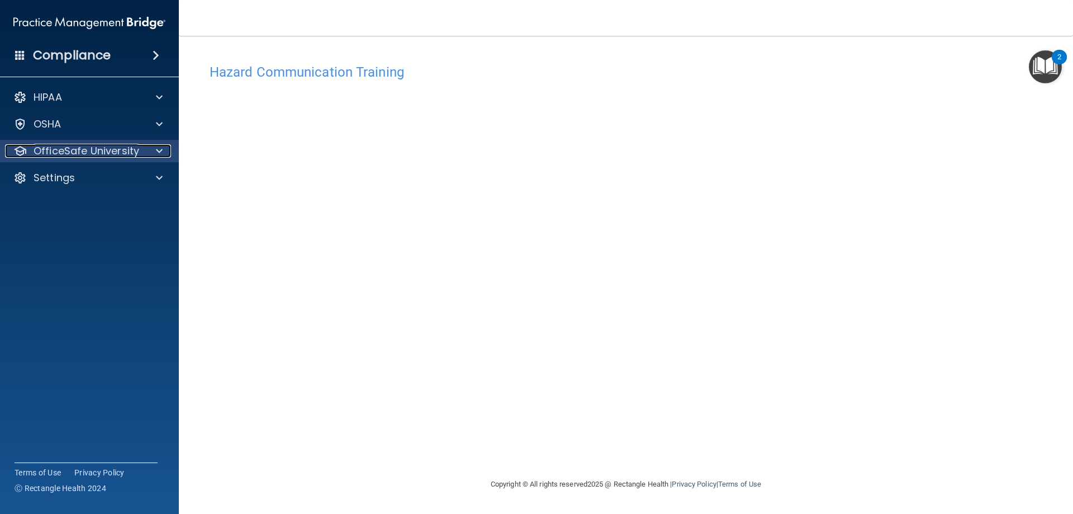
click at [144, 149] on div at bounding box center [158, 150] width 28 height 13
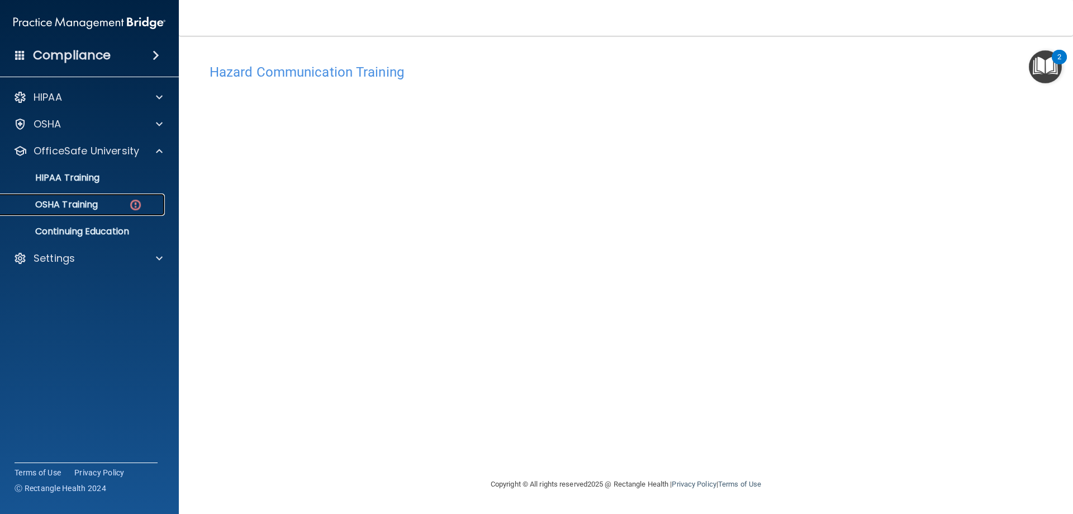
click at [107, 202] on div "OSHA Training" at bounding box center [83, 204] width 153 height 11
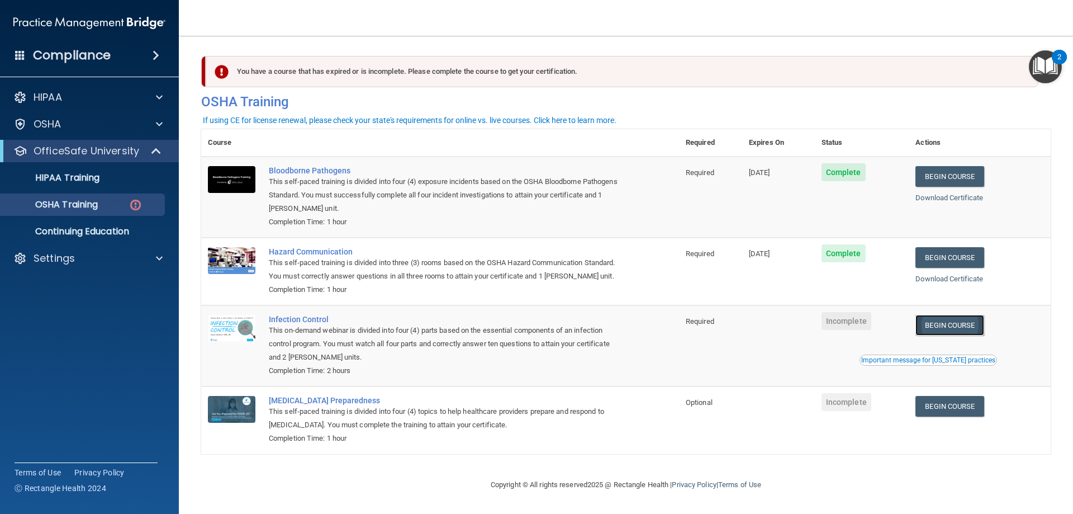
click at [948, 335] on link "Begin Course" at bounding box center [950, 325] width 68 height 21
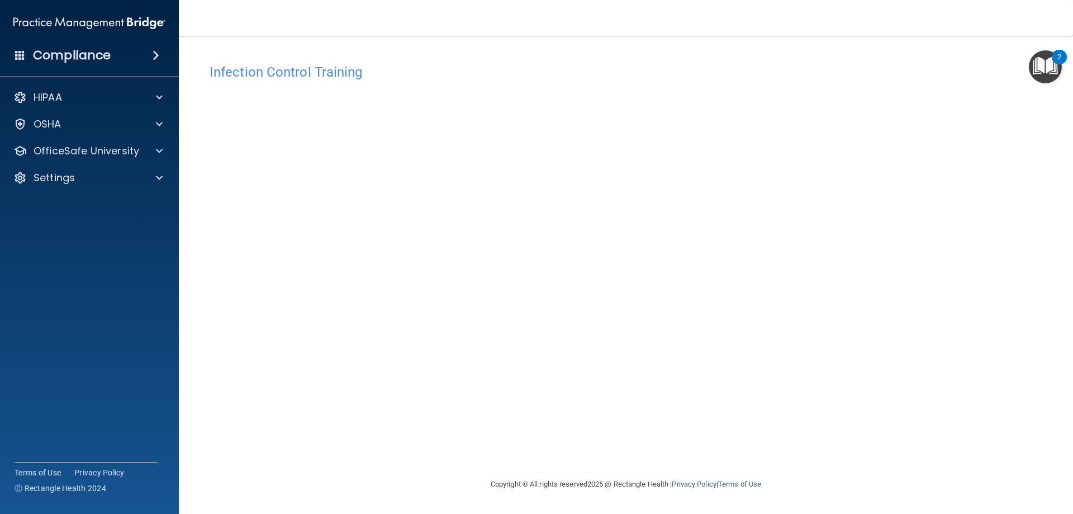
click at [933, 229] on div "Infection Control Training This course doesn’t expire until . Are you sure you …" at bounding box center [626, 267] width 850 height 419
click at [874, 297] on div "Infection Control Training This course doesn’t expire until . Are you sure you …" at bounding box center [626, 267] width 850 height 419
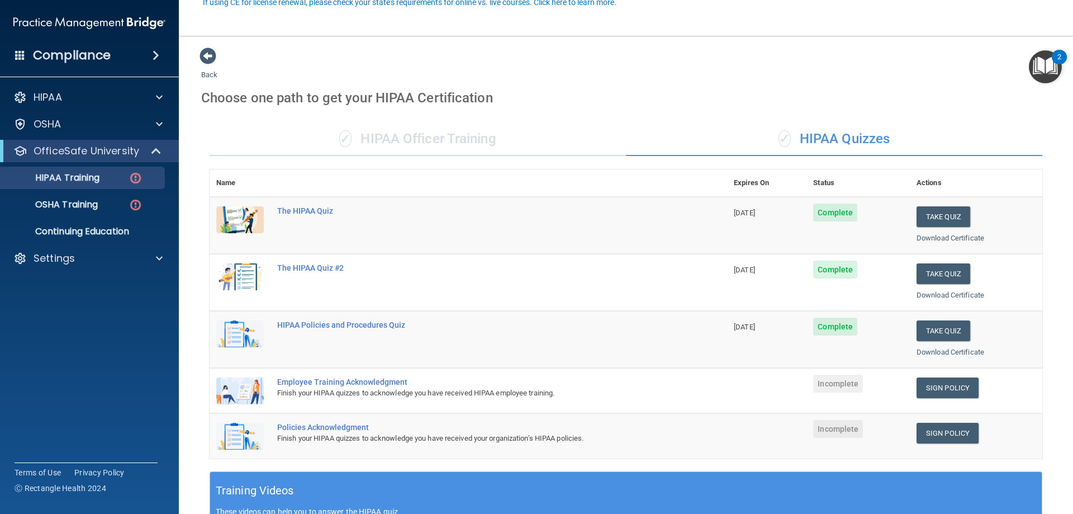
scroll to position [112, 0]
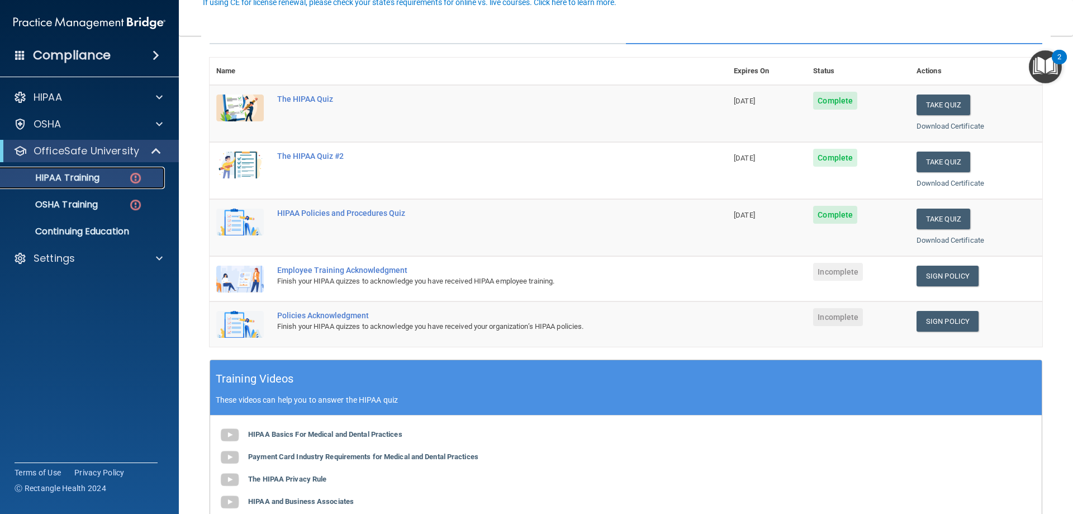
click at [90, 177] on p "HIPAA Training" at bounding box center [53, 177] width 92 height 11
click at [124, 212] on link "OSHA Training" at bounding box center [77, 204] width 176 height 22
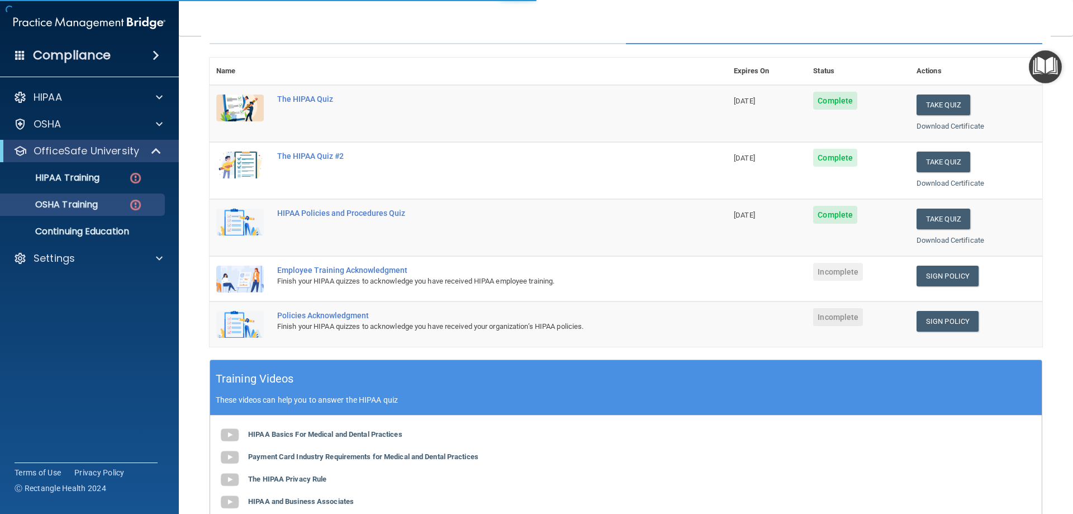
click at [122, 191] on ul "HIPAA Training OSHA Training Continuing Education" at bounding box center [90, 202] width 202 height 80
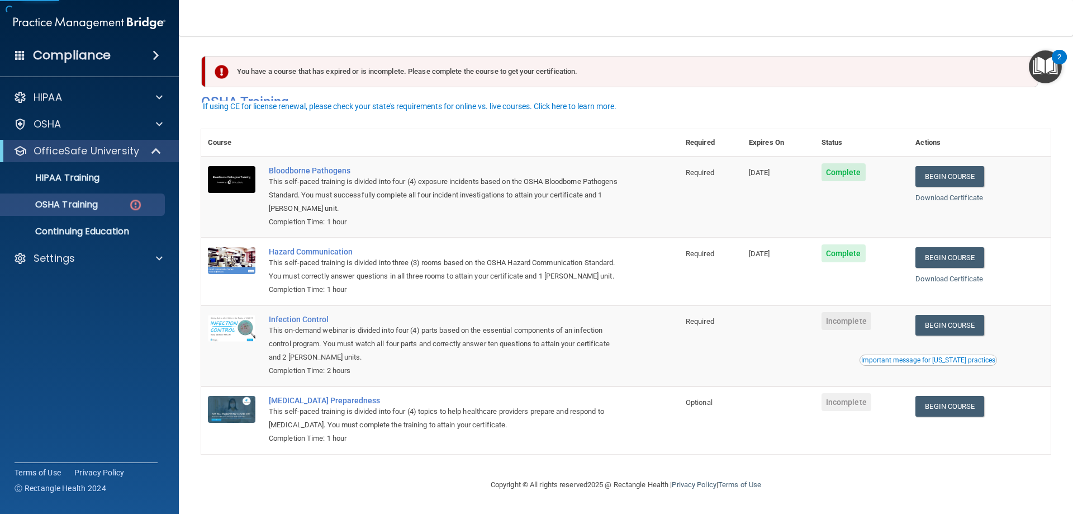
scroll to position [14, 0]
click at [113, 179] on div "HIPAA Training" at bounding box center [83, 177] width 153 height 11
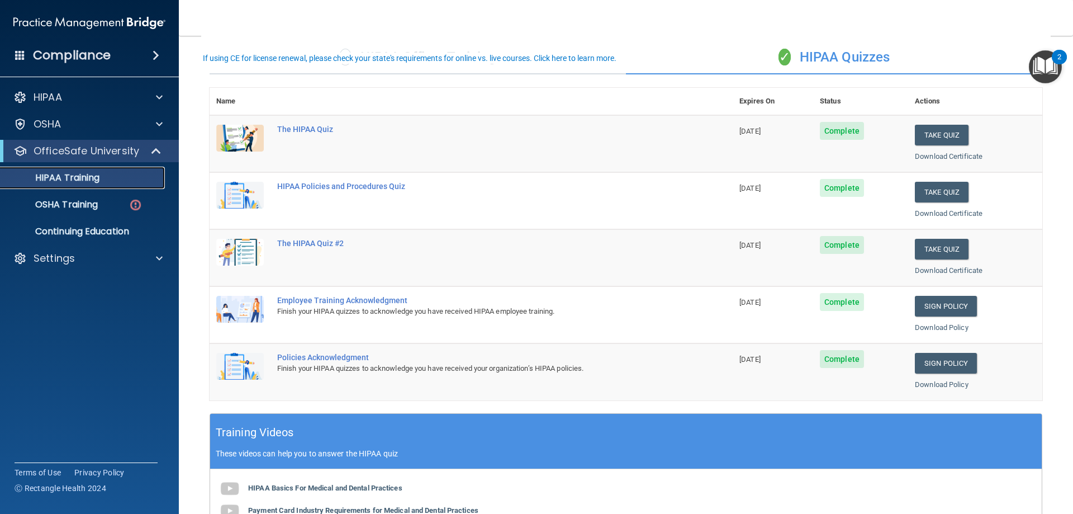
scroll to position [56, 0]
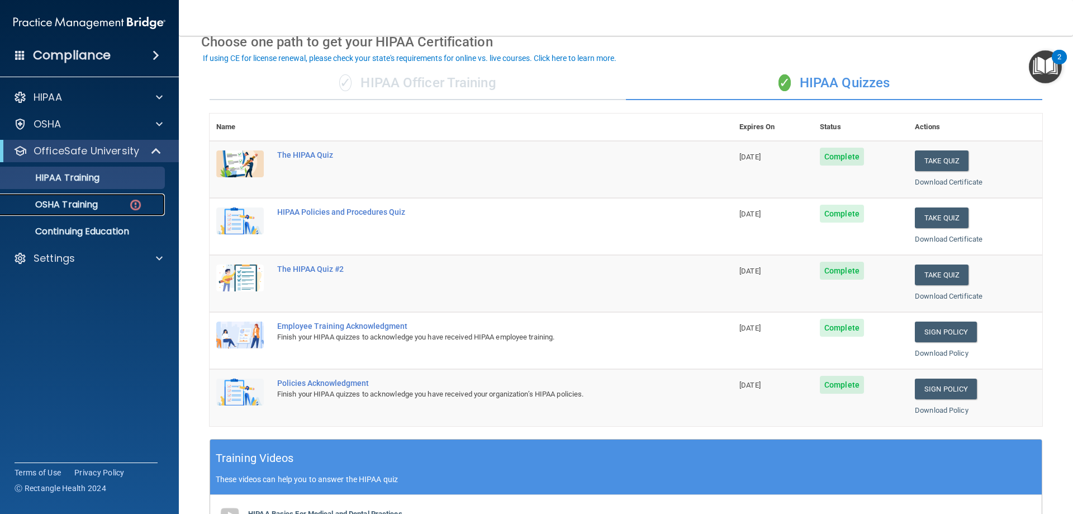
click at [98, 203] on p "OSHA Training" at bounding box center [52, 204] width 91 height 11
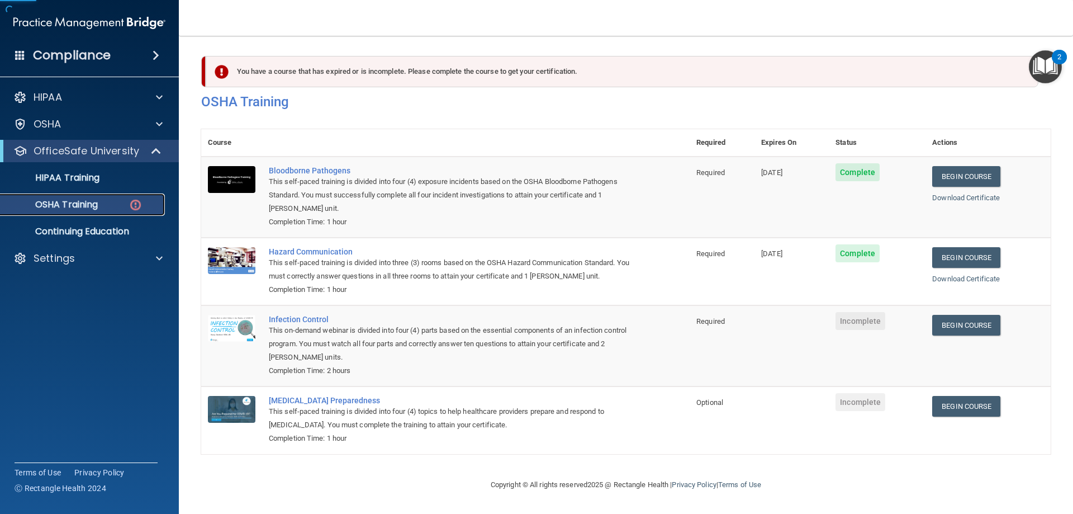
scroll to position [14, 0]
